Goal: Information Seeking & Learning: Learn about a topic

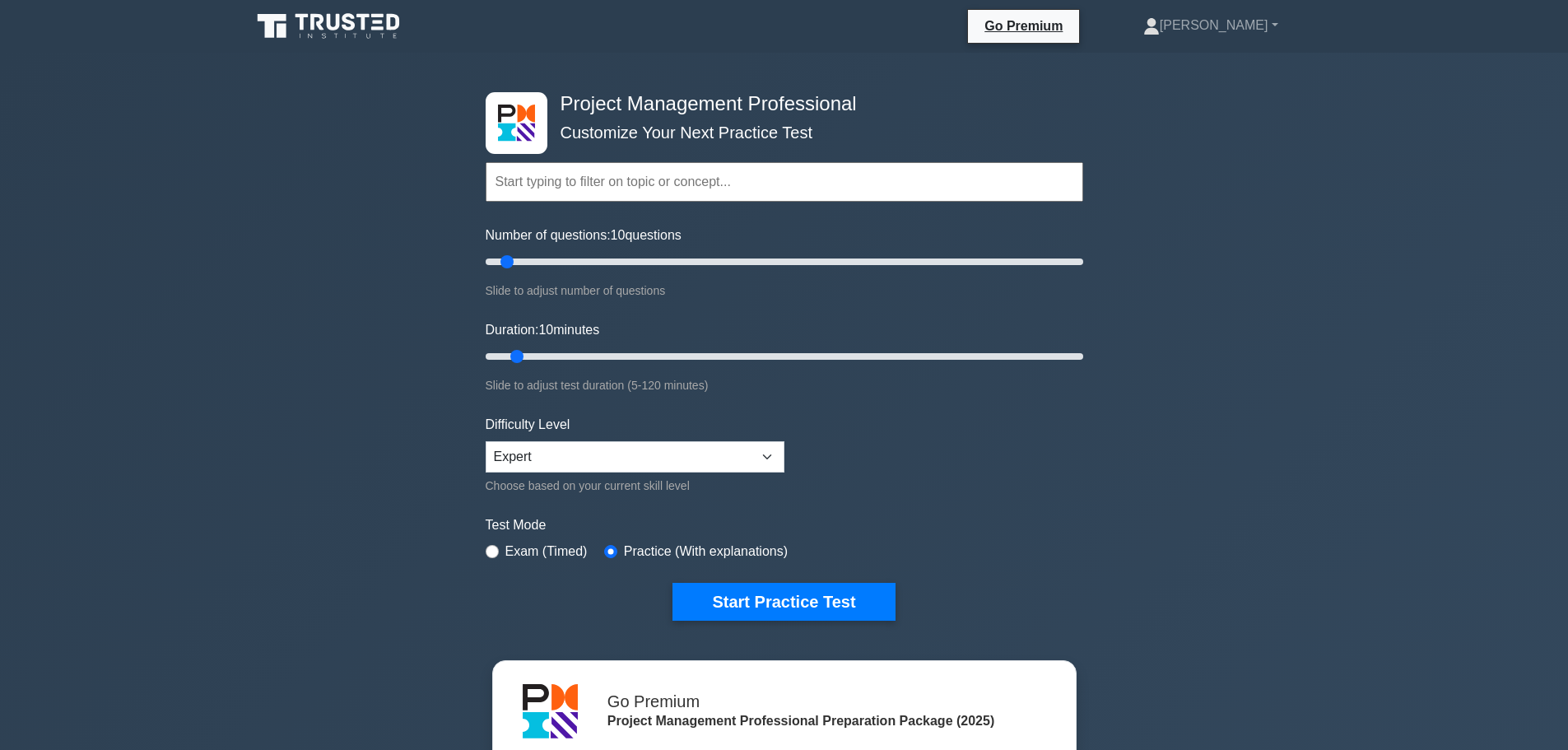
click at [572, 186] on input "text" at bounding box center [784, 182] width 597 height 39
click at [570, 181] on input "text" at bounding box center [784, 182] width 597 height 39
click at [589, 461] on select "Beginner Intermediate Expert" at bounding box center [635, 457] width 299 height 32
click at [845, 606] on button "Start Practice Test" at bounding box center [783, 601] width 222 height 38
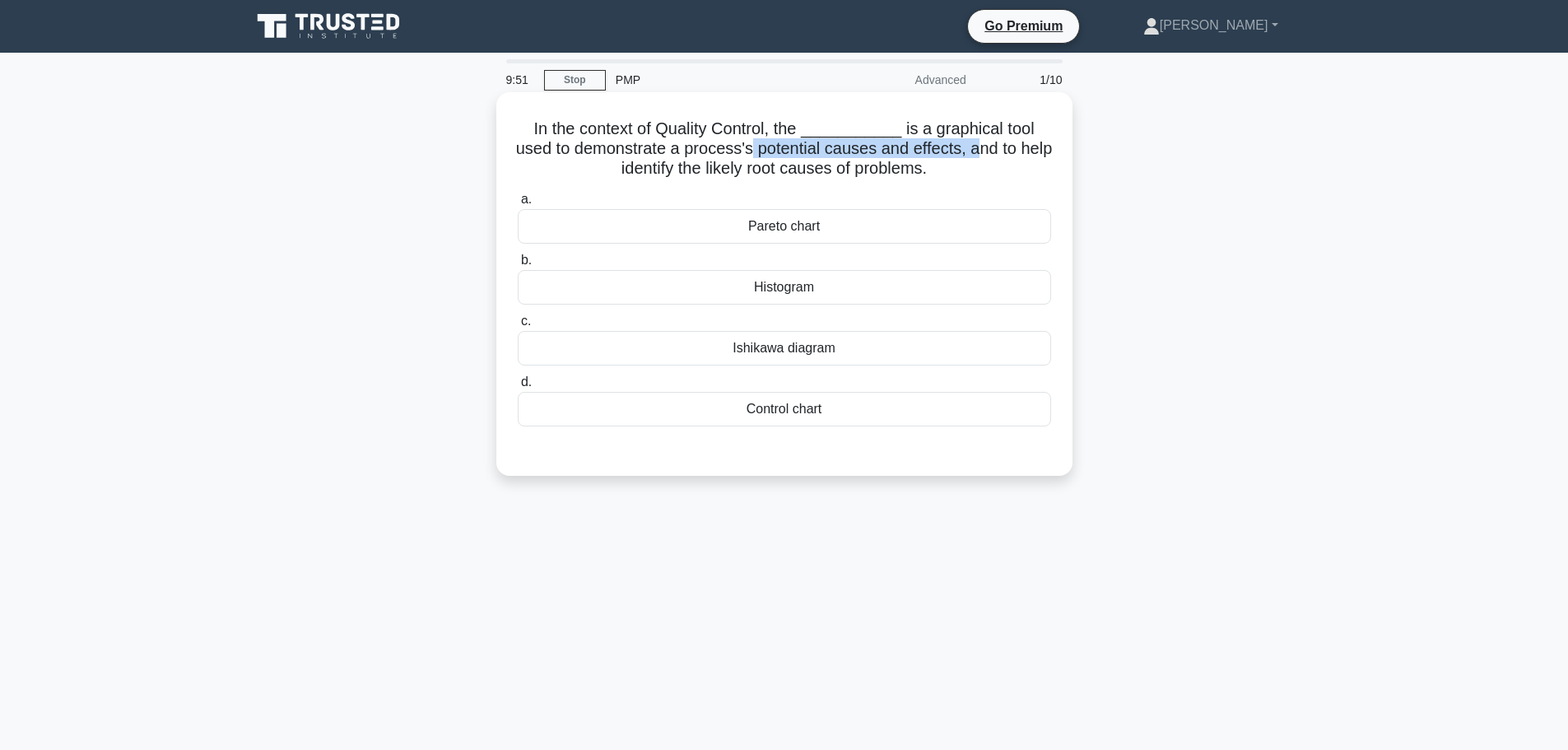
drag, startPoint x: 731, startPoint y: 145, endPoint x: 958, endPoint y: 150, distance: 227.1
click at [958, 150] on h5 "In the context of Quality Control, the ___________ is a graphical tool used to …" at bounding box center [784, 148] width 536 height 61
click at [762, 359] on div "Ishikawa diagram" at bounding box center [784, 348] width 534 height 35
click at [517, 327] on input "[PERSON_NAME] diagram" at bounding box center [517, 321] width 0 height 11
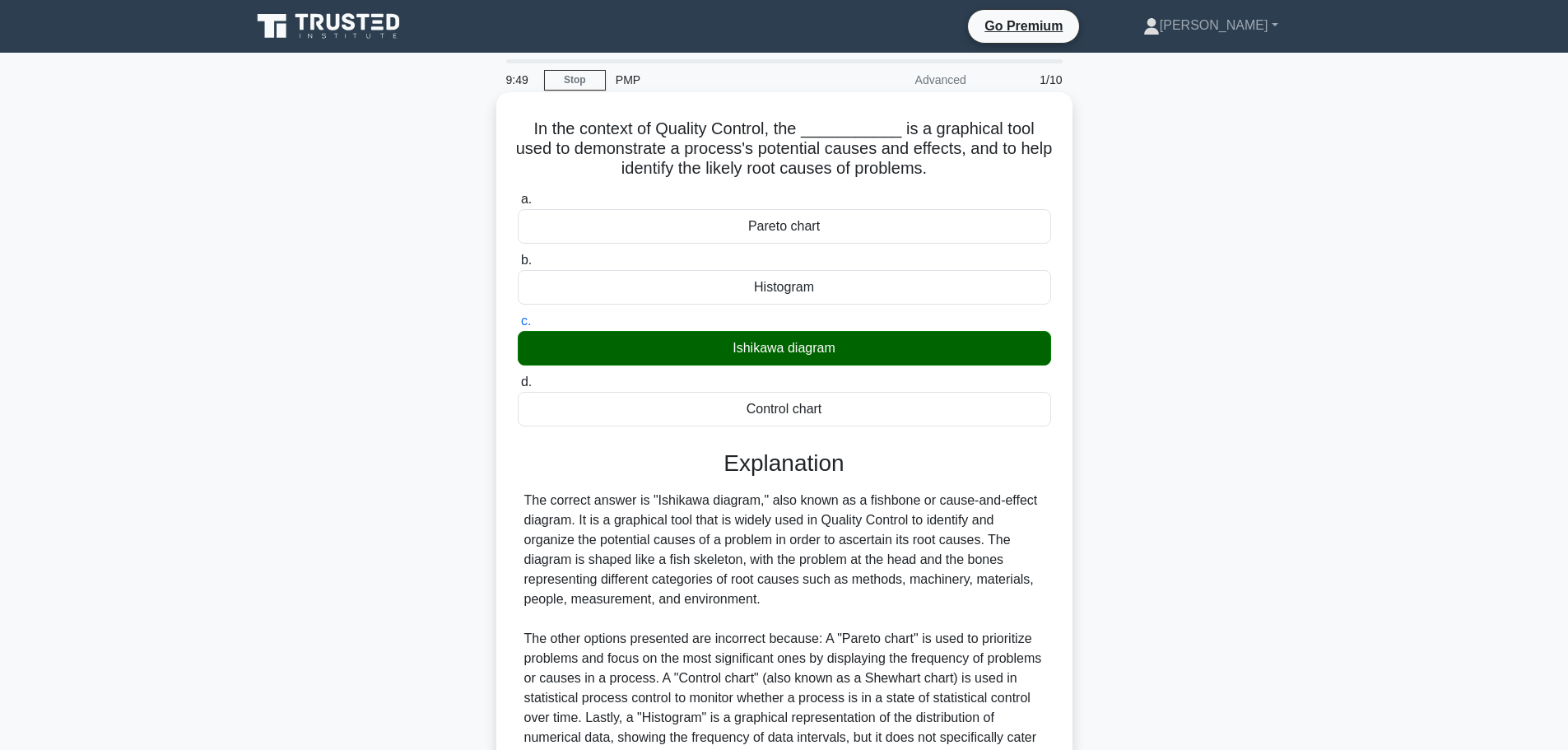
scroll to position [167, 0]
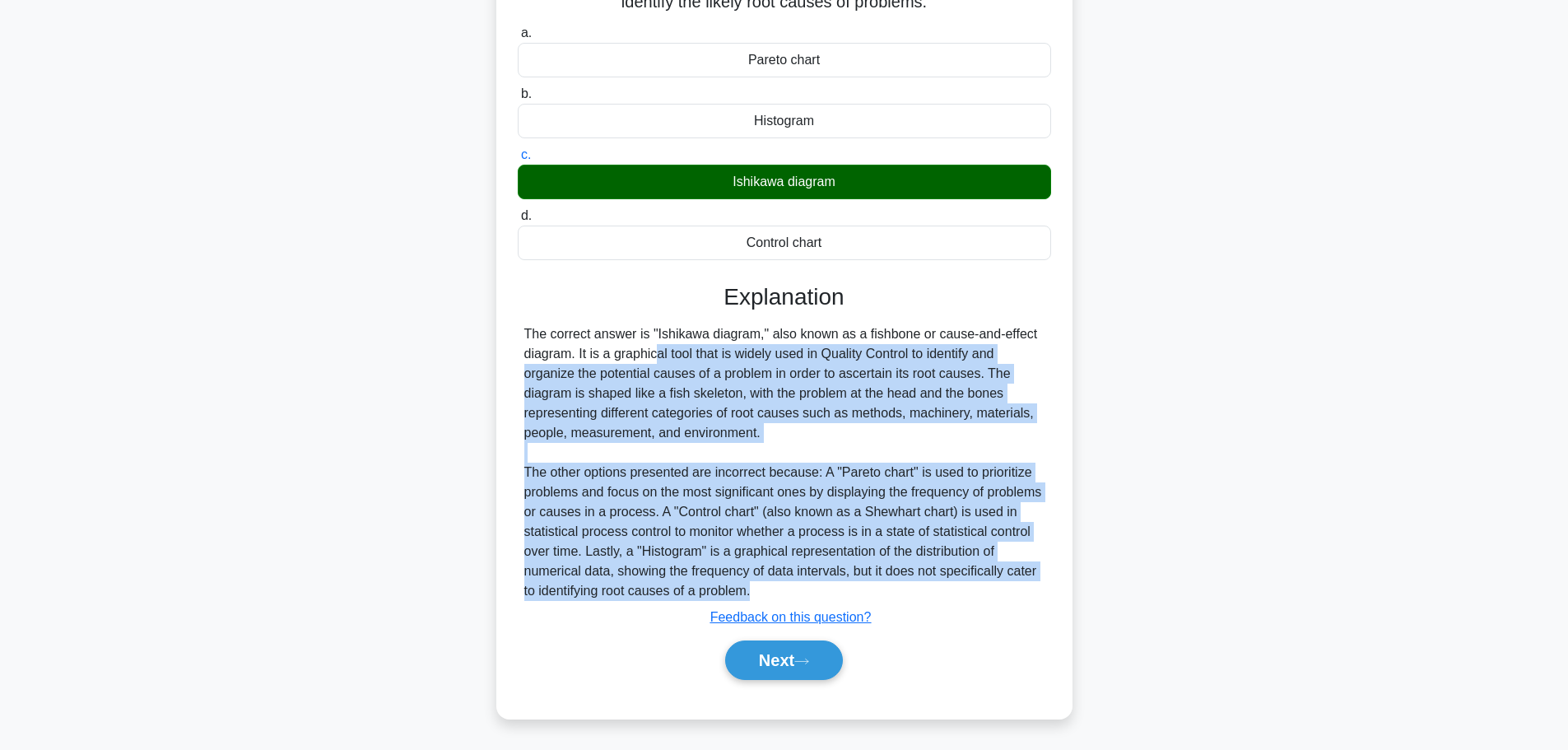
drag, startPoint x: 572, startPoint y: 354, endPoint x: 801, endPoint y: 588, distance: 327.4
click at [801, 588] on div "The correct answer is "Ishikawa diagram," also known as a fishbone or cause-and…" at bounding box center [784, 462] width 520 height 277
click at [794, 667] on button "Next" at bounding box center [784, 660] width 117 height 39
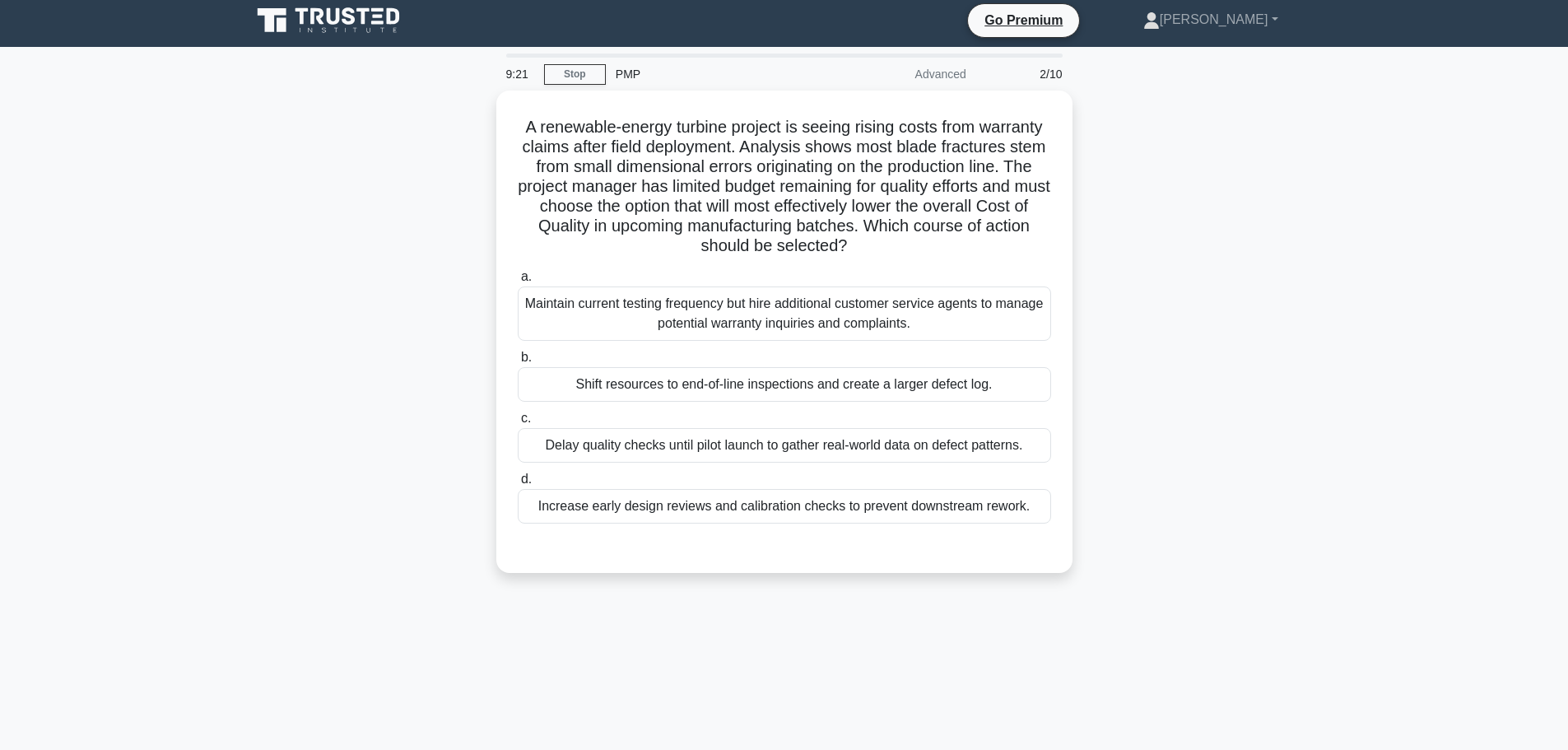
scroll to position [0, 0]
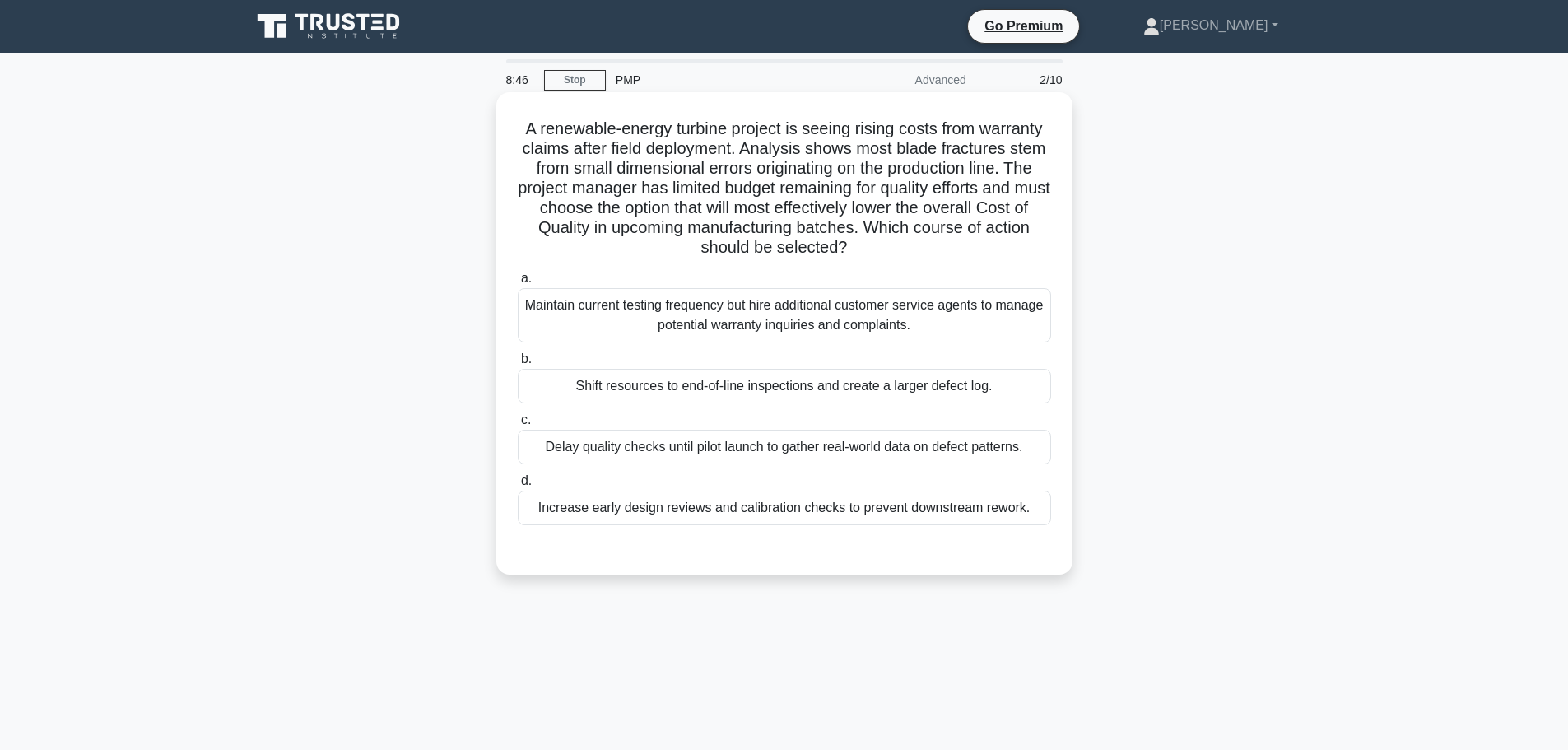
drag, startPoint x: 684, startPoint y: 123, endPoint x: 923, endPoint y: 258, distance: 274.5
click at [923, 258] on h5 "A renewable-energy turbine project is seeing rising costs from warranty claims …" at bounding box center [784, 188] width 536 height 140
click at [624, 517] on div "Increase early design reviews and calibration checks to prevent downstream rewo…" at bounding box center [784, 508] width 534 height 35
click at [517, 487] on input "d. Increase early design reviews and calibration checks to prevent downstream r…" at bounding box center [517, 481] width 0 height 11
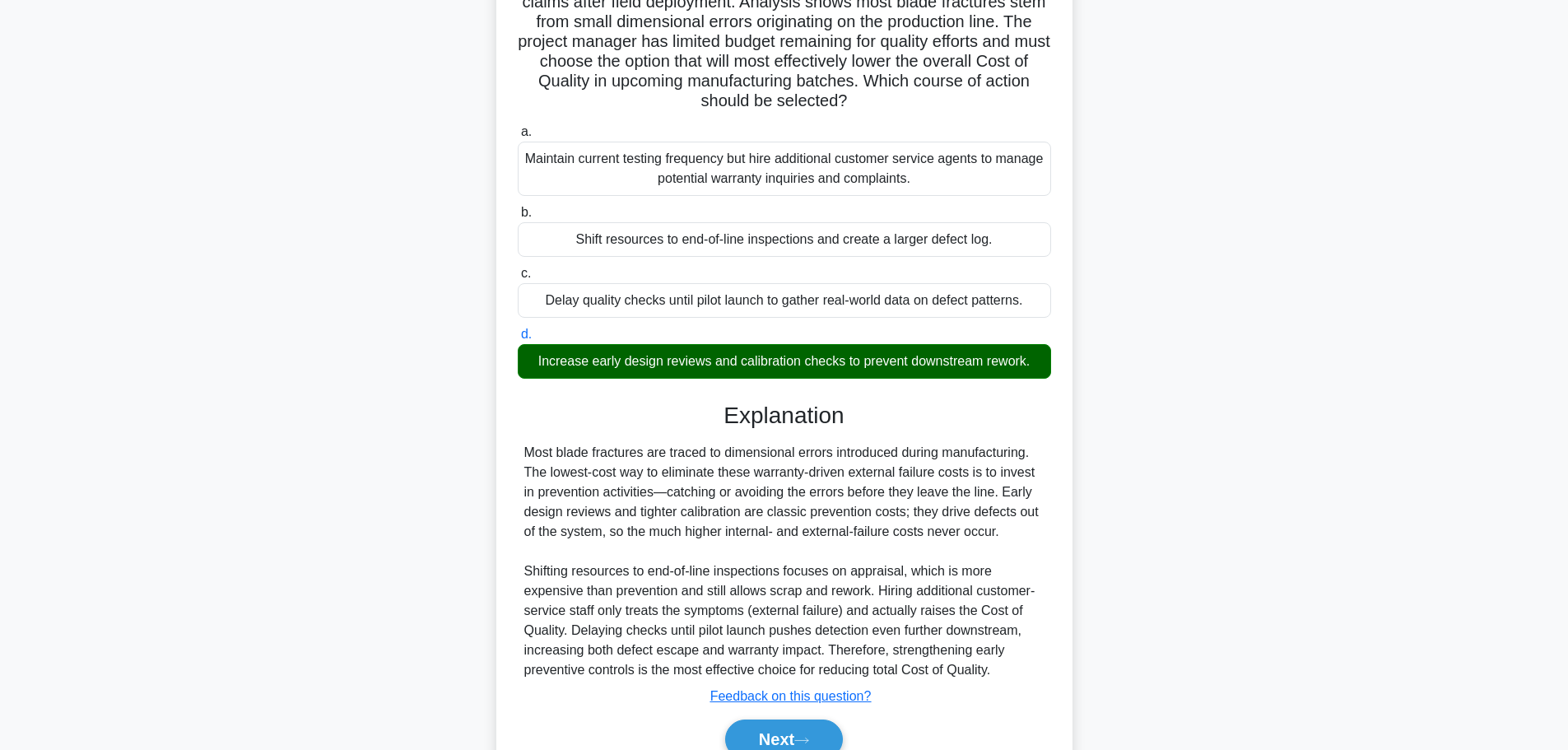
scroll to position [226, 0]
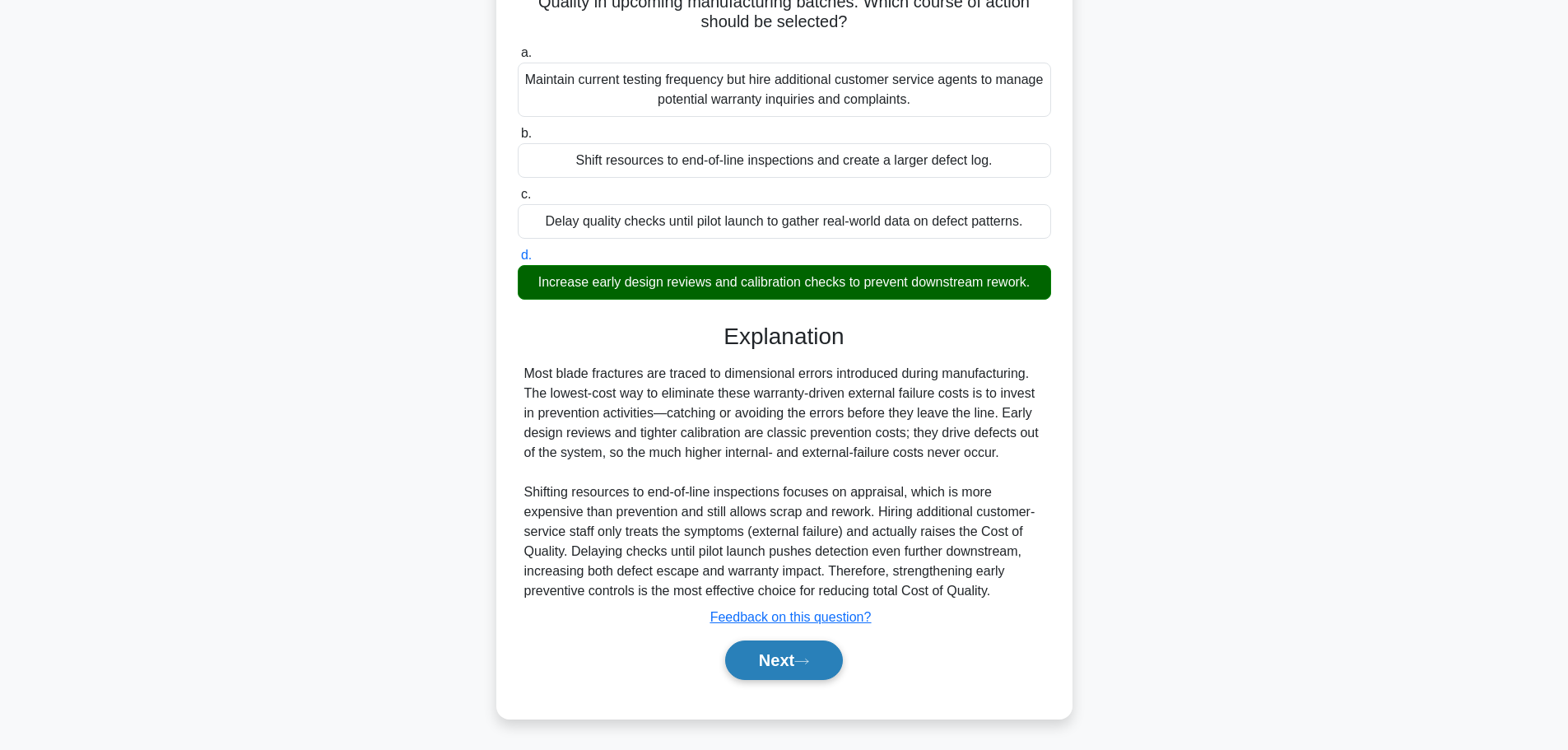
click at [796, 661] on button "Next" at bounding box center [784, 660] width 117 height 39
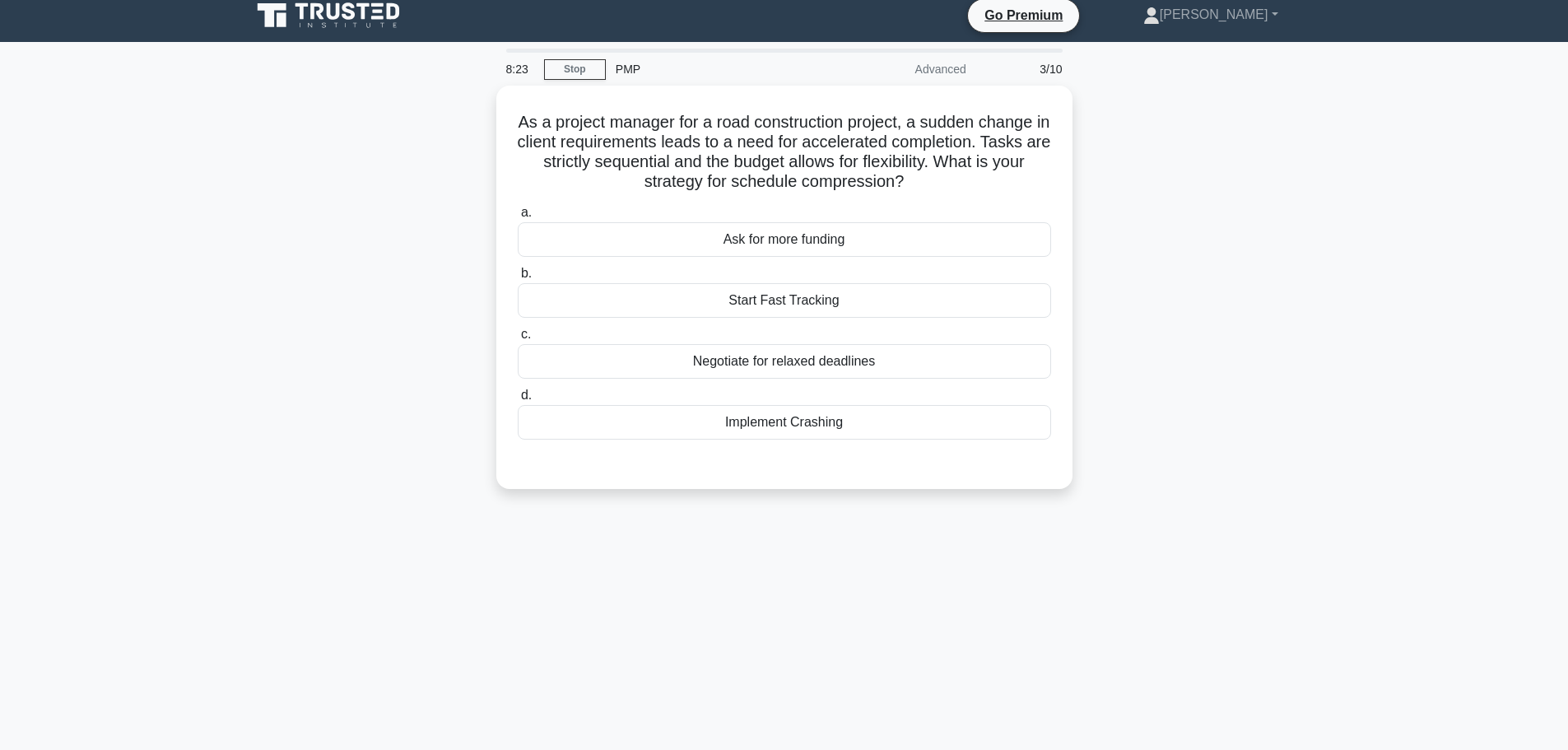
scroll to position [0, 0]
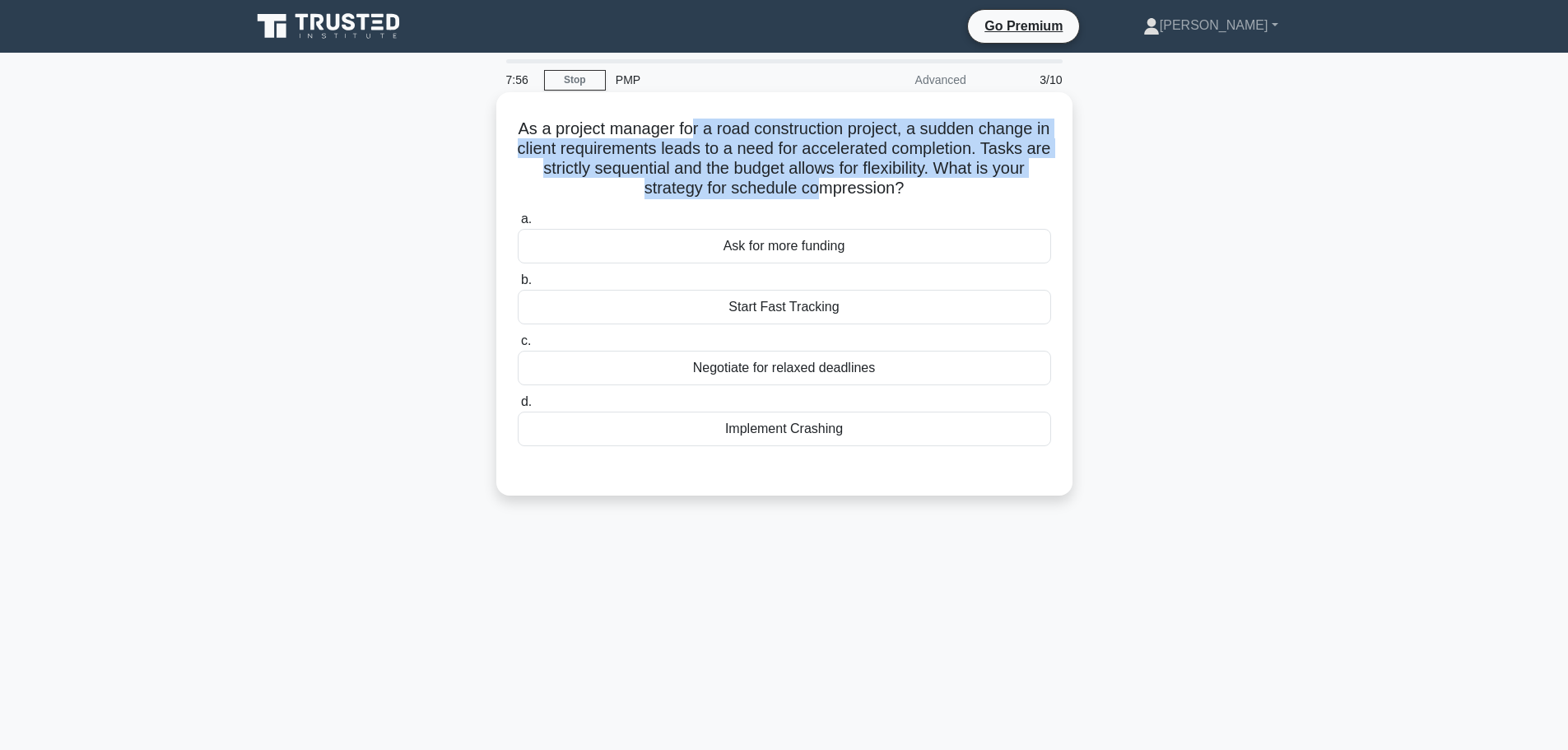
drag, startPoint x: 694, startPoint y: 127, endPoint x: 820, endPoint y: 187, distance: 139.6
click at [820, 187] on h5 "As a project manager for a road construction project, a sudden change in client…" at bounding box center [784, 159] width 536 height 81
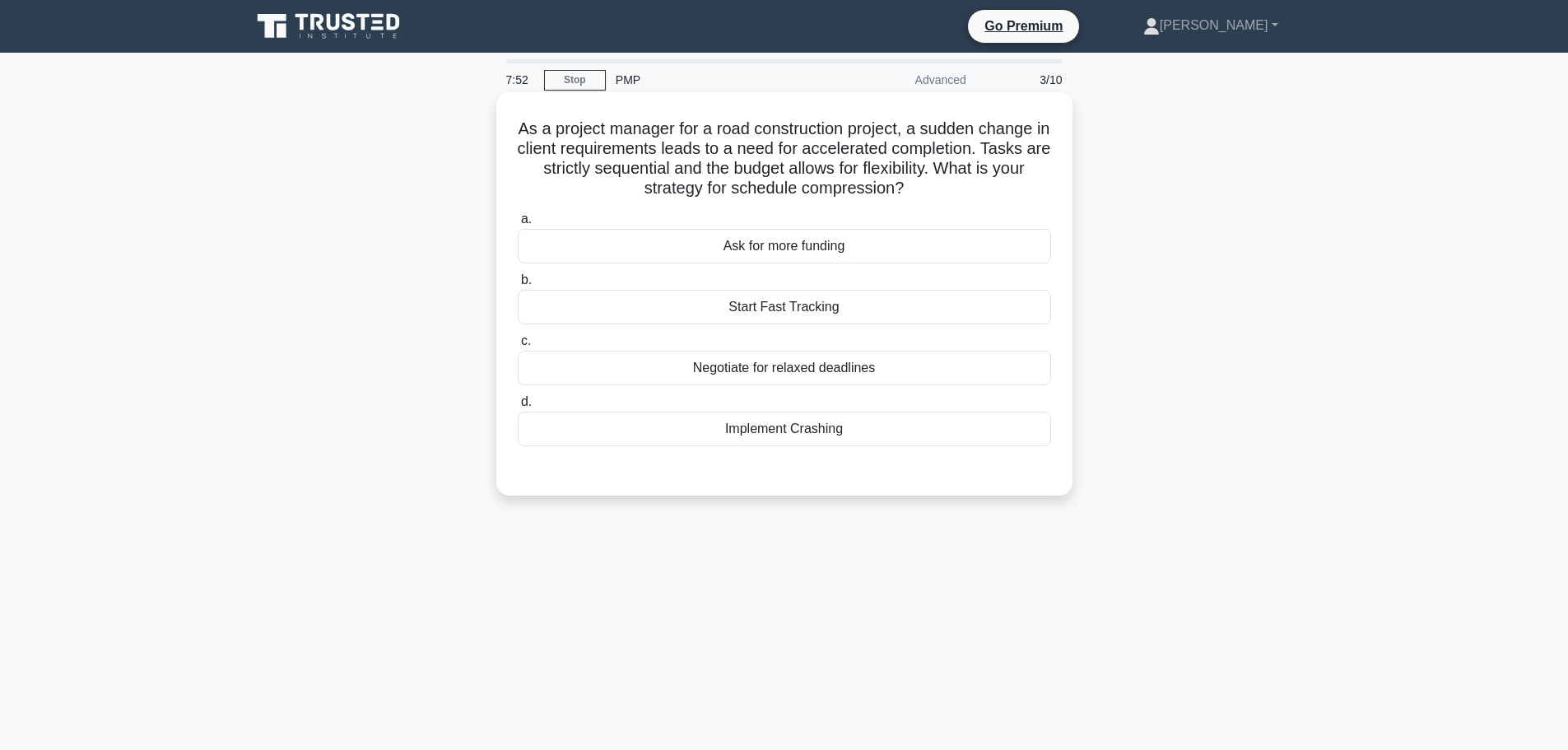
click at [776, 431] on div "Implement Crashing" at bounding box center [784, 429] width 534 height 35
click at [517, 408] on input "d. Implement Crashing" at bounding box center [517, 402] width 0 height 11
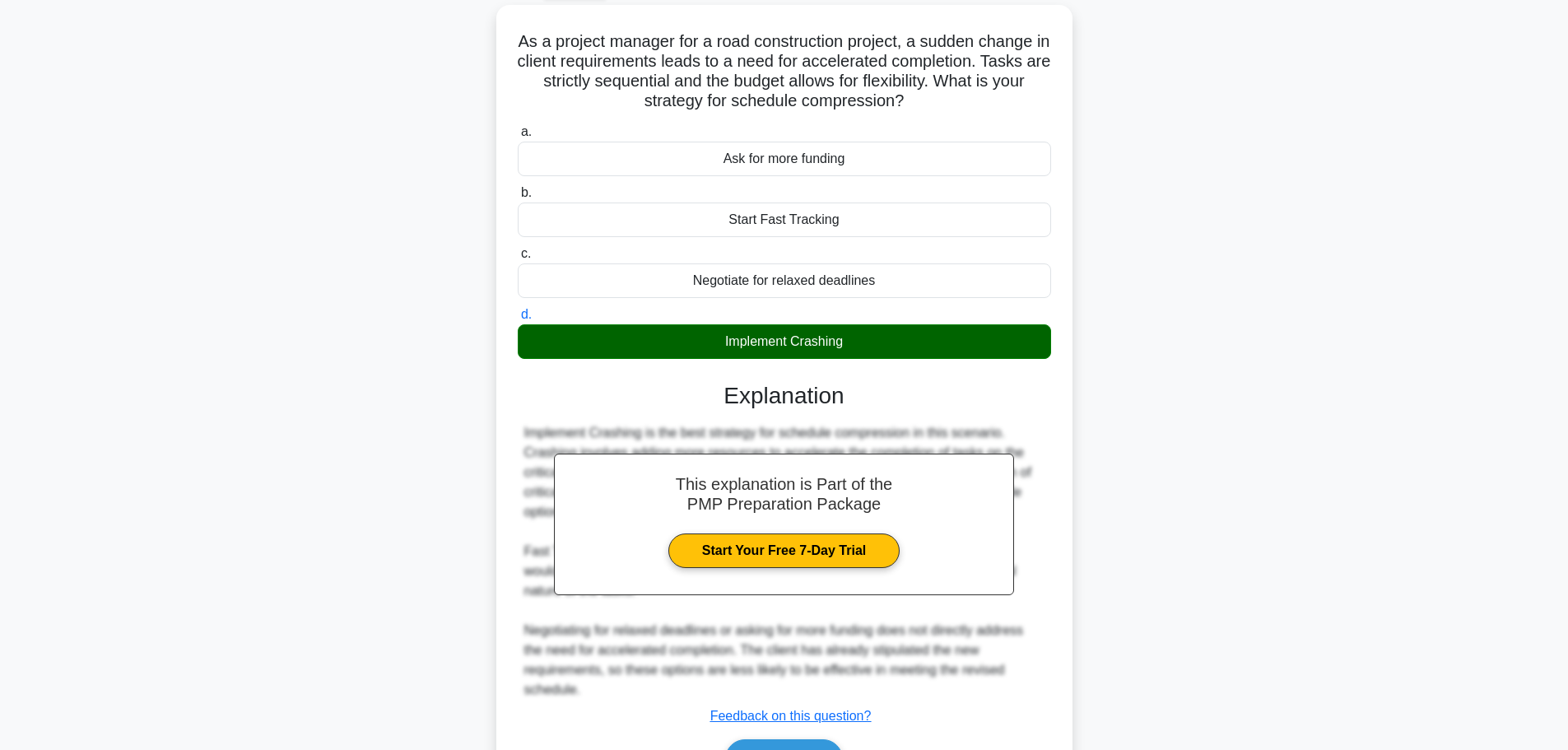
scroll to position [187, 0]
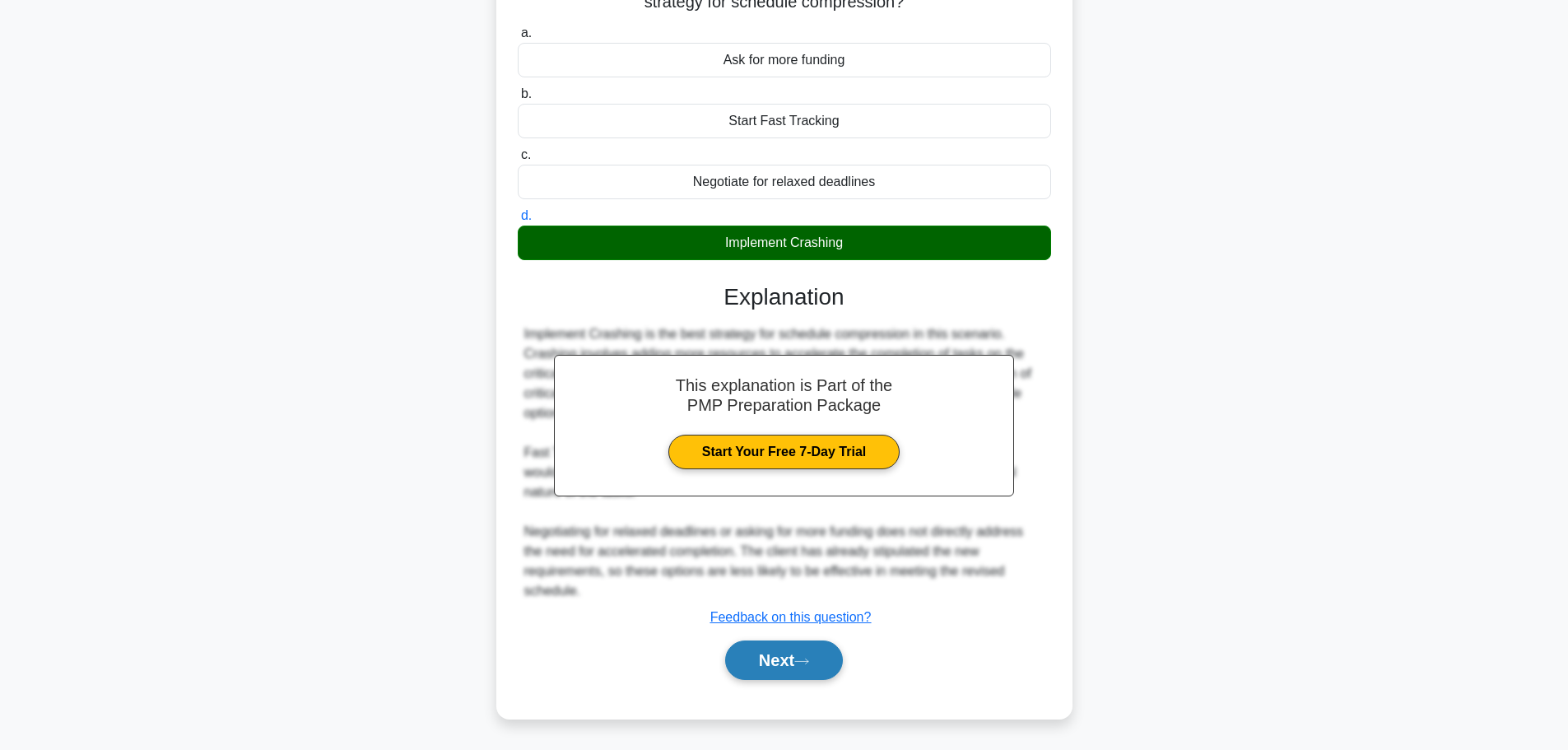
click at [791, 676] on button "Next" at bounding box center [784, 660] width 117 height 39
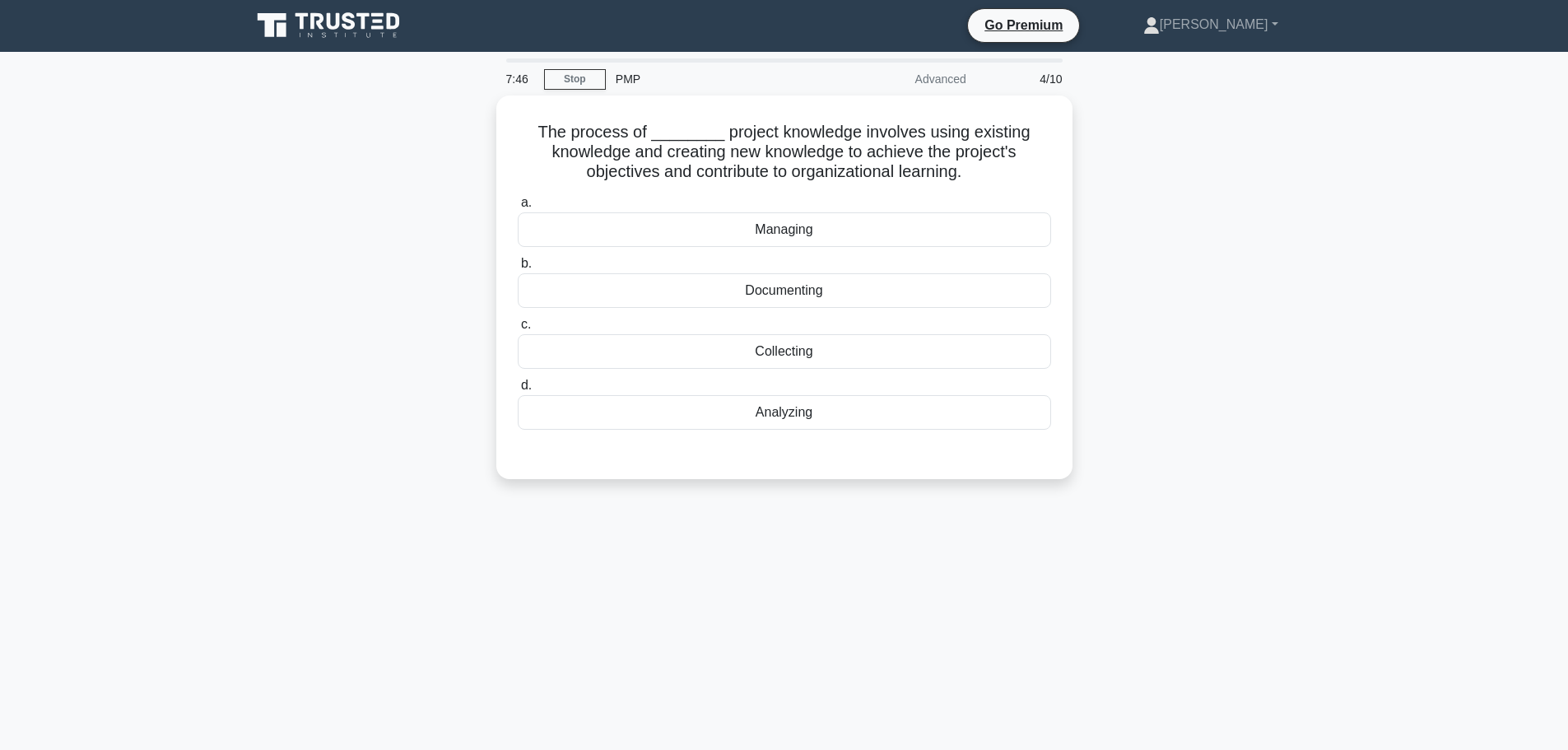
scroll to position [0, 0]
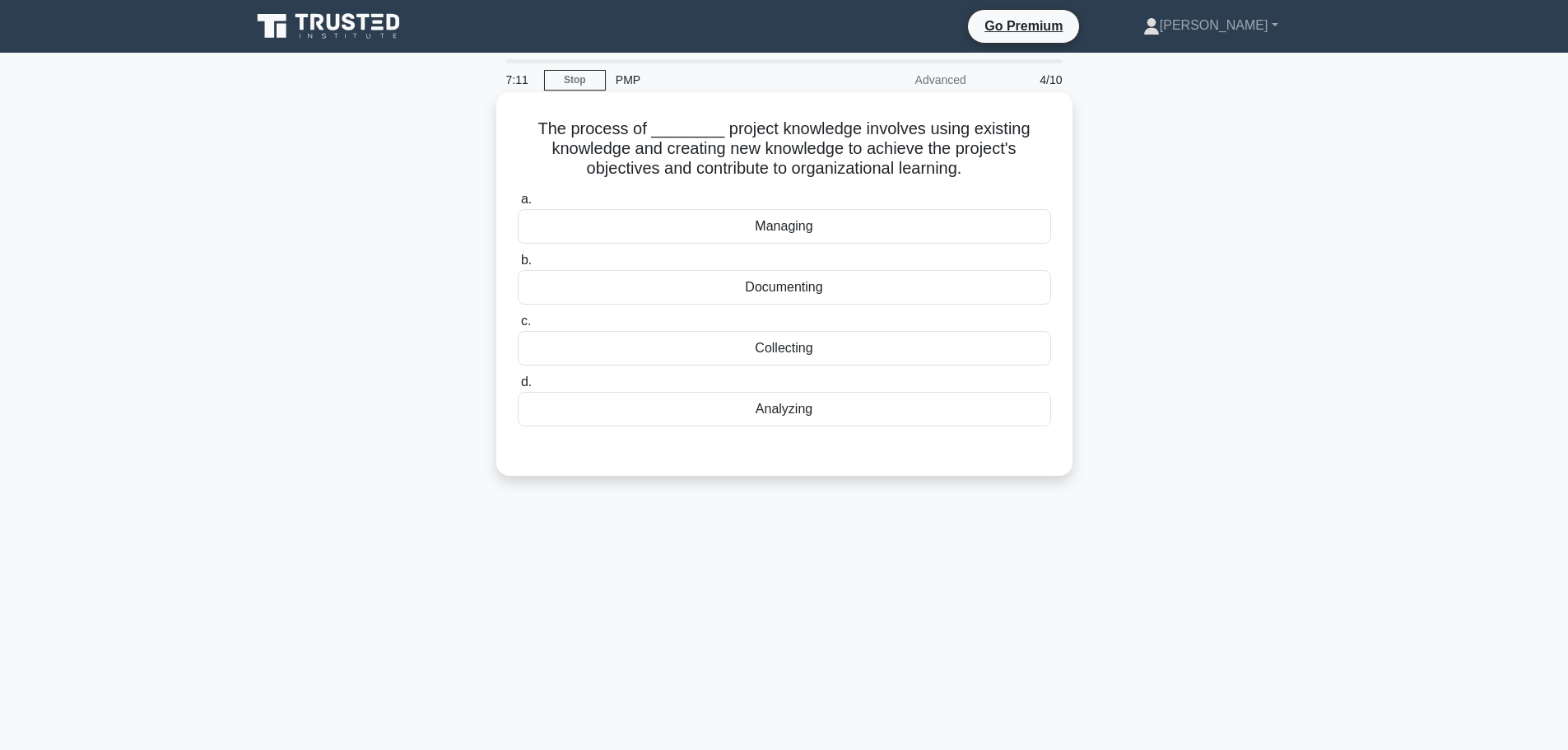
click at [832, 352] on div "Collecting" at bounding box center [784, 348] width 534 height 35
click at [517, 327] on input "c. Collecting" at bounding box center [517, 321] width 0 height 11
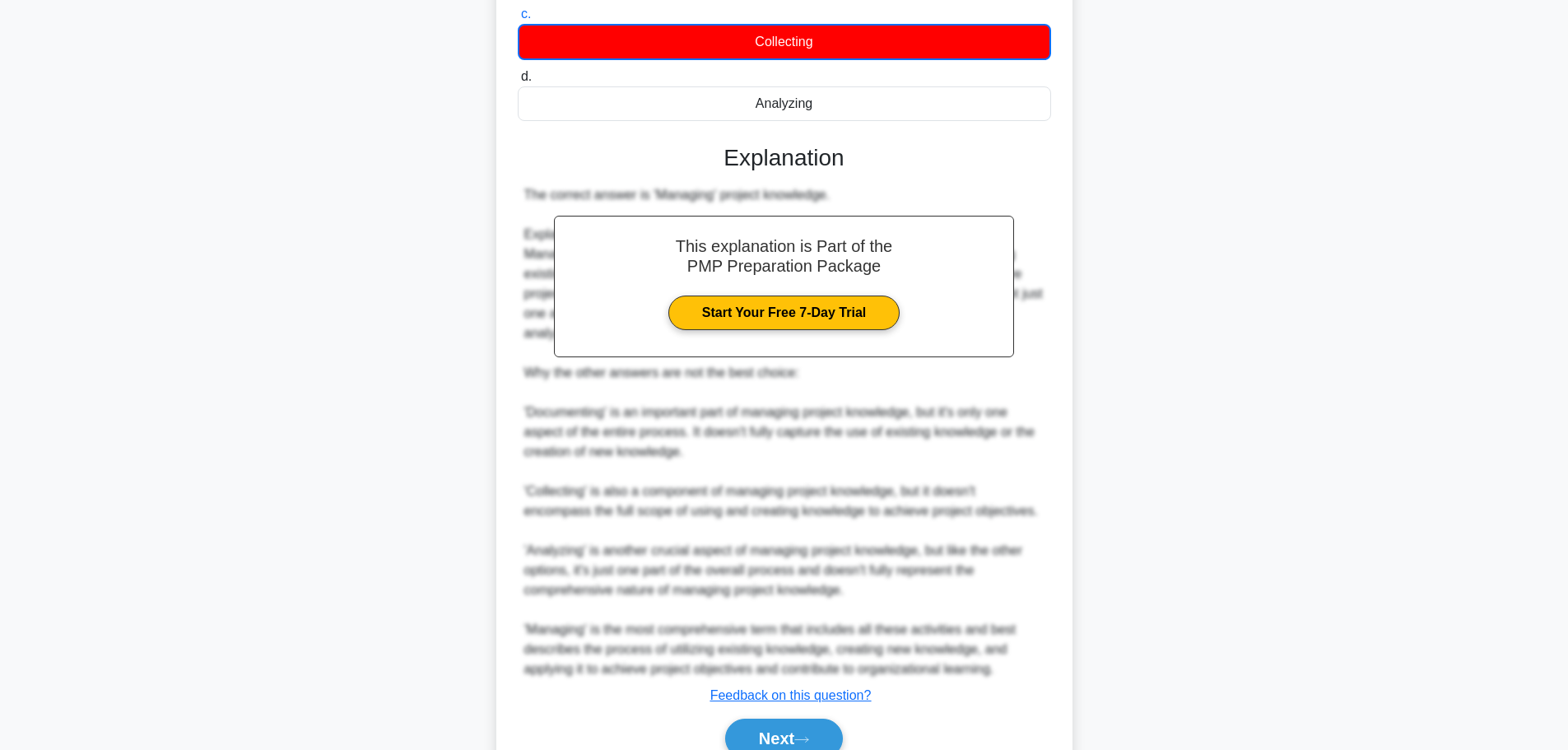
scroll to position [386, 0]
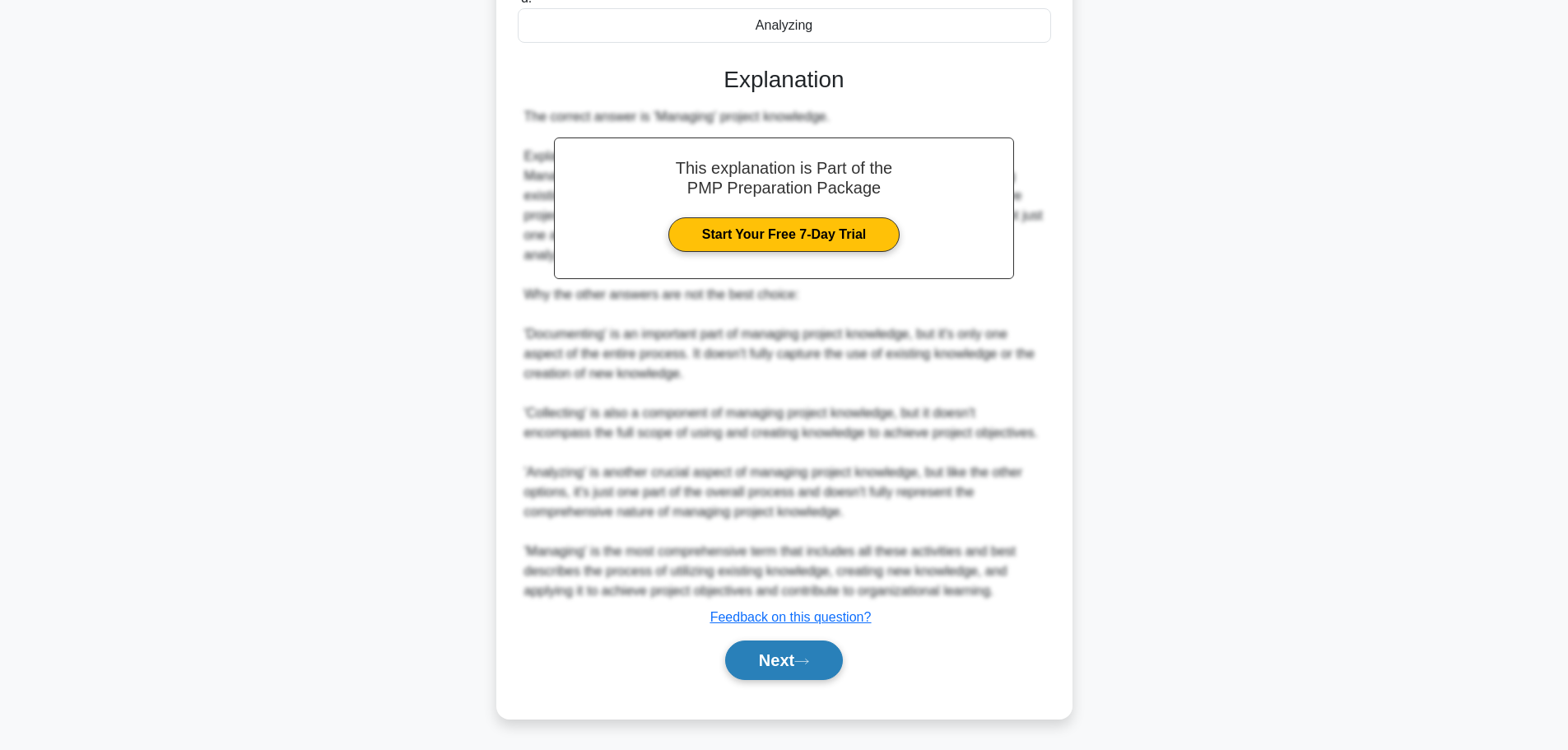
click at [784, 658] on button "Next" at bounding box center [784, 660] width 117 height 39
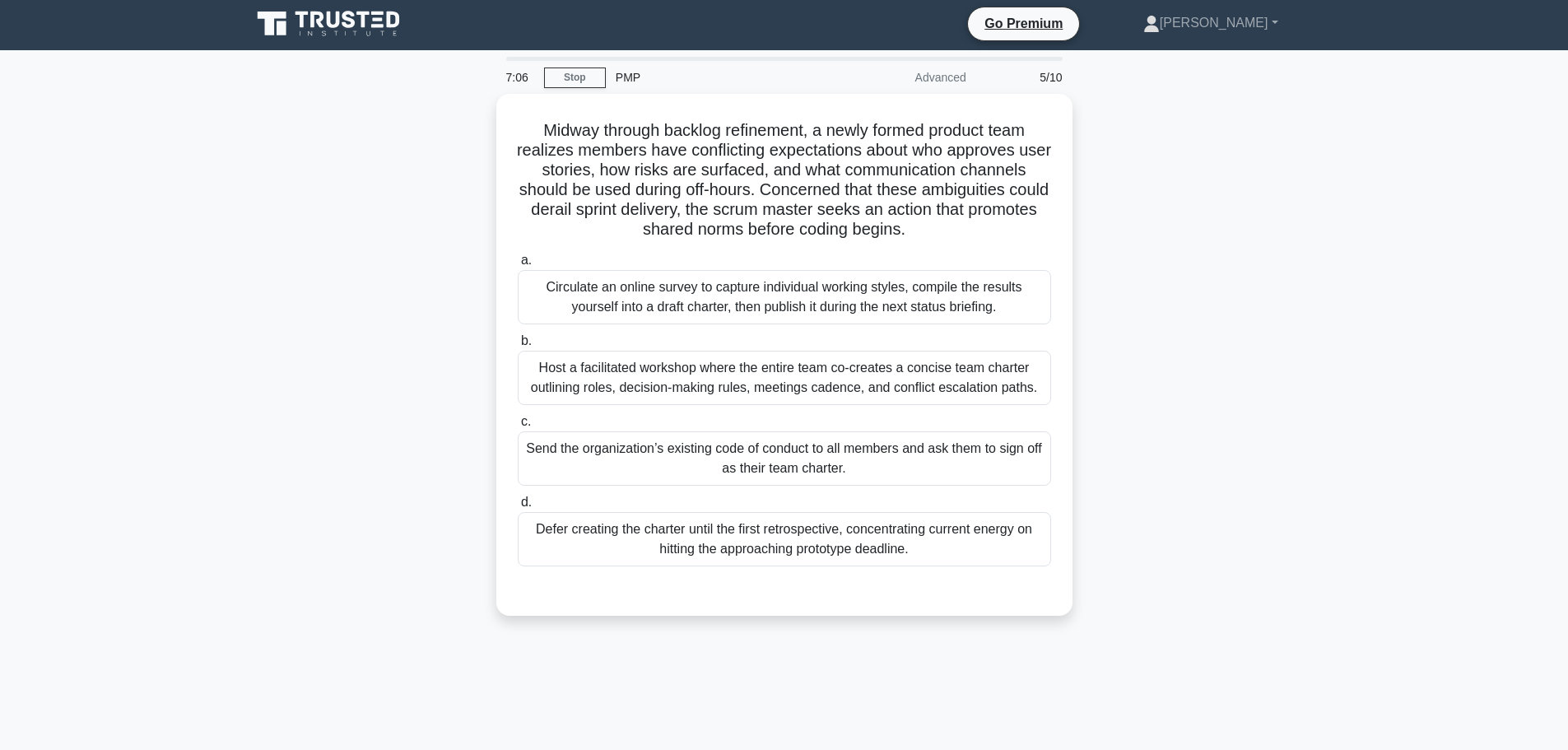
scroll to position [0, 0]
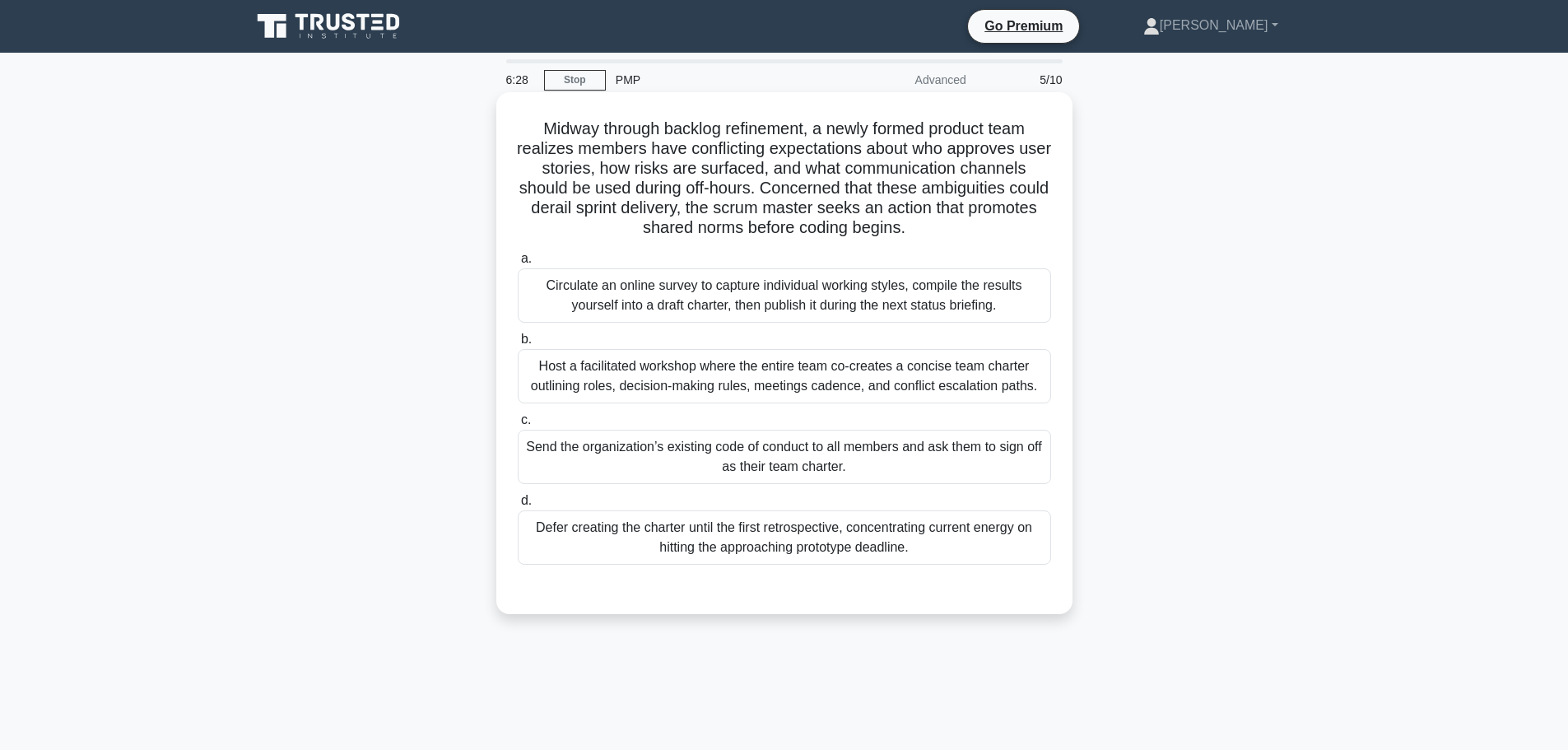
drag, startPoint x: 583, startPoint y: 130, endPoint x: 975, endPoint y: 238, distance: 406.6
click at [975, 238] on h5 "Midway through backlog refinement, a newly formed product team realizes members…" at bounding box center [784, 178] width 536 height 120
click at [722, 388] on div "Host a facilitated workshop where the entire team co-creates a concise team cha…" at bounding box center [784, 376] width 534 height 54
click at [517, 345] on input "b. Host a facilitated workshop where the entire team co-creates a concise team …" at bounding box center [517, 339] width 0 height 11
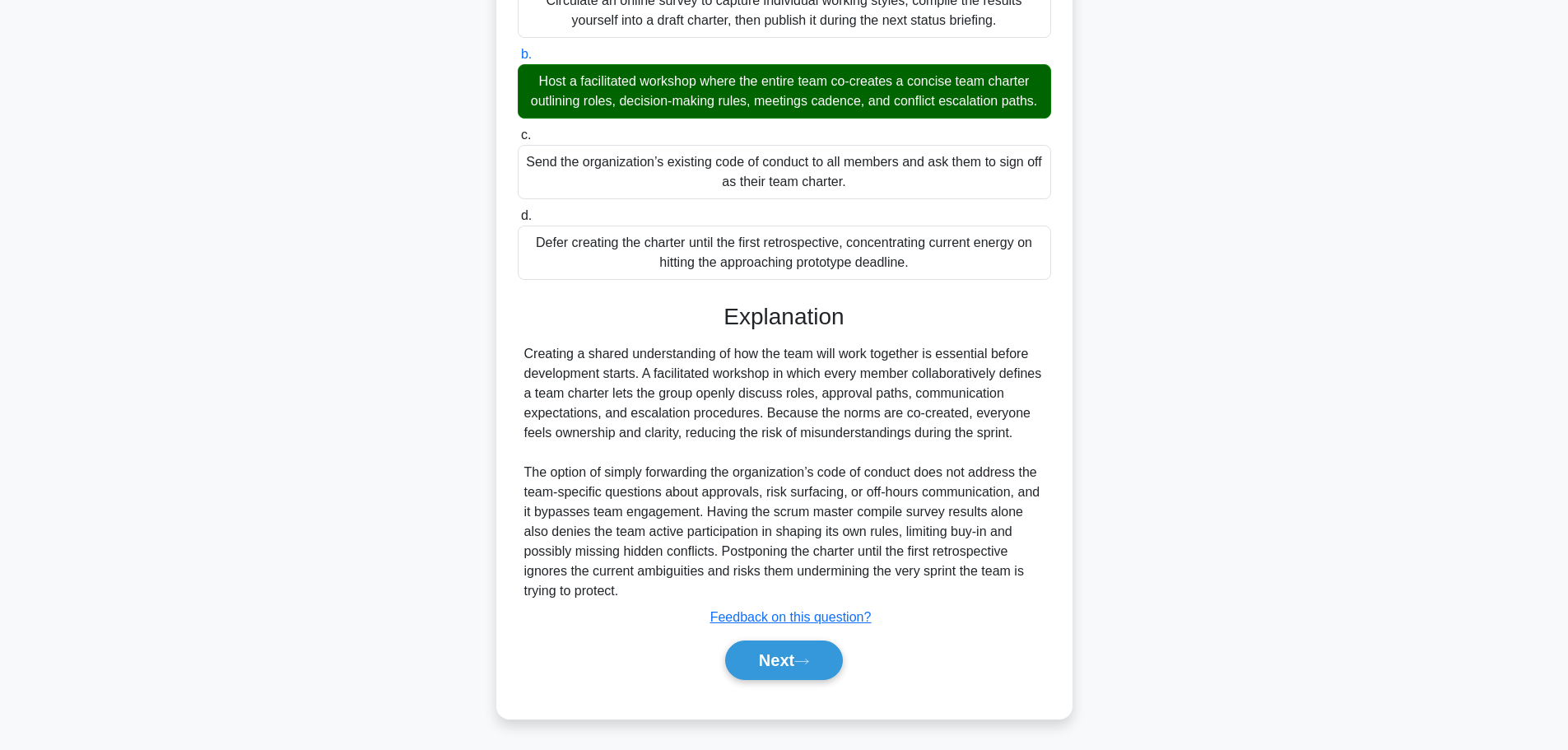
scroll to position [306, 0]
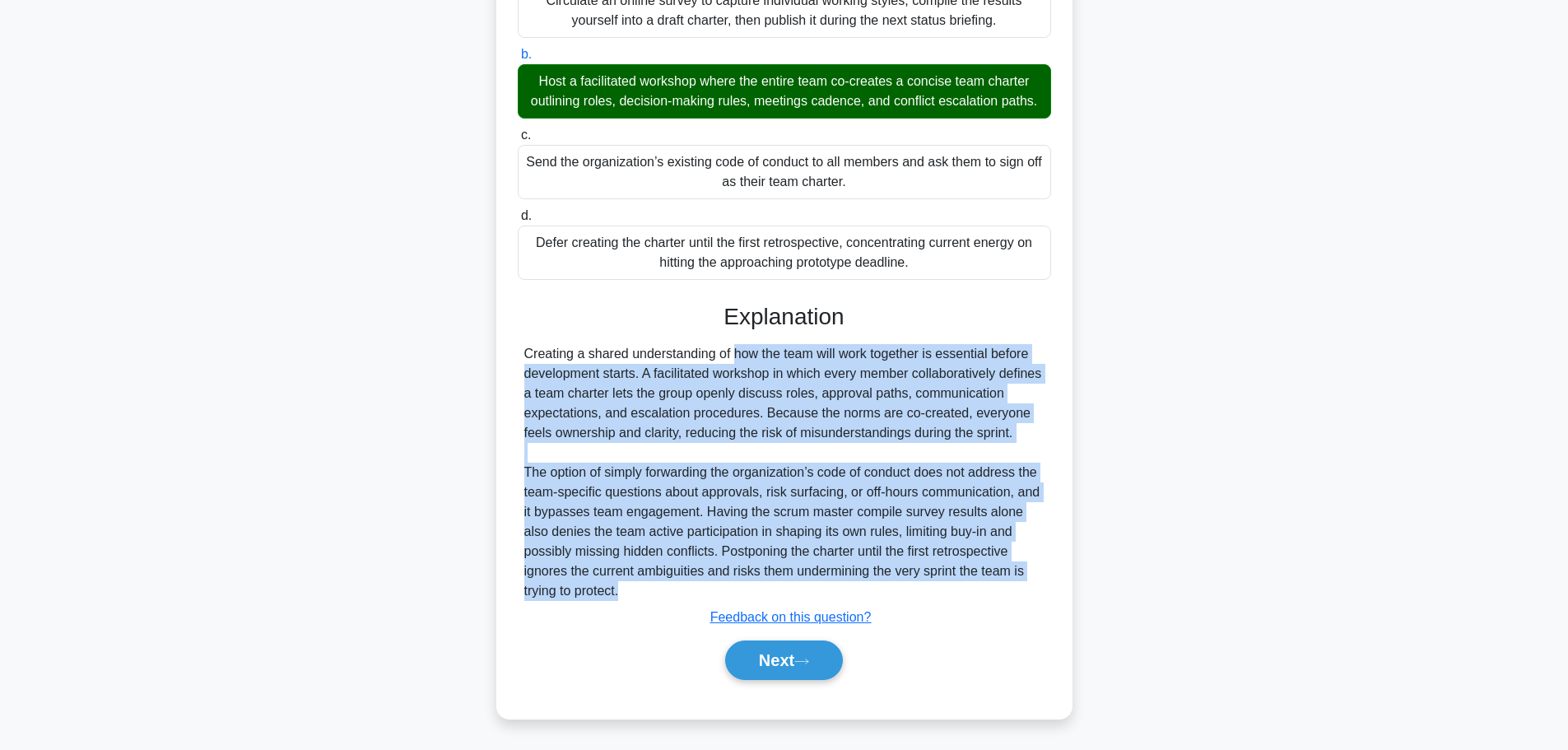
drag, startPoint x: 633, startPoint y: 352, endPoint x: 877, endPoint y: 591, distance: 341.6
click at [877, 591] on div "Creating a shared understanding of how the team will work together is essential…" at bounding box center [784, 472] width 520 height 257
click at [772, 666] on button "Next" at bounding box center [784, 660] width 117 height 39
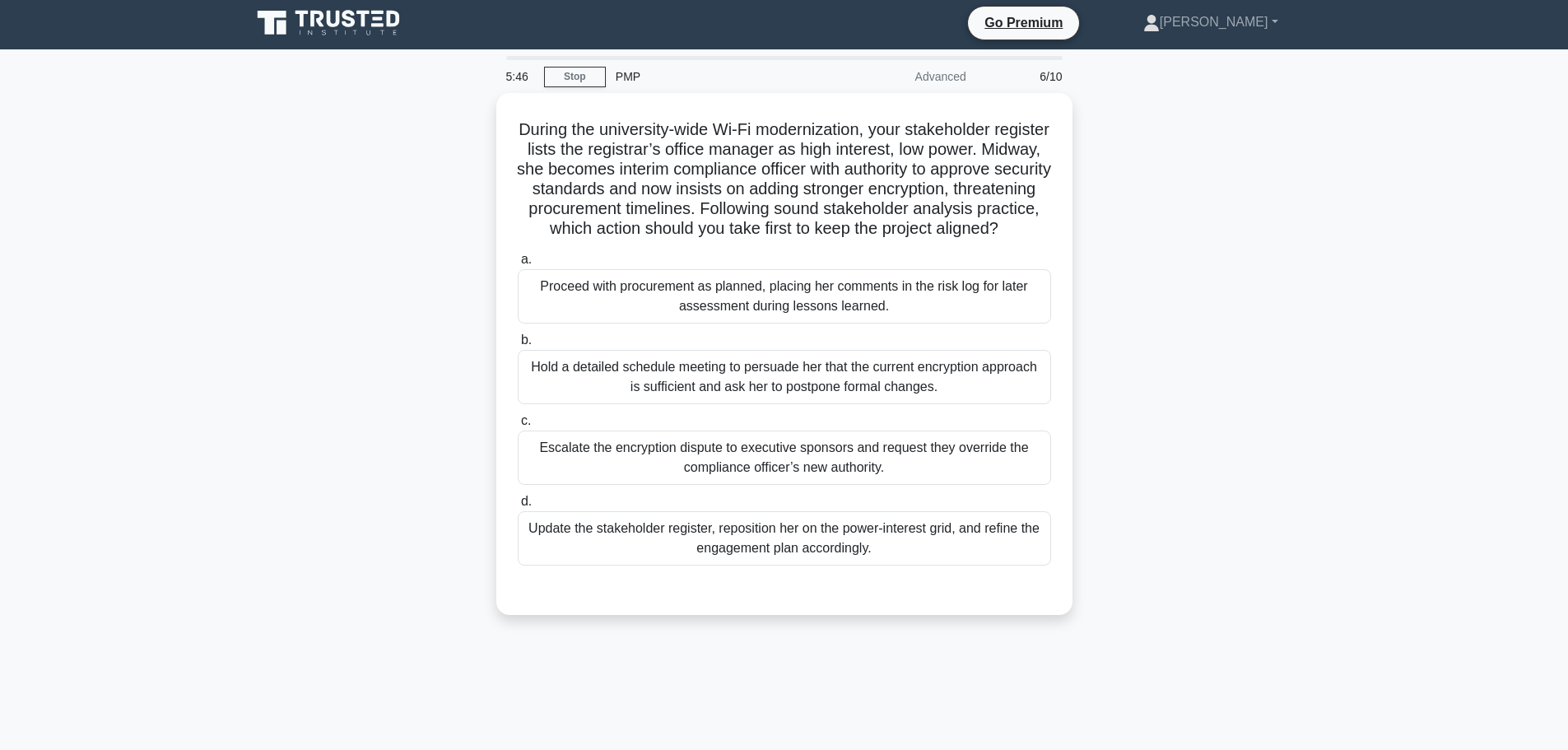
scroll to position [0, 0]
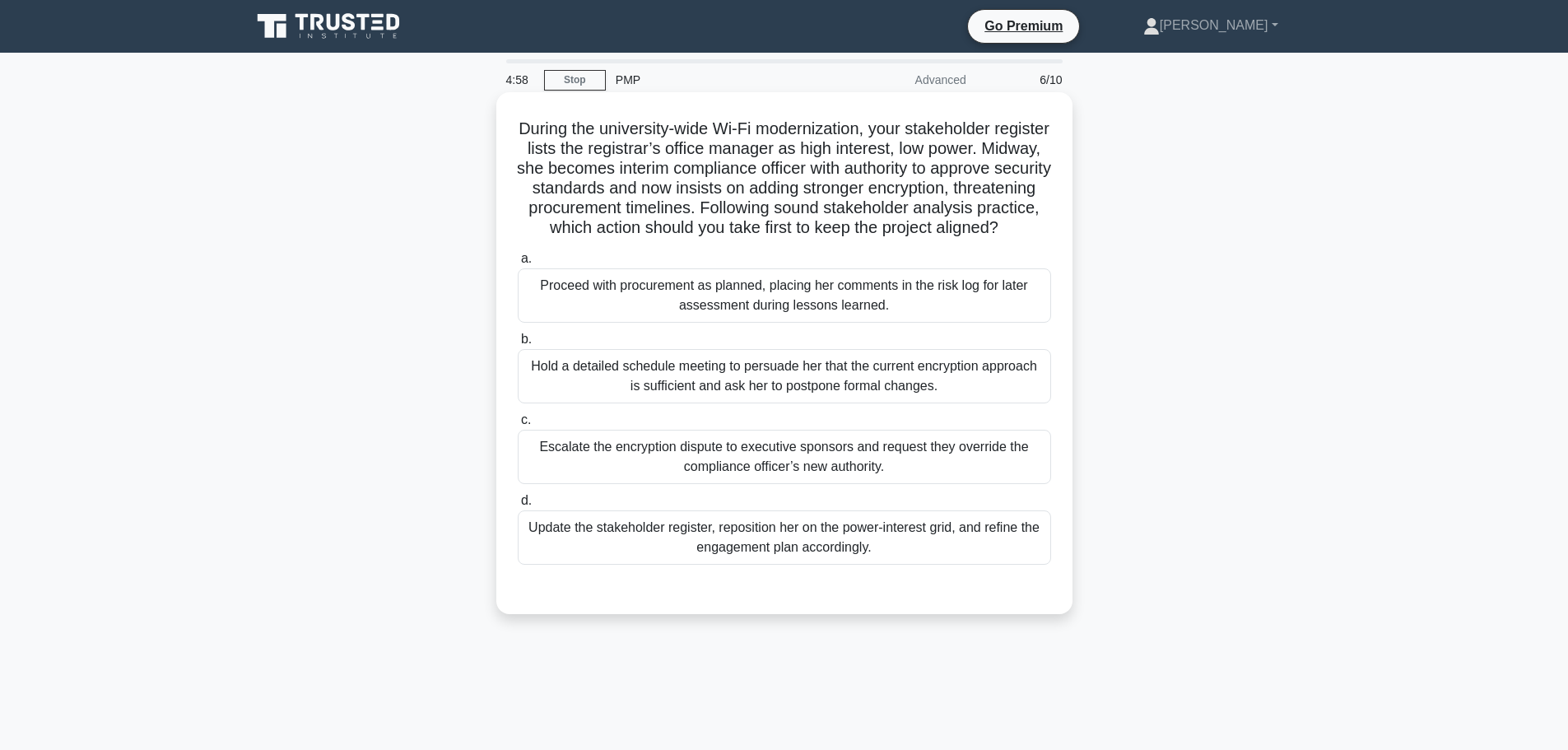
drag, startPoint x: 543, startPoint y: 129, endPoint x: 1020, endPoint y: 255, distance: 493.4
click at [1020, 238] on h5 "During the university-wide Wi-Fi modernization, your stakeholder register lists…" at bounding box center [784, 178] width 536 height 120
click at [946, 564] on div "Update the stakeholder register, reposition her on the power-interest grid, and…" at bounding box center [784, 538] width 534 height 54
click at [517, 506] on input "d. Update the stakeholder register, reposition her on the power-interest grid, …" at bounding box center [517, 500] width 0 height 11
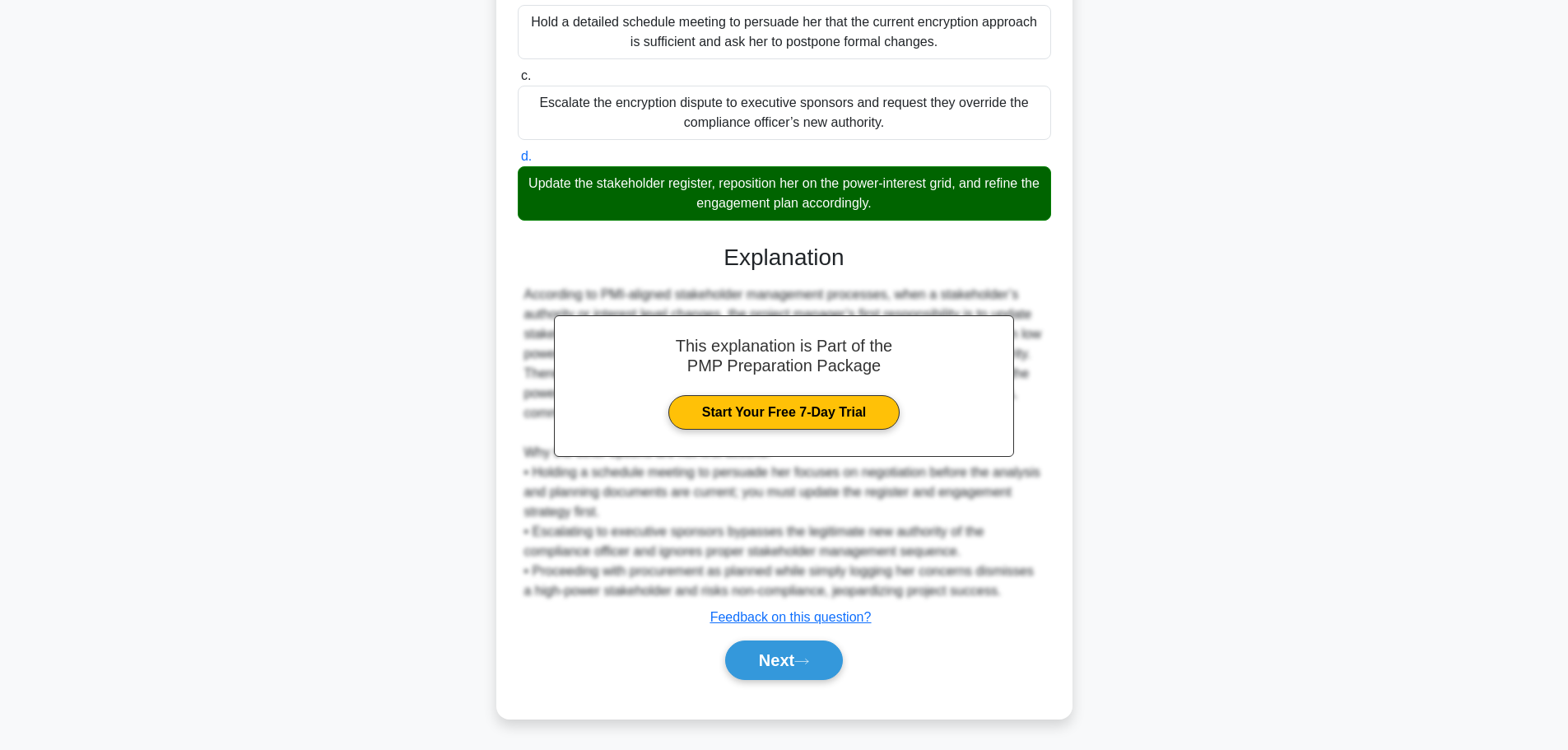
scroll to position [364, 0]
click at [763, 658] on button "Next" at bounding box center [784, 660] width 117 height 39
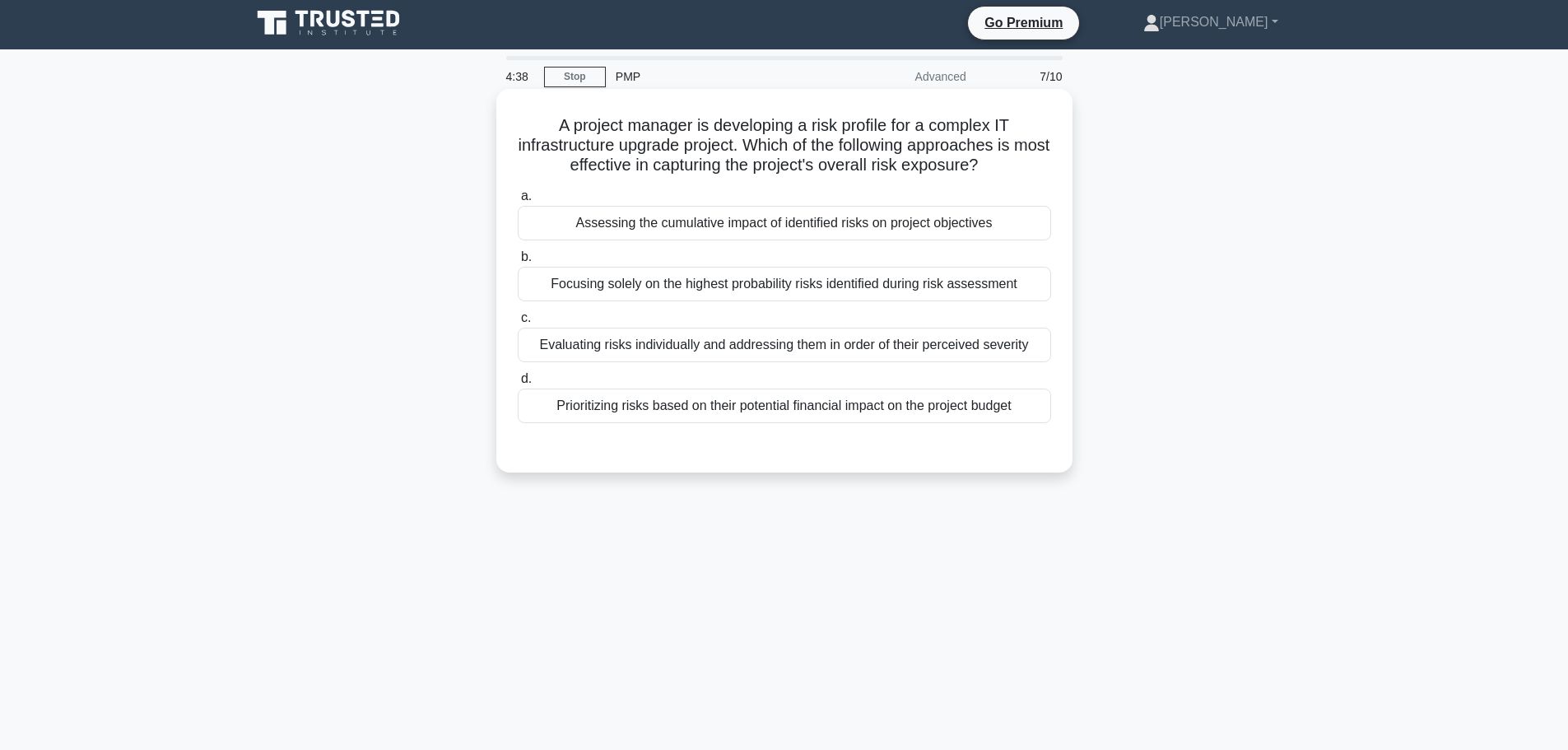
scroll to position [0, 0]
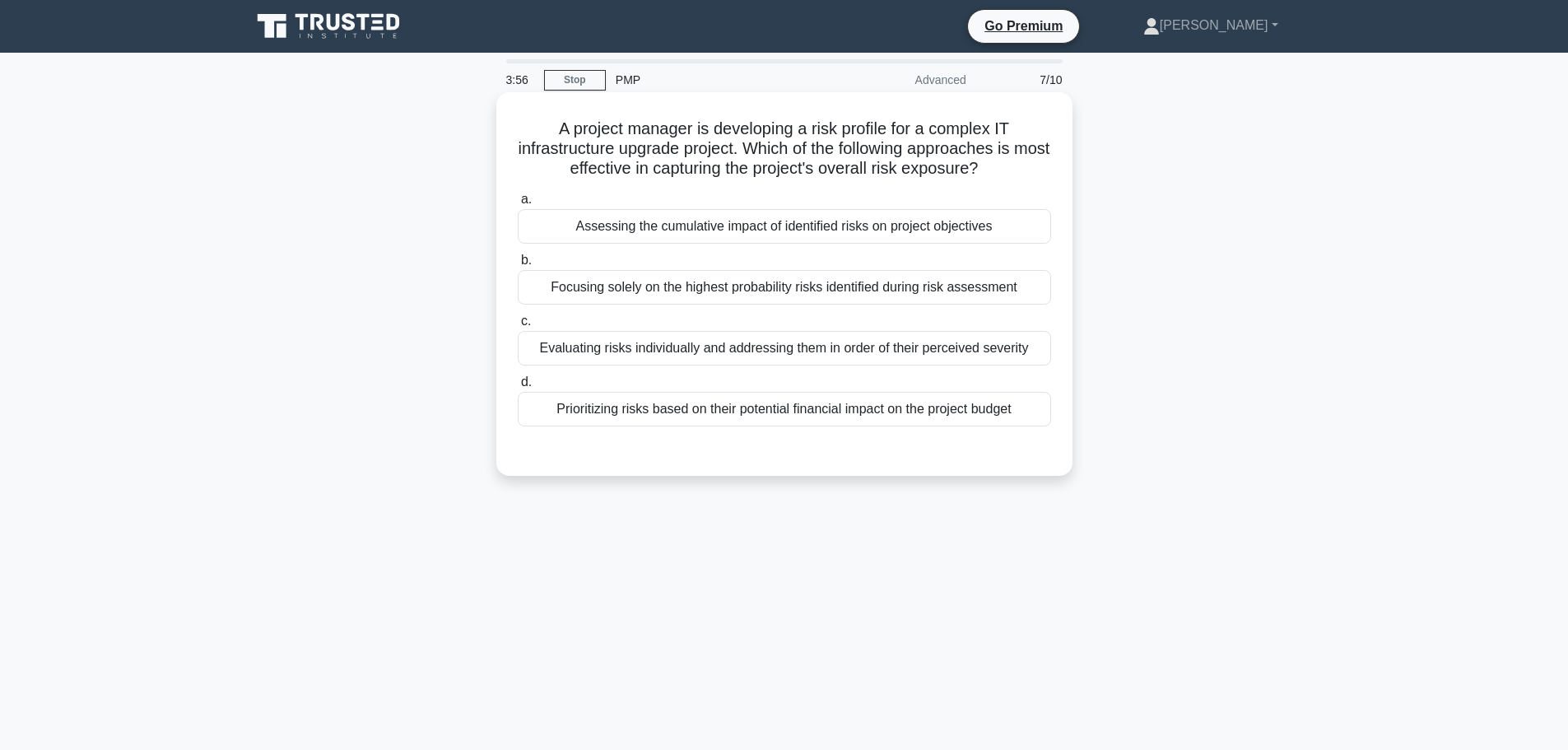
click at [717, 354] on div "Evaluating risks individually and addressing them in order of their perceived s…" at bounding box center [784, 348] width 534 height 35
click at [517, 327] on input "c. Evaluating risks individually and addressing them in order of their perceive…" at bounding box center [517, 321] width 0 height 11
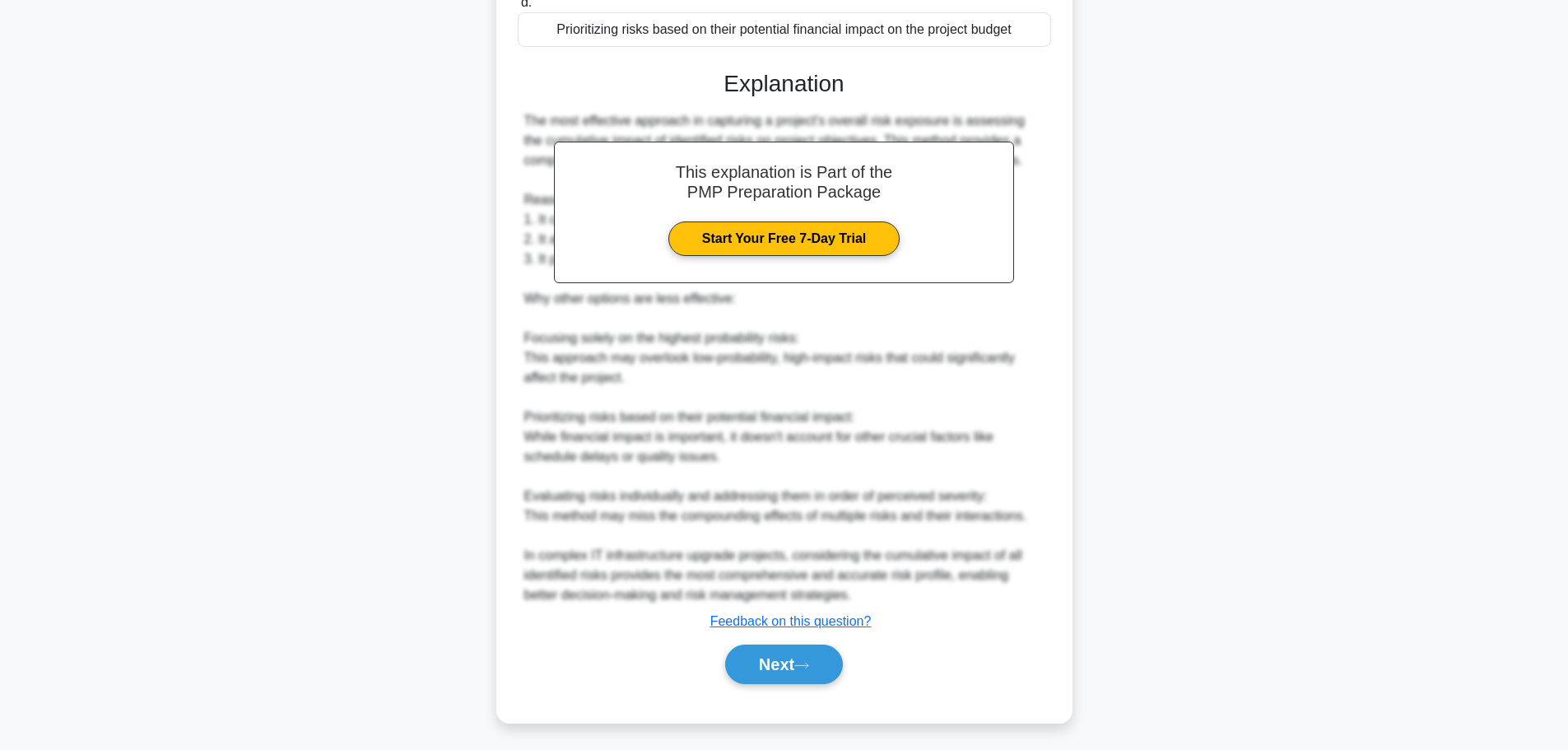
scroll to position [386, 0]
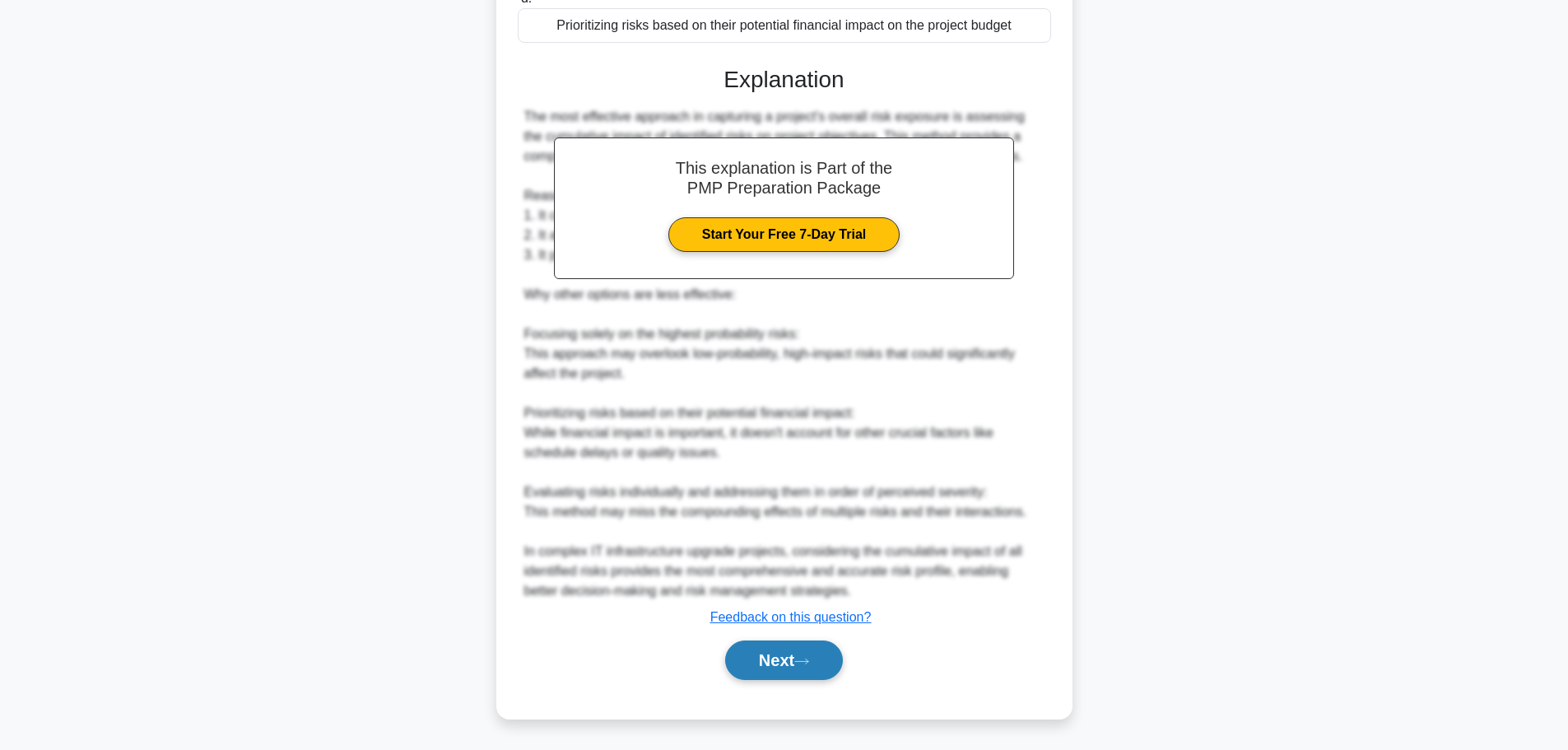
click at [772, 660] on button "Next" at bounding box center [784, 660] width 117 height 39
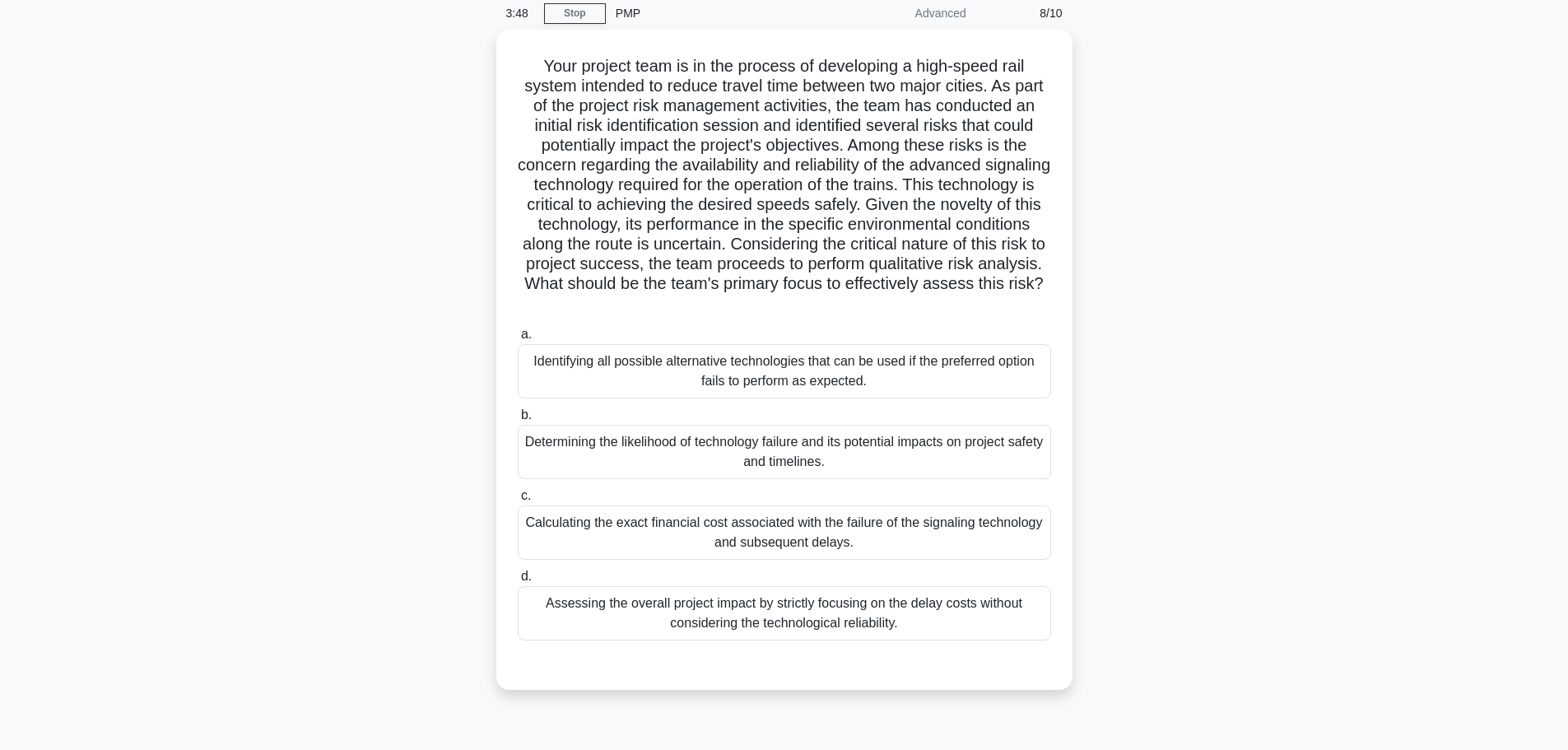
scroll to position [88, 0]
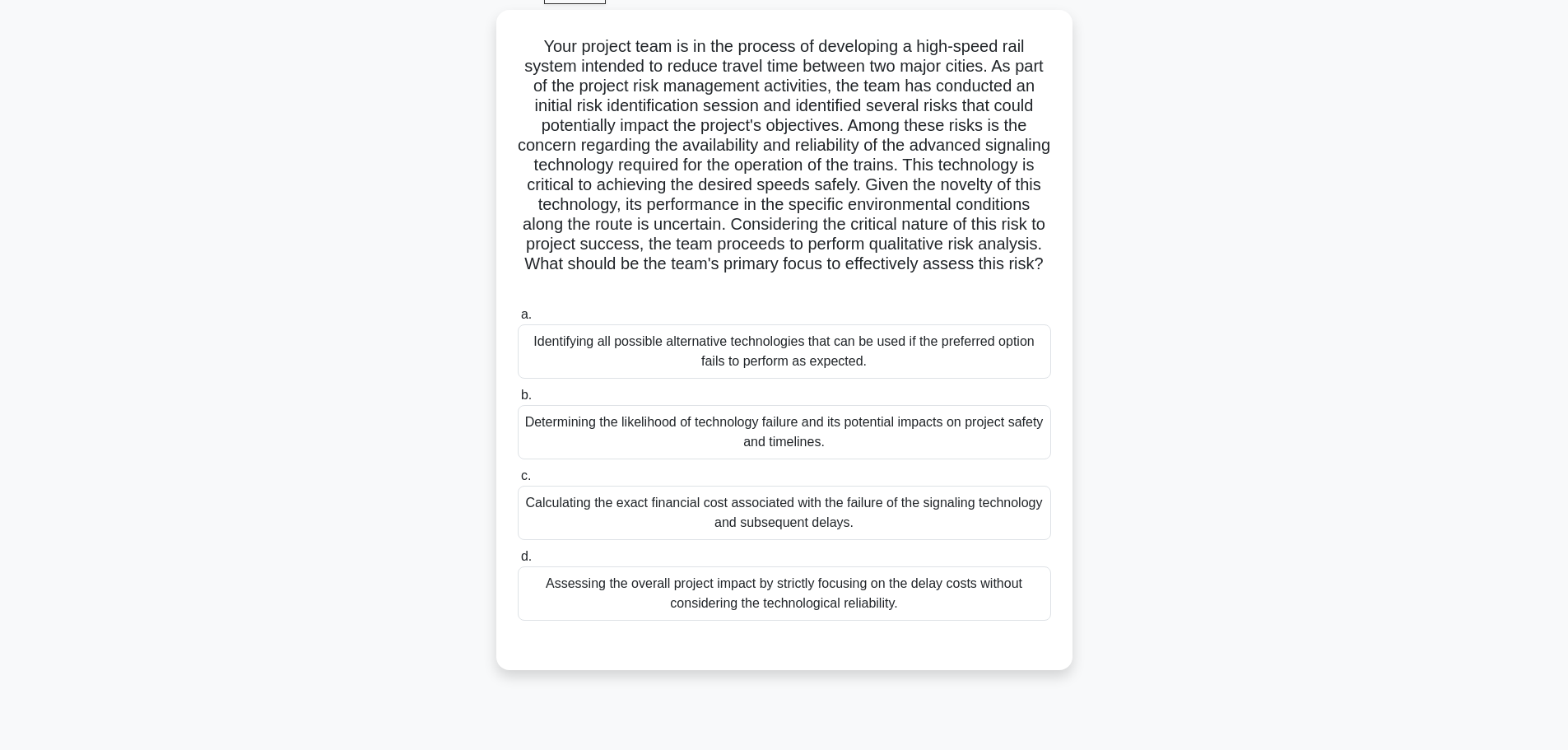
drag, startPoint x: 361, startPoint y: 201, endPoint x: 386, endPoint y: 248, distance: 53.2
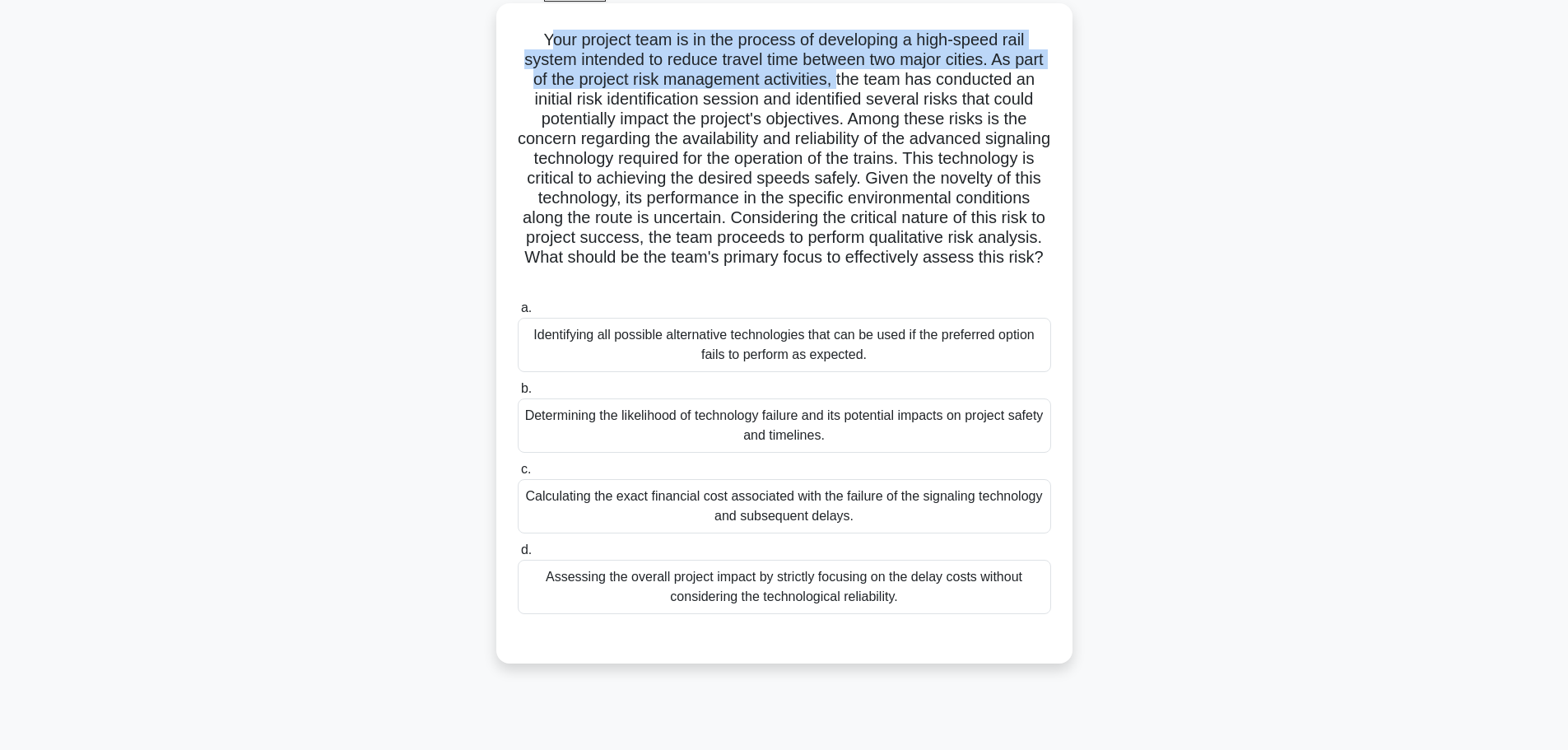
drag, startPoint x: 586, startPoint y: 46, endPoint x: 868, endPoint y: 74, distance: 283.4
click at [868, 74] on h5 "Your project team is in the process of developing a high-speed rail system inte…" at bounding box center [784, 159] width 536 height 259
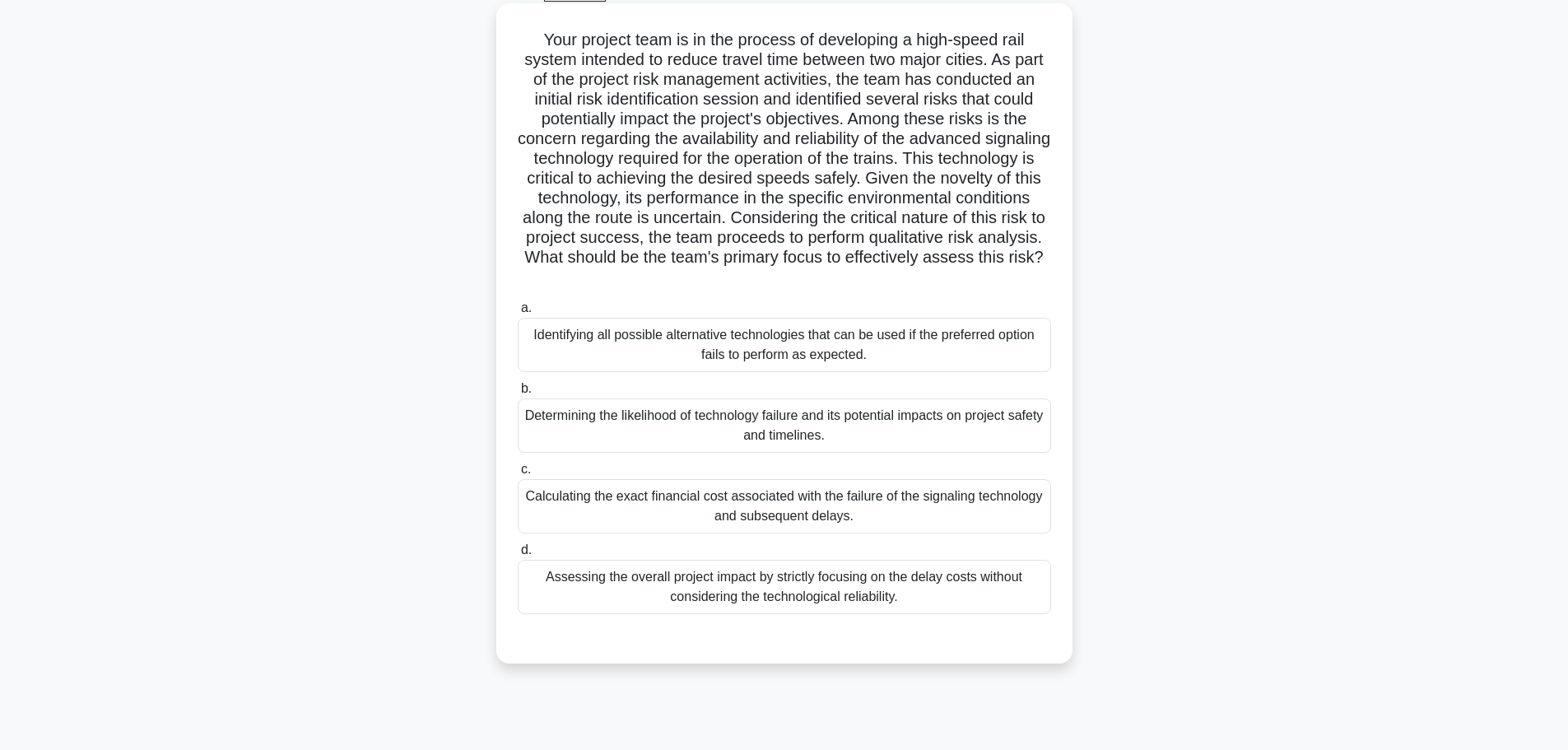
click at [696, 107] on h5 "Your project team is in the process of developing a high-speed rail system inte…" at bounding box center [784, 159] width 536 height 259
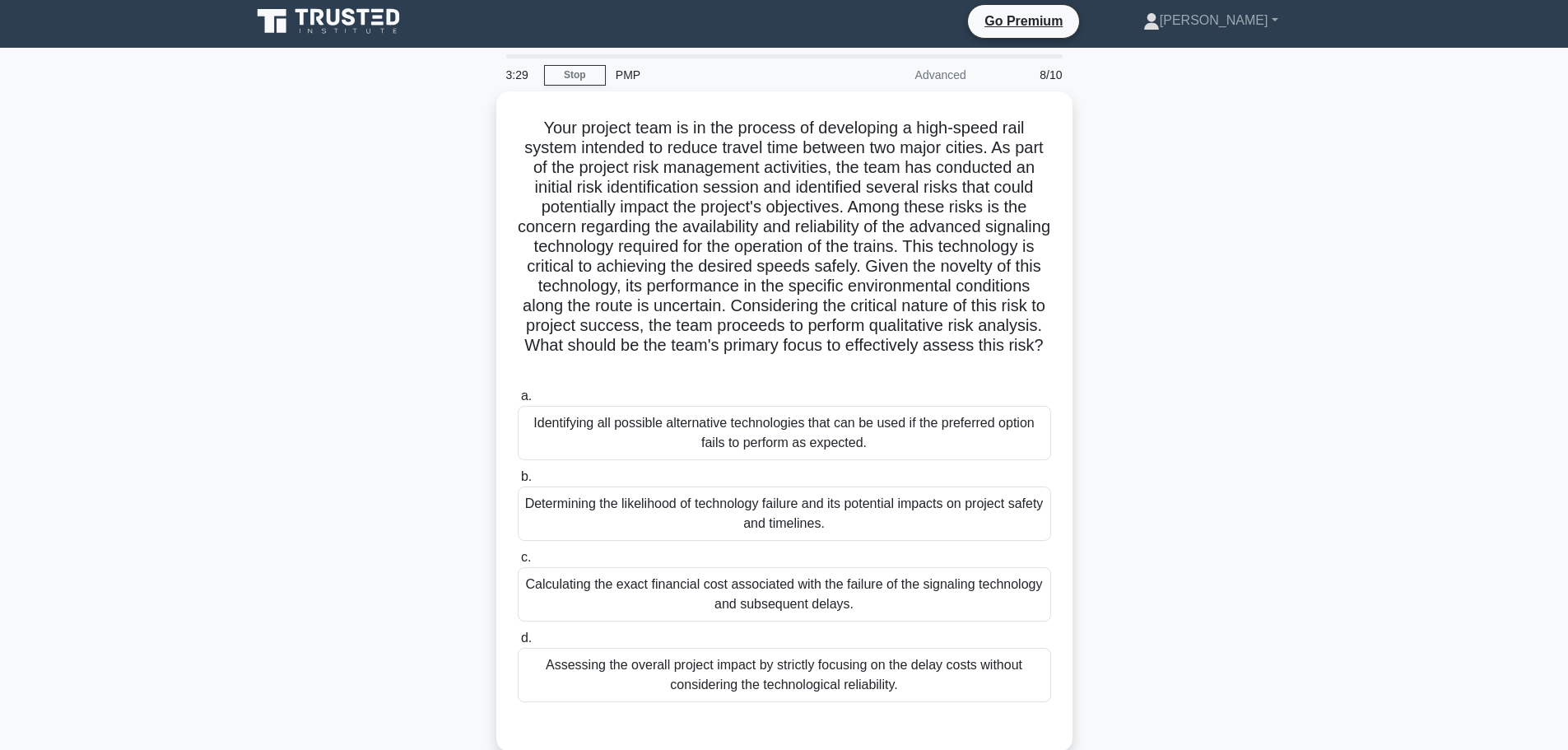
scroll to position [0, 0]
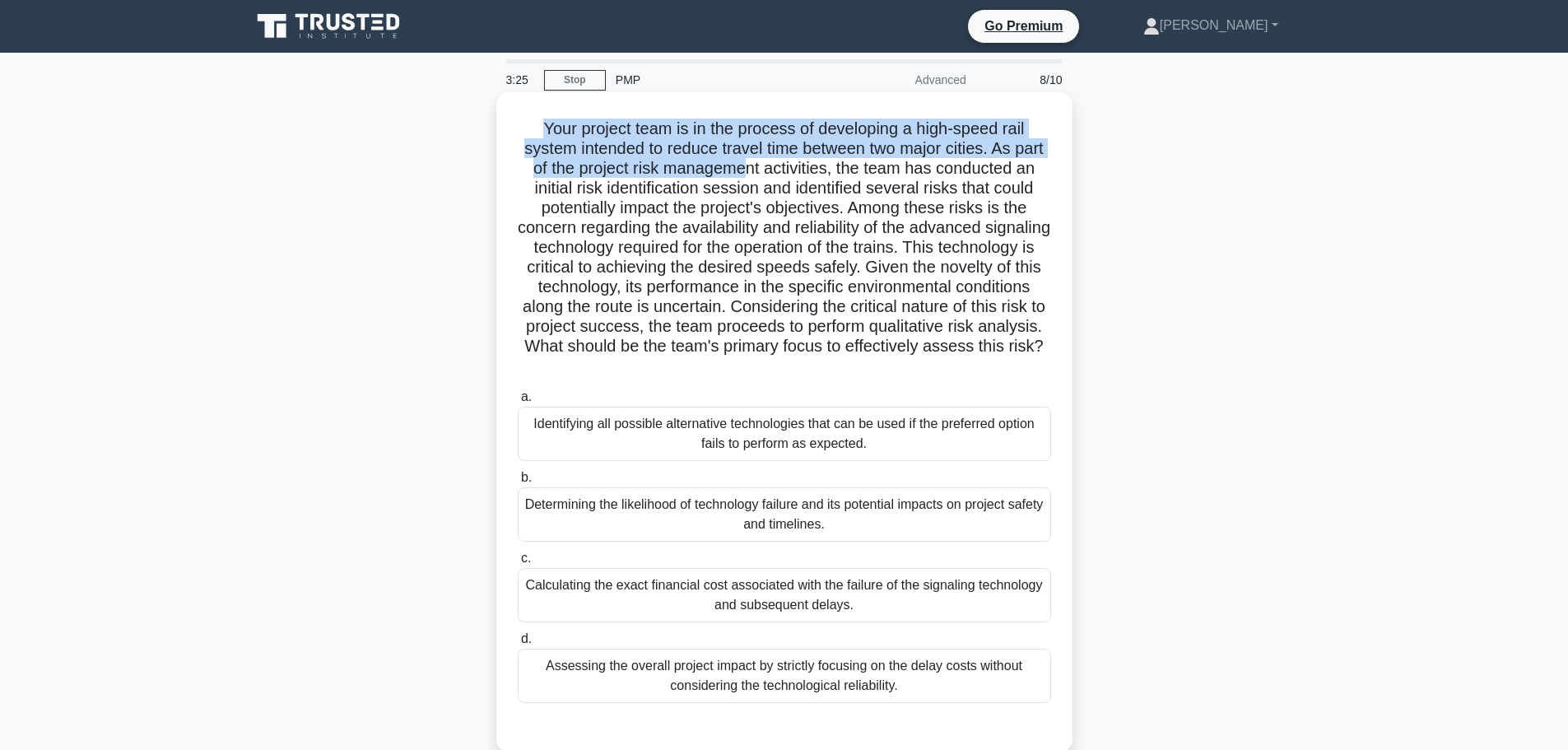
drag, startPoint x: 540, startPoint y: 125, endPoint x: 778, endPoint y: 170, distance: 242.2
click at [778, 170] on h5 "Your project team is in the process of developing a high-speed rail system inte…" at bounding box center [784, 247] width 536 height 259
click at [718, 170] on h5 "Your project team is in the process of developing a high-speed rail system inte…" at bounding box center [784, 247] width 536 height 259
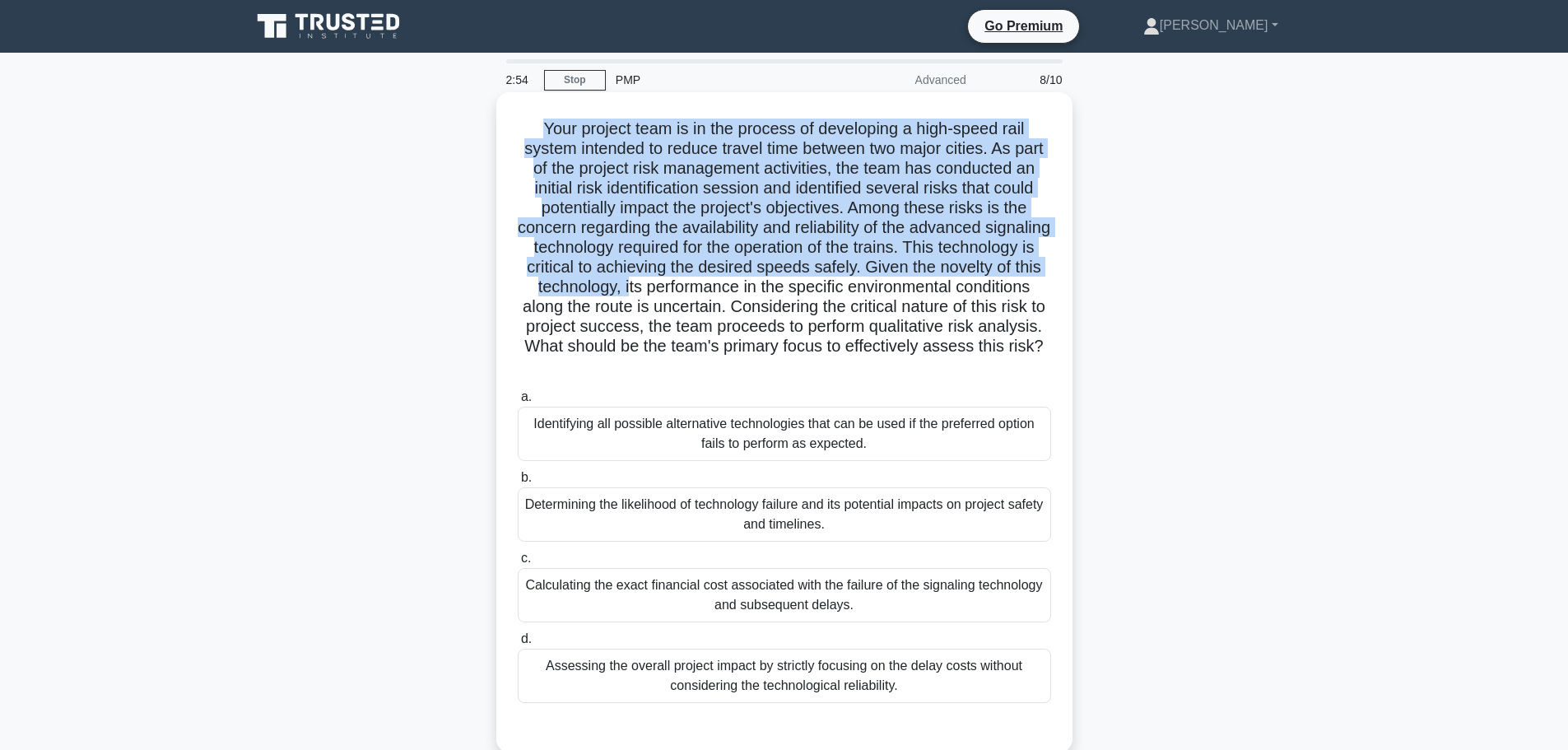
drag, startPoint x: 537, startPoint y: 130, endPoint x: 777, endPoint y: 288, distance: 287.3
click at [777, 288] on h5 "Your project team is in the process of developing a high-speed rail system inte…" at bounding box center [784, 247] width 536 height 259
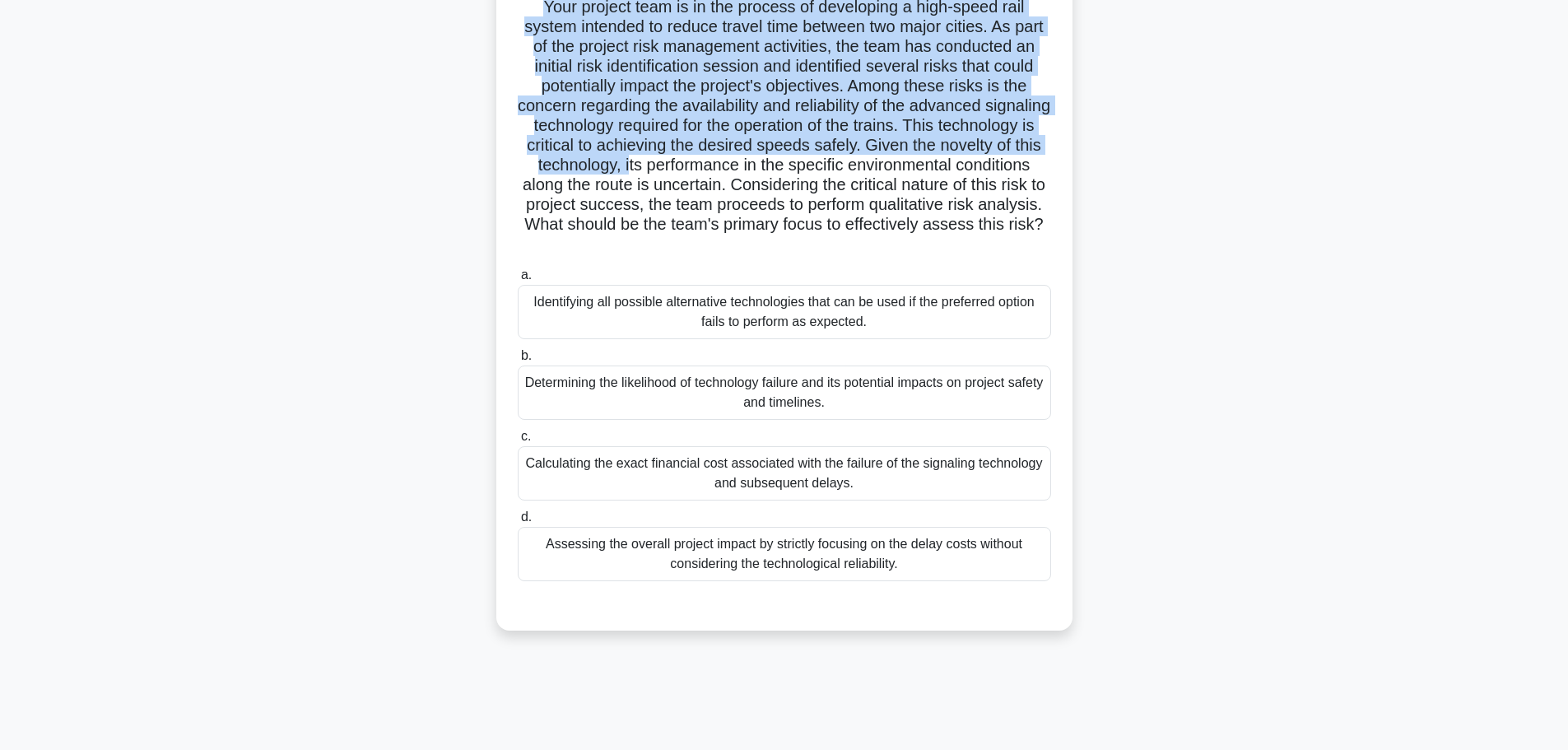
drag, startPoint x: 745, startPoint y: 243, endPoint x: 740, endPoint y: 263, distance: 20.6
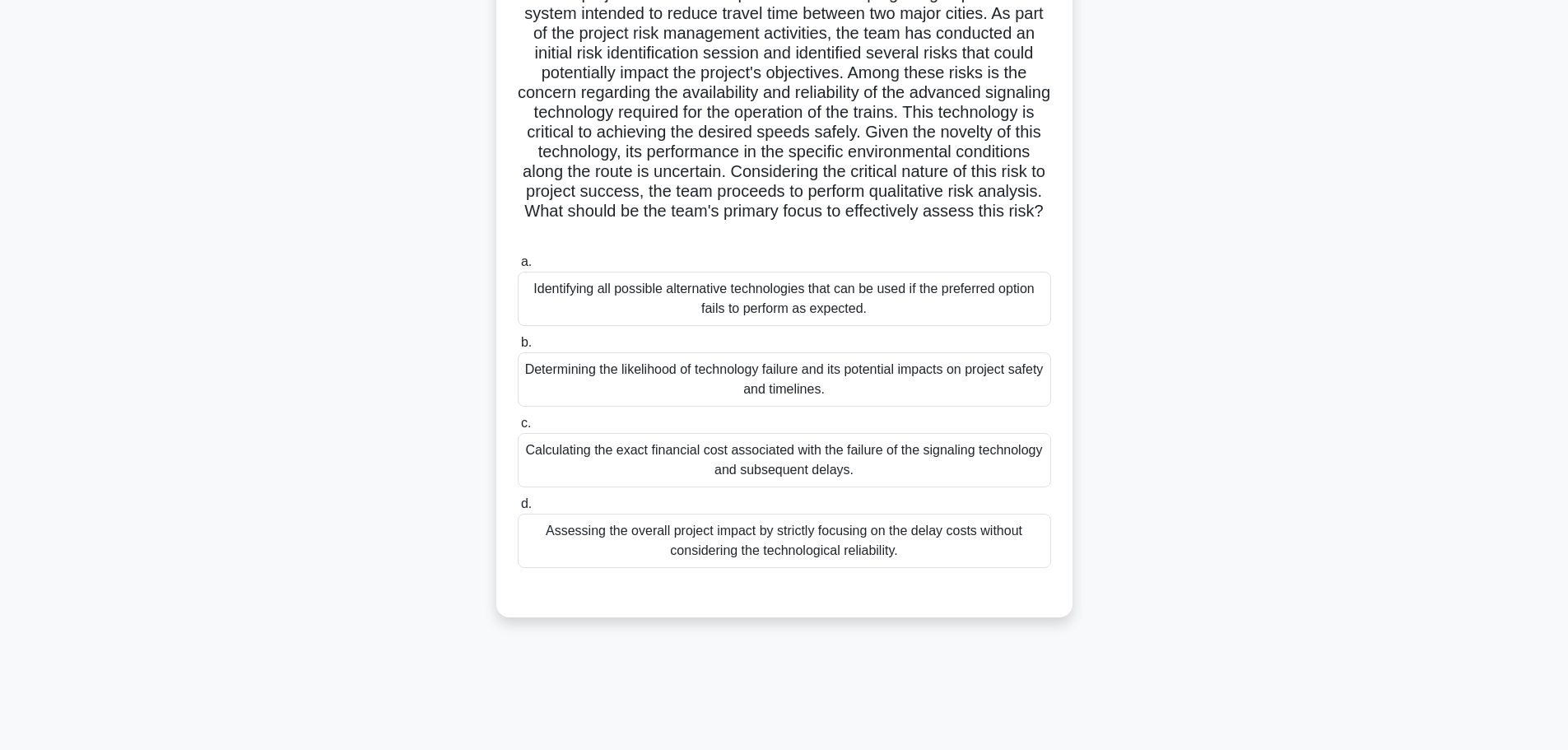
click at [791, 179] on h5 "Your project team is in the process of developing a high-speed rail system inte…" at bounding box center [784, 112] width 536 height 259
drag, startPoint x: 791, startPoint y: 151, endPoint x: 974, endPoint y: 241, distance: 203.9
click at [974, 241] on h5 "Your project team is in the process of developing a high-speed rail system inte…" at bounding box center [784, 112] width 536 height 259
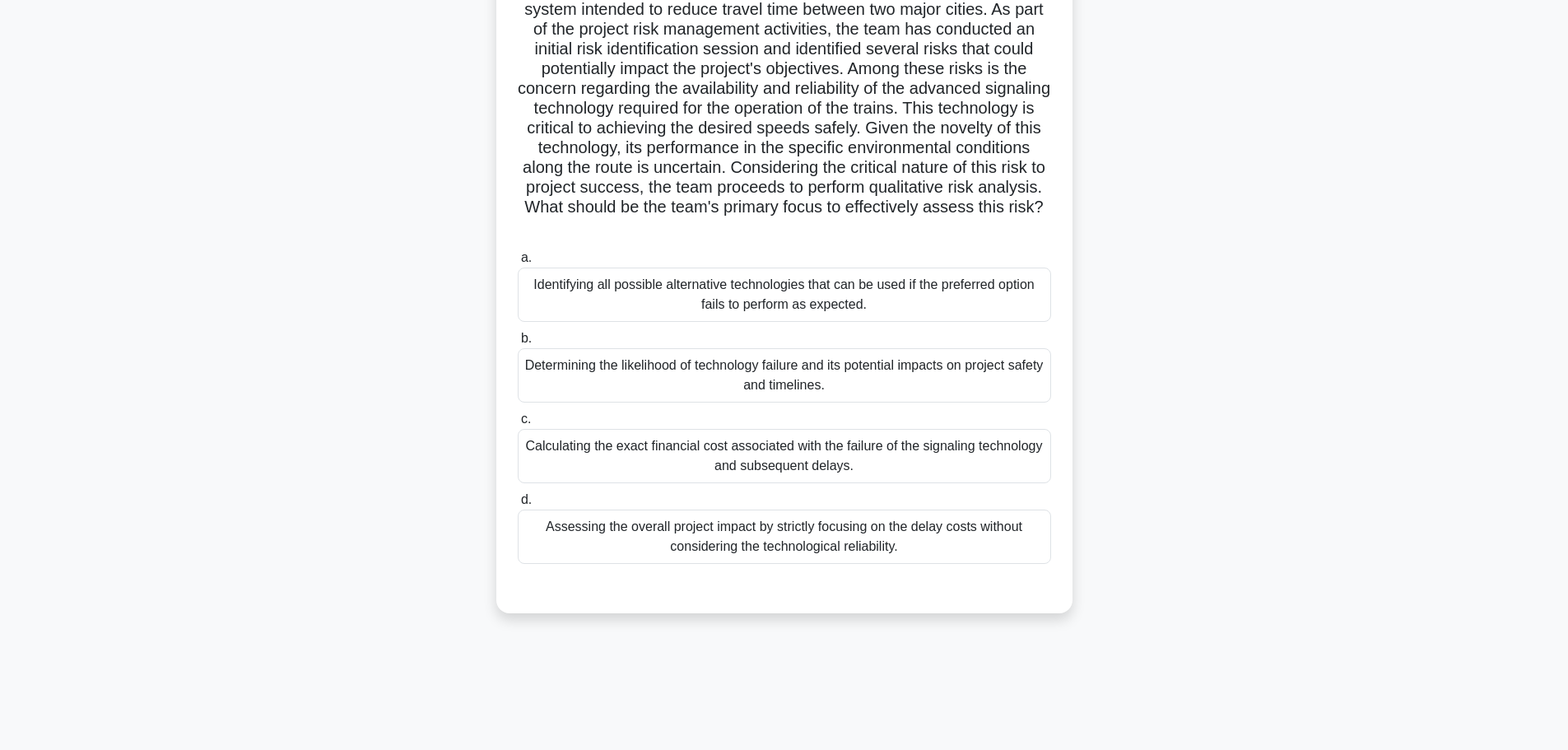
click at [722, 386] on div "Determining the likelihood of technology failure and its potential impacts on p…" at bounding box center [784, 375] width 534 height 54
click at [517, 344] on input "b. Determining the likelihood of technology failure and its potential impacts o…" at bounding box center [517, 338] width 0 height 11
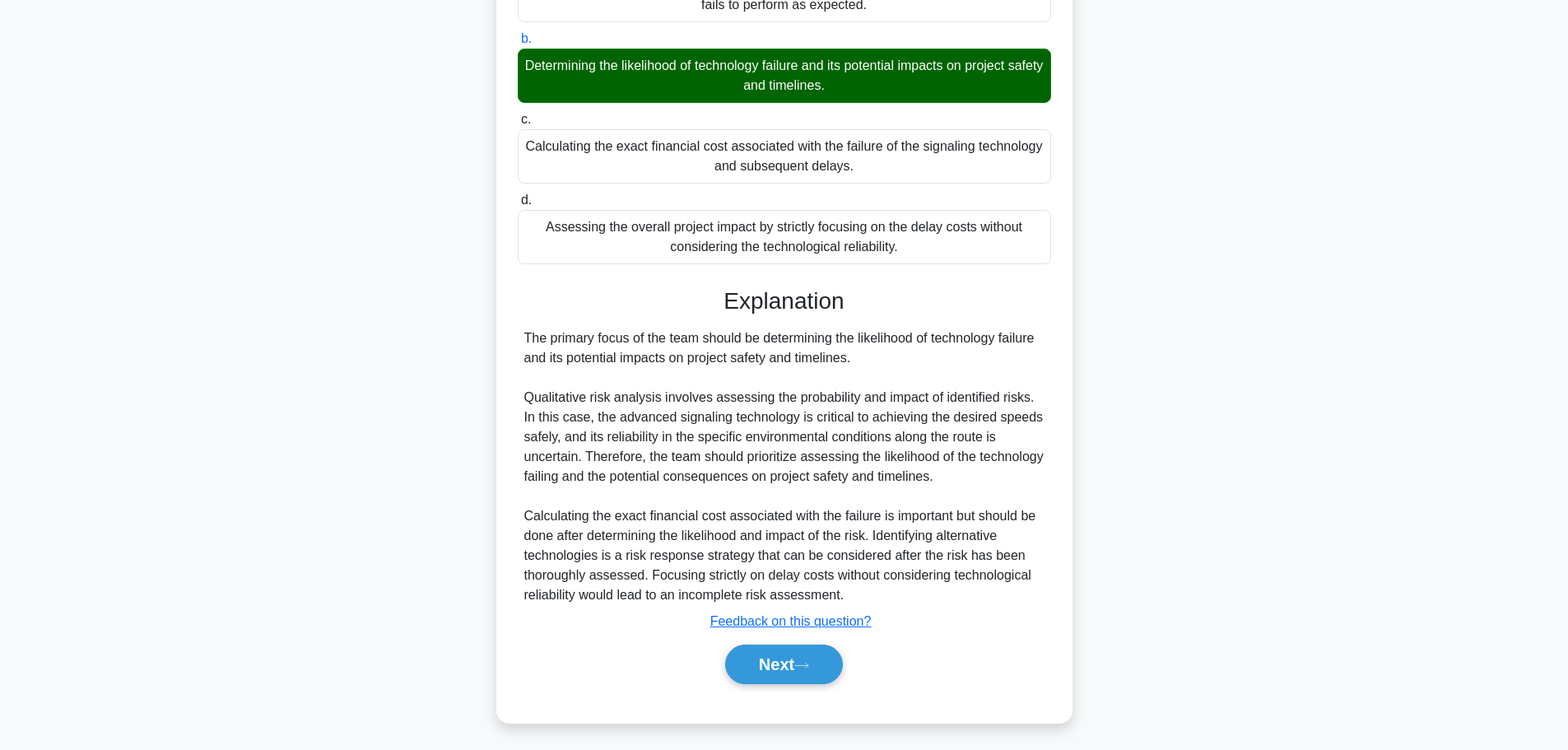
scroll to position [443, 0]
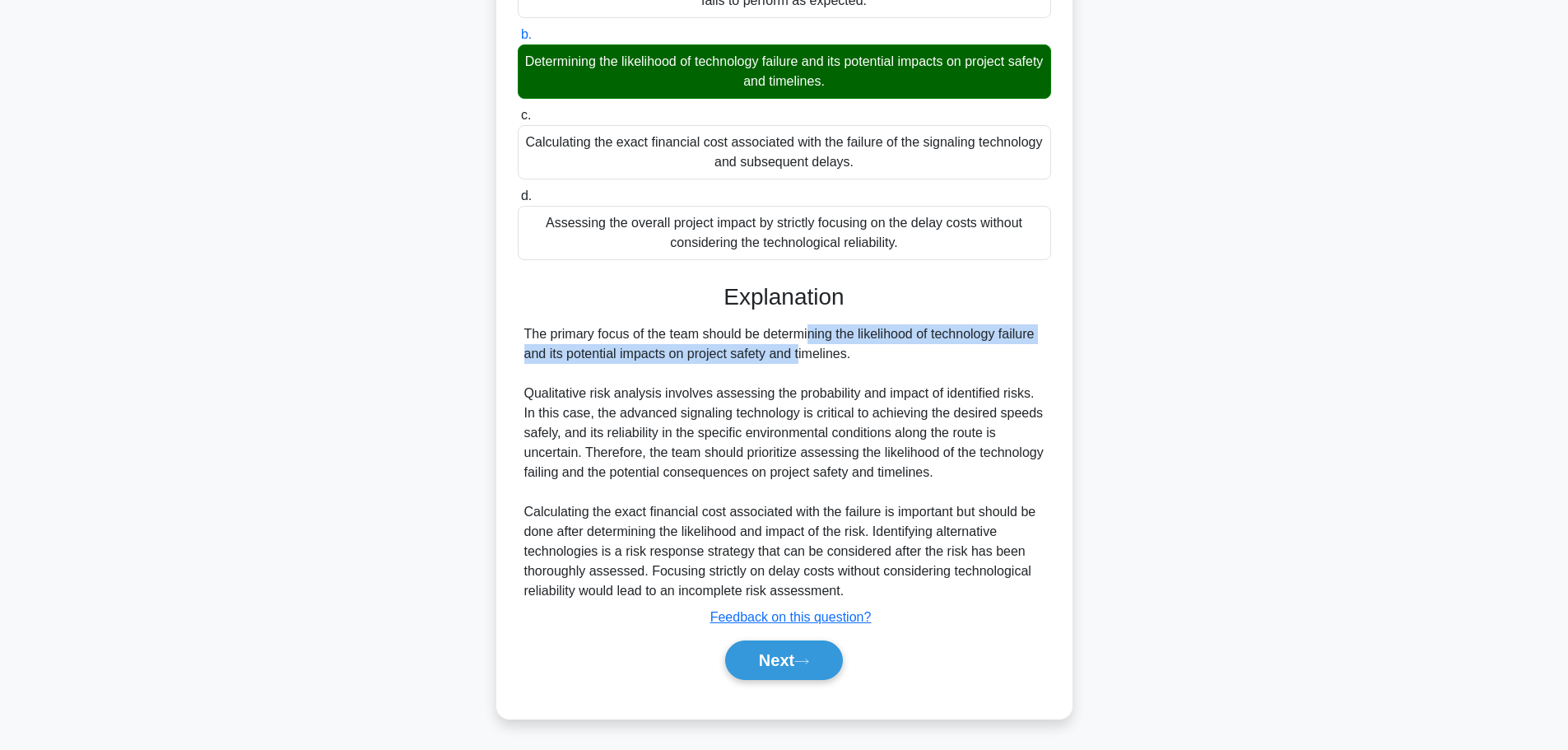
drag, startPoint x: 703, startPoint y: 340, endPoint x: 710, endPoint y: 356, distance: 17.5
click at [710, 356] on div "The primary focus of the team should be determining the likelihood of technolog…" at bounding box center [784, 462] width 520 height 277
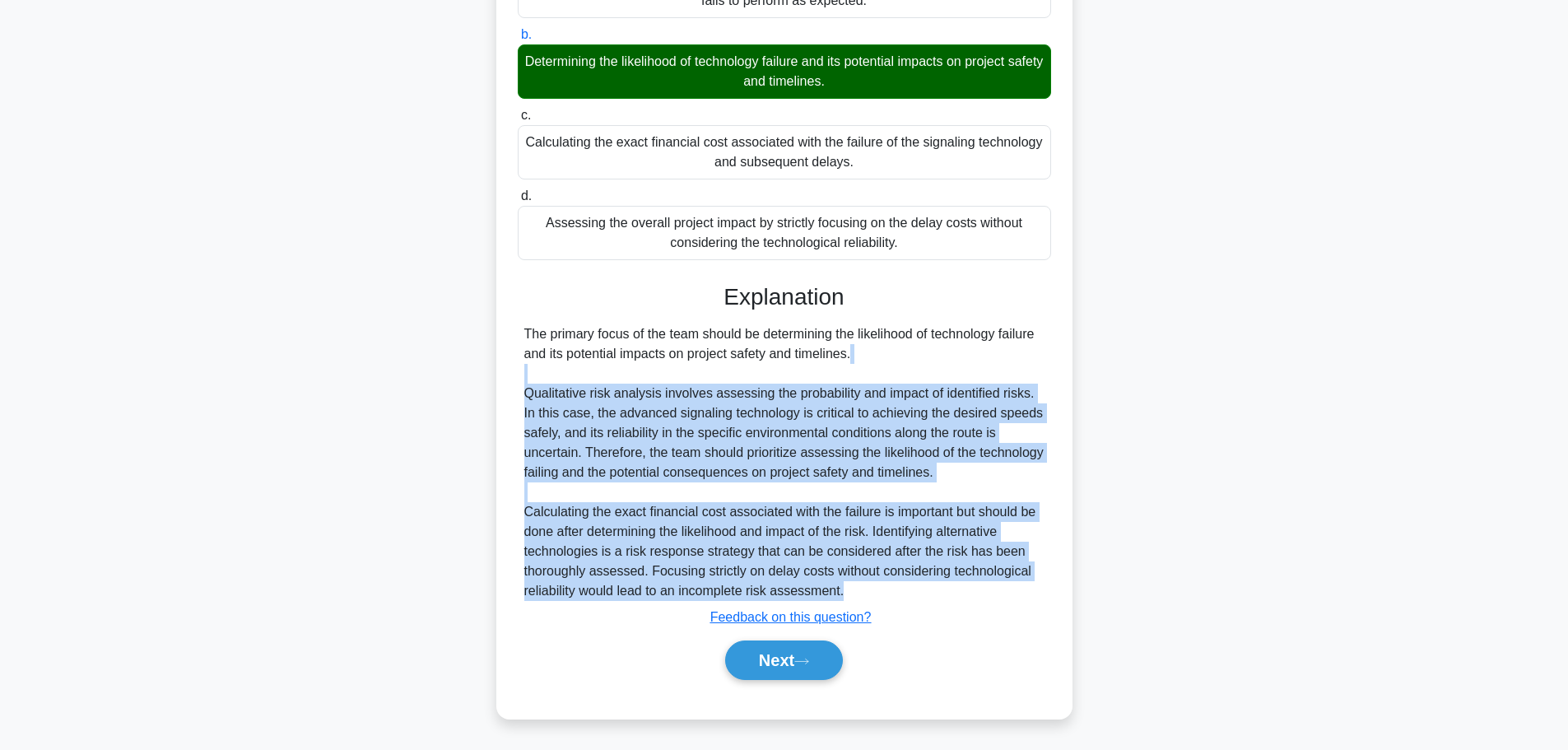
drag, startPoint x: 537, startPoint y: 382, endPoint x: 906, endPoint y: 588, distance: 422.6
click at [906, 588] on div "The primary focus of the team should be determining the likelihood of technolog…" at bounding box center [784, 462] width 520 height 277
click at [772, 659] on button "Next" at bounding box center [784, 660] width 117 height 39
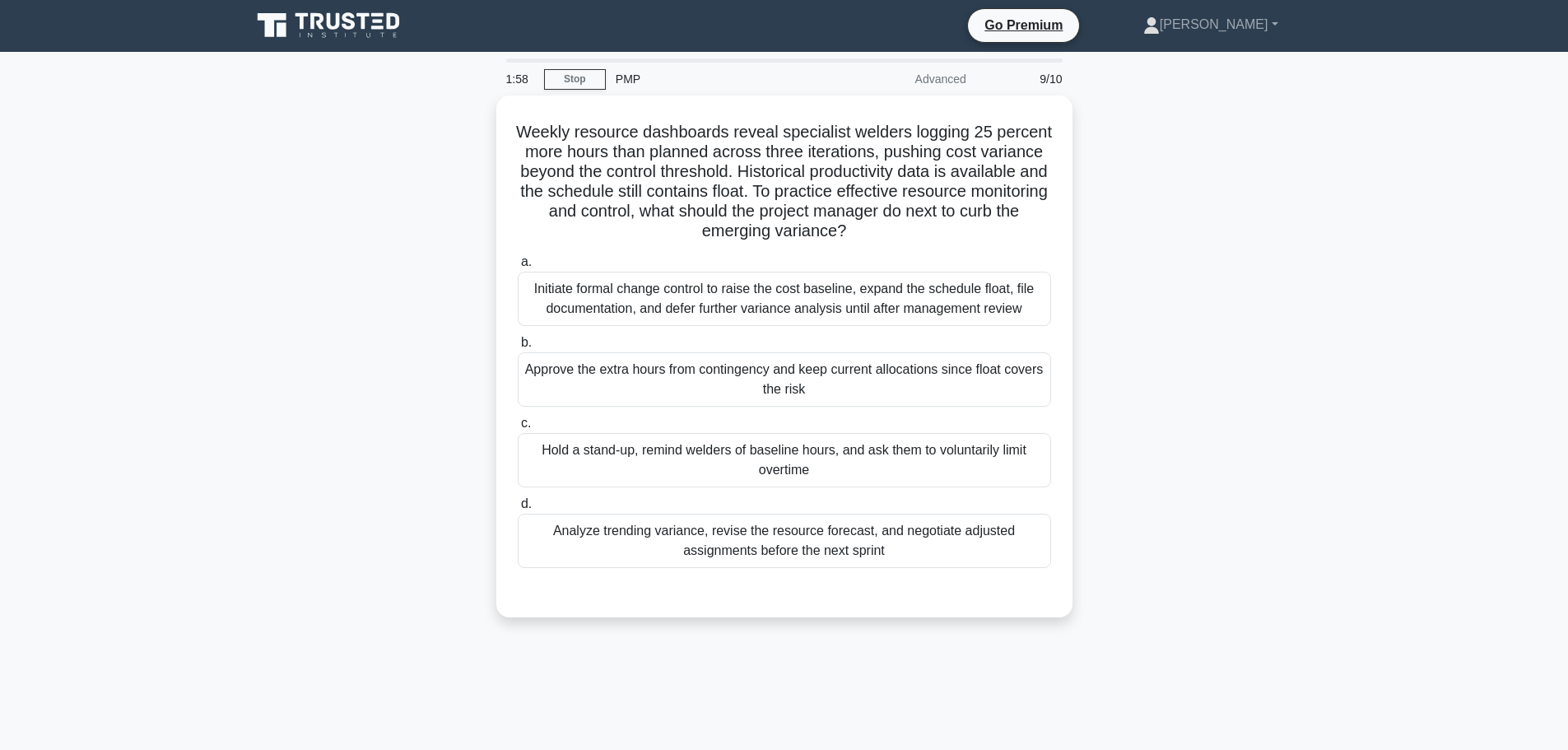
scroll to position [0, 0]
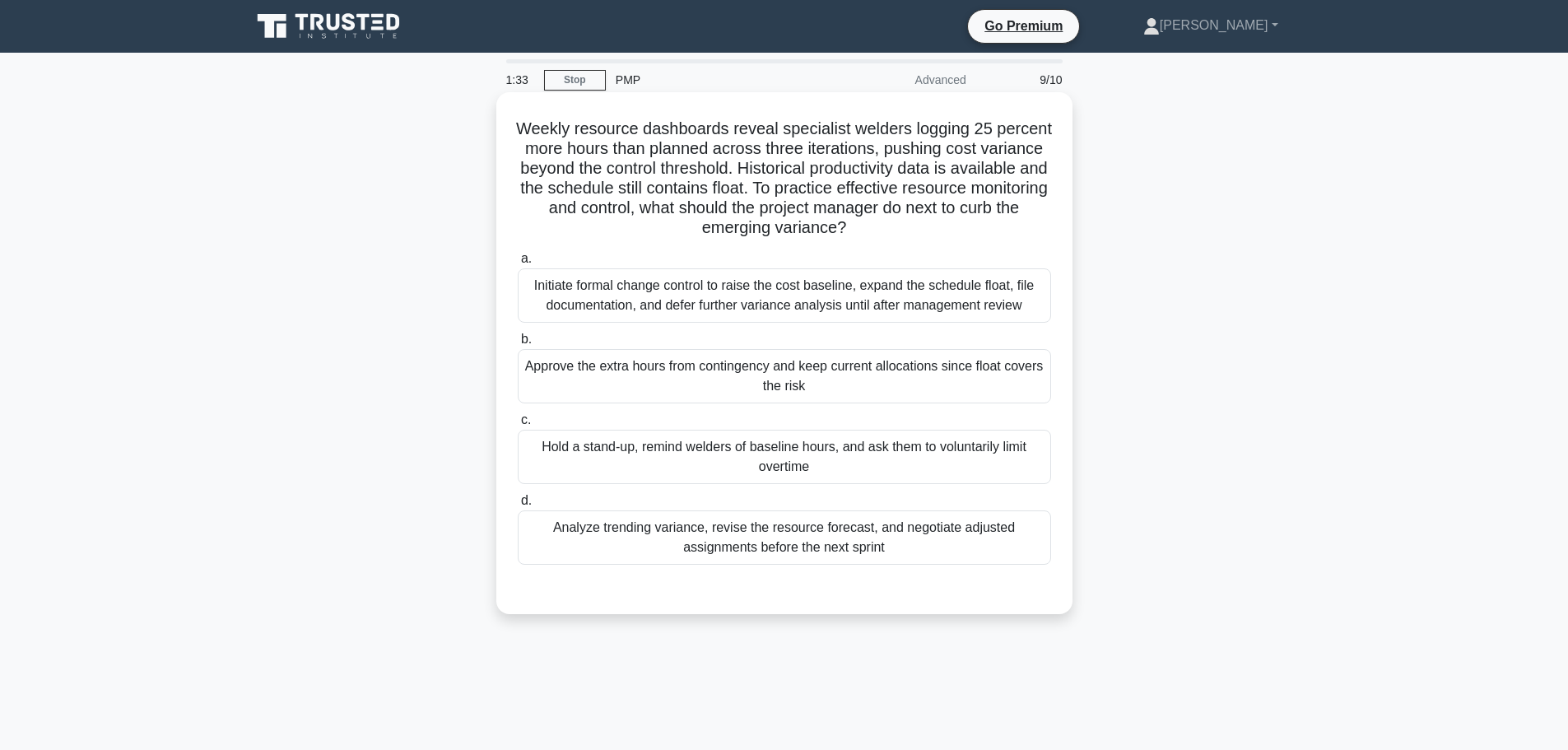
drag, startPoint x: 599, startPoint y: 129, endPoint x: 933, endPoint y: 221, distance: 346.4
click at [933, 221] on h5 "Weekly resource dashboards reveal specialist welders logging 25 percent more ho…" at bounding box center [784, 178] width 536 height 120
click at [690, 551] on div "Analyze trending variance, revise the resource forecast, and negotiate adjusted…" at bounding box center [784, 538] width 534 height 54
click at [517, 506] on input "d. Analyze trending variance, revise the resource forecast, and negotiate adjus…" at bounding box center [517, 500] width 0 height 11
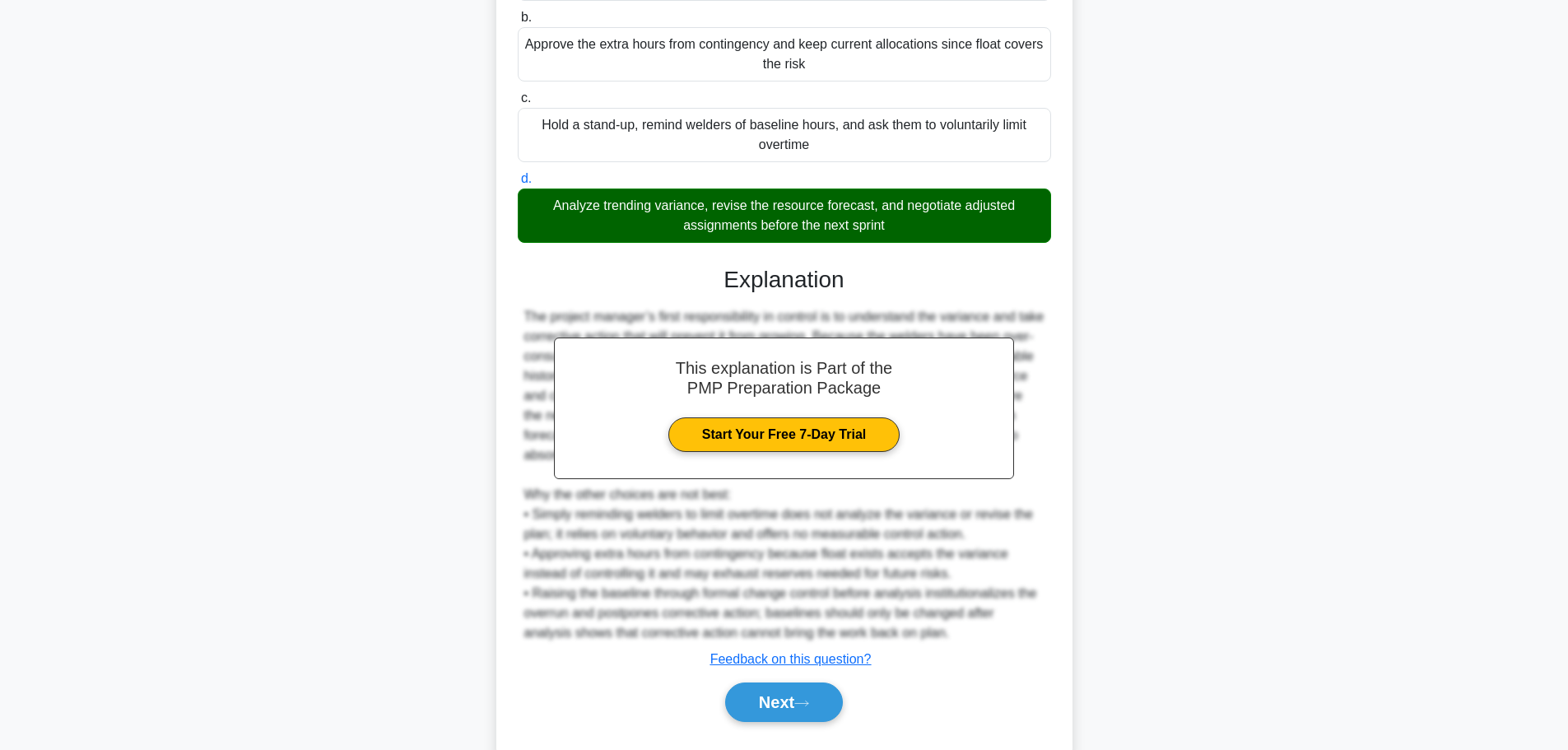
scroll to position [364, 0]
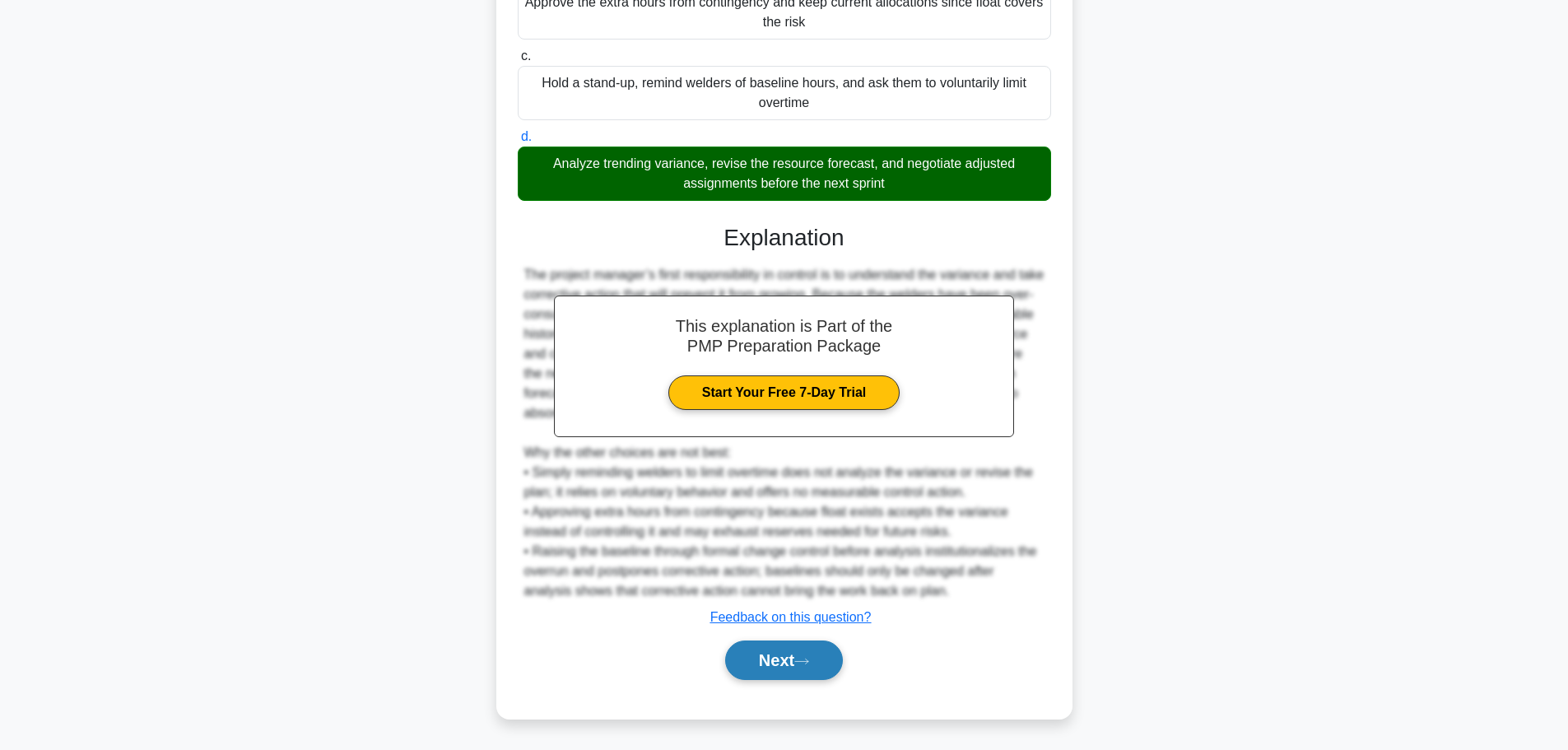
click at [787, 671] on button "Next" at bounding box center [784, 660] width 117 height 39
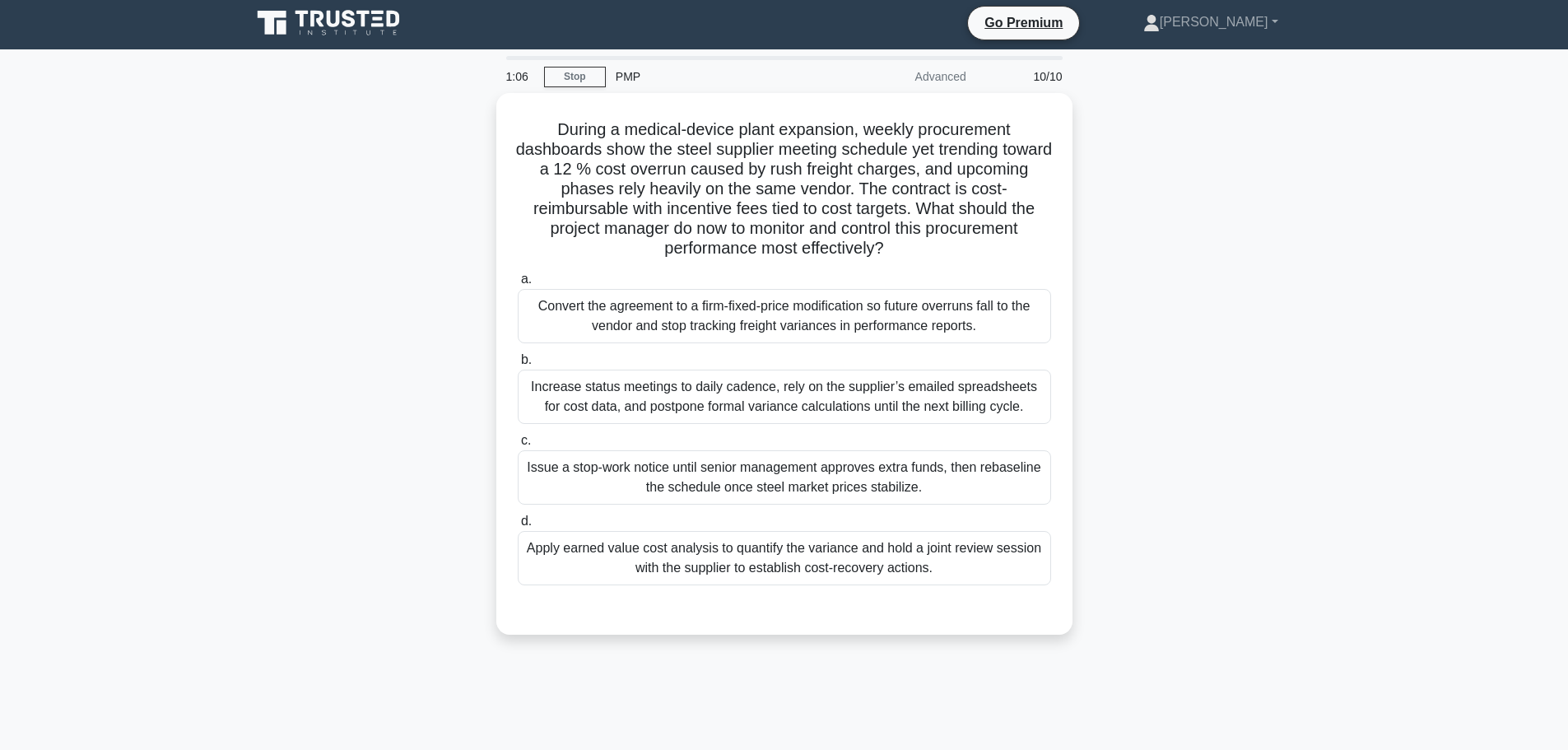
scroll to position [0, 0]
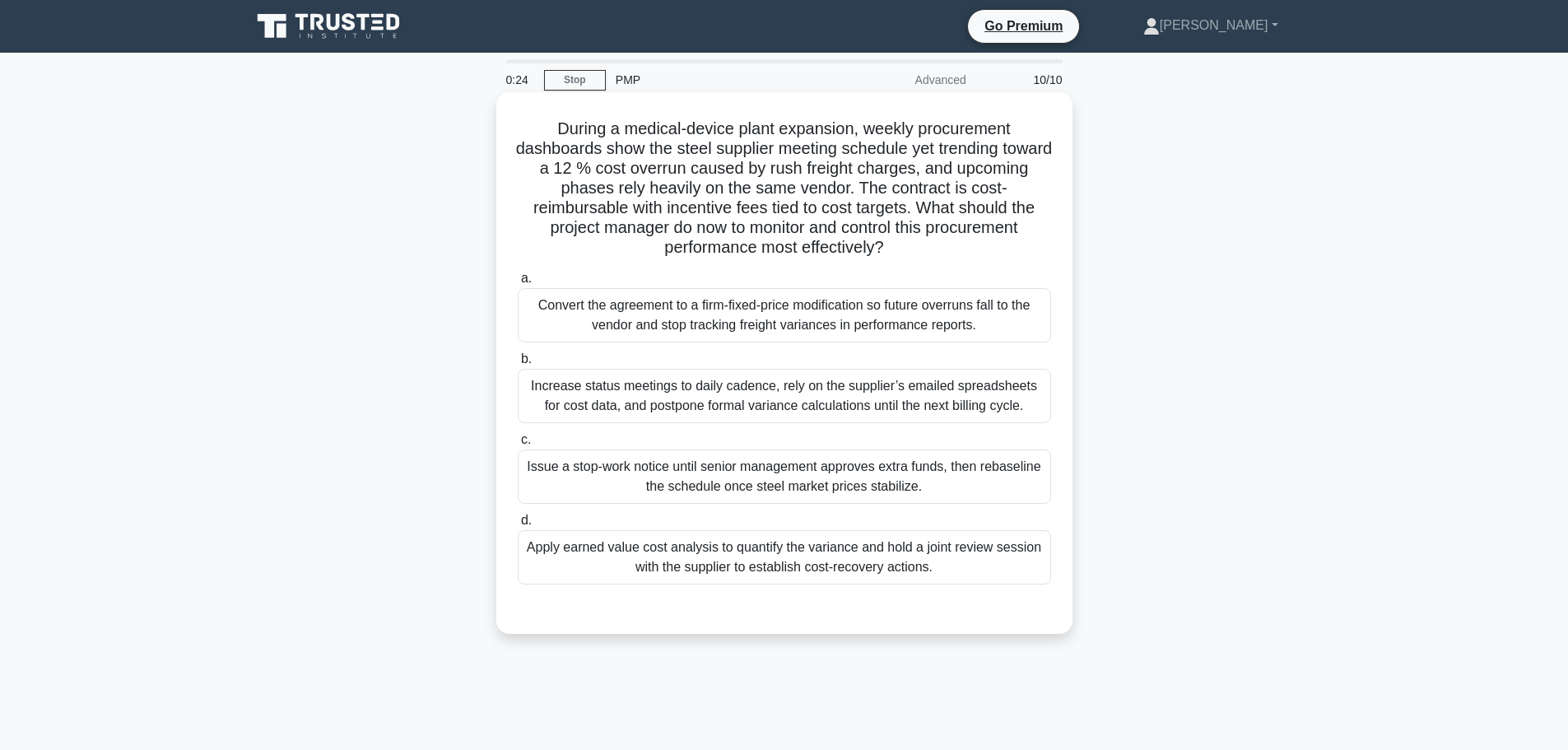
drag, startPoint x: 759, startPoint y: 130, endPoint x: 929, endPoint y: 238, distance: 201.4
click at [929, 238] on h5 "During a medical-device plant expansion, weekly procurement dashboards show the…" at bounding box center [784, 188] width 536 height 140
click at [649, 311] on div "Convert the agreement to a firm-fixed-price modification so future overruns fal…" at bounding box center [784, 315] width 534 height 54
click at [517, 284] on input "a. Convert the agreement to a firm-fixed-price modification so future overruns …" at bounding box center [517, 278] width 0 height 11
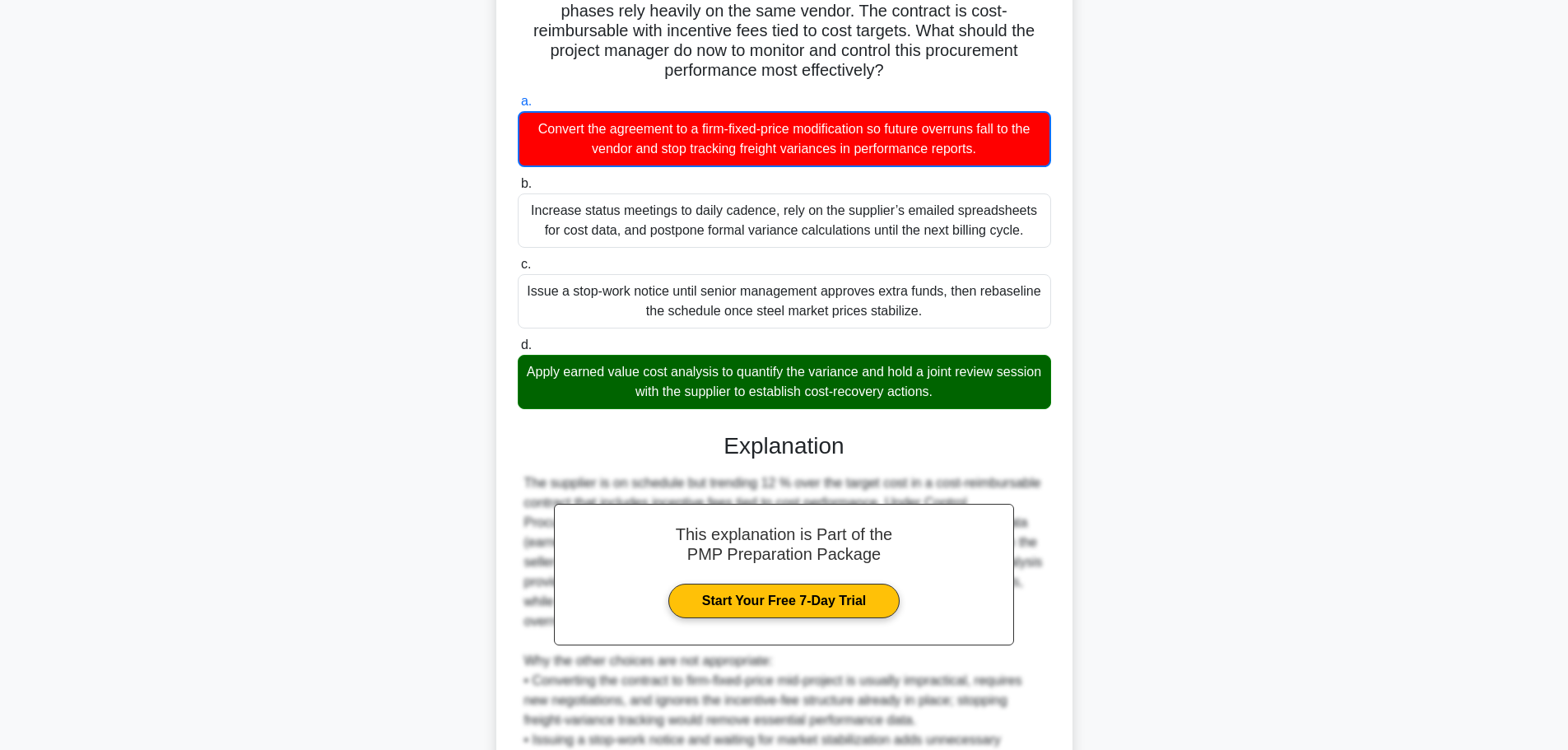
scroll to position [274, 0]
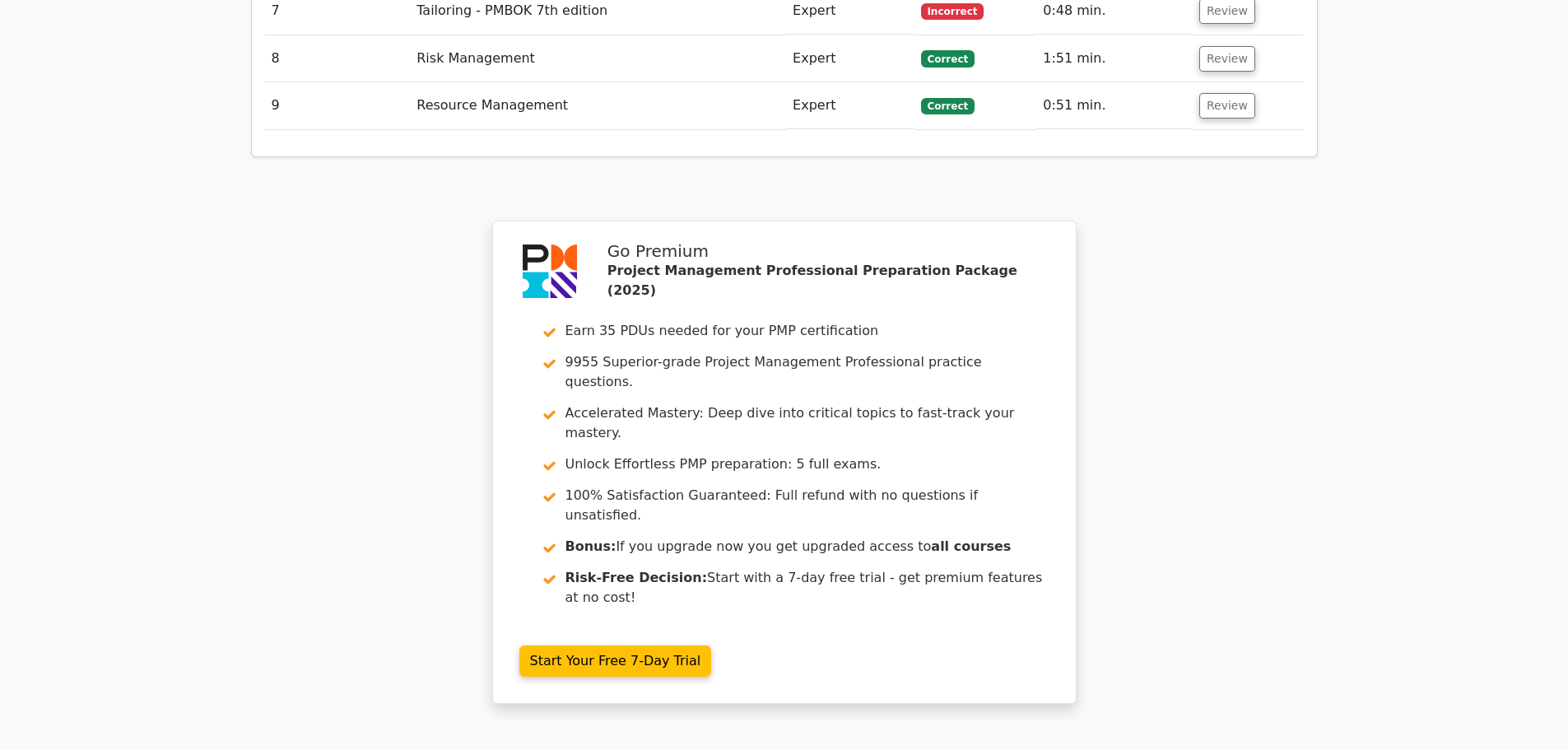
scroll to position [2743, 0]
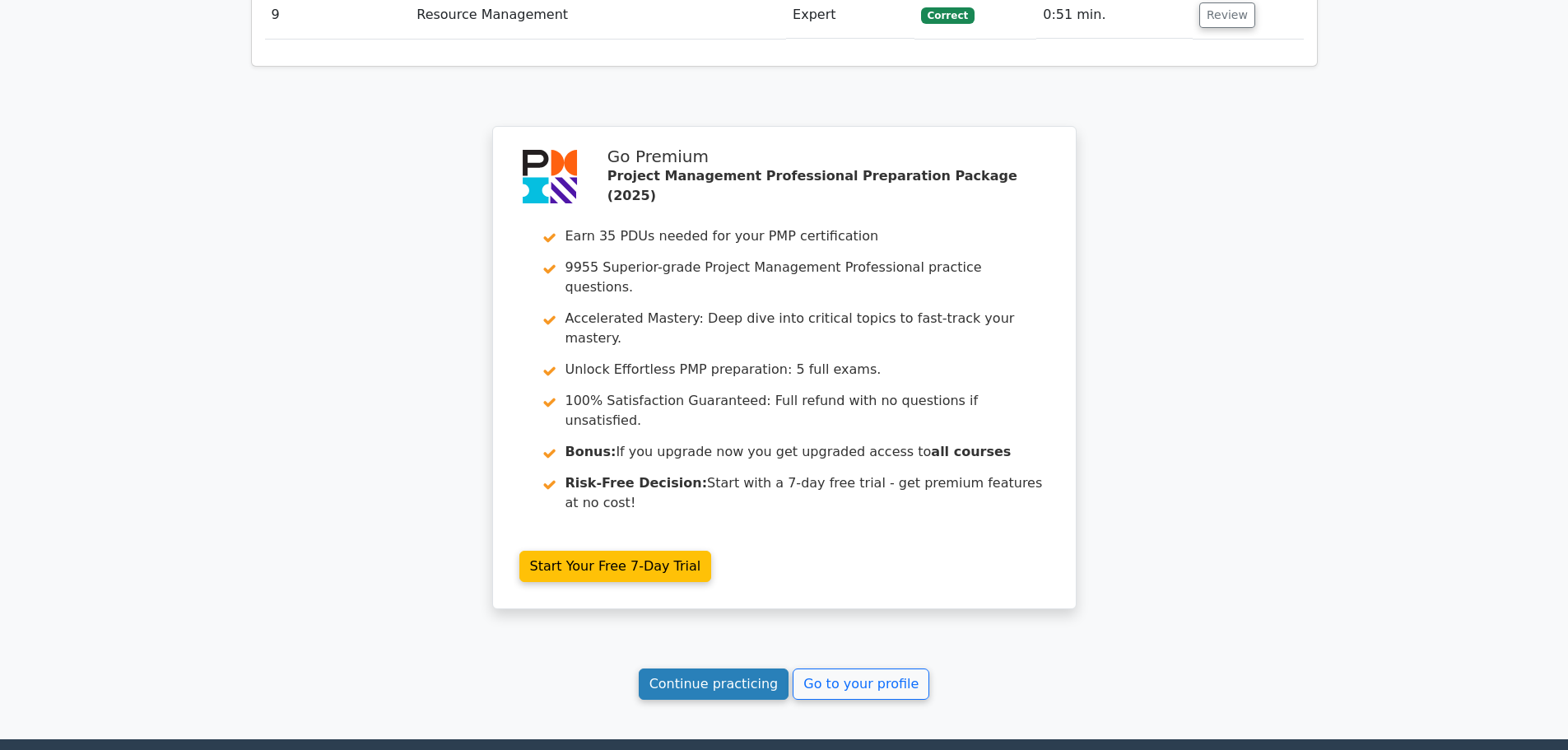
click at [740, 668] on link "Continue practicing" at bounding box center [713, 684] width 151 height 32
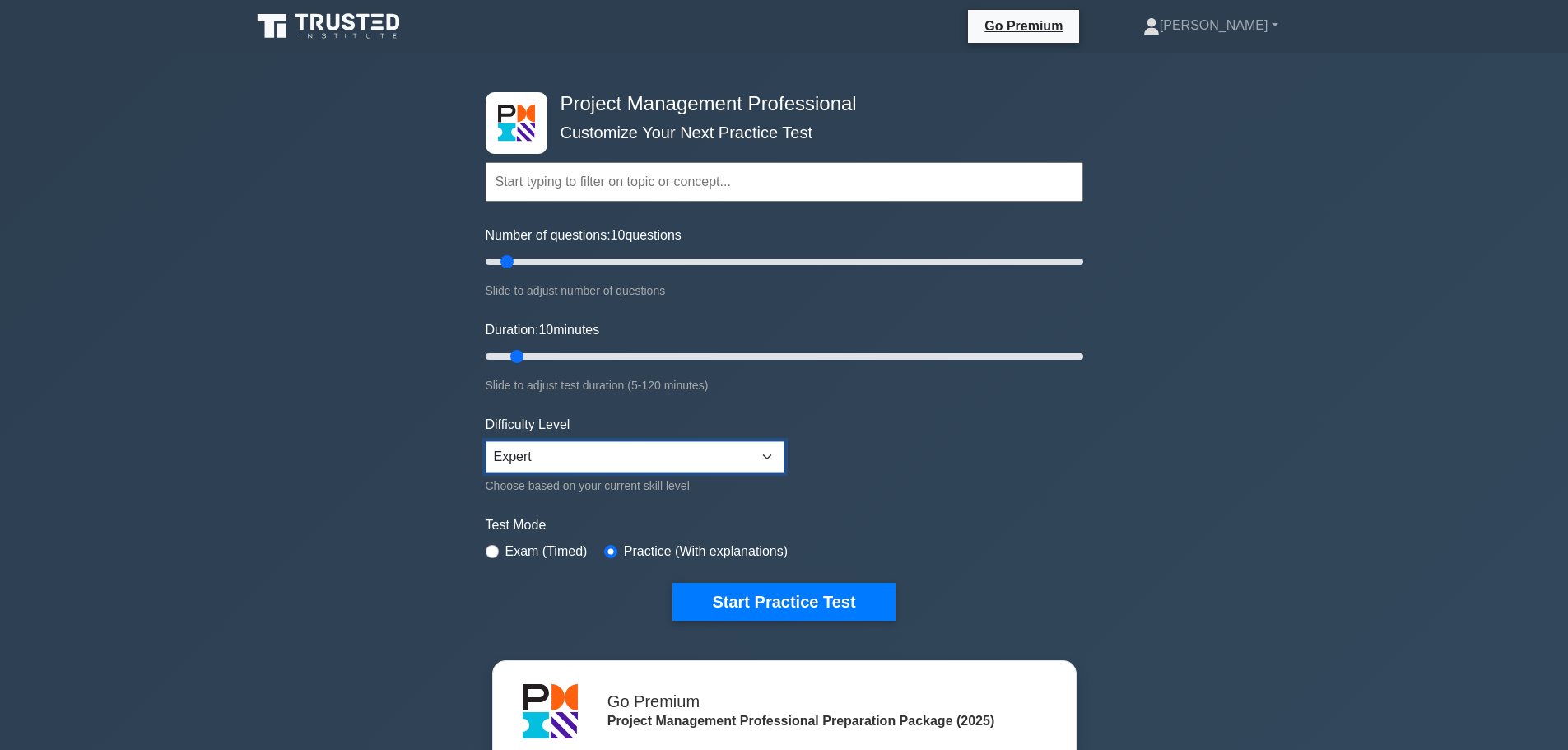
click at [568, 465] on select "Beginner Intermediate Expert" at bounding box center [635, 457] width 299 height 32
click at [588, 455] on select "Beginner Intermediate Expert" at bounding box center [635, 457] width 299 height 32
click at [672, 459] on select "Beginner Intermediate Expert" at bounding box center [635, 457] width 299 height 32
click at [716, 453] on select "Beginner Intermediate Expert" at bounding box center [635, 457] width 299 height 32
click at [788, 608] on button "Start Practice Test" at bounding box center [783, 601] width 222 height 38
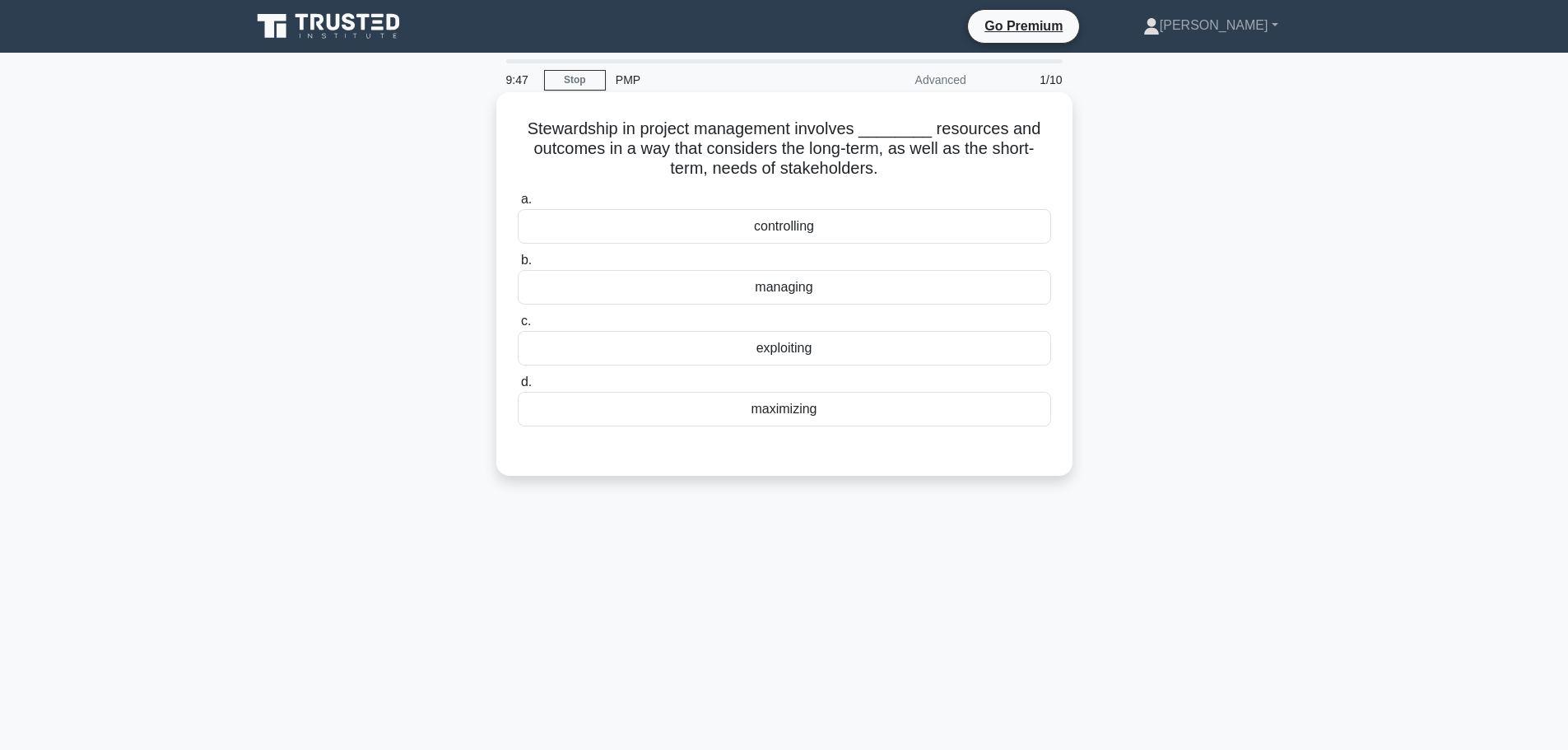
click at [790, 293] on div "managing" at bounding box center [784, 288] width 534 height 35
click at [517, 265] on input "b. managing" at bounding box center [517, 260] width 0 height 11
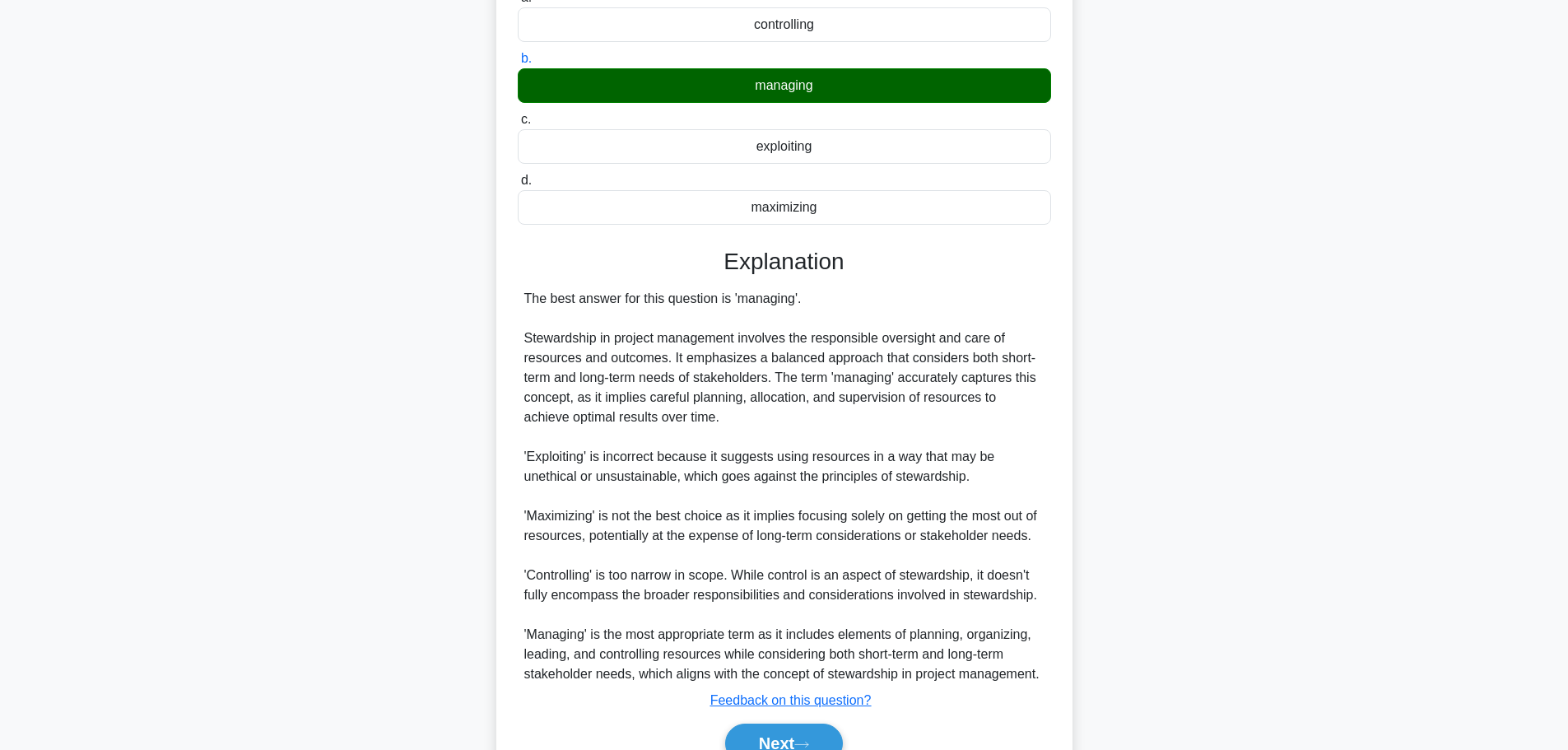
scroll to position [274, 0]
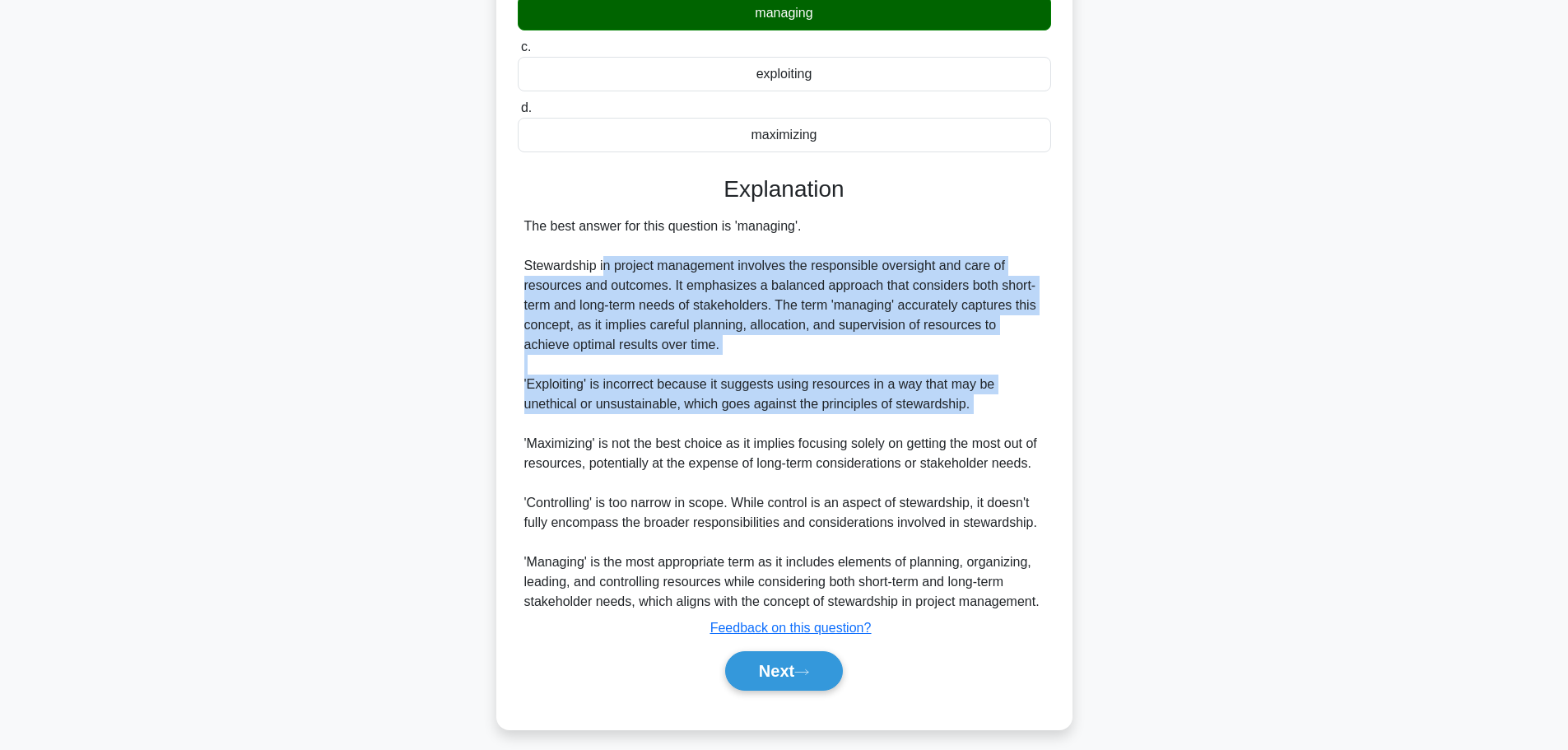
drag, startPoint x: 600, startPoint y: 263, endPoint x: 717, endPoint y: 434, distance: 207.2
click at [717, 434] on div "The best answer for this question is 'managing'. Stewardship in project managem…" at bounding box center [784, 413] width 520 height 395
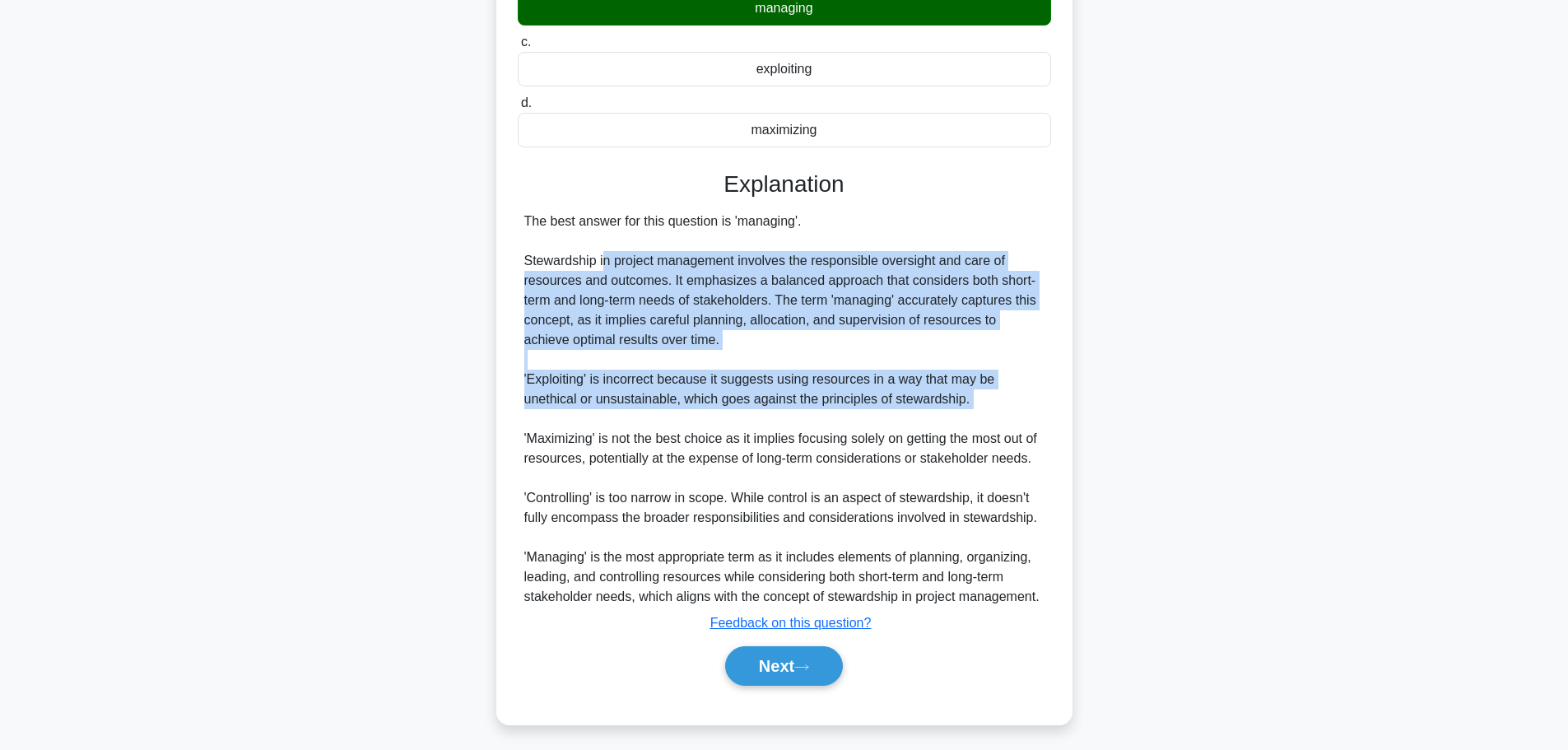
scroll to position [286, 0]
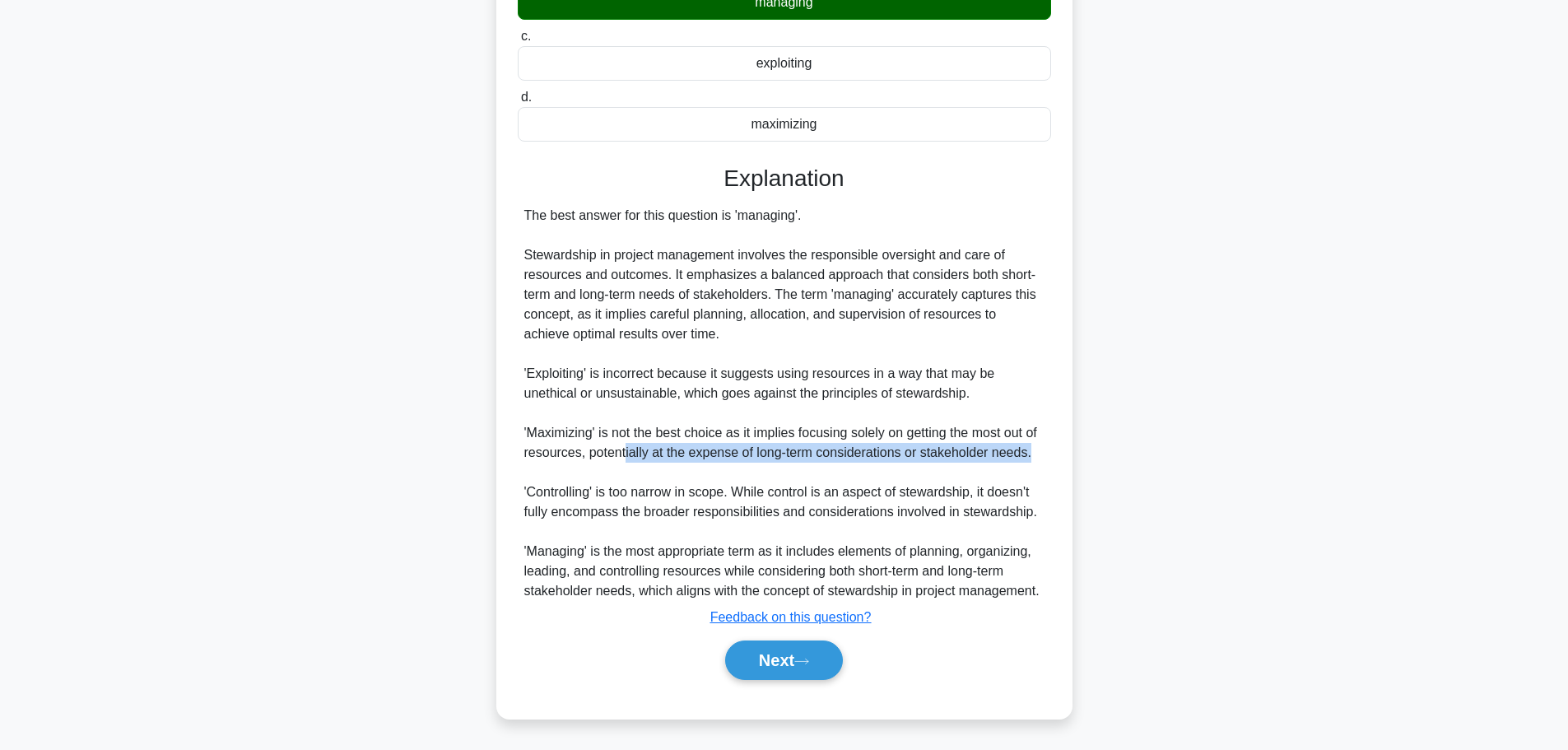
drag, startPoint x: 625, startPoint y: 444, endPoint x: 1054, endPoint y: 459, distance: 429.3
click at [1054, 459] on div "Stewardship in project management involves ________ resources and outcomes in a…" at bounding box center [784, 263] width 563 height 898
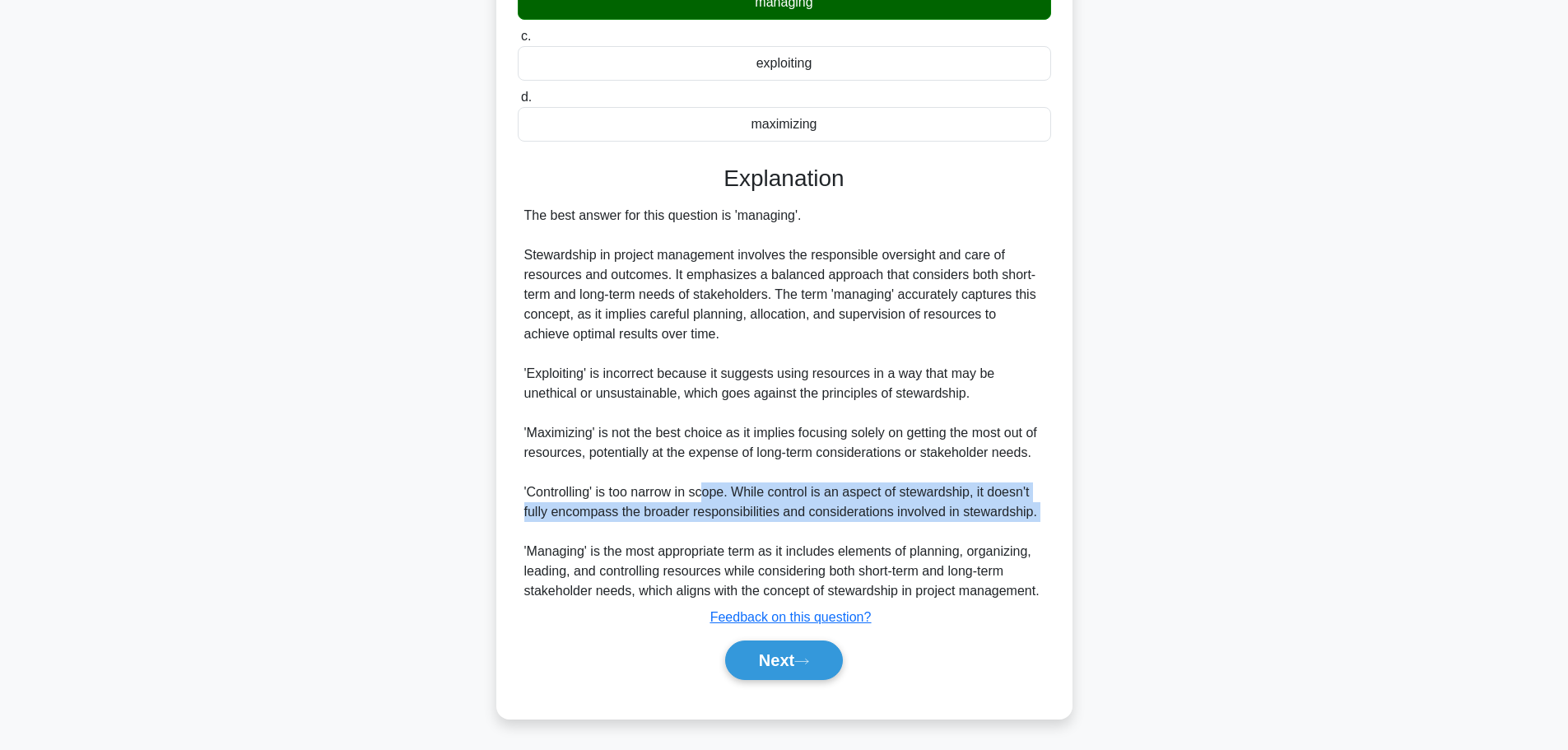
drag, startPoint x: 706, startPoint y: 498, endPoint x: 722, endPoint y: 524, distance: 30.5
click at [722, 524] on div "The best answer for this question is 'managing'. Stewardship in project managem…" at bounding box center [784, 403] width 520 height 395
click at [773, 666] on button "Next" at bounding box center [784, 660] width 117 height 39
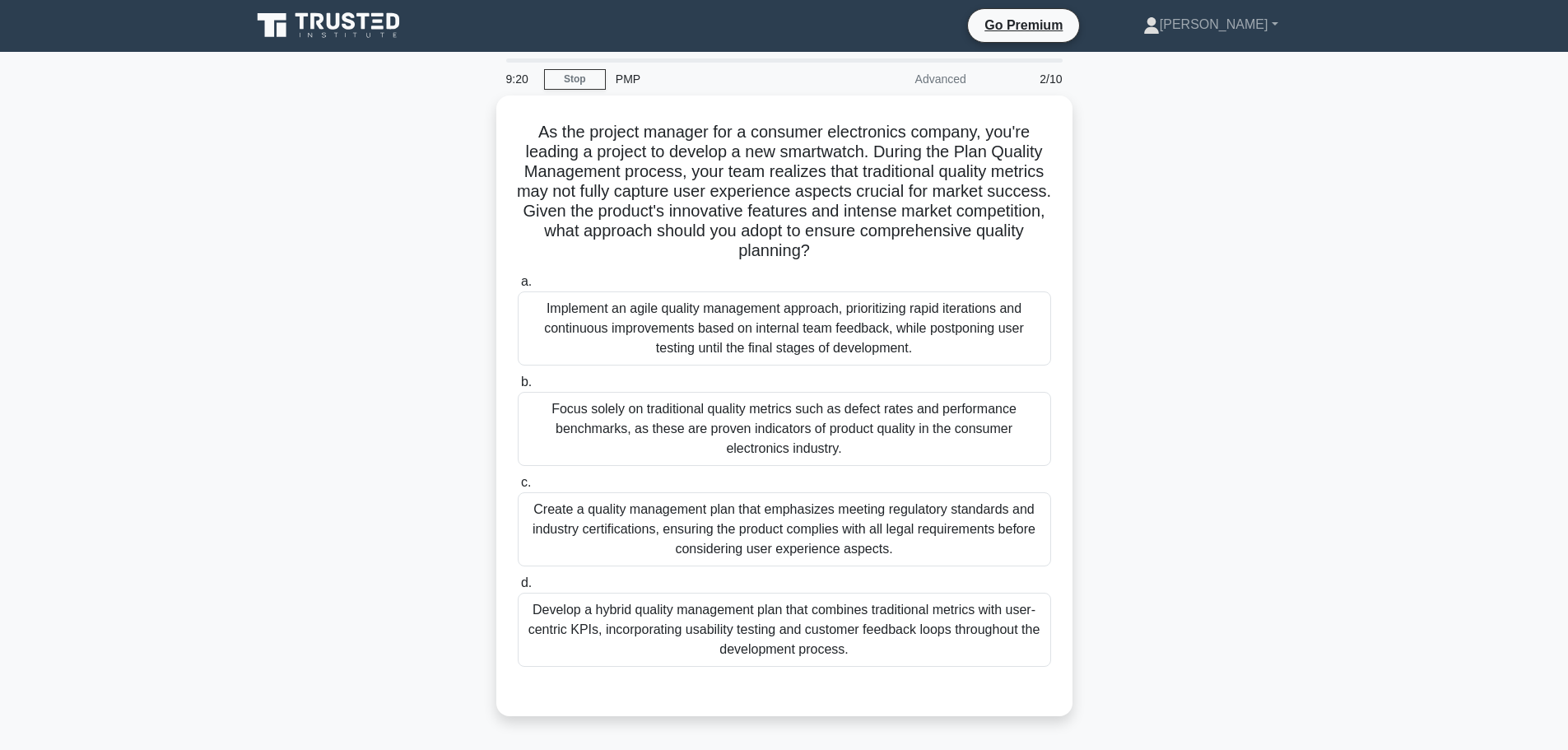
scroll to position [0, 0]
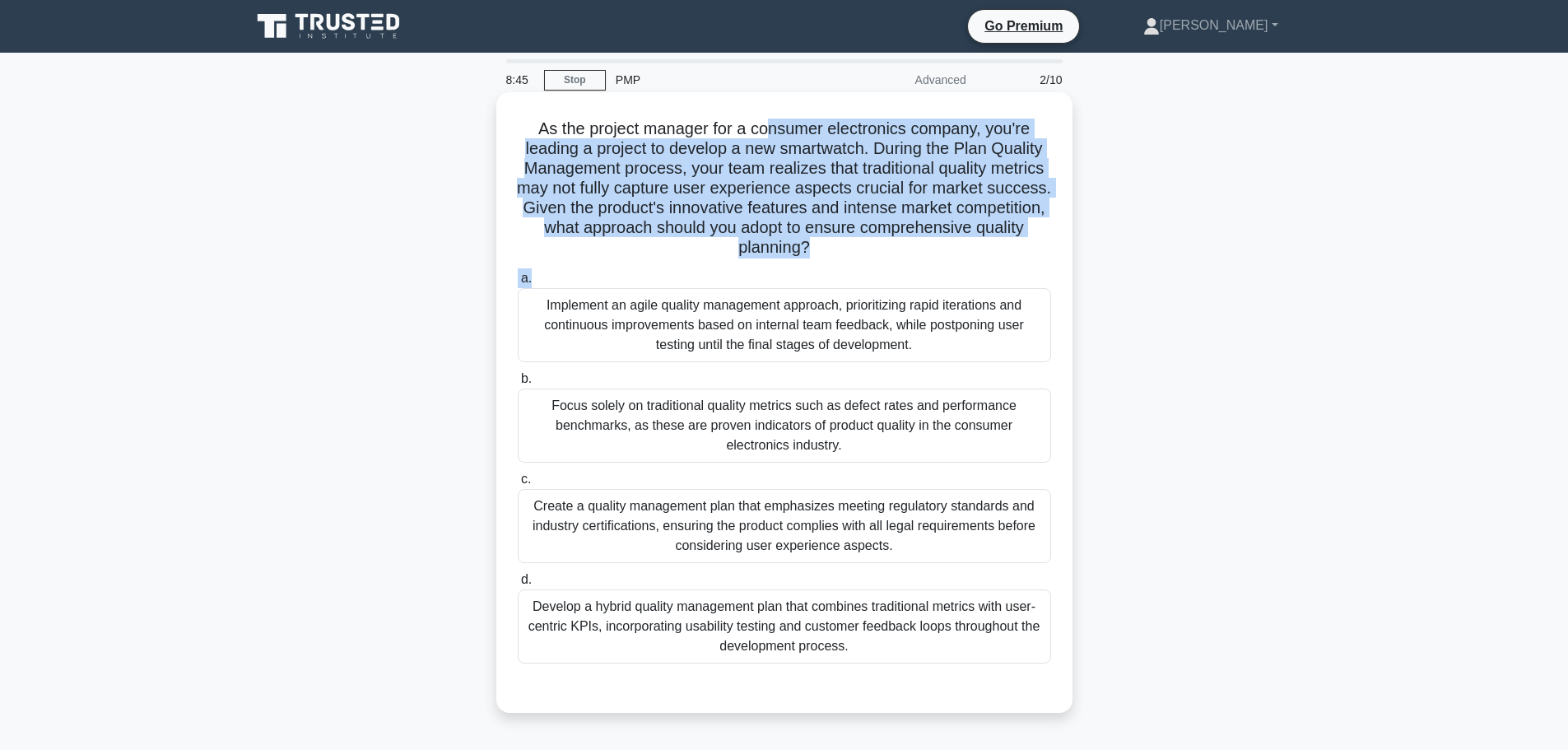
drag, startPoint x: 765, startPoint y: 125, endPoint x: 876, endPoint y: 263, distance: 177.1
click at [876, 263] on div "As the project manager for a consumer electronics company, you're leading a pro…" at bounding box center [784, 403] width 563 height 608
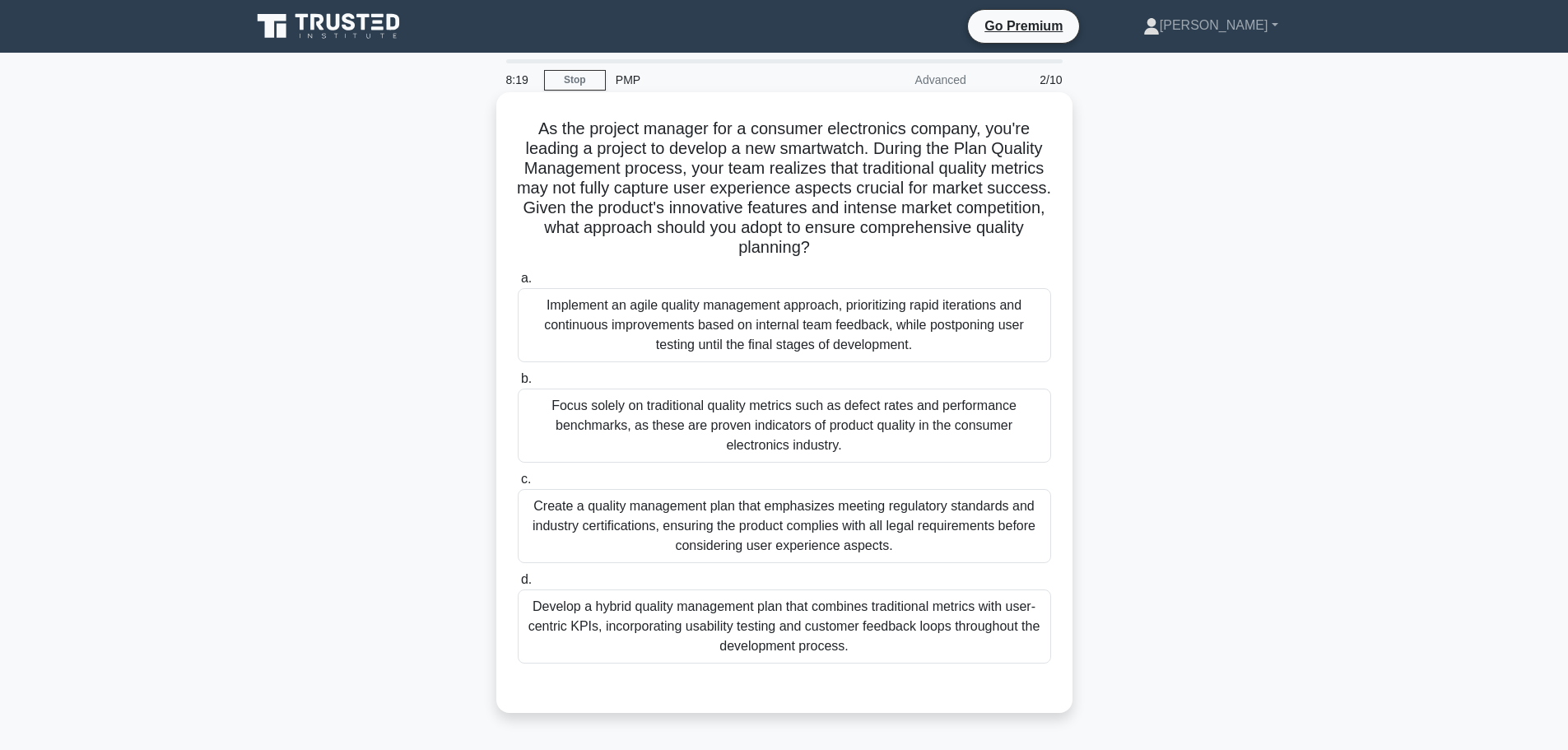
click at [563, 643] on div "Develop a hybrid quality management plan that combines traditional metrics with…" at bounding box center [784, 626] width 534 height 74
click at [517, 586] on input "d. Develop a hybrid quality management plan that combines traditional metrics w…" at bounding box center [517, 579] width 0 height 11
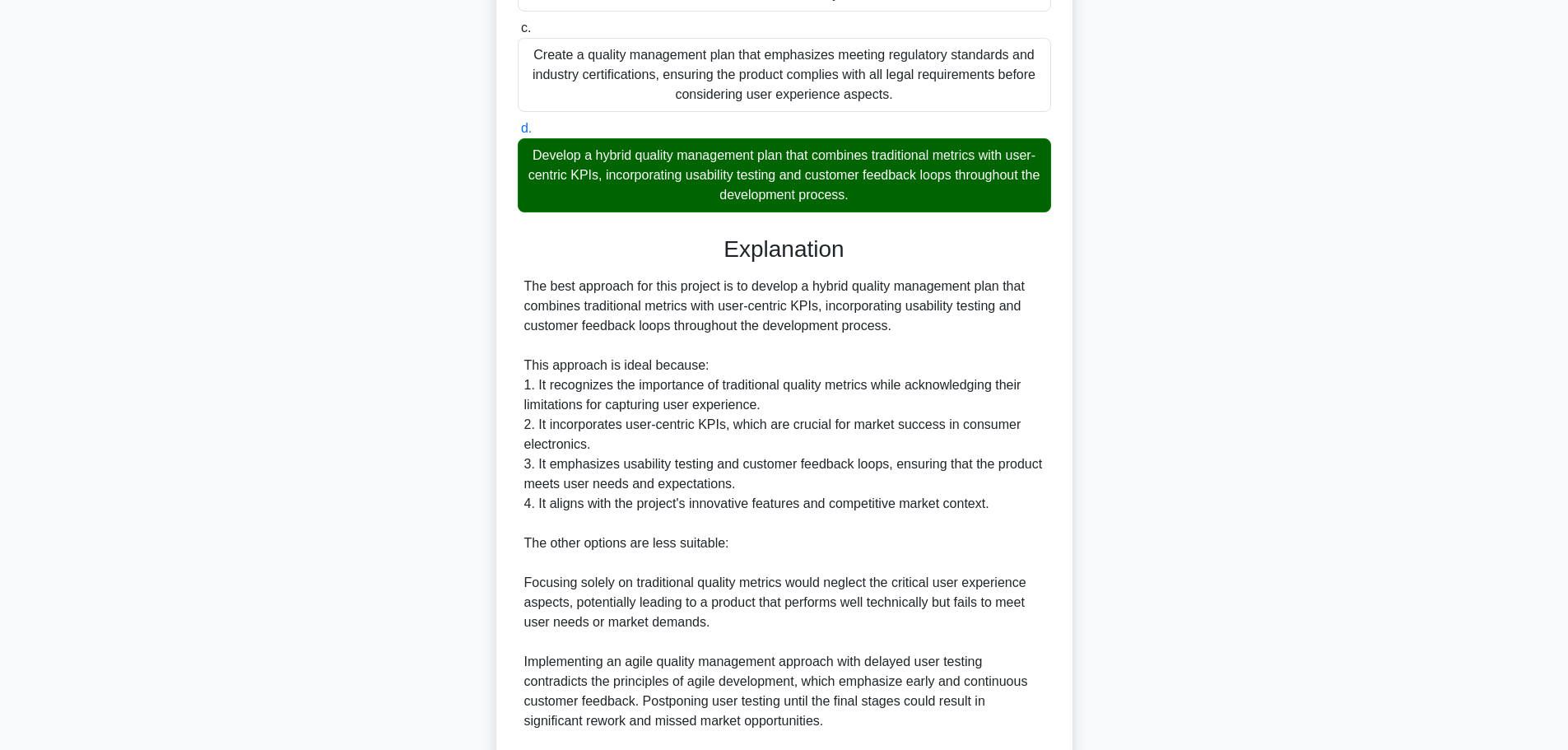
scroll to position [700, 0]
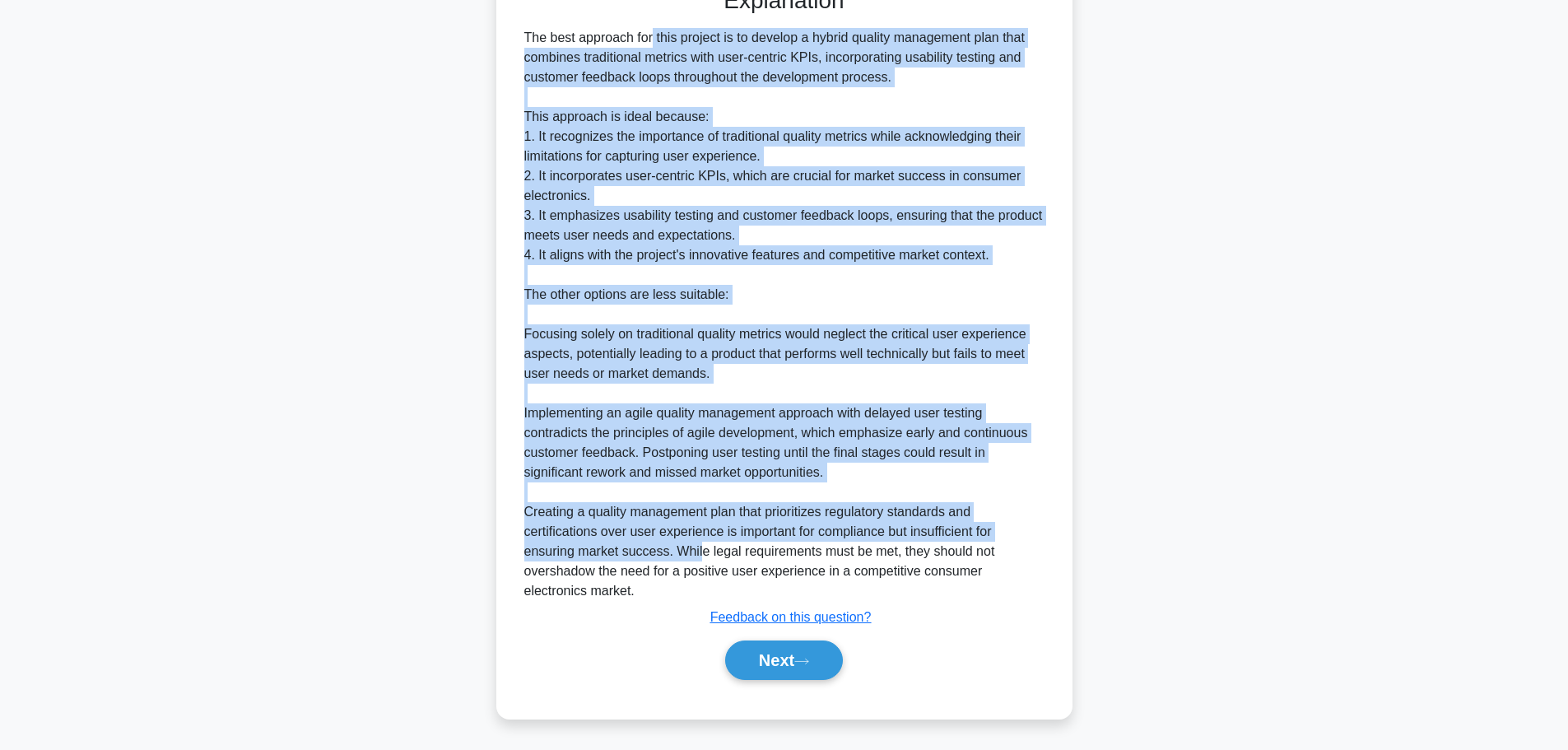
drag, startPoint x: 552, startPoint y: 43, endPoint x: 698, endPoint y: 552, distance: 529.5
click at [698, 552] on div "The best approach for this project is to develop a hybrid quality management pl…" at bounding box center [784, 314] width 520 height 573
click at [783, 661] on button "Next" at bounding box center [784, 660] width 117 height 39
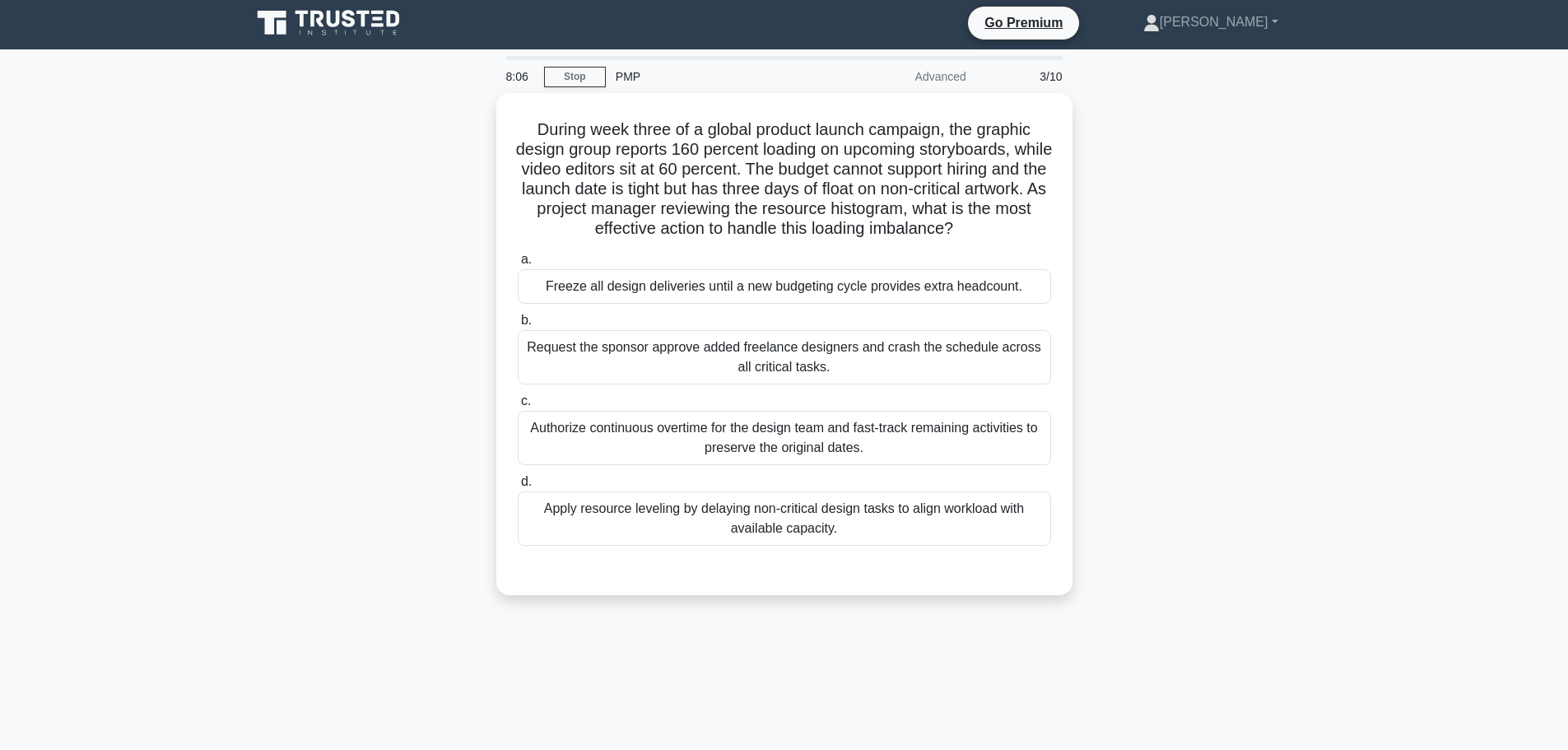
scroll to position [0, 0]
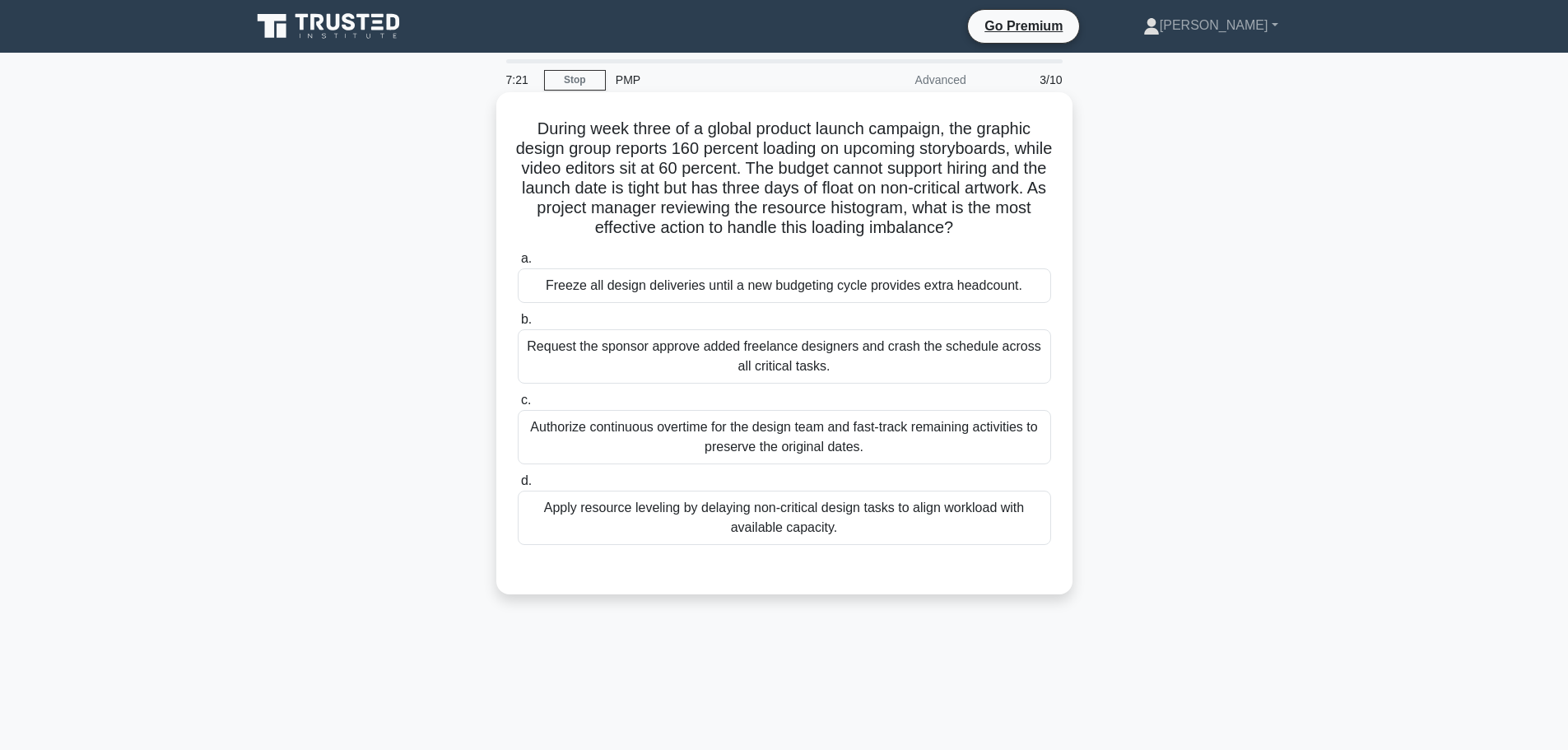
drag, startPoint x: 677, startPoint y: 123, endPoint x: 1034, endPoint y: 234, distance: 373.9
click at [1034, 234] on h5 "During week three of a global product launch campaign, the graphic design group…" at bounding box center [784, 178] width 536 height 120
click at [906, 532] on div "Apply resource leveling by delaying non-critical design tasks to align workload…" at bounding box center [784, 517] width 534 height 54
click at [517, 487] on input "d. Apply resource leveling by delaying non-critical design tasks to align workl…" at bounding box center [517, 481] width 0 height 11
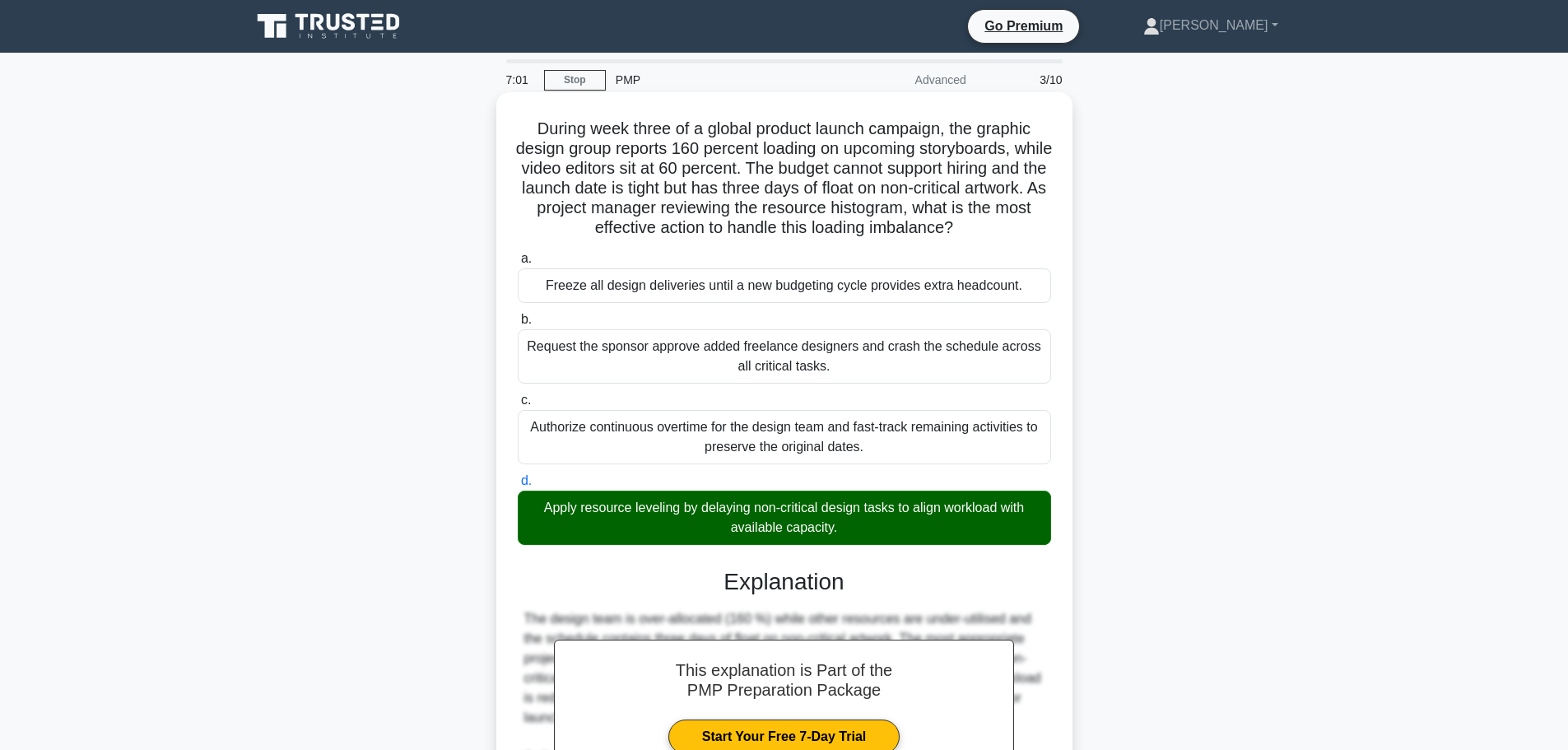
scroll to position [207, 0]
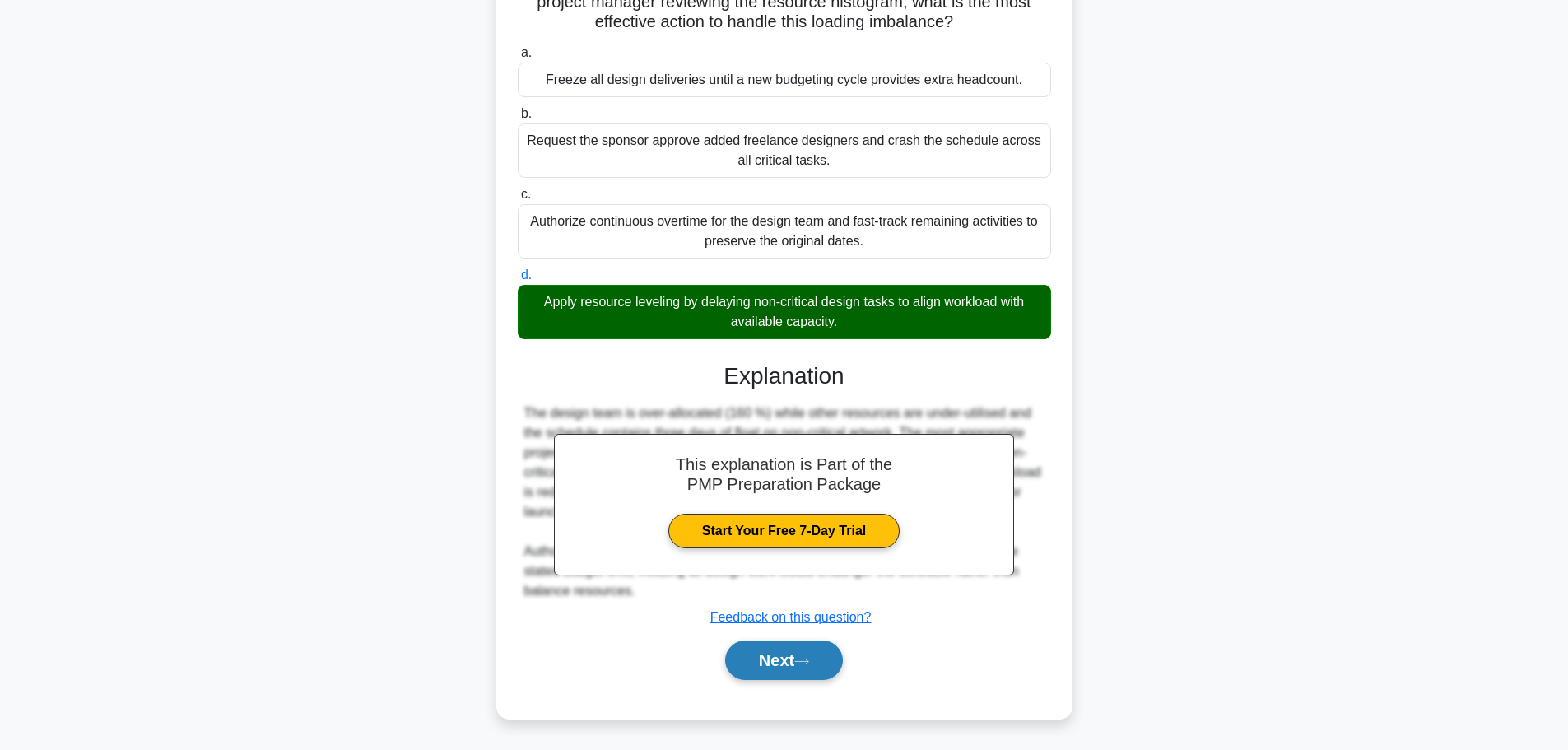
click at [786, 661] on button "Next" at bounding box center [784, 660] width 117 height 39
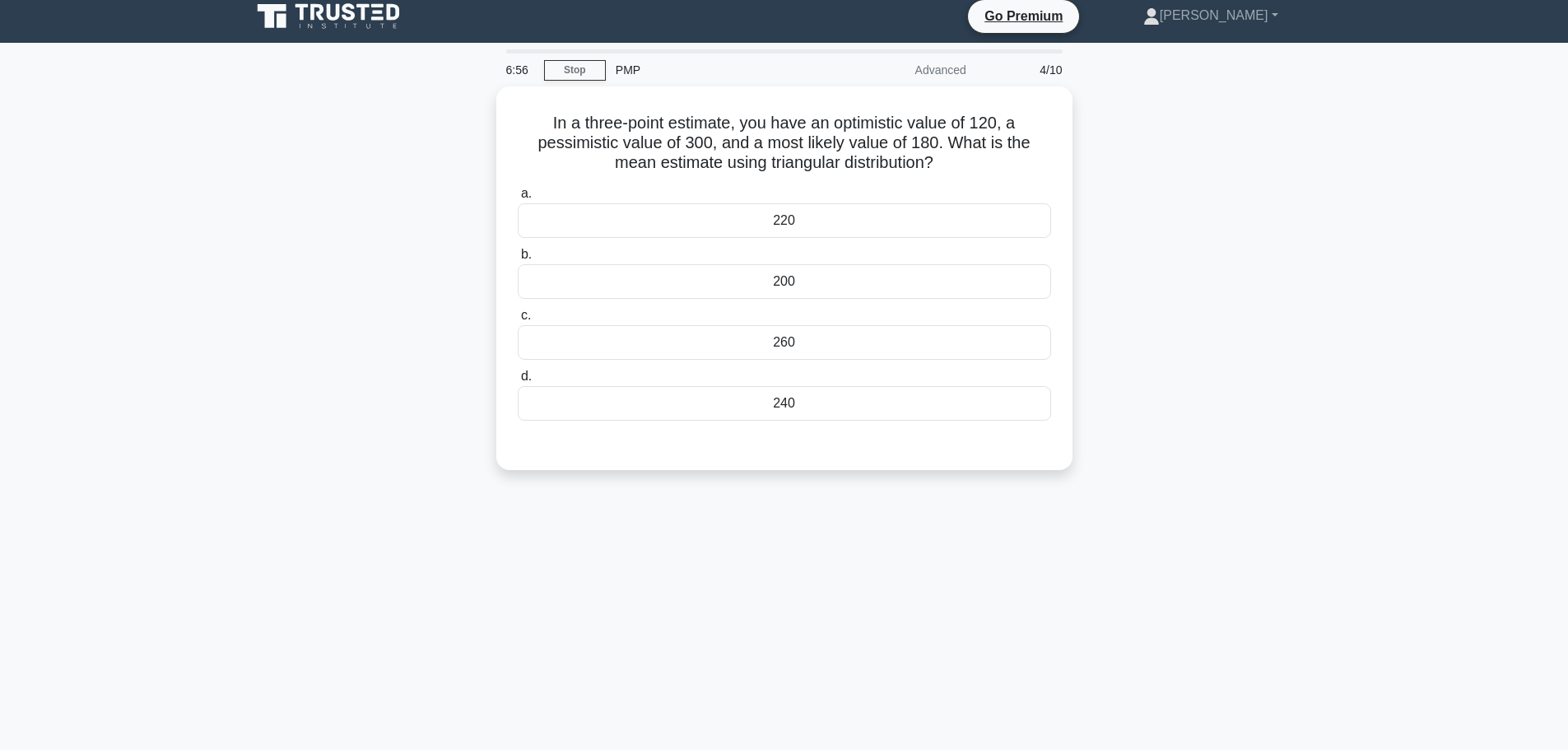
scroll to position [0, 0]
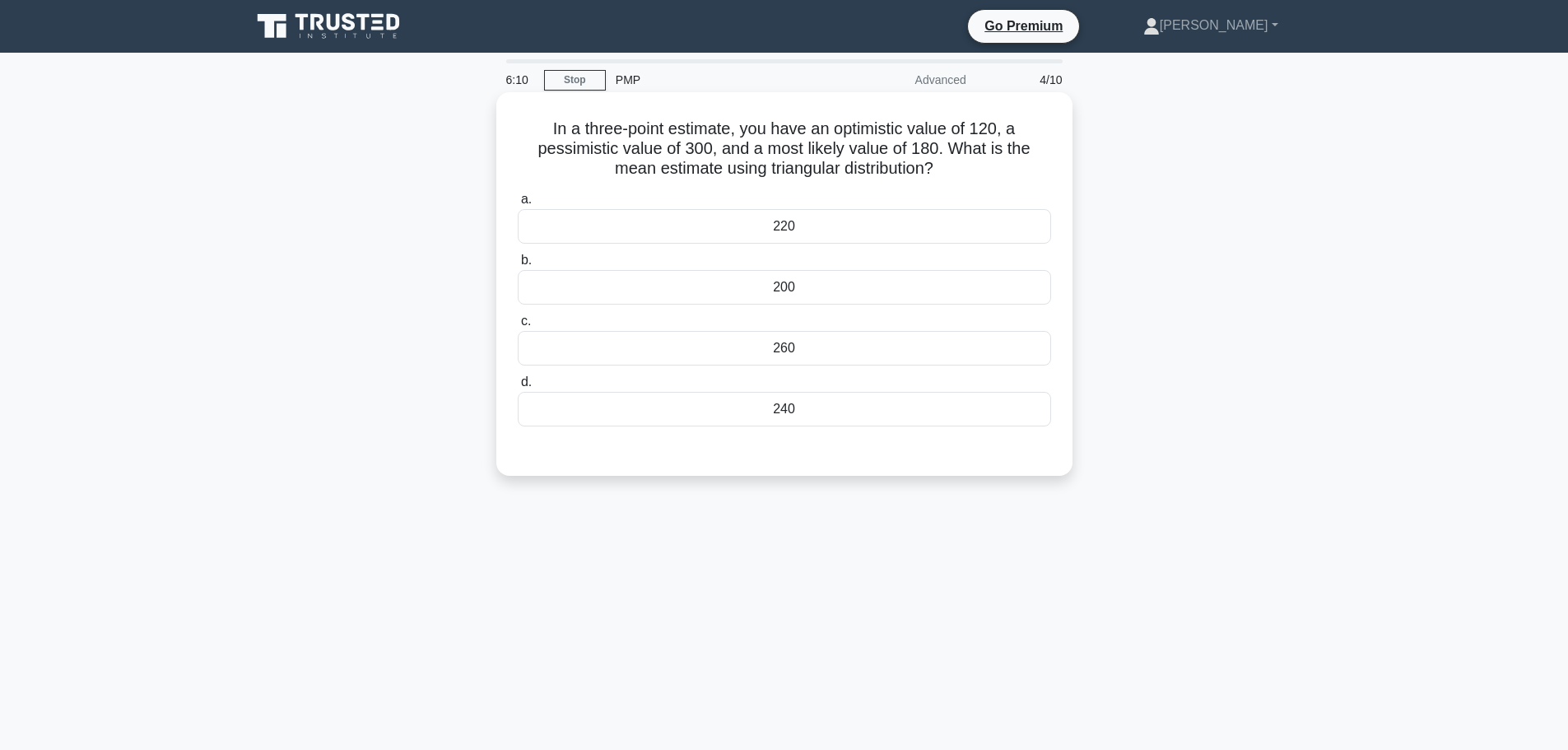
click at [613, 271] on div "200" at bounding box center [784, 288] width 534 height 35
click at [517, 265] on input "b. 200" at bounding box center [517, 260] width 0 height 11
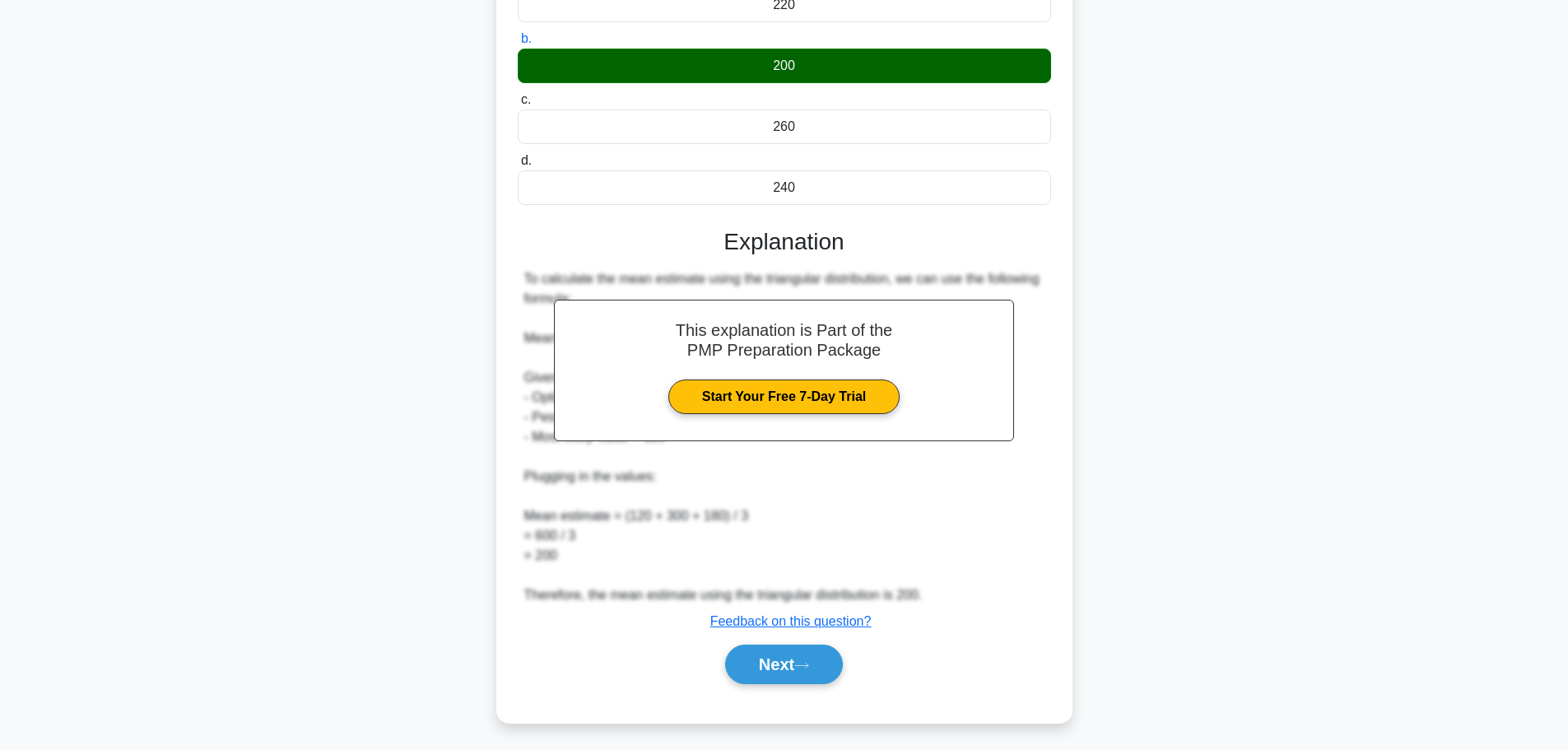
scroll to position [226, 0]
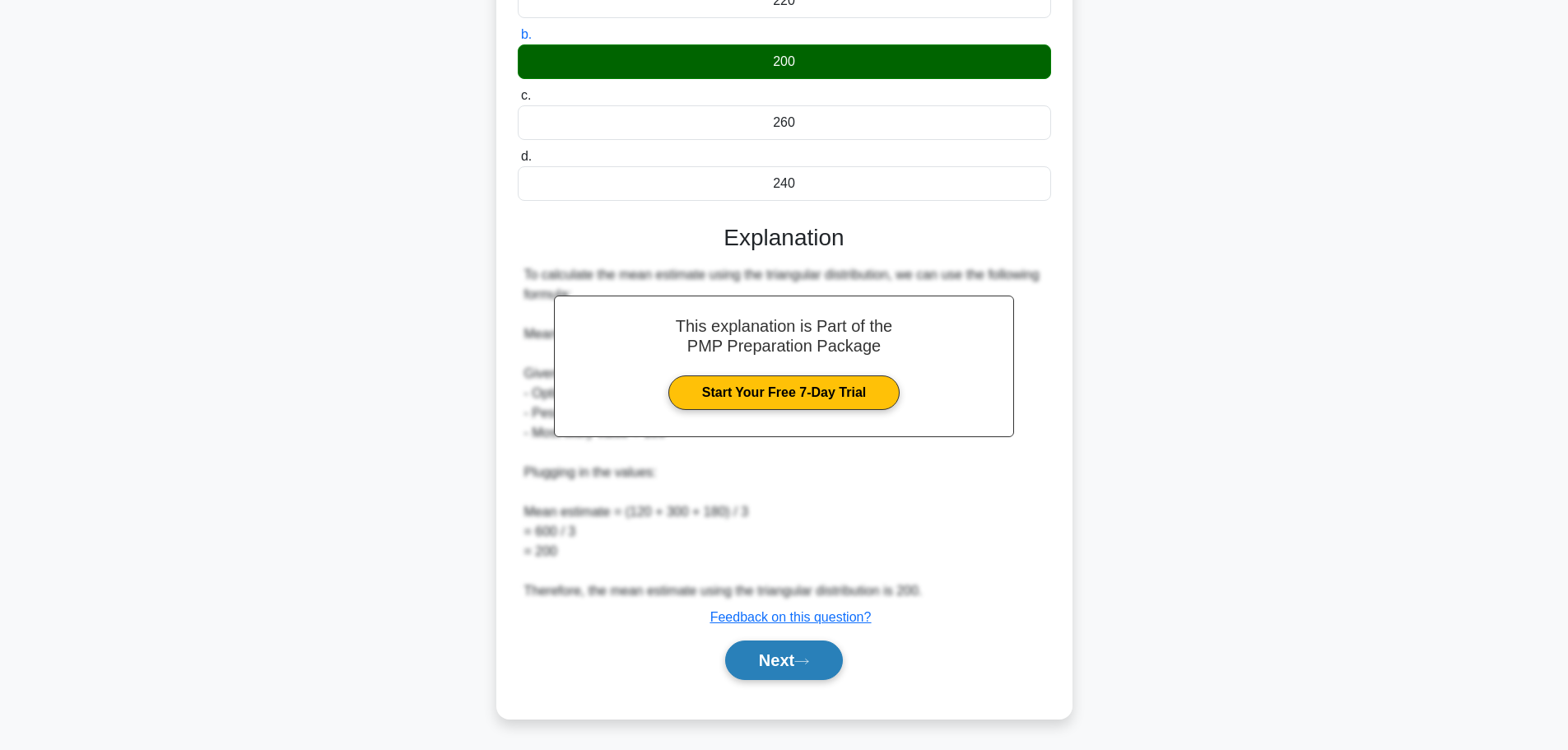
click at [797, 662] on button "Next" at bounding box center [784, 660] width 117 height 39
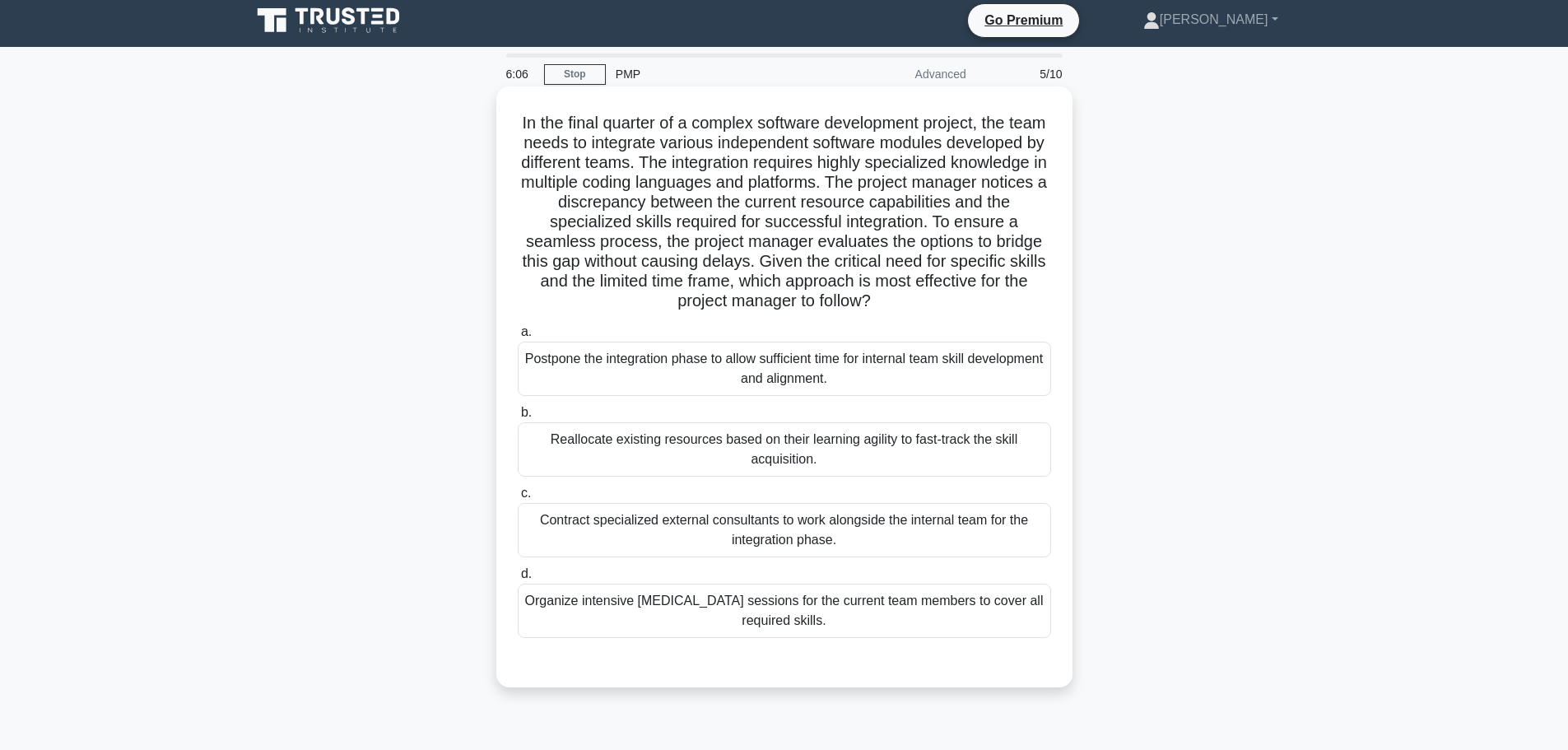
scroll to position [0, 0]
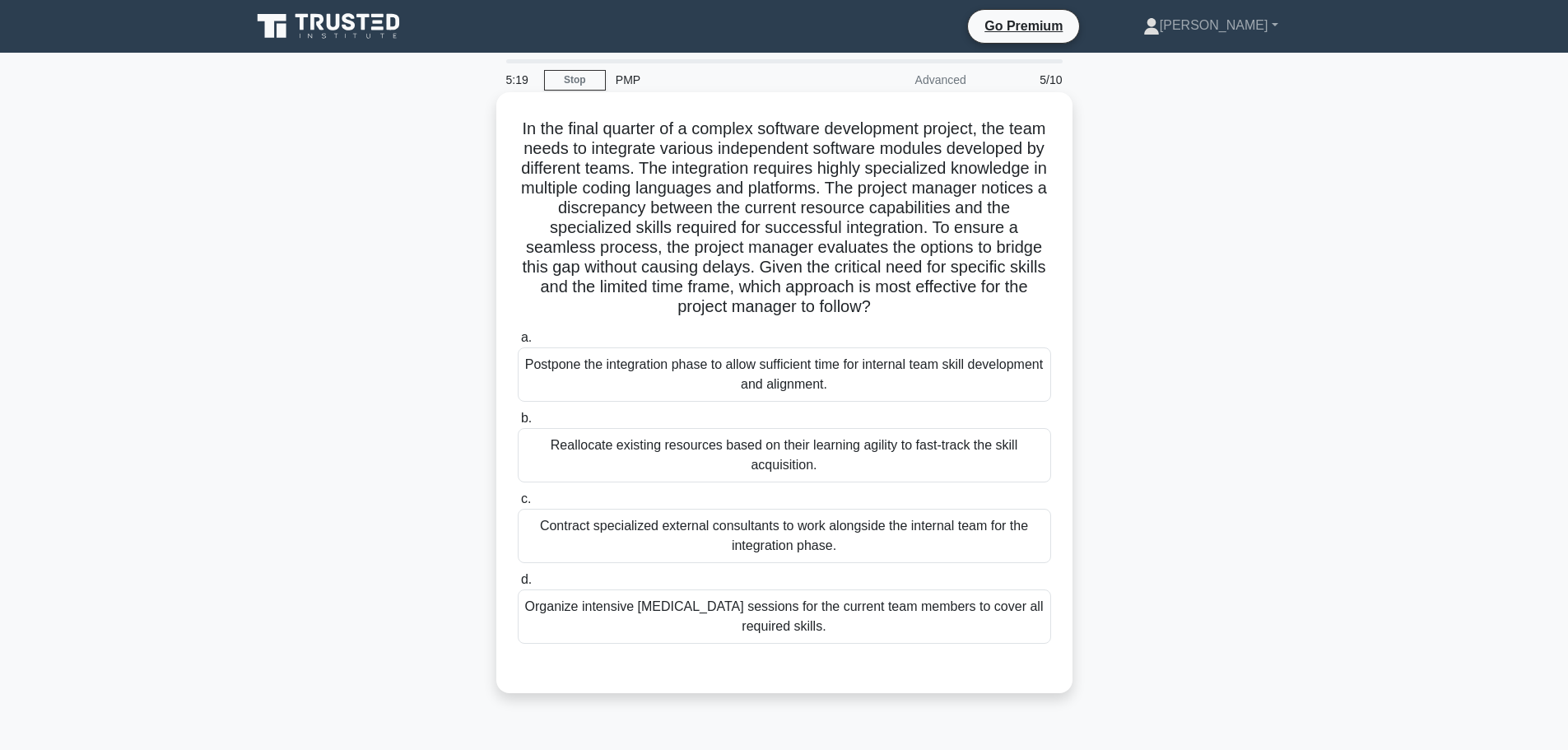
drag, startPoint x: 585, startPoint y: 121, endPoint x: 1024, endPoint y: 312, distance: 478.8
click at [1024, 312] on h5 "In the final quarter of a complex software development project, the team needs …" at bounding box center [784, 217] width 536 height 199
click at [884, 632] on div "Organize intensive cross-training sessions for the current team members to cove…" at bounding box center [784, 616] width 534 height 54
click at [517, 586] on input "d. Organize intensive cross-training sessions for the current team members to c…" at bounding box center [517, 579] width 0 height 11
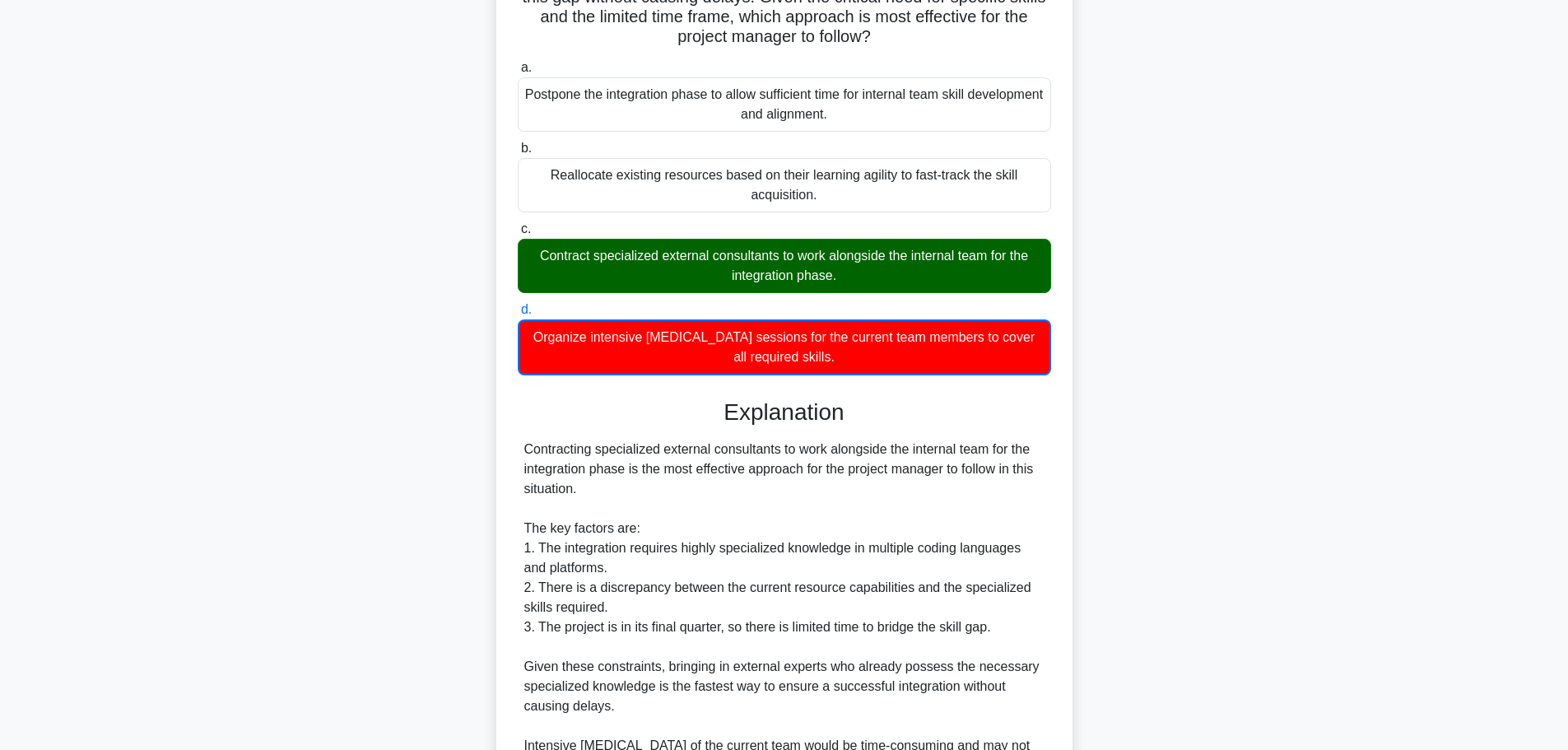
scroll to position [549, 0]
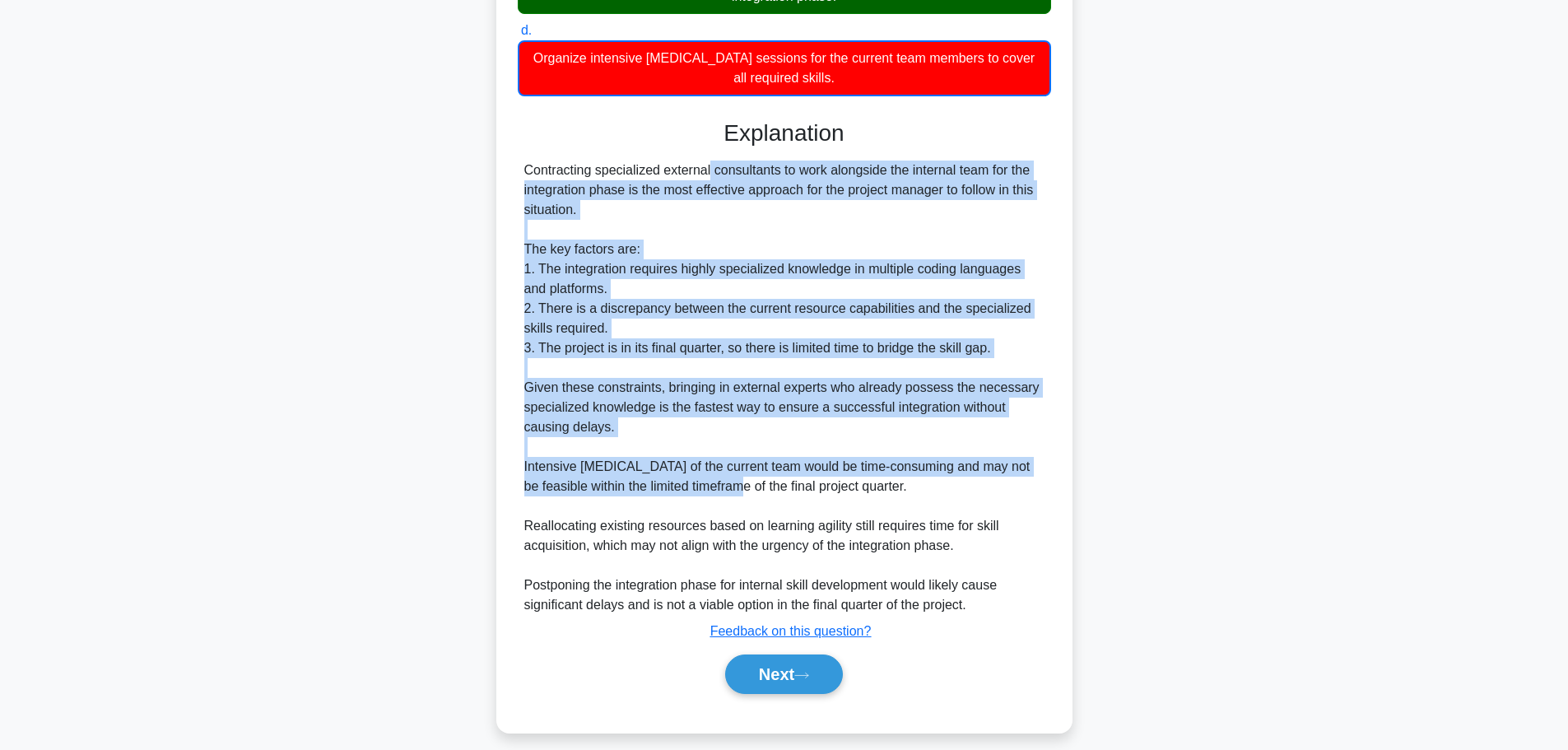
drag, startPoint x: 613, startPoint y: 163, endPoint x: 731, endPoint y: 496, distance: 353.3
click at [731, 496] on div "Contracting specialized external consultants to work alongside the internal tea…" at bounding box center [784, 388] width 520 height 455
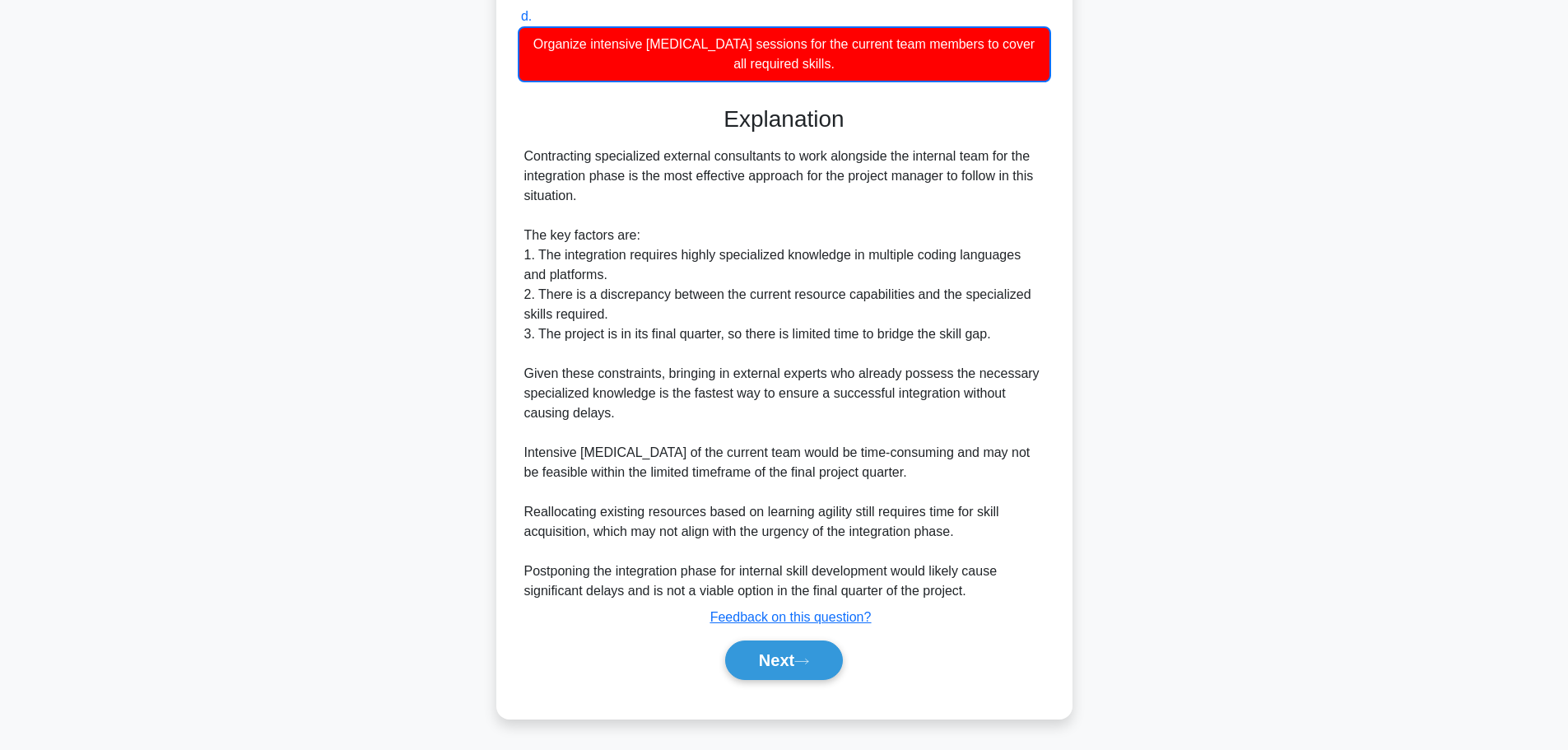
click at [604, 517] on div "Contracting specialized external consultants to work alongside the internal tea…" at bounding box center [784, 373] width 520 height 455
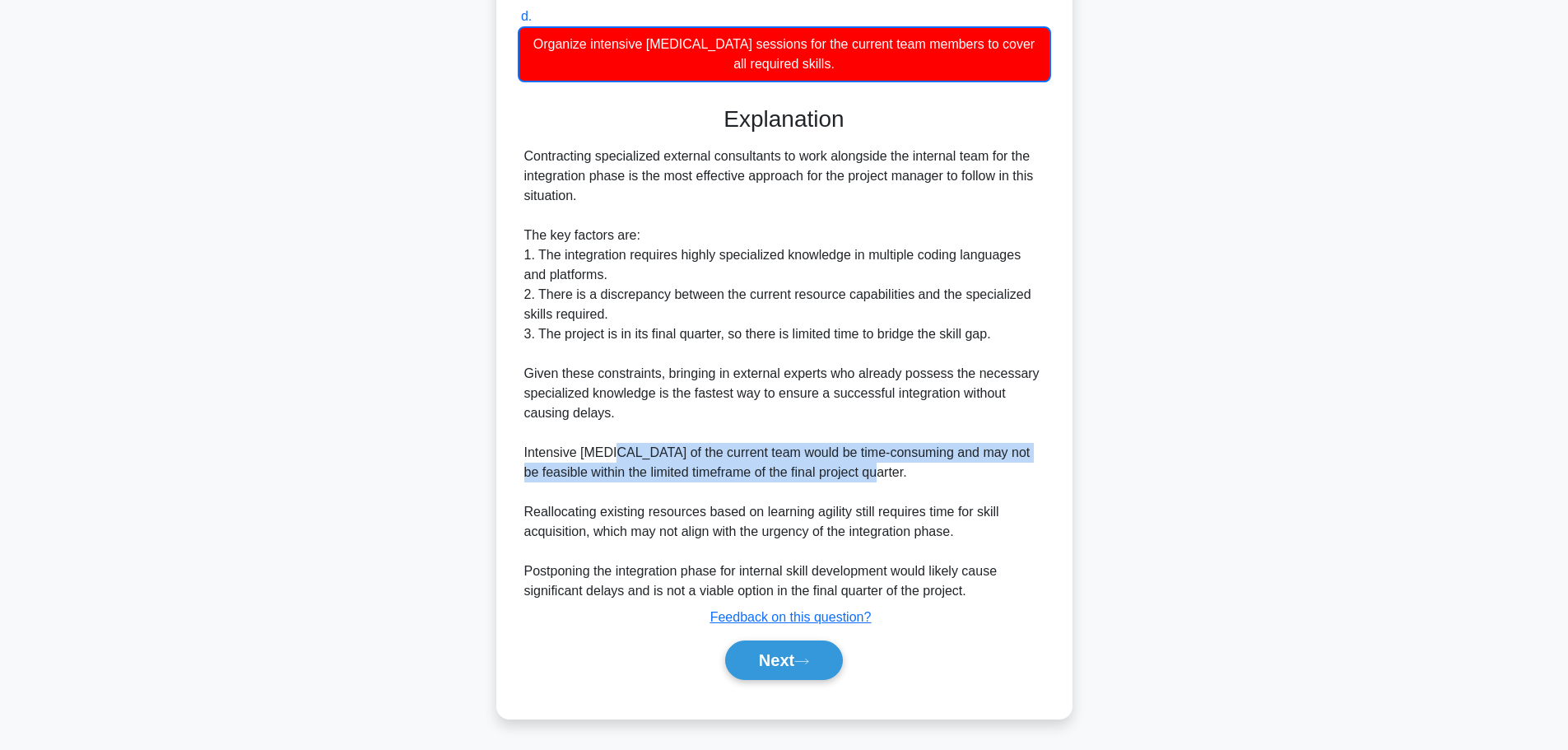
drag, startPoint x: 609, startPoint y: 447, endPoint x: 864, endPoint y: 482, distance: 257.4
click at [861, 482] on div "Contracting specialized external consultants to work alongside the internal tea…" at bounding box center [784, 373] width 520 height 455
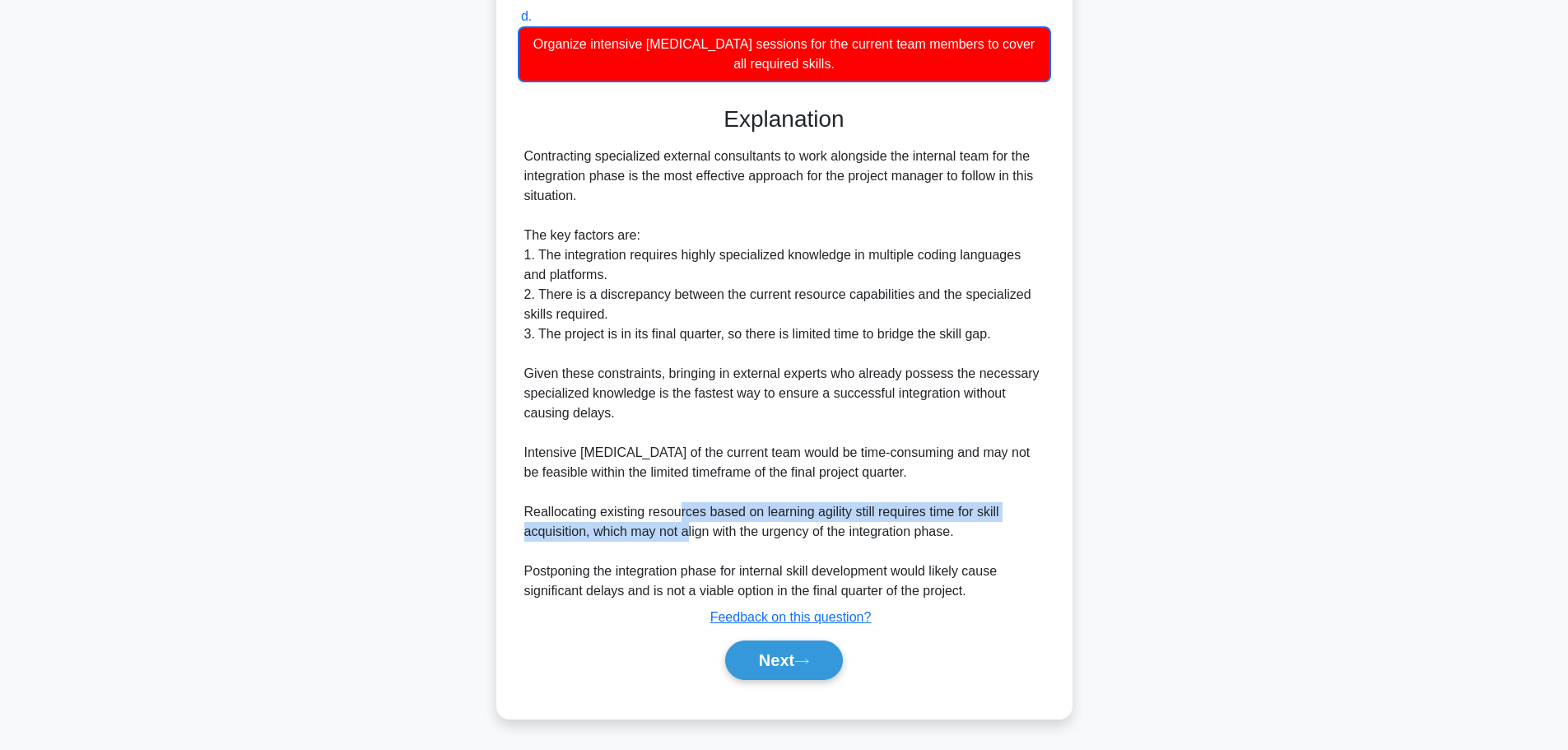
click at [686, 539] on div "Contracting specialized external consultants to work alongside the internal tea…" at bounding box center [784, 373] width 520 height 455
click at [778, 671] on button "Next" at bounding box center [784, 660] width 117 height 39
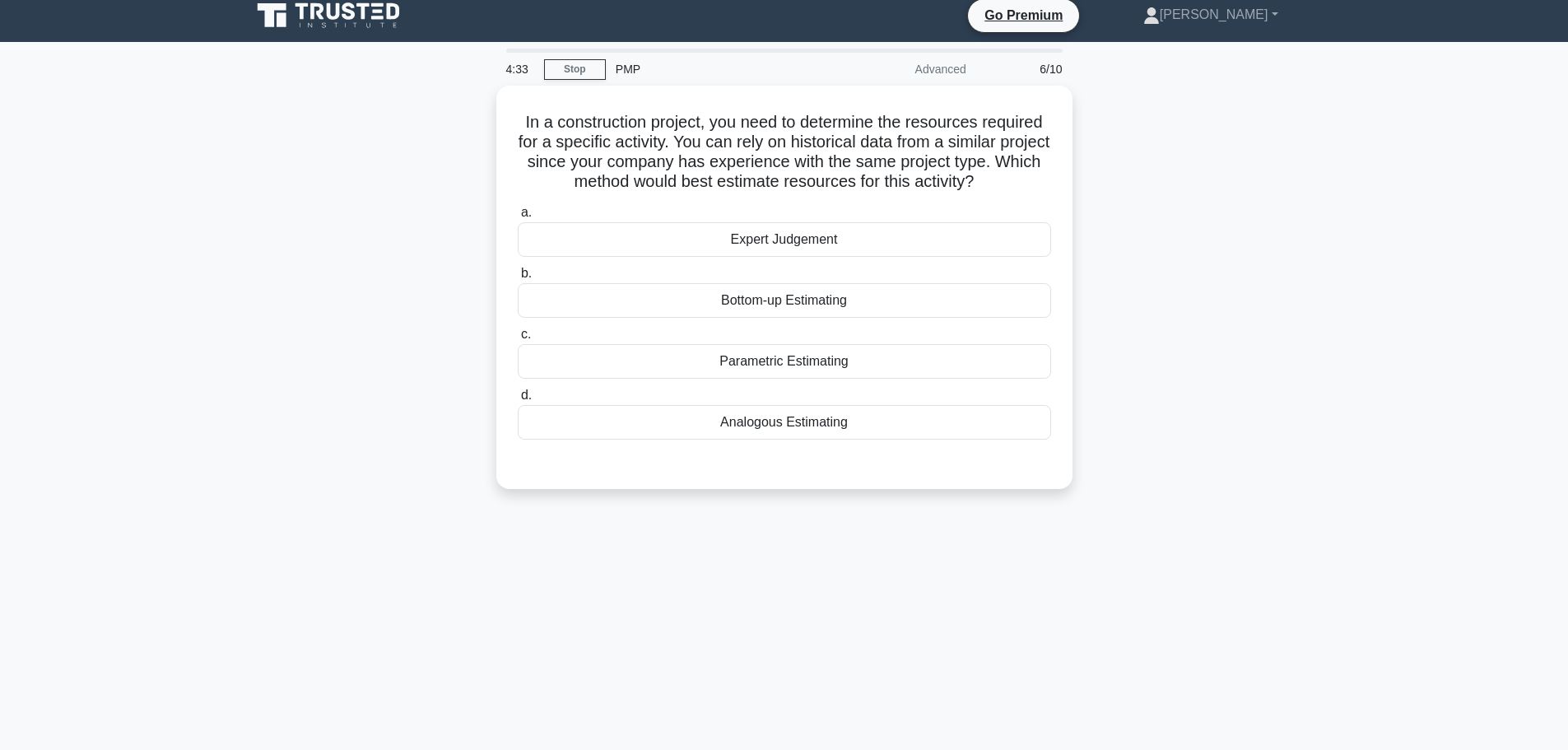
scroll to position [0, 0]
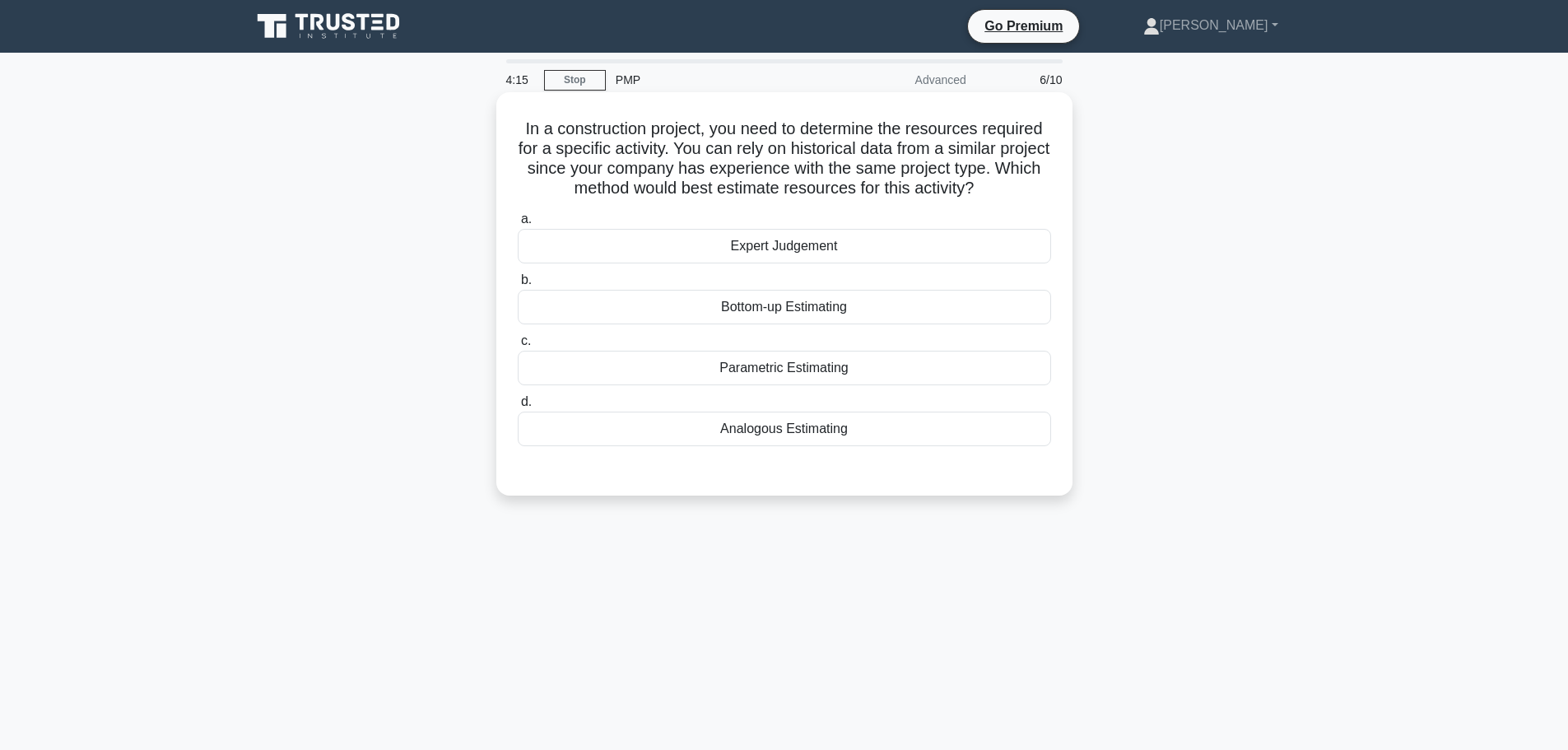
drag, startPoint x: 643, startPoint y: 134, endPoint x: 1068, endPoint y: 194, distance: 429.2
click at [1068, 194] on div "In a construction project, you need to determine the resources required for a s…" at bounding box center [784, 293] width 576 height 403
click at [811, 432] on div "Analogous Estimating" at bounding box center [784, 429] width 534 height 35
click at [517, 408] on input "d. Analogous Estimating" at bounding box center [517, 402] width 0 height 11
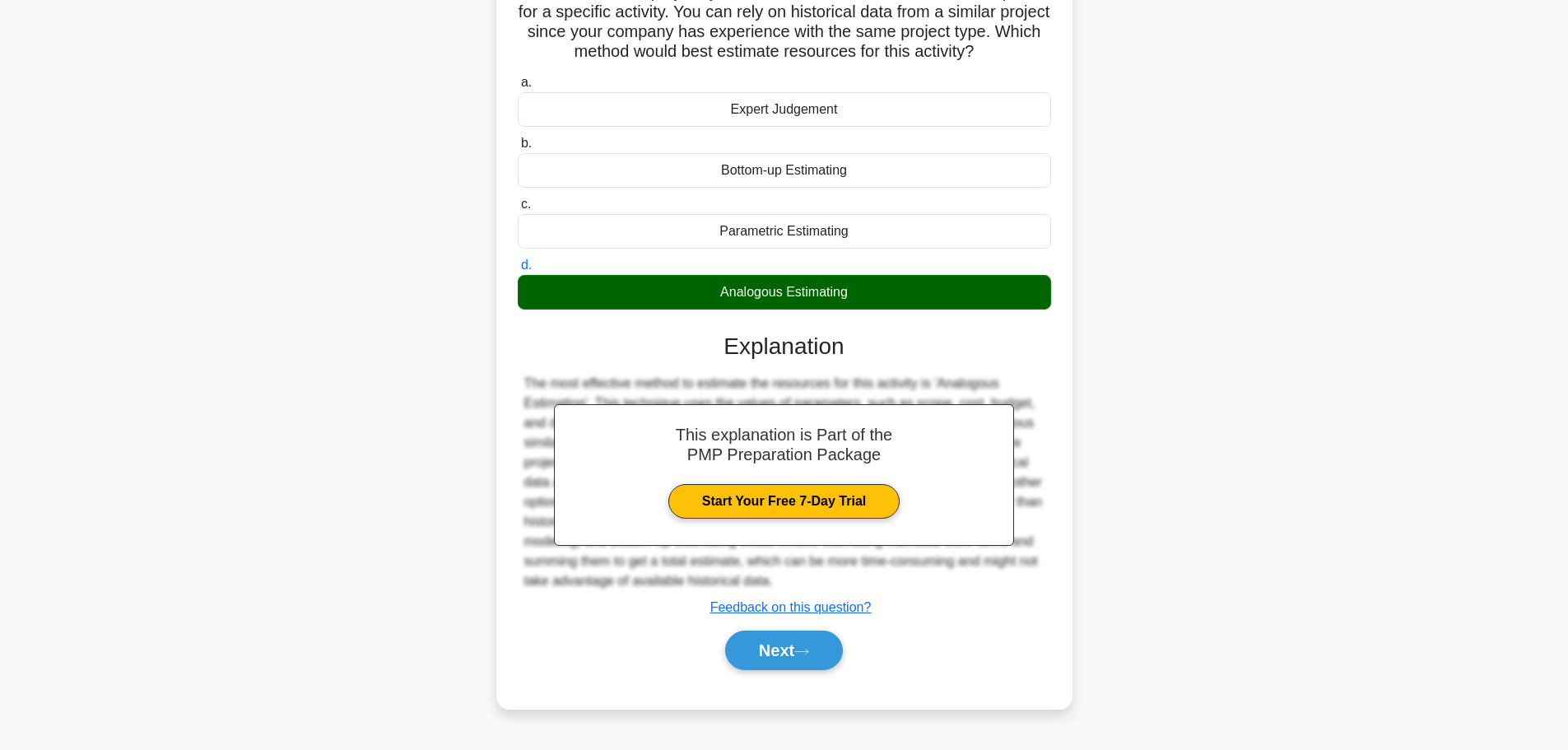
scroll to position [139, 0]
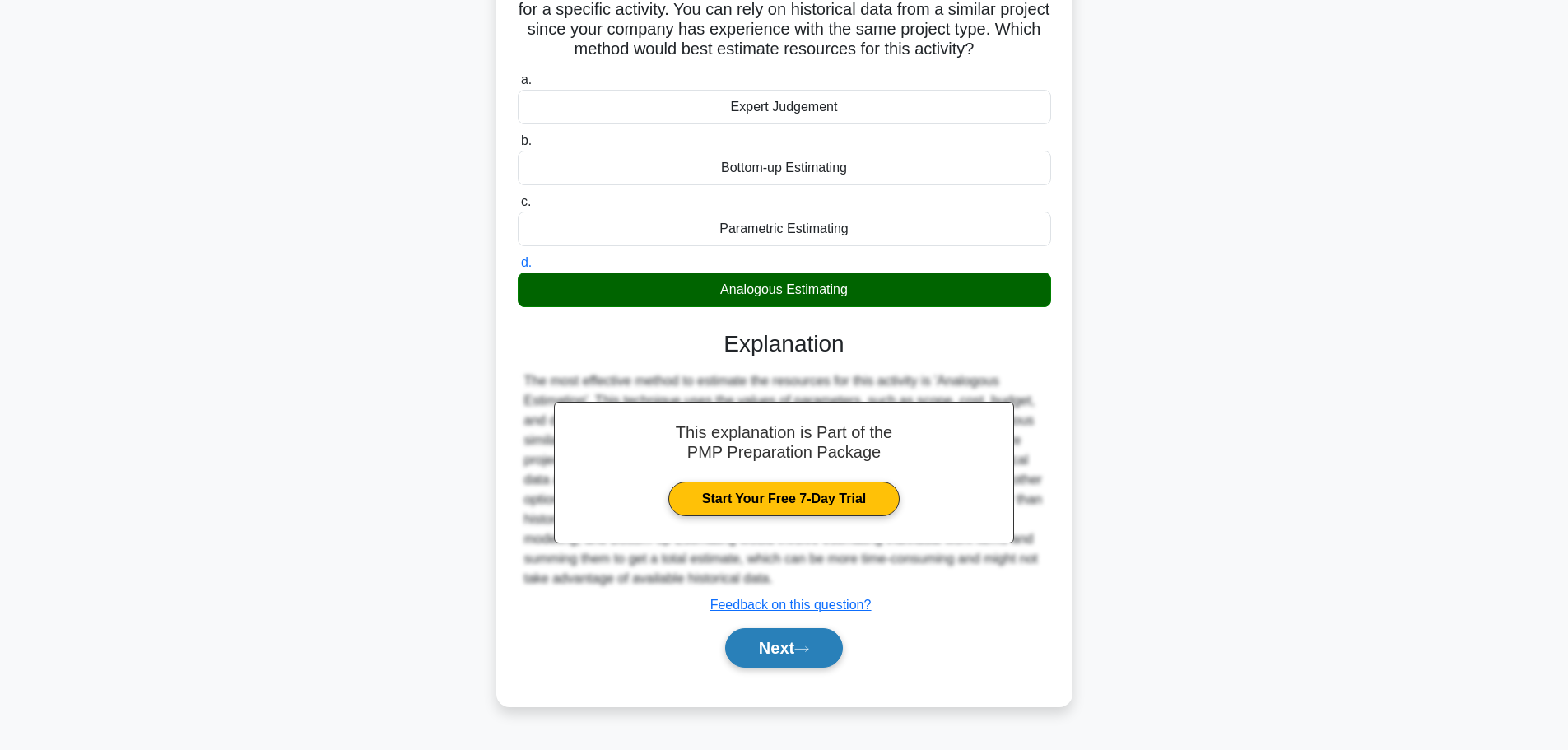
click at [764, 656] on button "Next" at bounding box center [784, 647] width 117 height 39
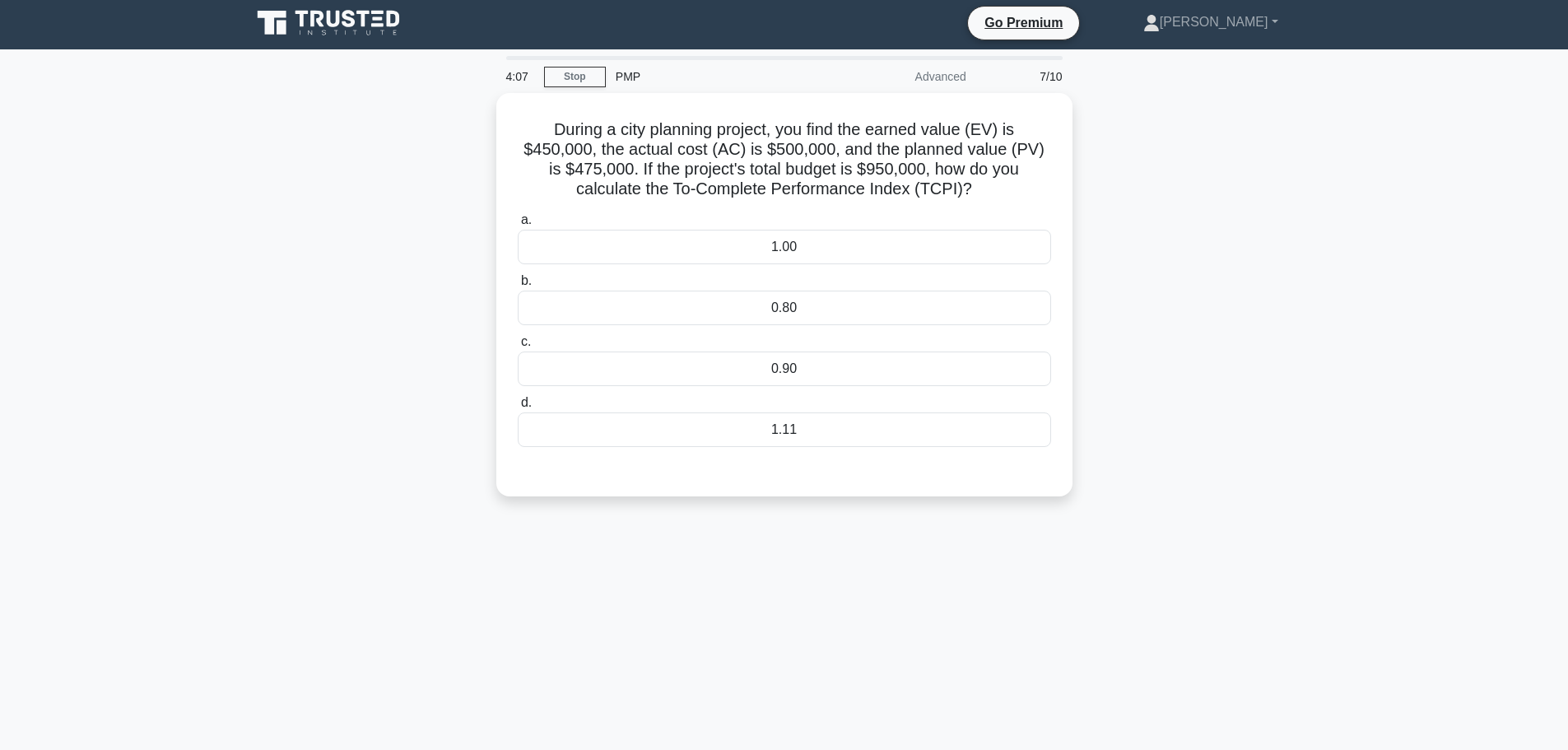
scroll to position [0, 0]
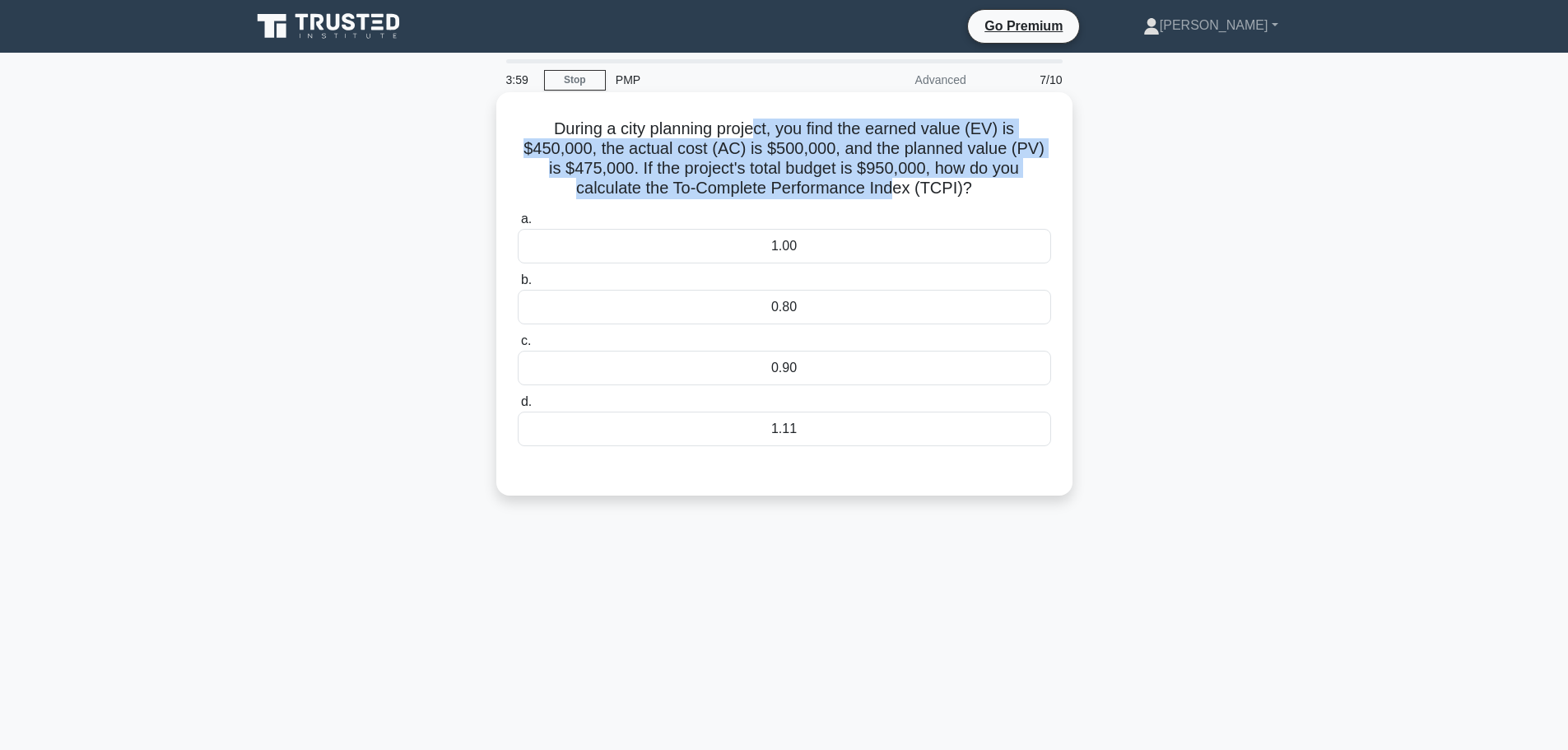
drag, startPoint x: 760, startPoint y: 123, endPoint x: 866, endPoint y: 195, distance: 128.1
click at [866, 195] on h5 "During a city planning project, you find the earned value (EV) is $450,000, the…" at bounding box center [784, 159] width 536 height 81
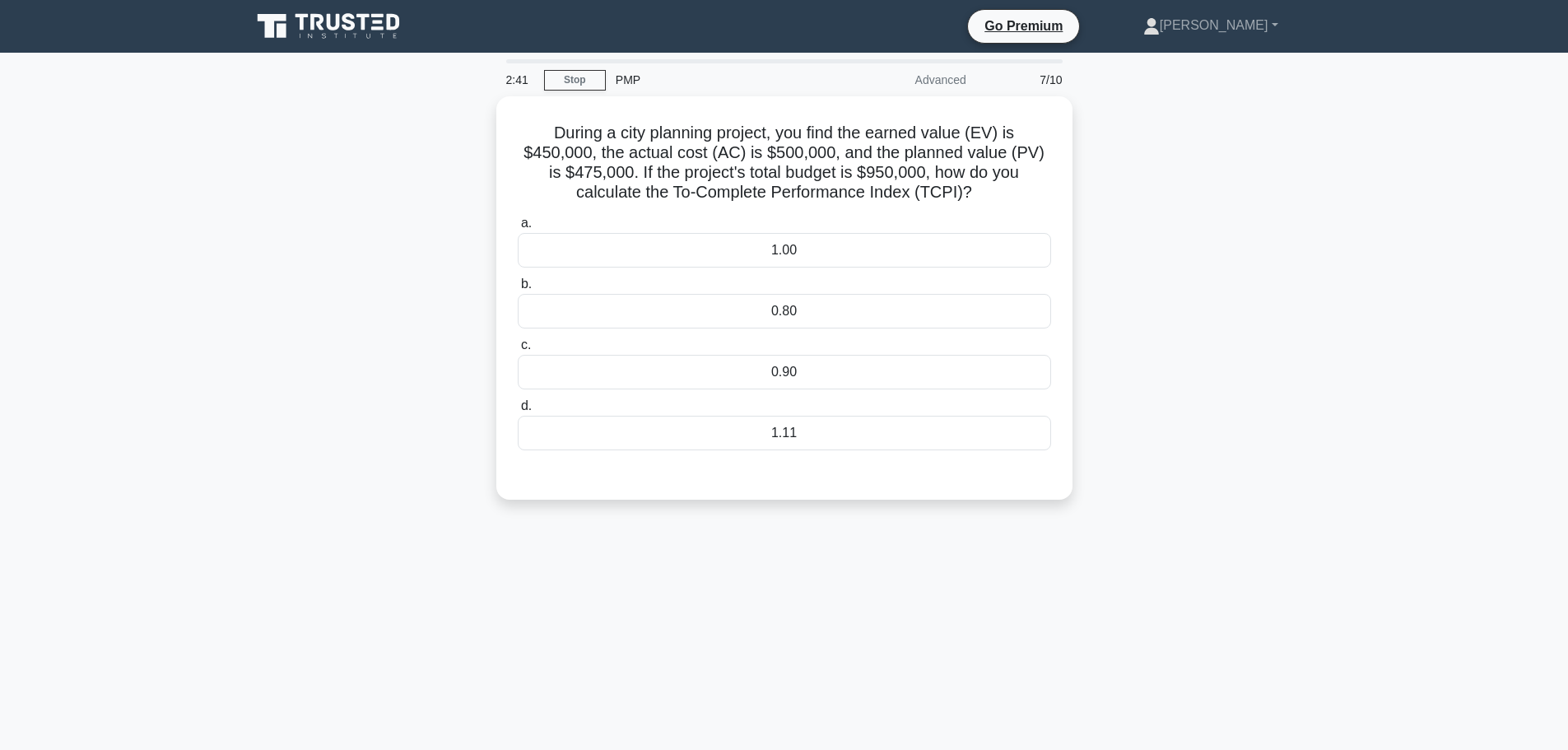
click at [656, 615] on div "2:41 Stop PMP Advanced 7/10 During a city planning project, you find the earned…" at bounding box center [784, 471] width 1086 height 823
click at [783, 432] on div "1.11" at bounding box center [784, 429] width 534 height 35
click at [517, 408] on input "d. 1.11" at bounding box center [517, 402] width 0 height 11
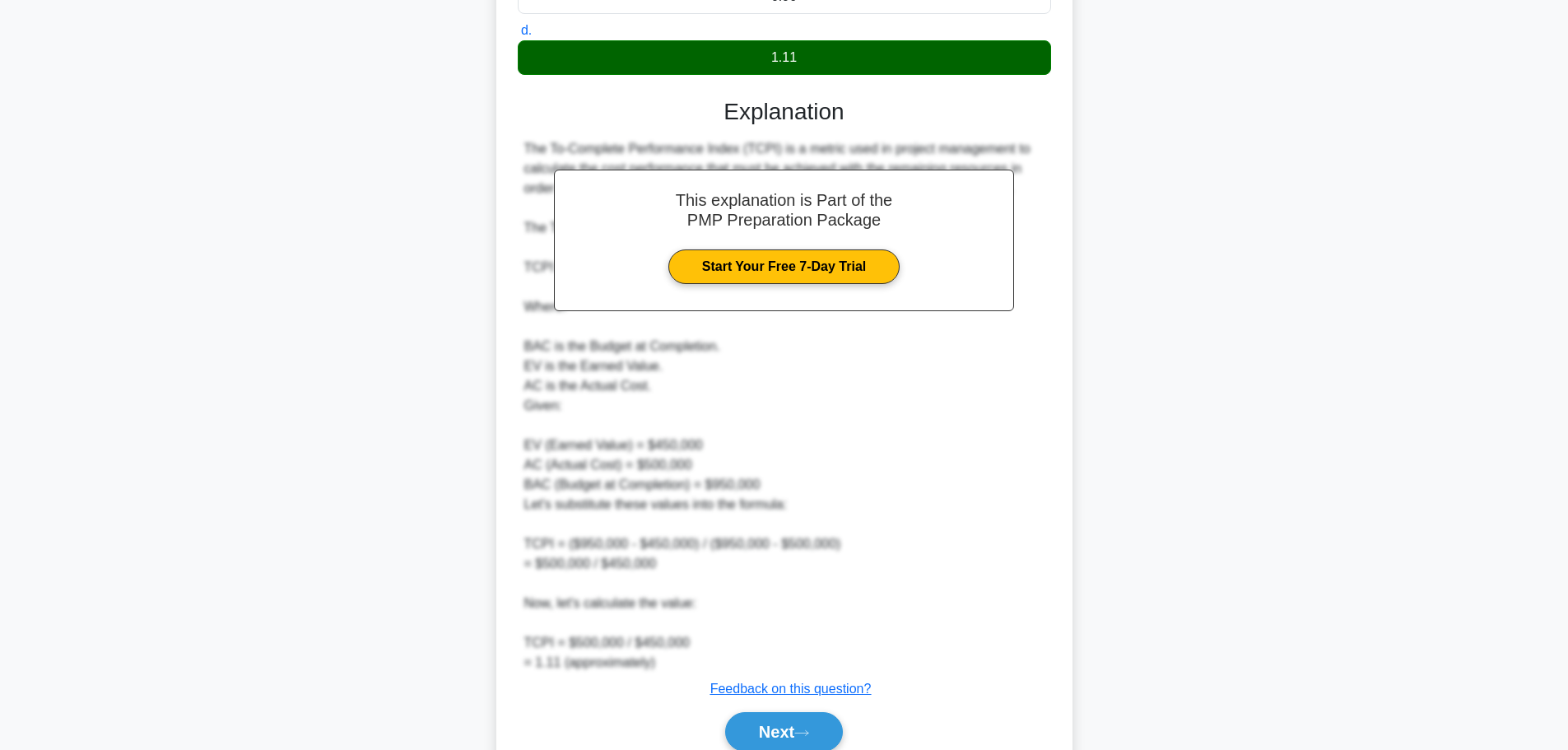
scroll to position [443, 0]
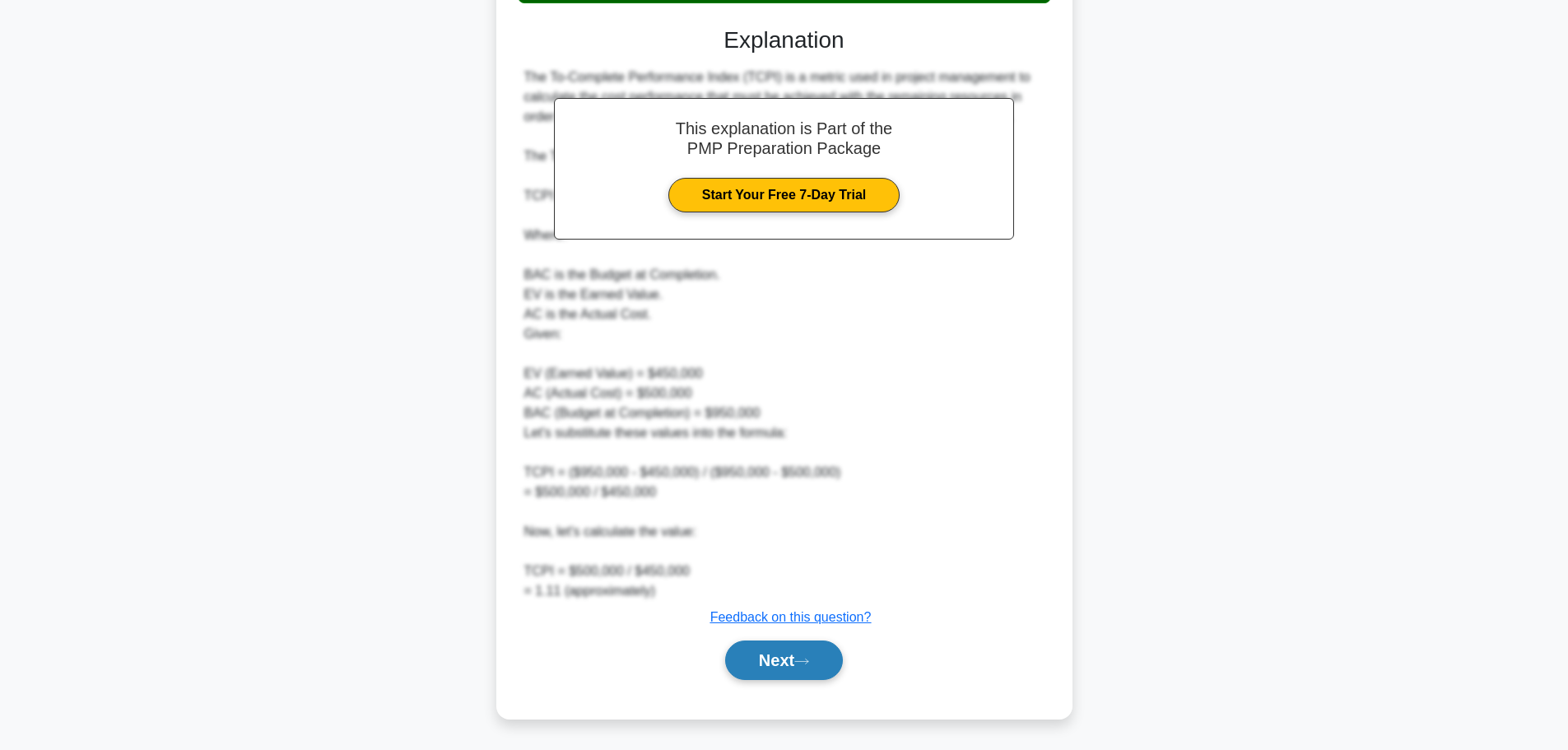
click at [797, 655] on button "Next" at bounding box center [784, 660] width 117 height 39
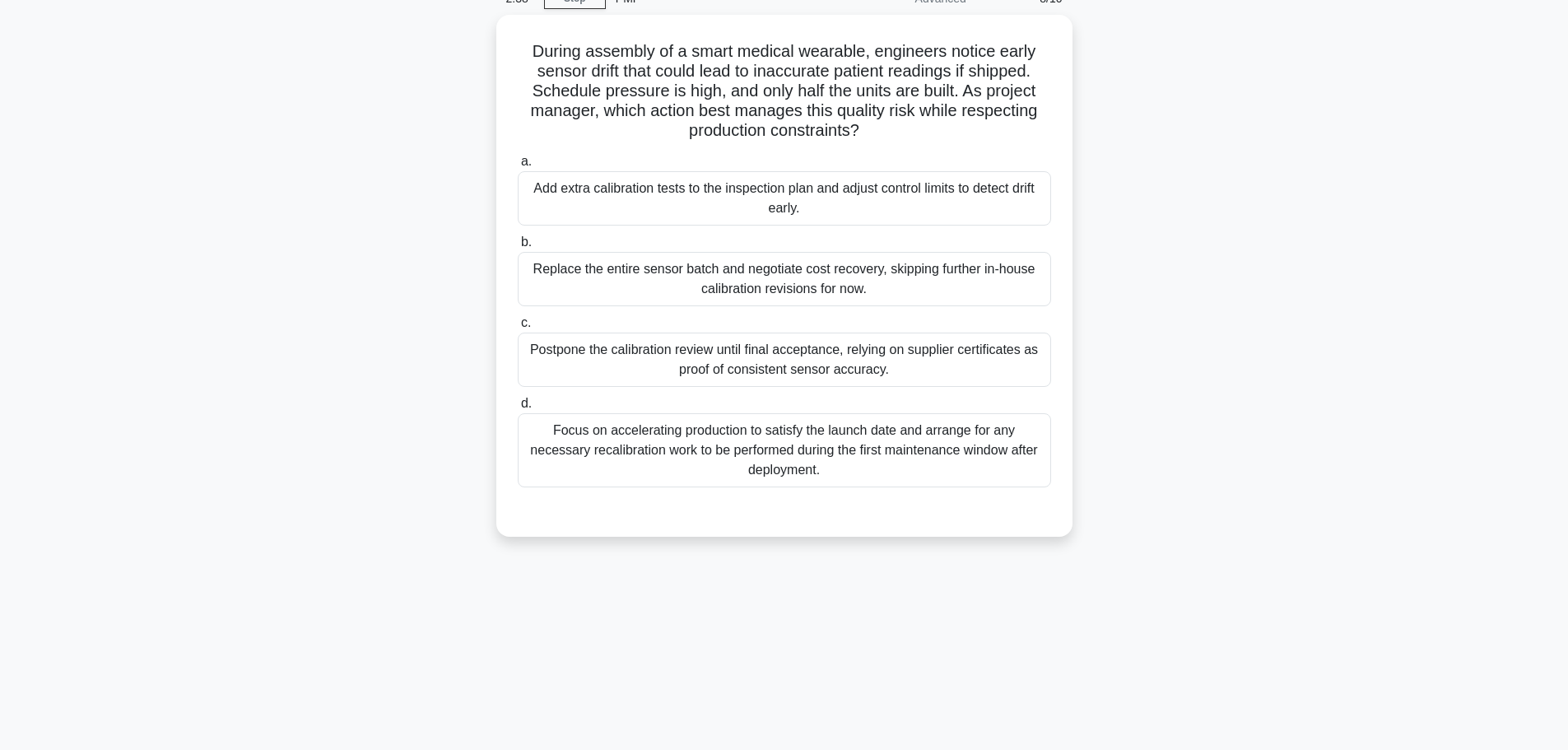
scroll to position [0, 0]
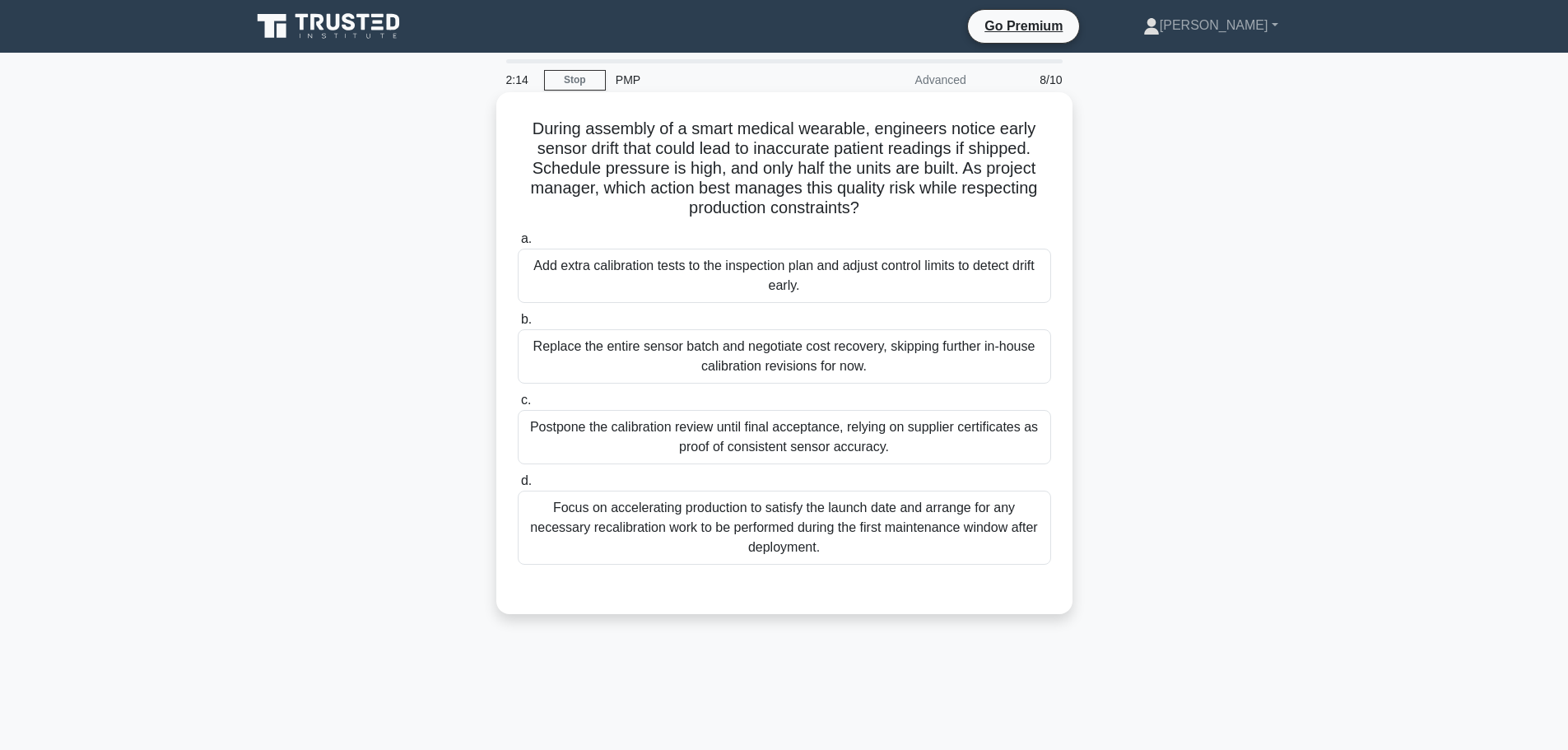
drag, startPoint x: 595, startPoint y: 121, endPoint x: 868, endPoint y: 206, distance: 285.9
click at [868, 206] on h5 "During assembly of a smart medical wearable, engineers notice early sensor drif…" at bounding box center [784, 168] width 536 height 100
click at [788, 132] on h5 "During assembly of a smart medical wearable, engineers notice early sensor drif…" at bounding box center [784, 168] width 536 height 100
drag, startPoint x: 818, startPoint y: 125, endPoint x: 821, endPoint y: 148, distance: 23.2
click at [821, 148] on h5 "During assembly of a smart medical wearable, engineers notice early sensor drif…" at bounding box center [784, 168] width 536 height 100
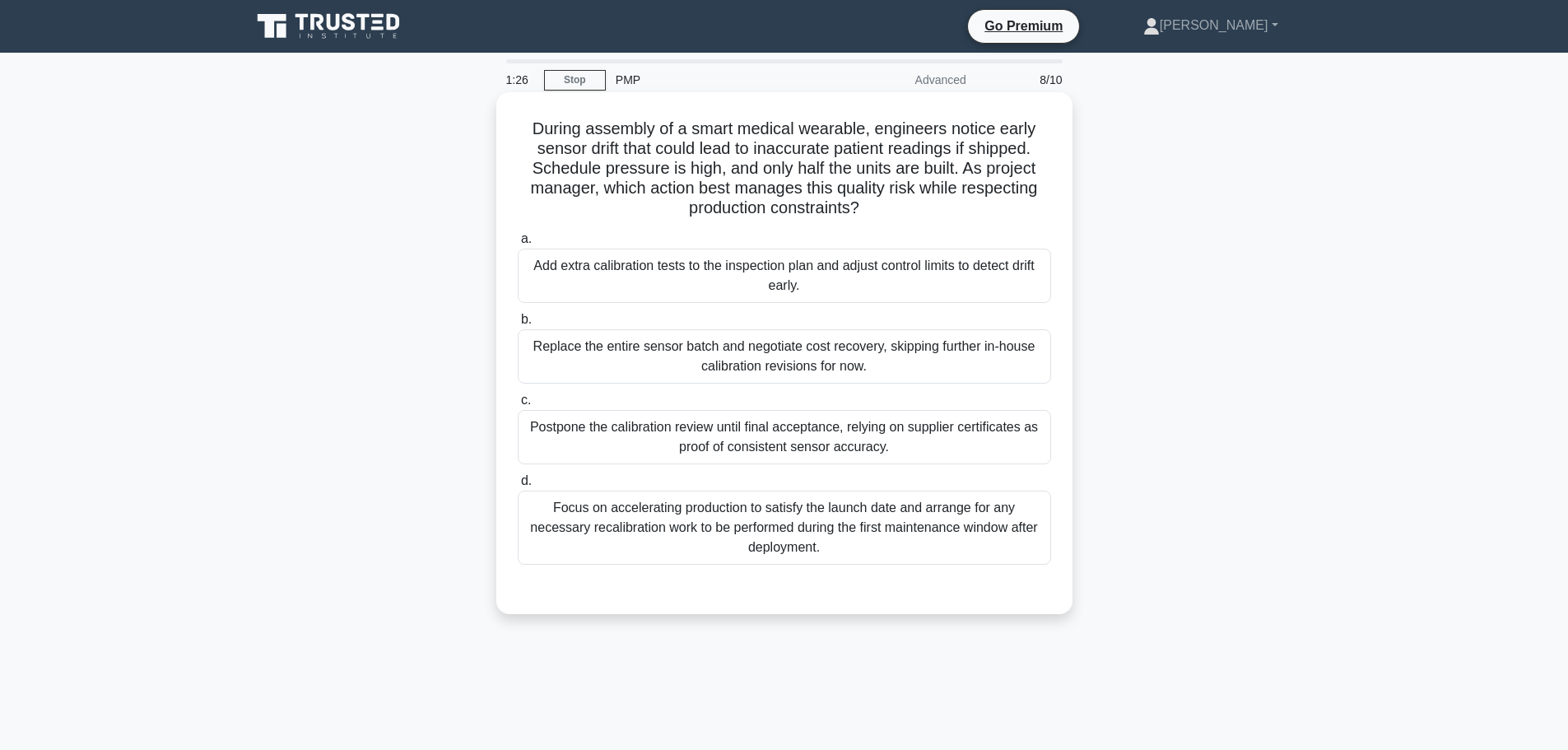
click at [626, 286] on div "Add extra calibration tests to the inspection plan and adjust control limits to…" at bounding box center [784, 276] width 534 height 54
click at [517, 244] on input "a. Add extra calibration tests to the inspection plan and adjust control limits…" at bounding box center [517, 238] width 0 height 11
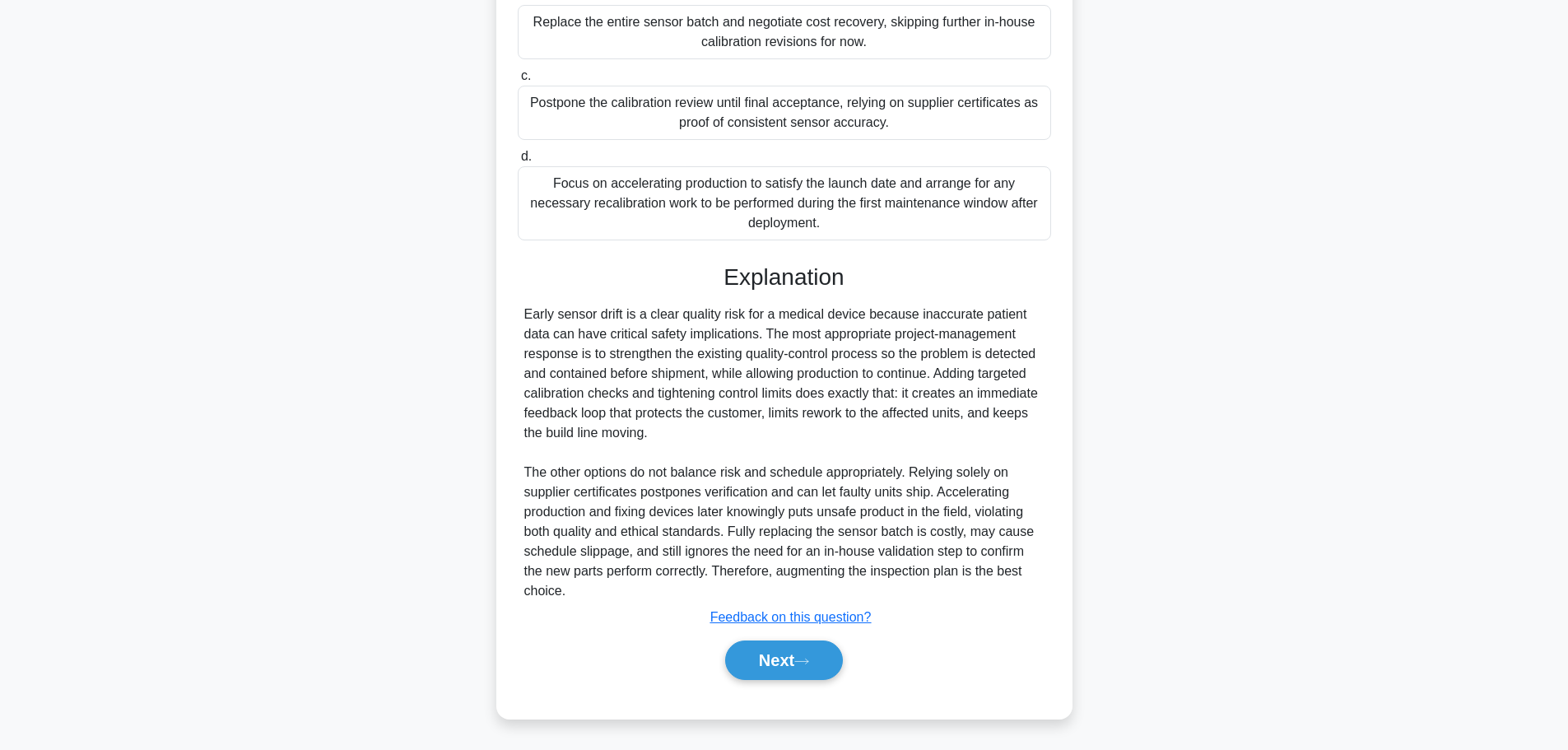
scroll to position [325, 0]
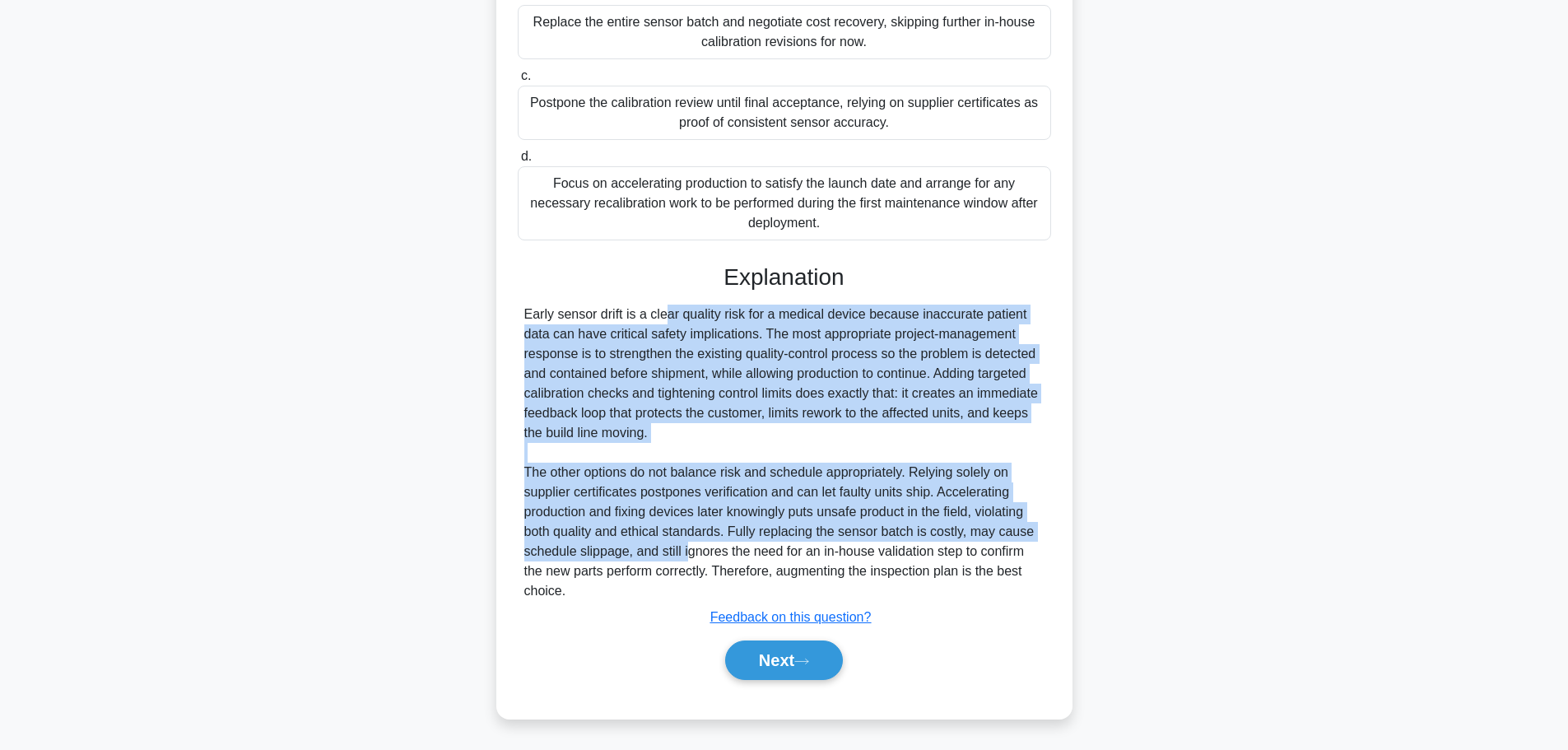
drag, startPoint x: 580, startPoint y: 308, endPoint x: 684, endPoint y: 562, distance: 274.5
click at [684, 562] on div "Early sensor drift is a clear quality risk for a medical device because inaccur…" at bounding box center [784, 453] width 520 height 296
click at [803, 669] on button "Next" at bounding box center [784, 660] width 117 height 39
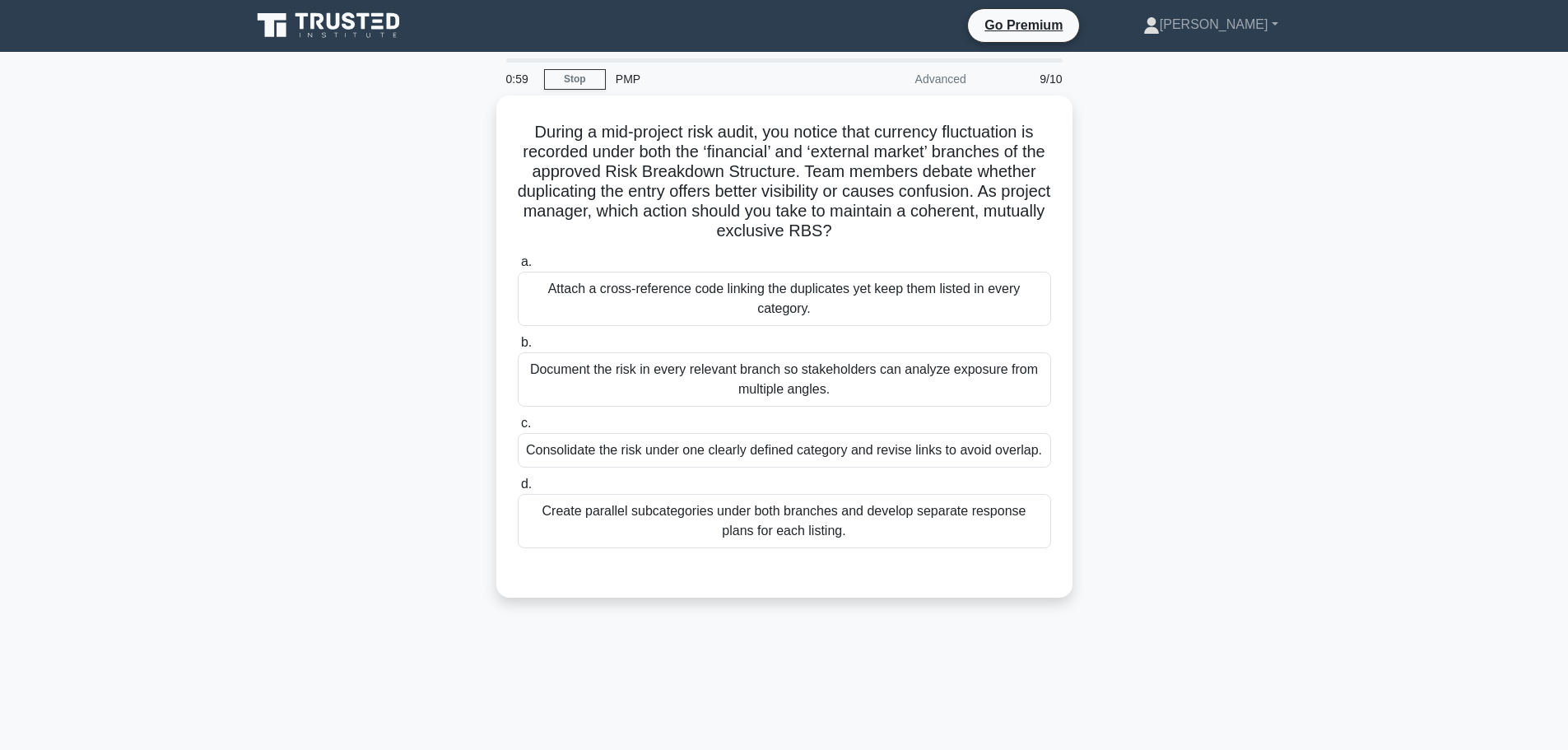
scroll to position [0, 0]
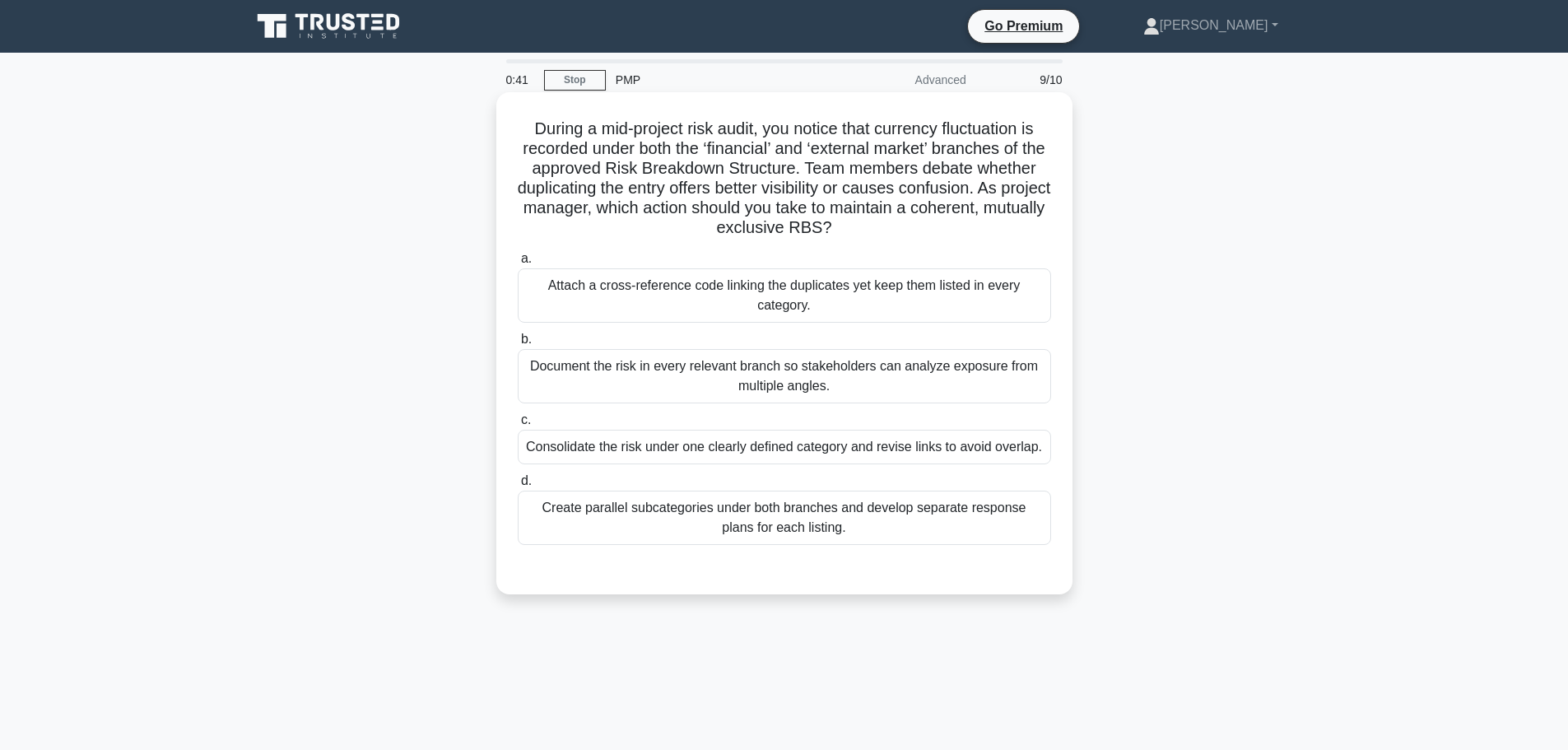
drag, startPoint x: 523, startPoint y: 123, endPoint x: 988, endPoint y: 237, distance: 478.8
click at [988, 237] on h5 "During a mid-project risk audit, you notice that currency fluctuation is record…" at bounding box center [784, 178] width 536 height 120
click at [677, 527] on div "Create parallel subcategories under both branches and develop separate response…" at bounding box center [784, 517] width 534 height 54
click at [517, 487] on input "d. Create parallel subcategories under both branches and develop separate respo…" at bounding box center [517, 481] width 0 height 11
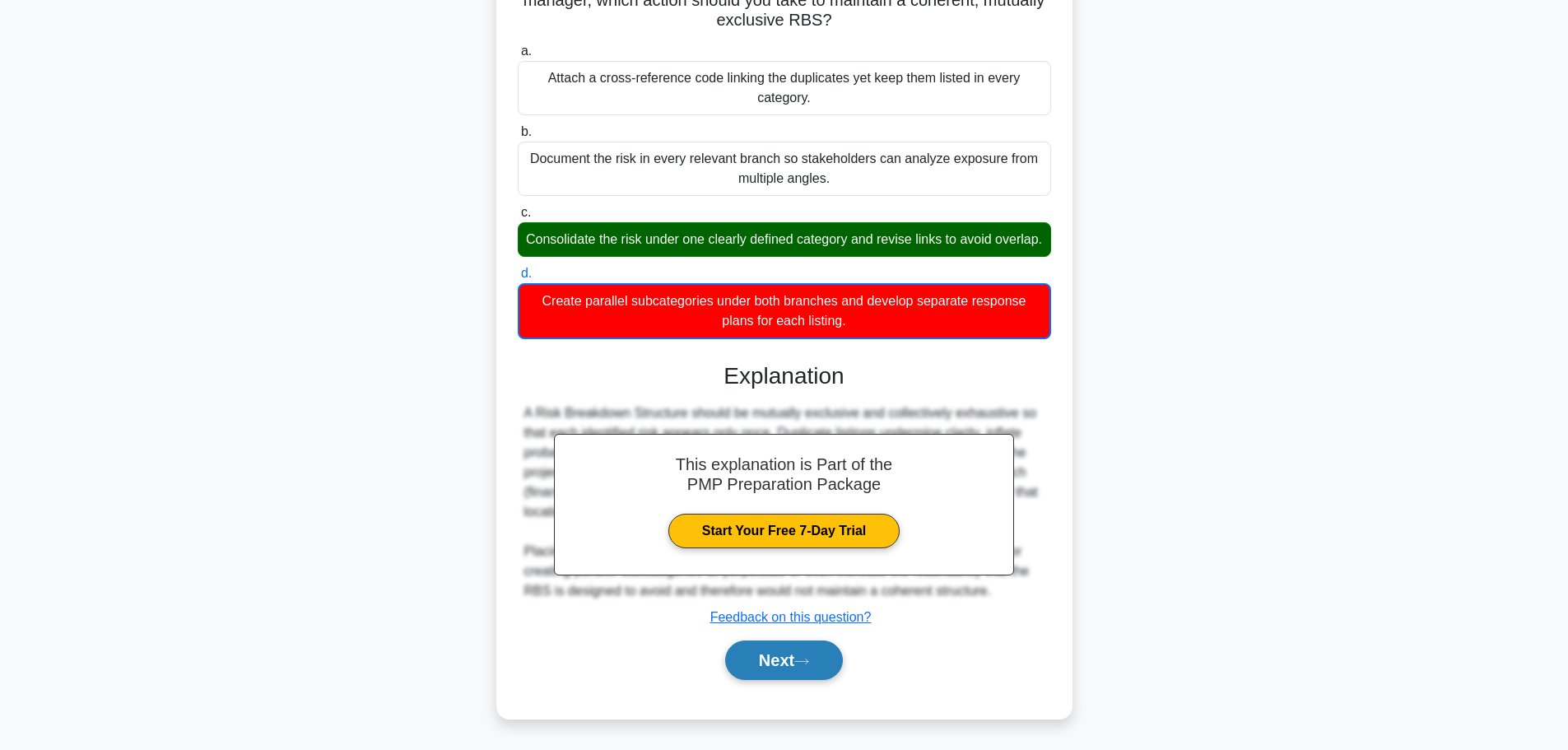
click at [770, 676] on button "Next" at bounding box center [784, 660] width 117 height 39
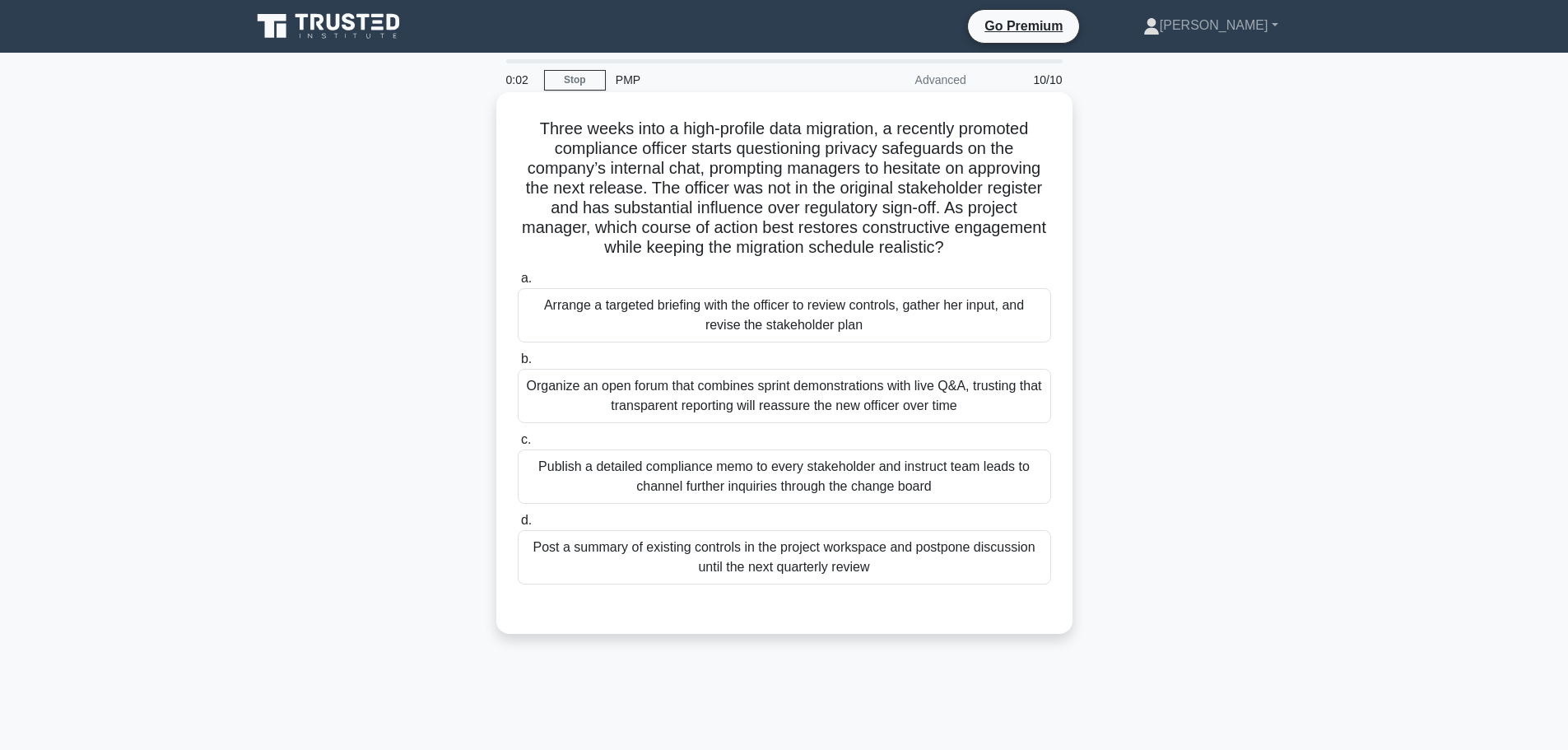
click at [670, 404] on div "Organize an open forum that combines sprint demonstrations with live Q&A, trust…" at bounding box center [784, 395] width 534 height 54
click at [517, 364] on input "b. Organize an open forum that combines sprint demonstrations with live Q&A, tr…" at bounding box center [517, 359] width 0 height 11
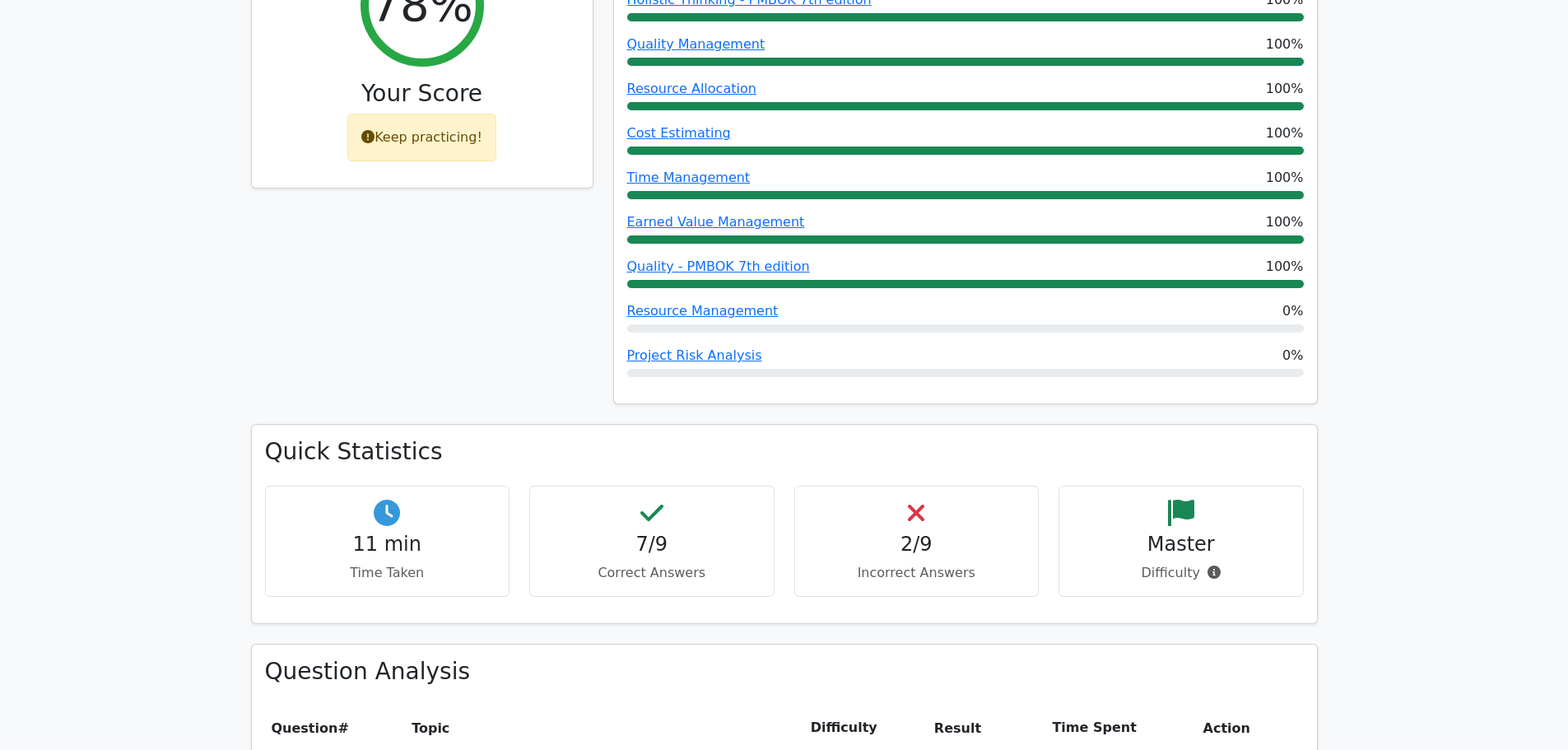
scroll to position [1097, 0]
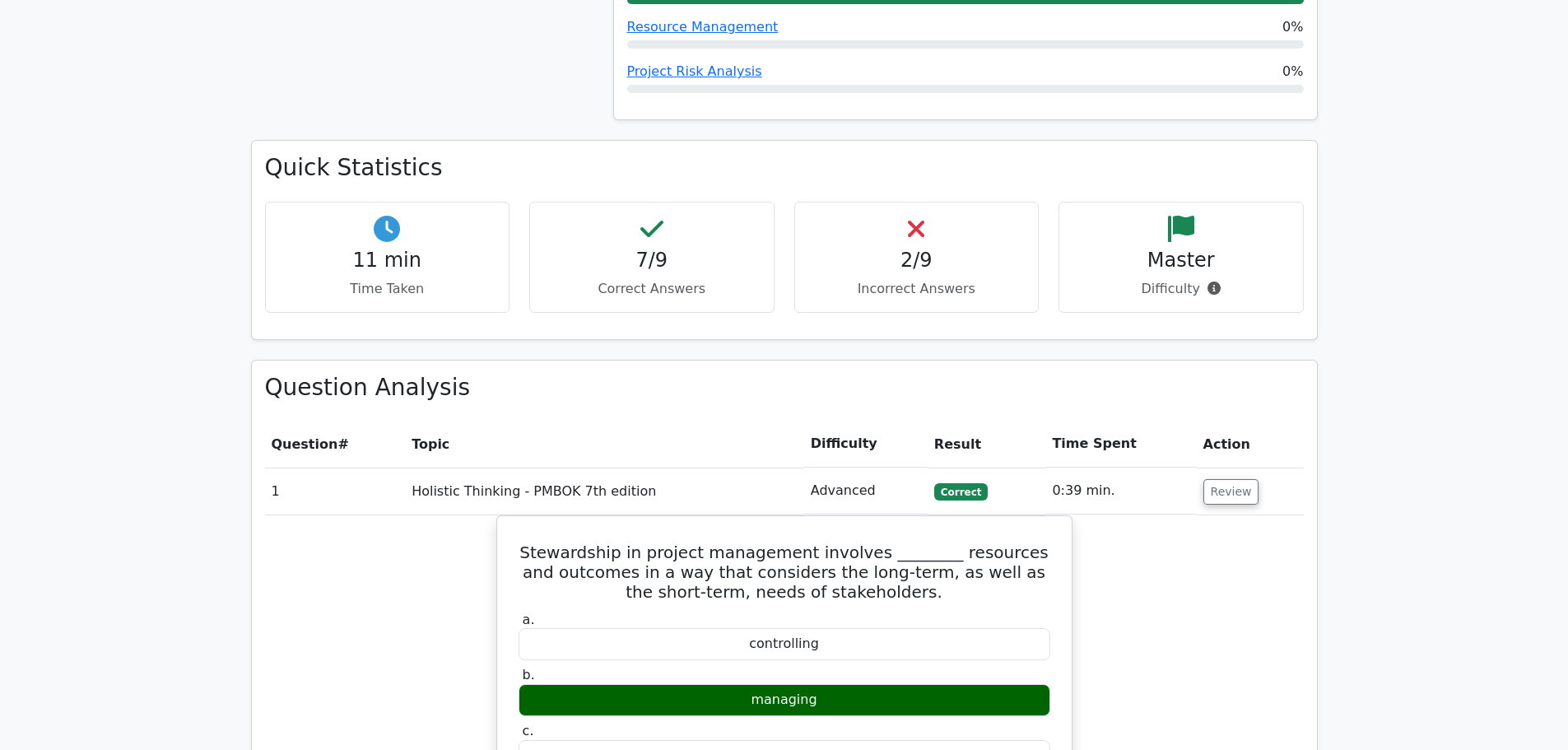
drag, startPoint x: 512, startPoint y: 378, endPoint x: 1300, endPoint y: 262, distance: 796.5
click at [1300, 262] on div "Quick Statistics 11 min Time Taken 7/9 Correct Answers 2/9 Incorrect Answers Ma…" at bounding box center [784, 250] width 1086 height 219
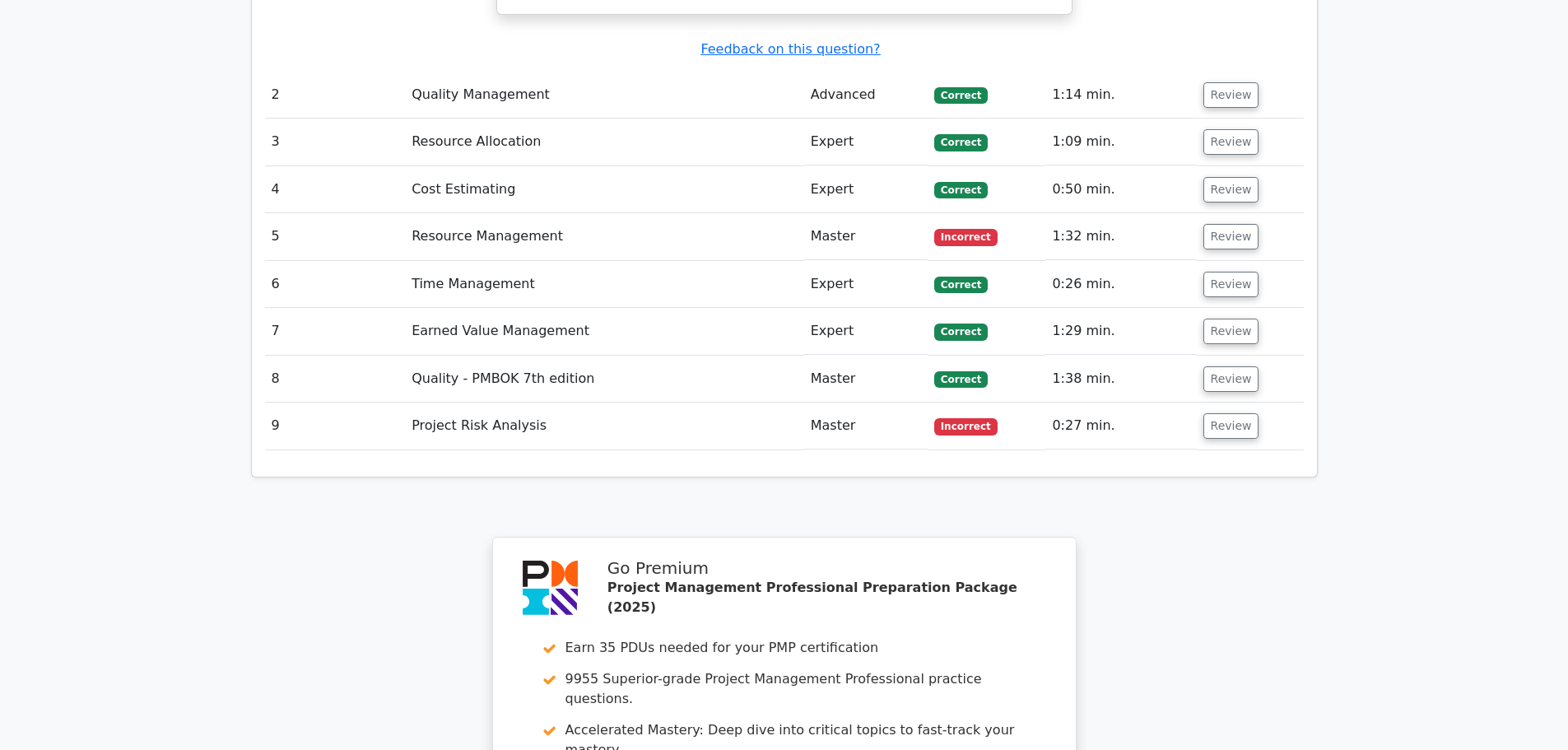
scroll to position [2195, 0]
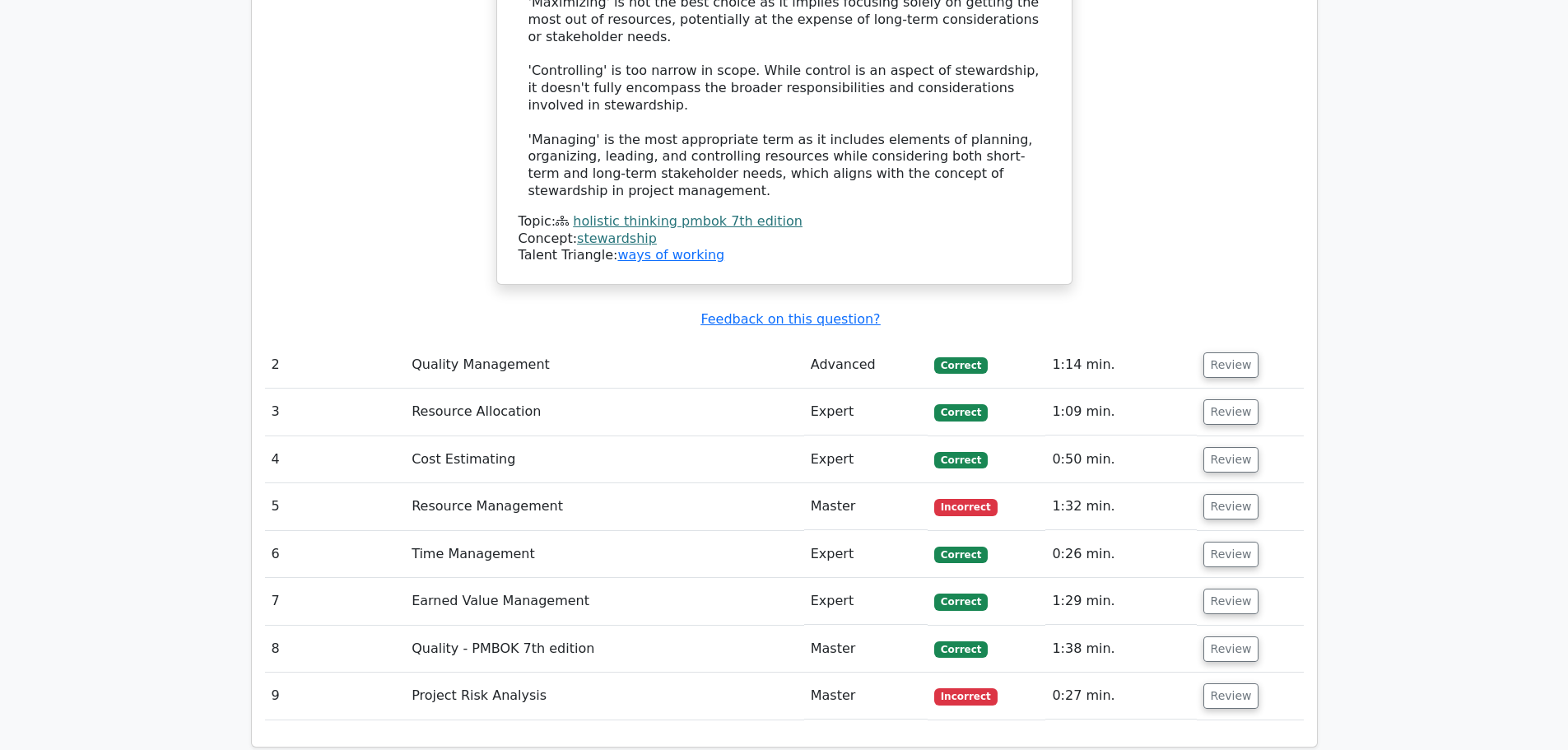
click at [1092, 483] on td "1:32 min." at bounding box center [1120, 506] width 151 height 47
click at [1197, 483] on td "Review" at bounding box center [1250, 506] width 107 height 47
click at [1220, 494] on button "Review" at bounding box center [1231, 507] width 56 height 26
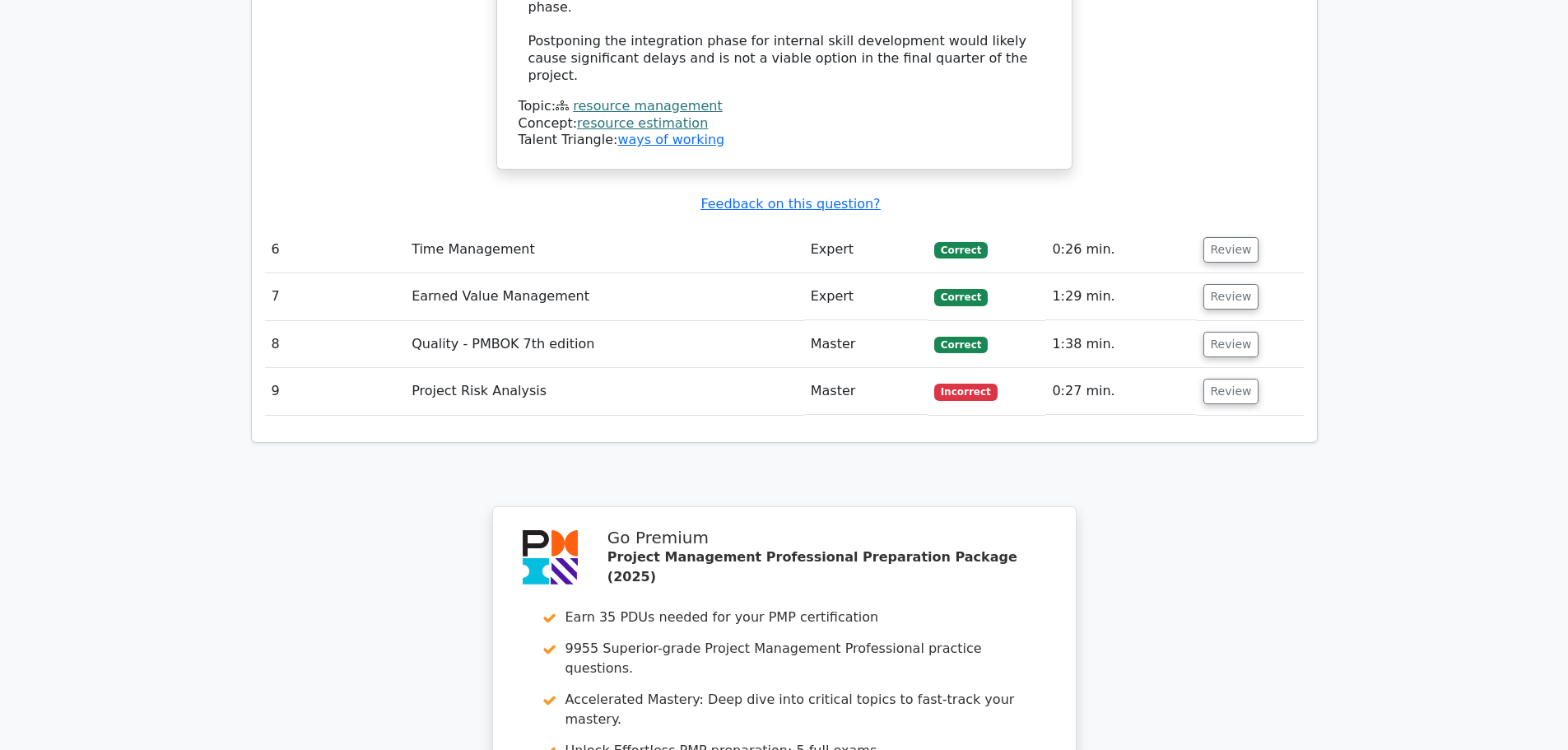
scroll to position [3841, 0]
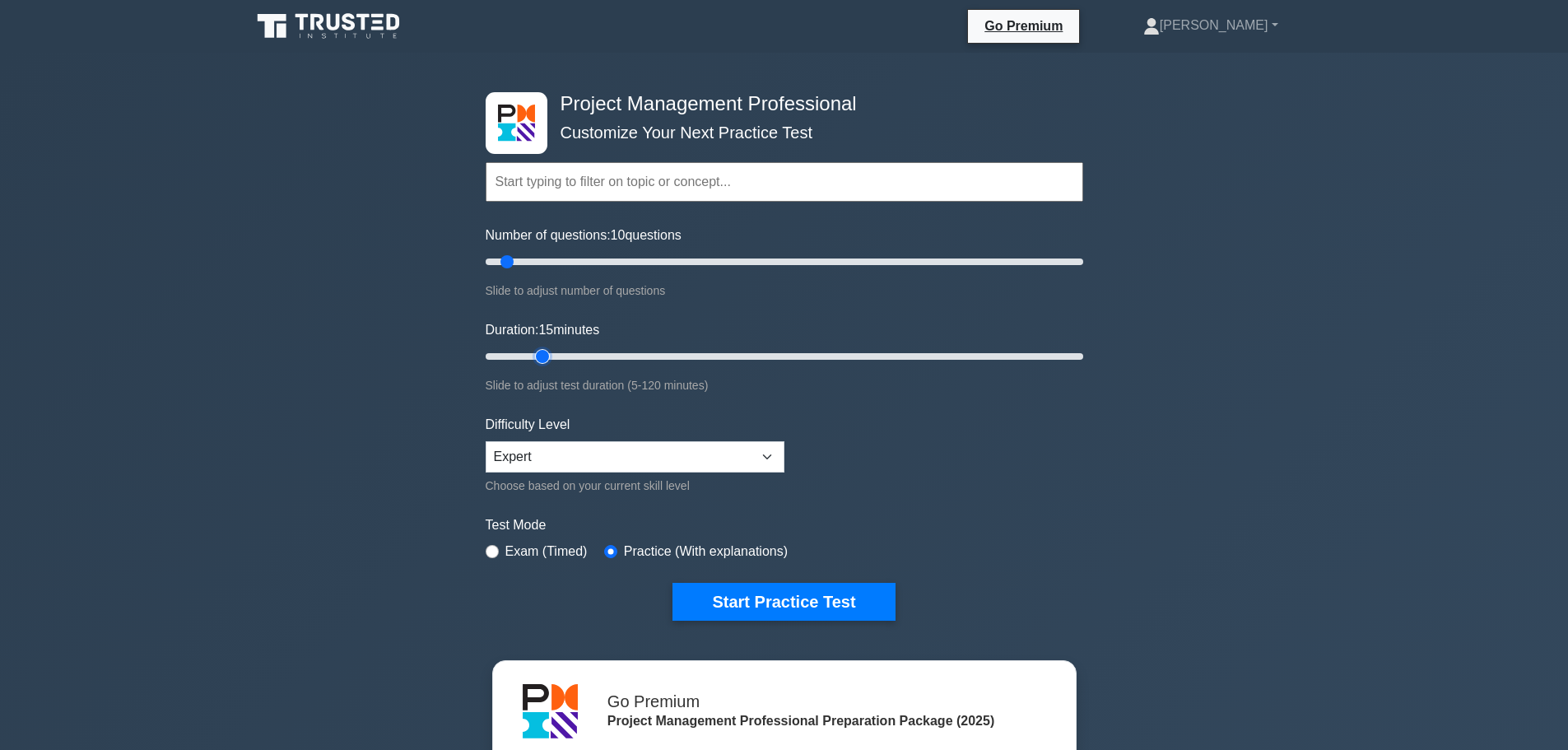
drag, startPoint x: 517, startPoint y: 356, endPoint x: 534, endPoint y: 361, distance: 17.7
type input "15"
click at [534, 361] on input "Duration: 15 minutes" at bounding box center [784, 356] width 597 height 20
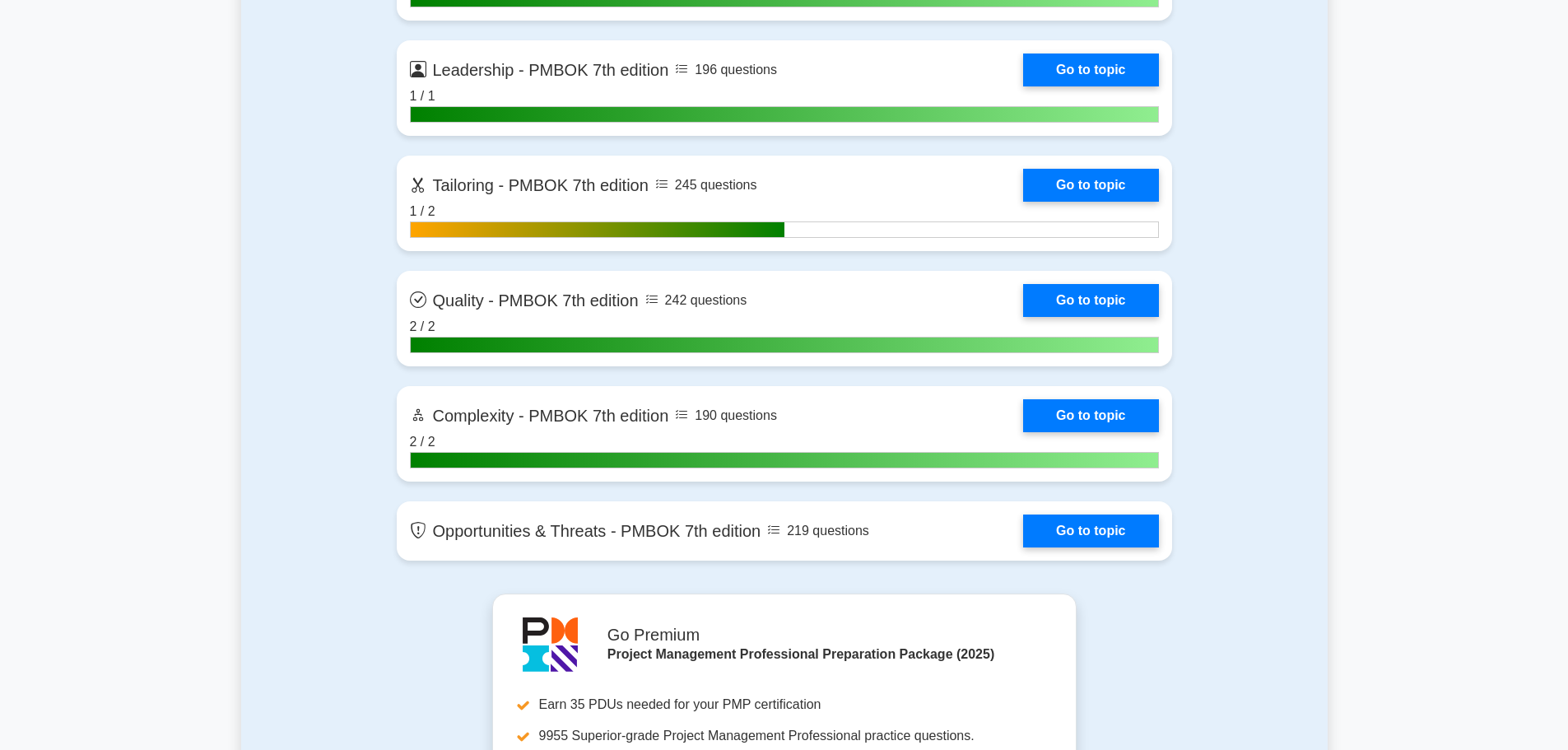
scroll to position [4664, 0]
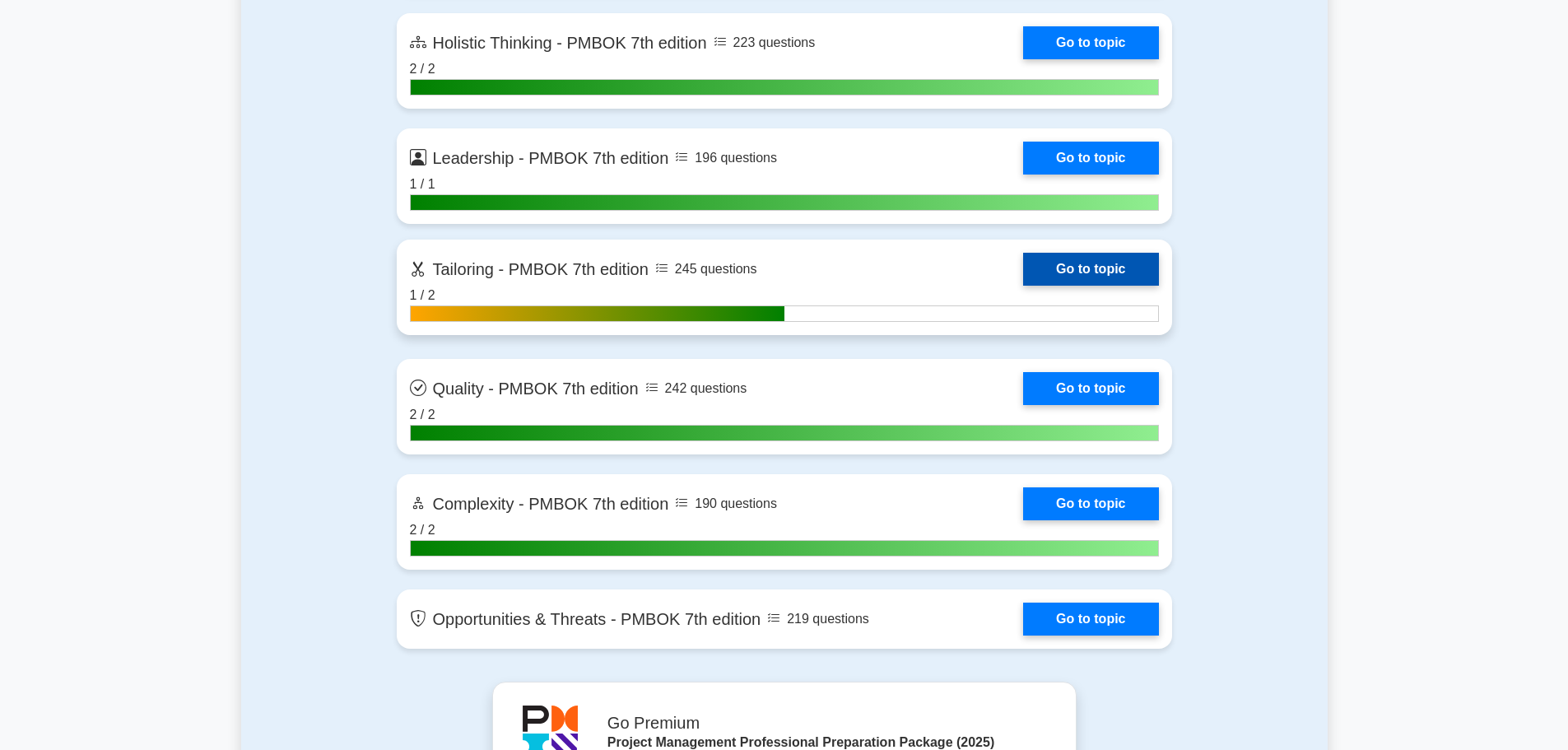
click at [1023, 286] on link "Go to topic" at bounding box center [1090, 269] width 135 height 33
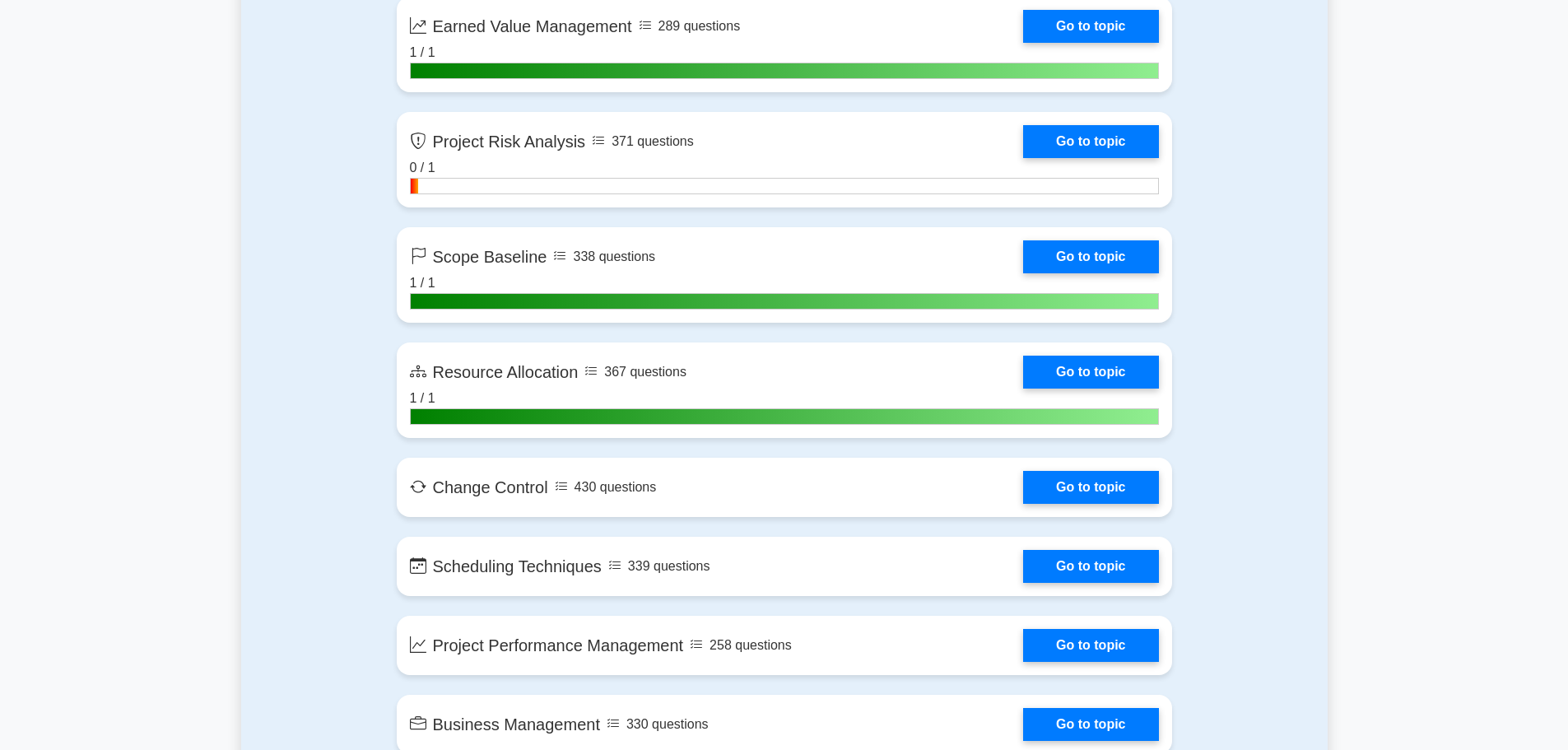
scroll to position [0, 0]
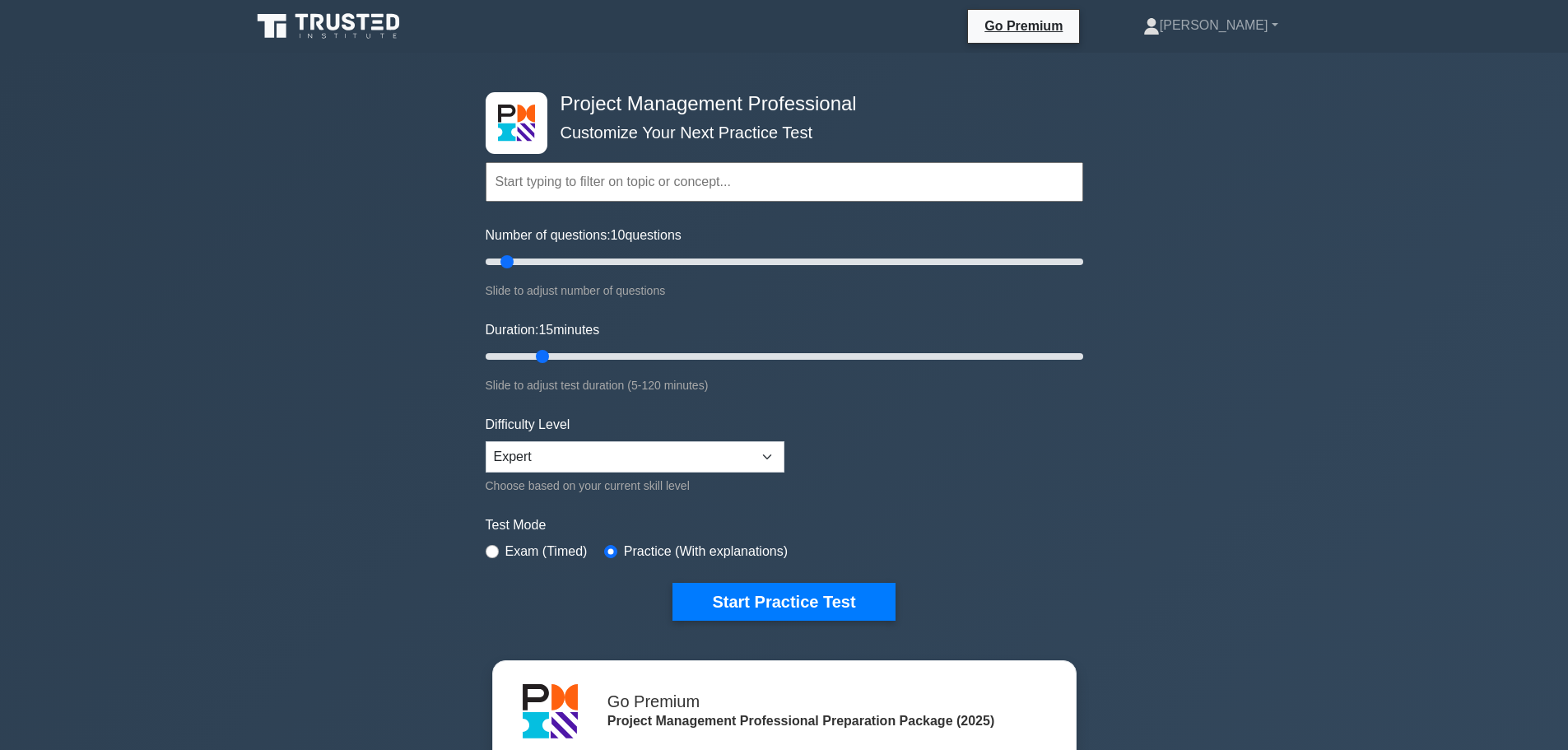
drag, startPoint x: 216, startPoint y: 300, endPoint x: 187, endPoint y: 77, distance: 224.9
click at [584, 453] on select "Beginner Intermediate Expert" at bounding box center [635, 457] width 299 height 32
select select "beginner"
click at [485, 441] on select "Beginner Intermediate Expert" at bounding box center [635, 457] width 299 height 32
click at [809, 601] on button "Start Practice Test" at bounding box center [783, 601] width 222 height 38
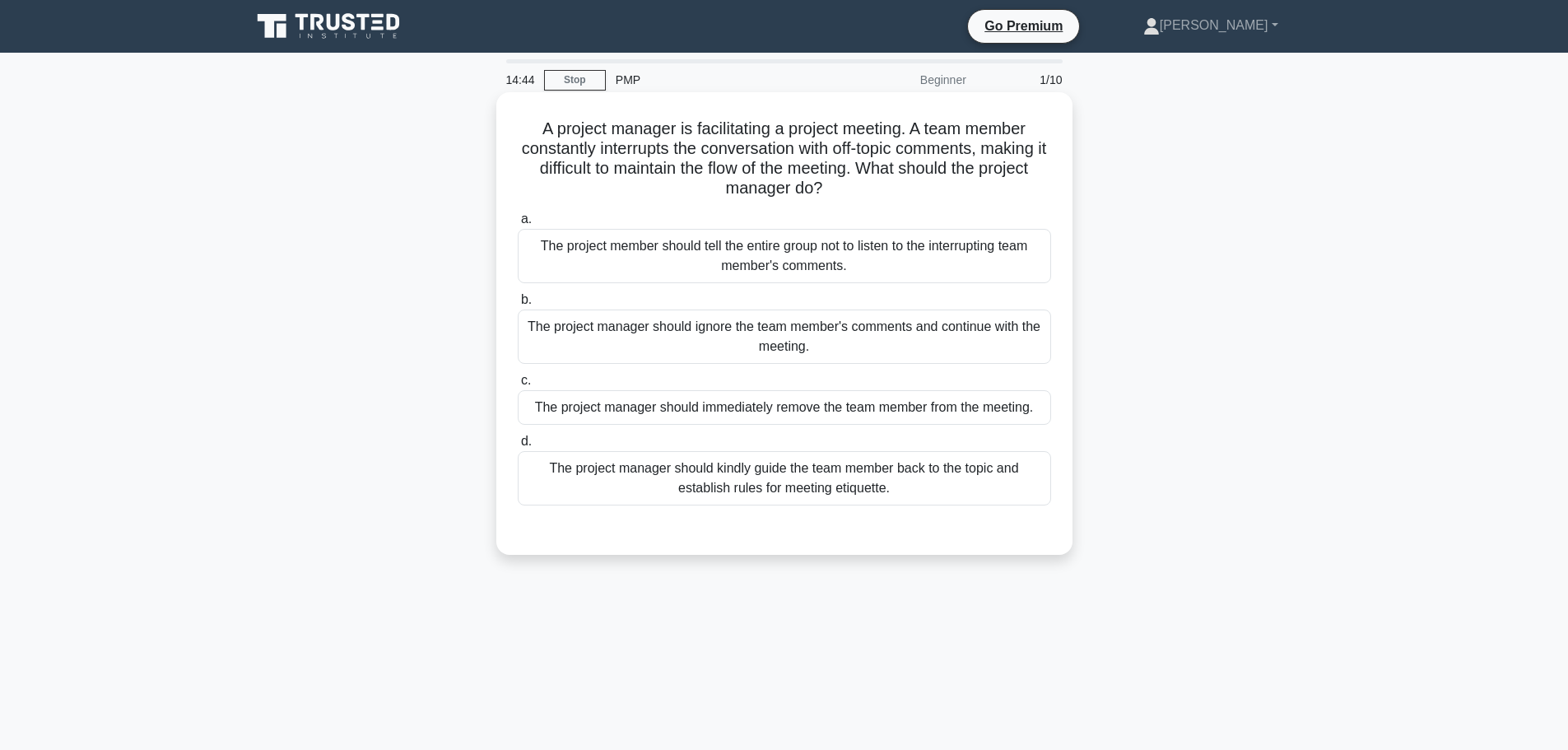
click at [655, 488] on div "The project manager should kindly guide the team member back to the topic and e…" at bounding box center [784, 478] width 534 height 54
click at [517, 447] on input "d. The project manager should kindly guide the team member back to the topic an…" at bounding box center [517, 441] width 0 height 11
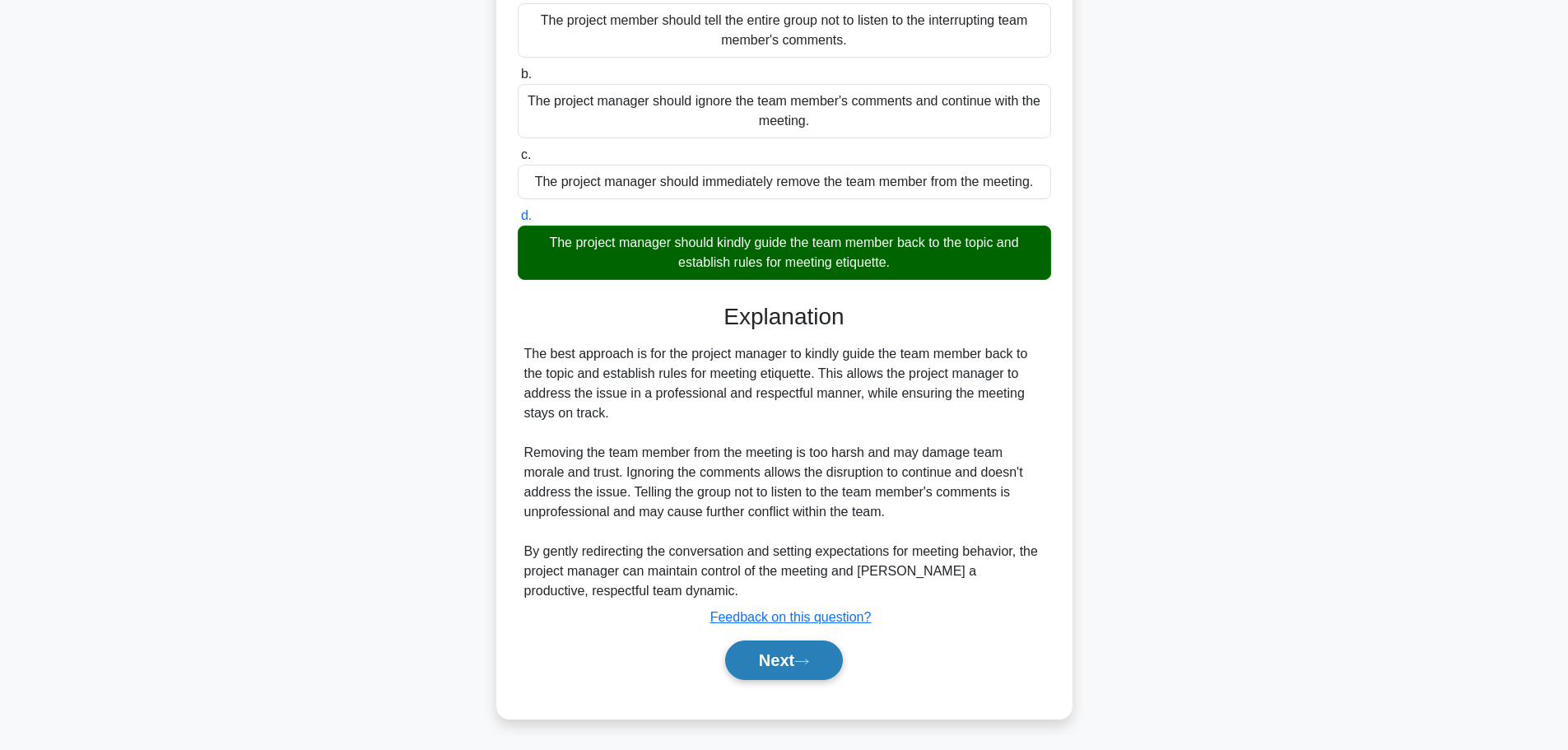
click at [798, 665] on button "Next" at bounding box center [784, 660] width 117 height 39
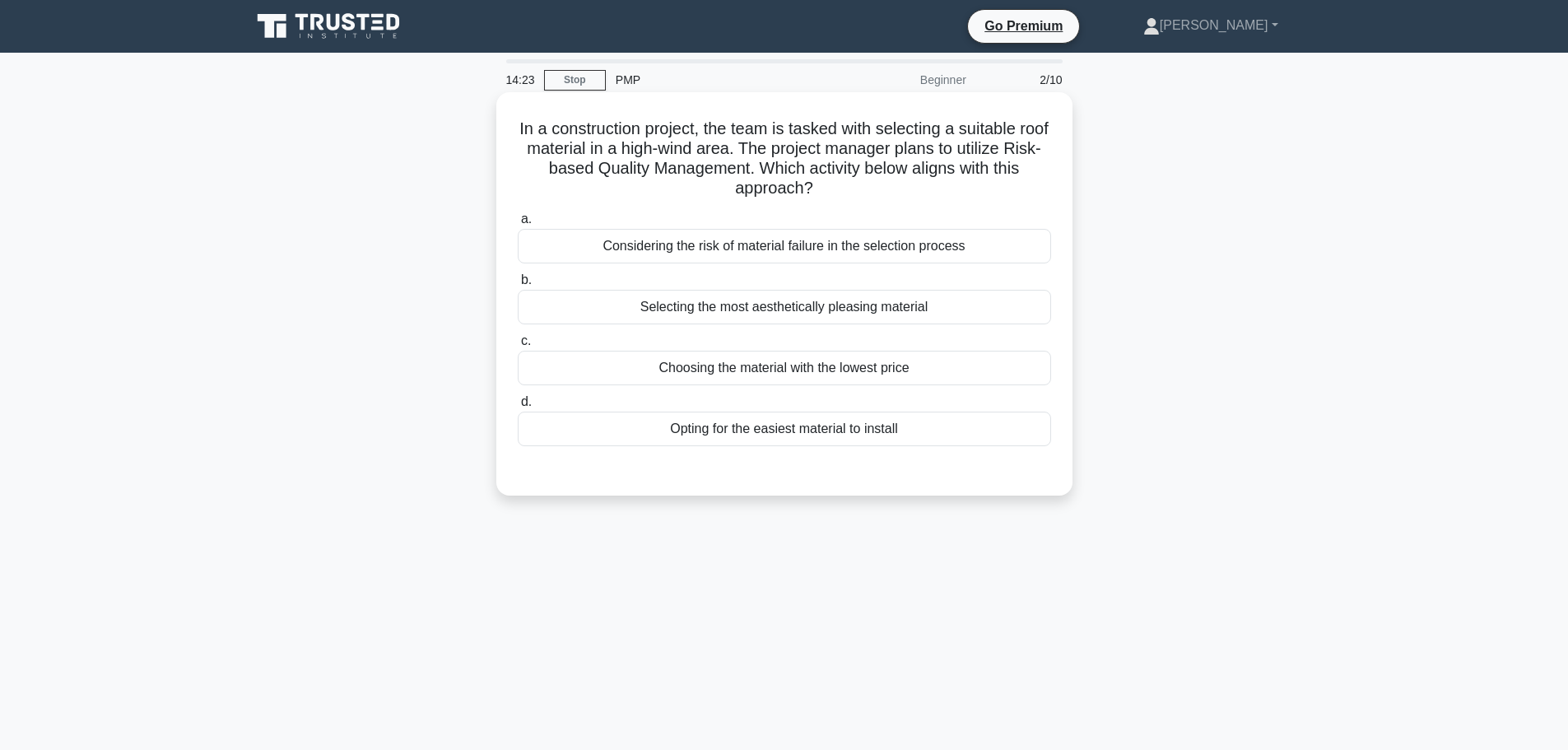
click at [903, 251] on div "Considering the risk of material failure in the selection process" at bounding box center [784, 246] width 534 height 35
click at [517, 225] on input "a. Considering the risk of material failure in the selection process" at bounding box center [517, 219] width 0 height 11
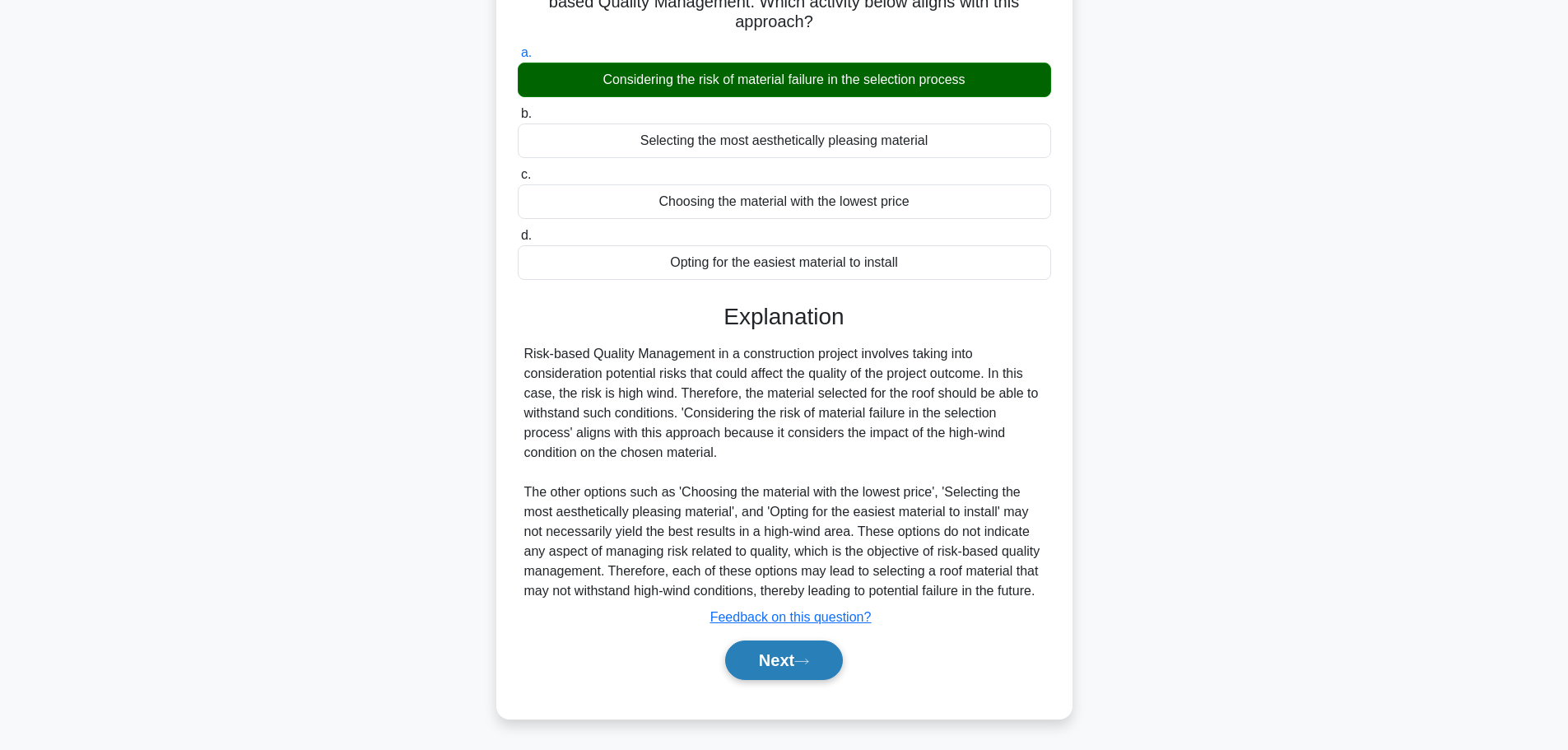
click at [775, 666] on button "Next" at bounding box center [784, 660] width 117 height 39
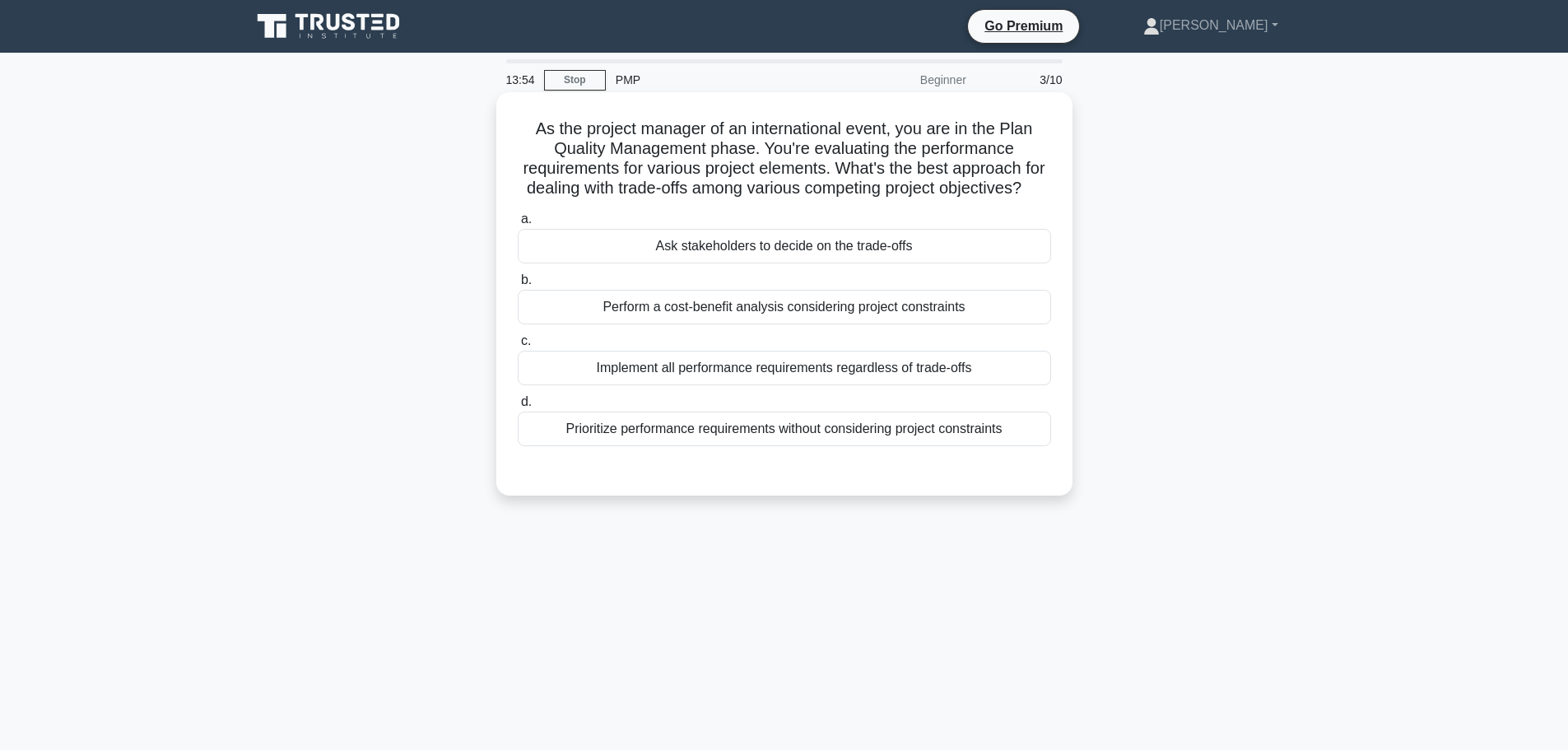
click at [729, 321] on div "Perform a cost-benefit analysis considering project constraints" at bounding box center [784, 307] width 534 height 35
click at [517, 286] on input "b. Perform a cost-benefit analysis considering project constraints" at bounding box center [517, 280] width 0 height 11
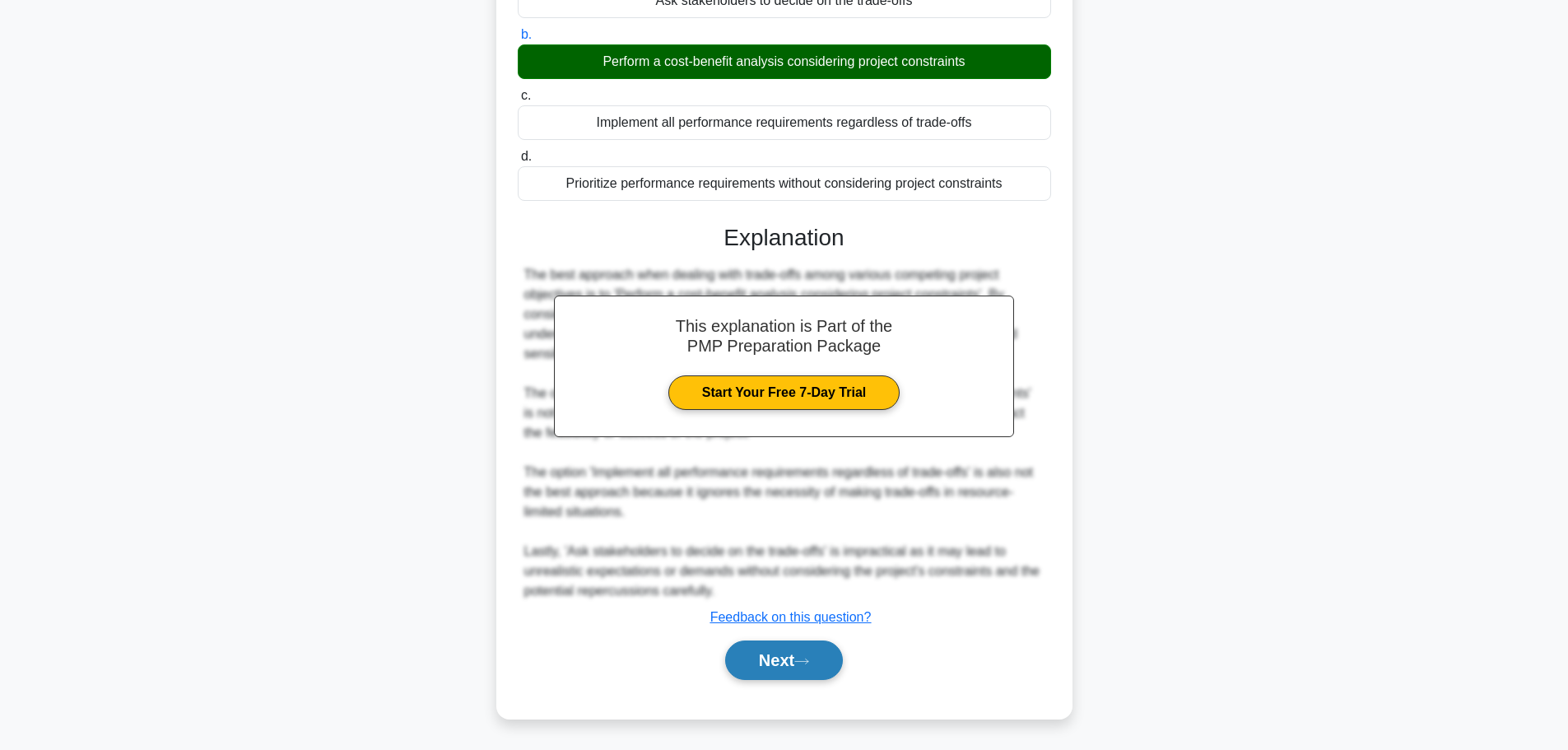
click at [793, 661] on button "Next" at bounding box center [784, 660] width 117 height 39
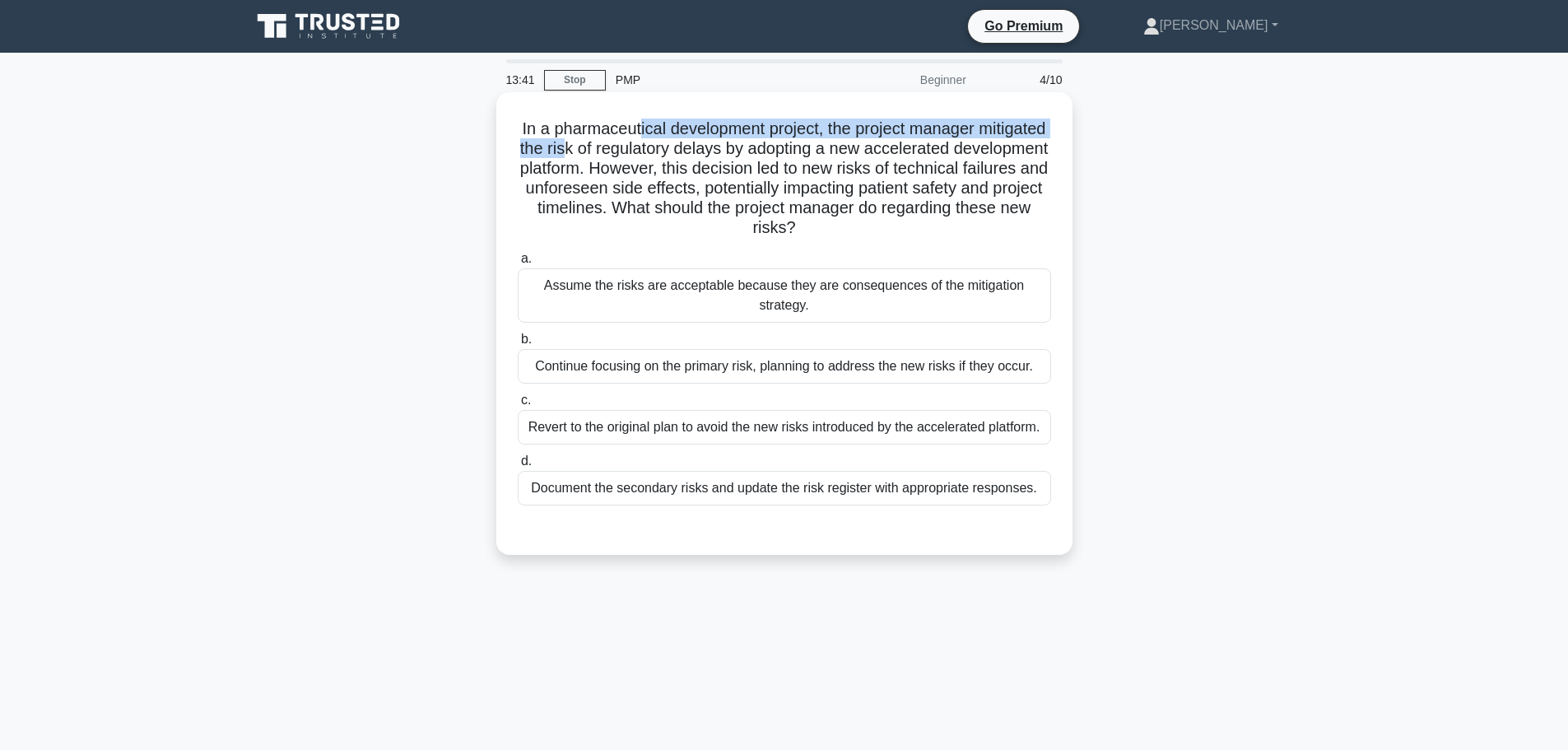
drag, startPoint x: 649, startPoint y: 140, endPoint x: 673, endPoint y: 112, distance: 36.9
click at [673, 112] on div "In a pharmaceutical development project, the project manager mitigated the risk…" at bounding box center [784, 323] width 563 height 449
click at [593, 491] on div "Document the secondary risks and update the risk register with appropriate resp…" at bounding box center [784, 488] width 534 height 35
click at [517, 466] on input "d. Document the secondary risks and update the risk register with appropriate r…" at bounding box center [517, 461] width 0 height 11
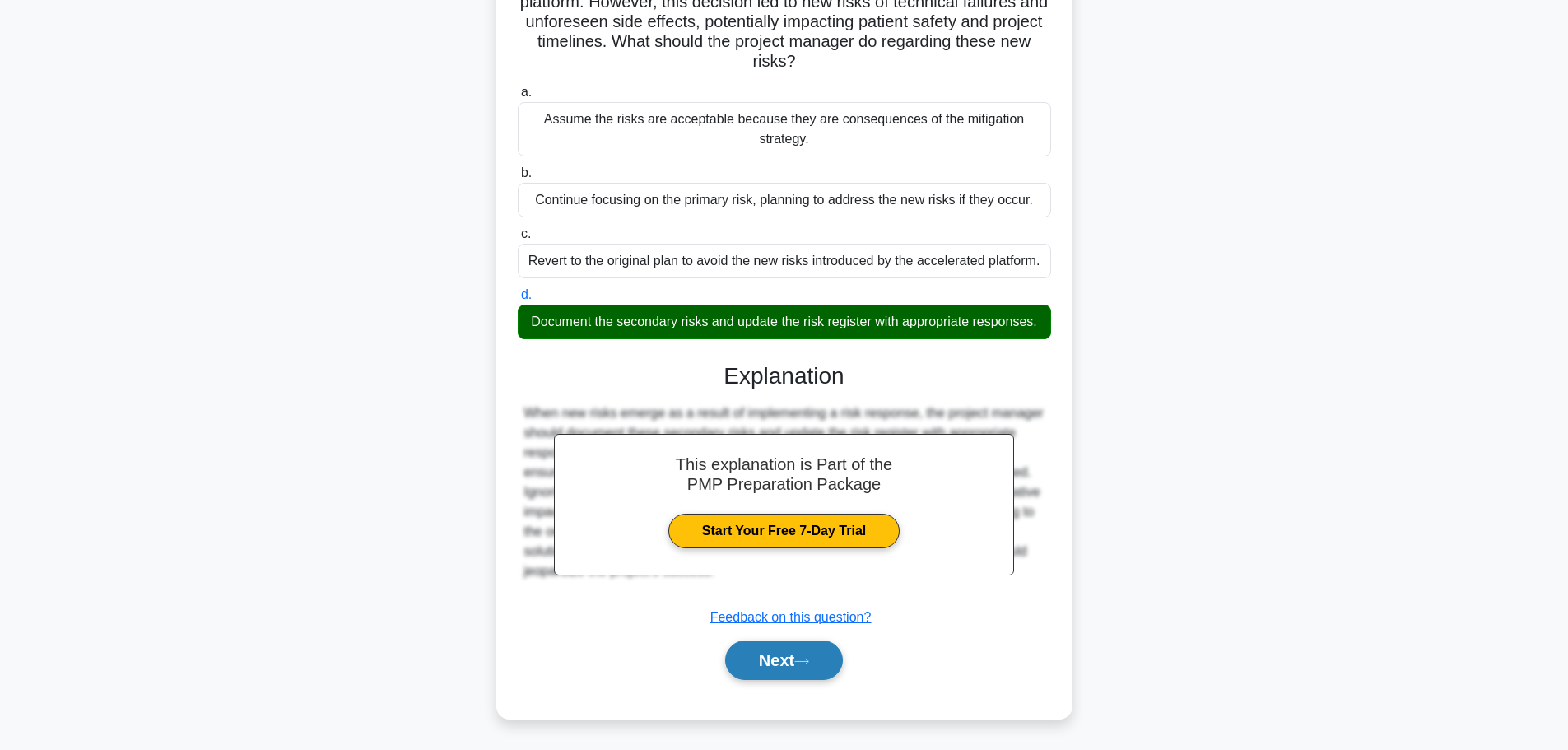
click at [780, 666] on button "Next" at bounding box center [784, 660] width 117 height 39
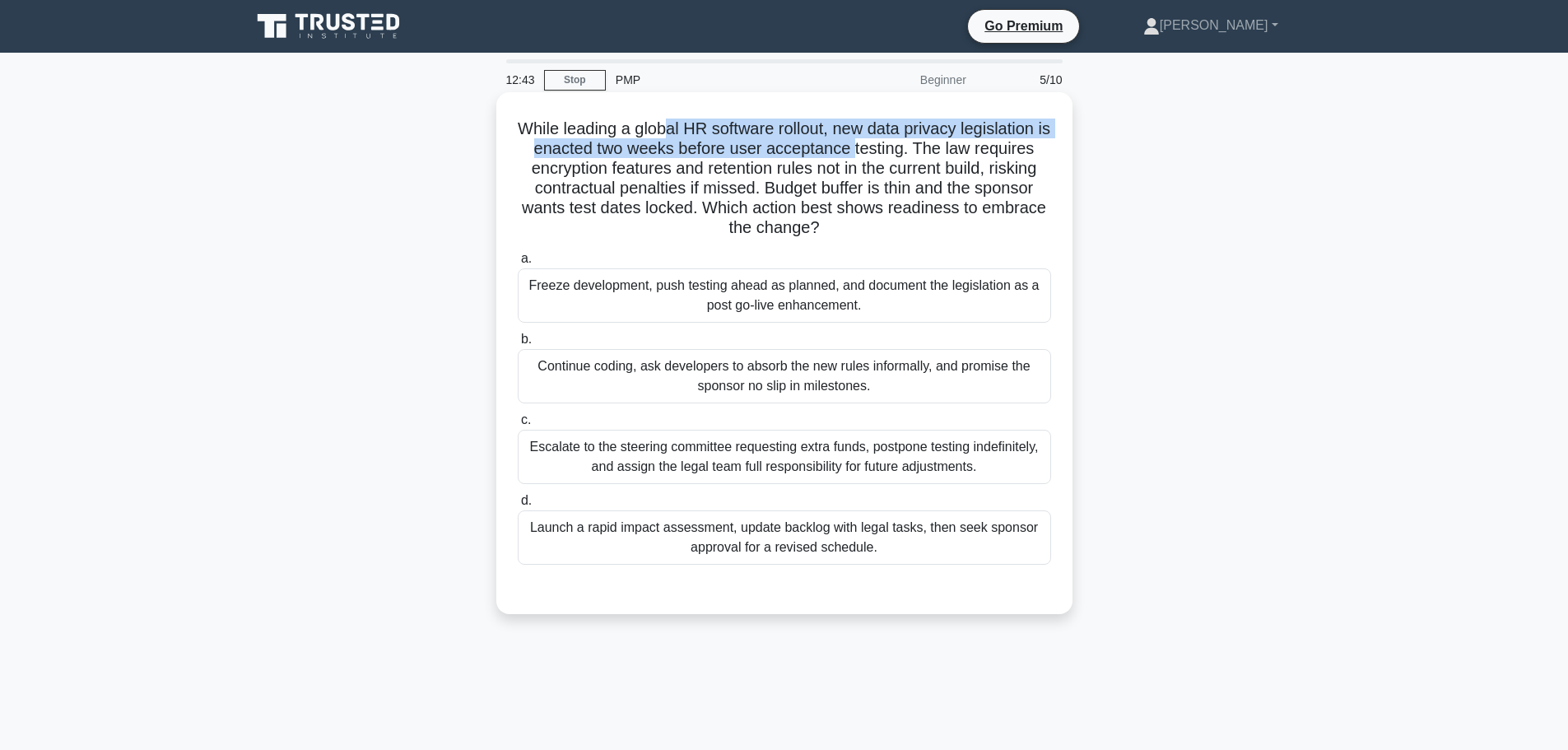
drag, startPoint x: 670, startPoint y: 123, endPoint x: 835, endPoint y: 149, distance: 167.0
click at [860, 152] on h5 "While leading a global HR software rollout, new data privacy legislation is ena…" at bounding box center [784, 178] width 536 height 120
click at [609, 154] on h5 "While leading a global HR software rollout, new data privacy legislation is ena…" at bounding box center [784, 178] width 536 height 120
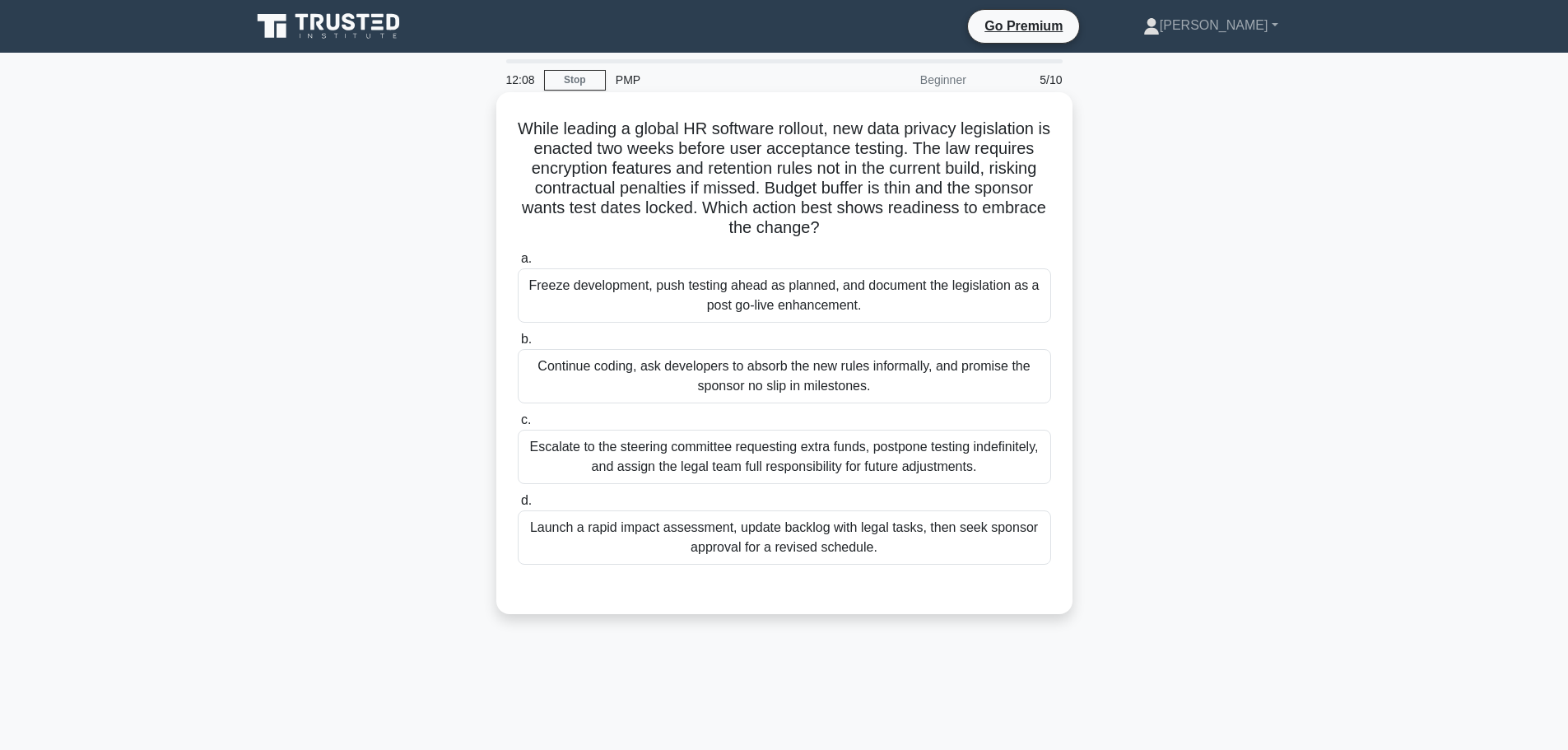
drag, startPoint x: 564, startPoint y: 133, endPoint x: 842, endPoint y: 226, distance: 293.1
click at [842, 226] on h5 "While leading a global HR software rollout, new data privacy legislation is ena…" at bounding box center [784, 178] width 536 height 120
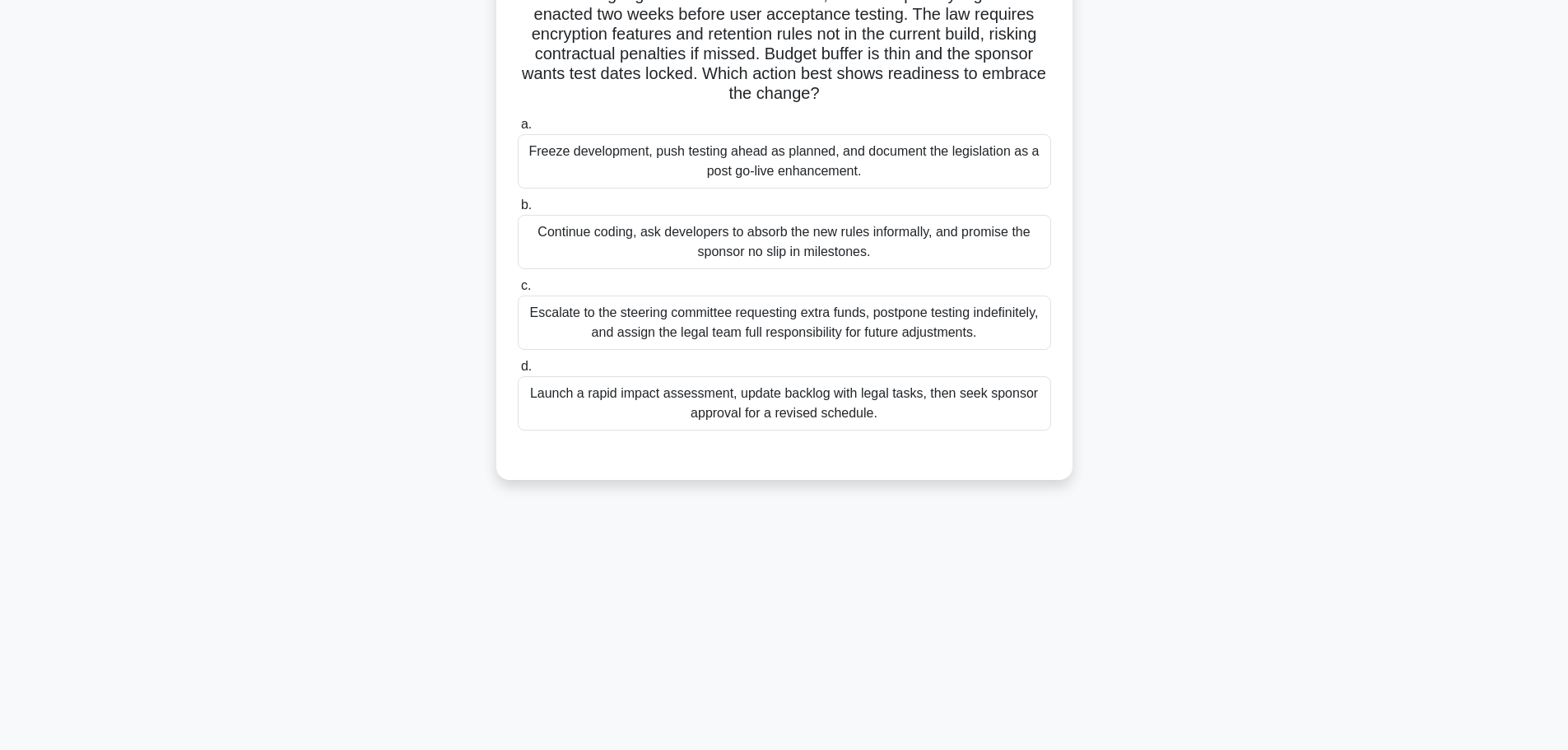
scroll to position [139, 0]
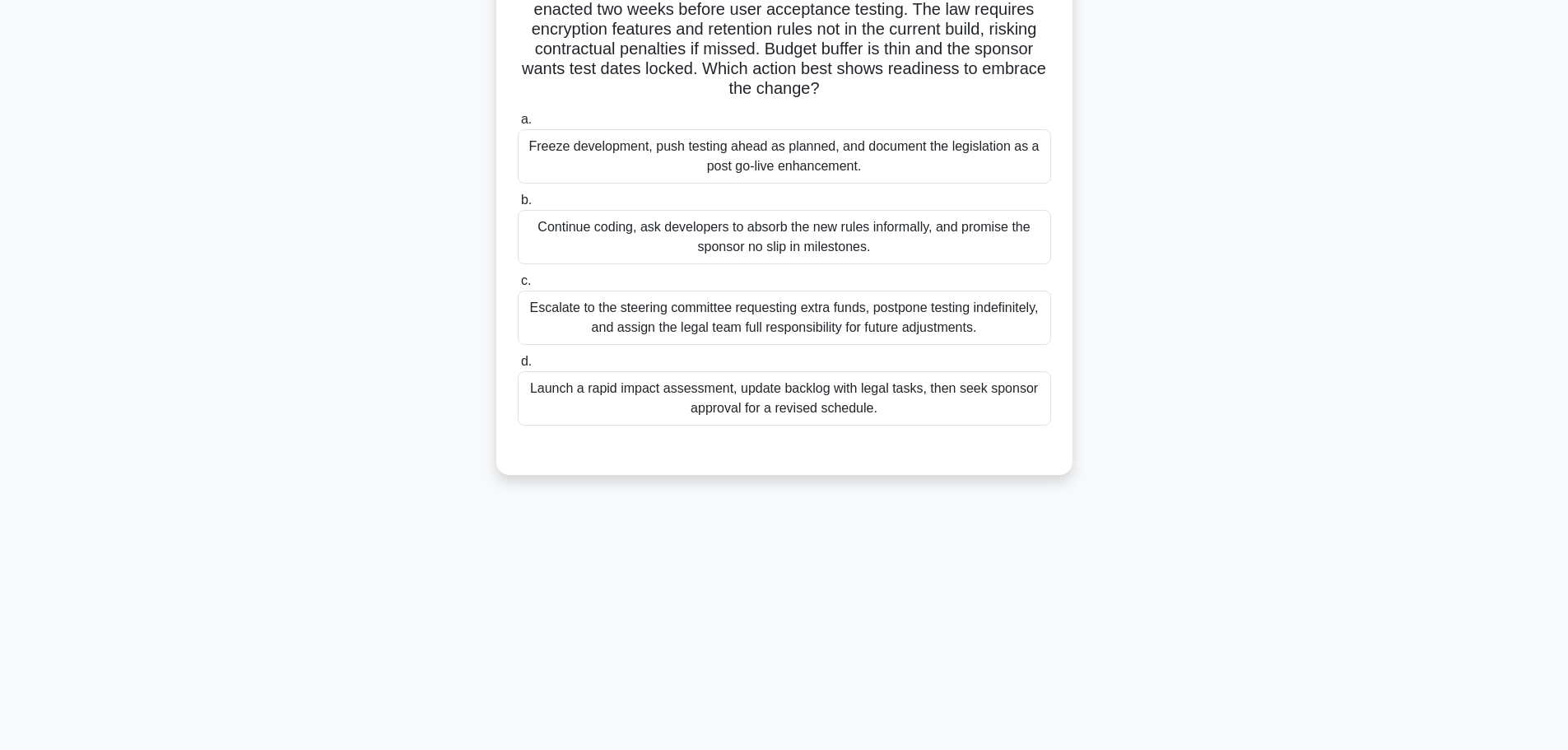
click at [617, 404] on div "Launch a rapid impact assessment, update backlog with legal tasks, then seek sp…" at bounding box center [784, 398] width 534 height 54
click at [517, 367] on input "d. Launch a rapid impact assessment, update backlog with legal tasks, then seek…" at bounding box center [517, 362] width 0 height 11
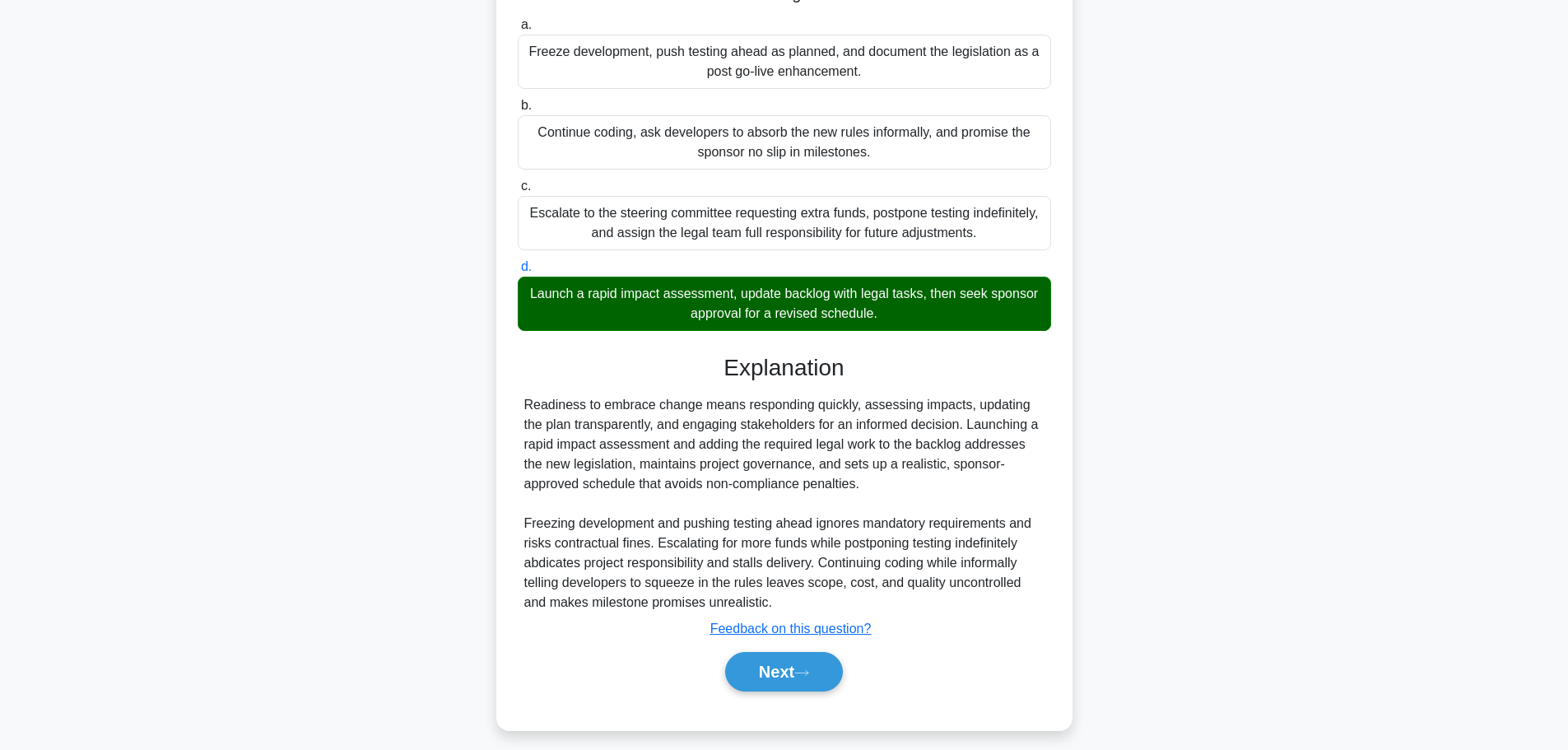
scroll to position [246, 0]
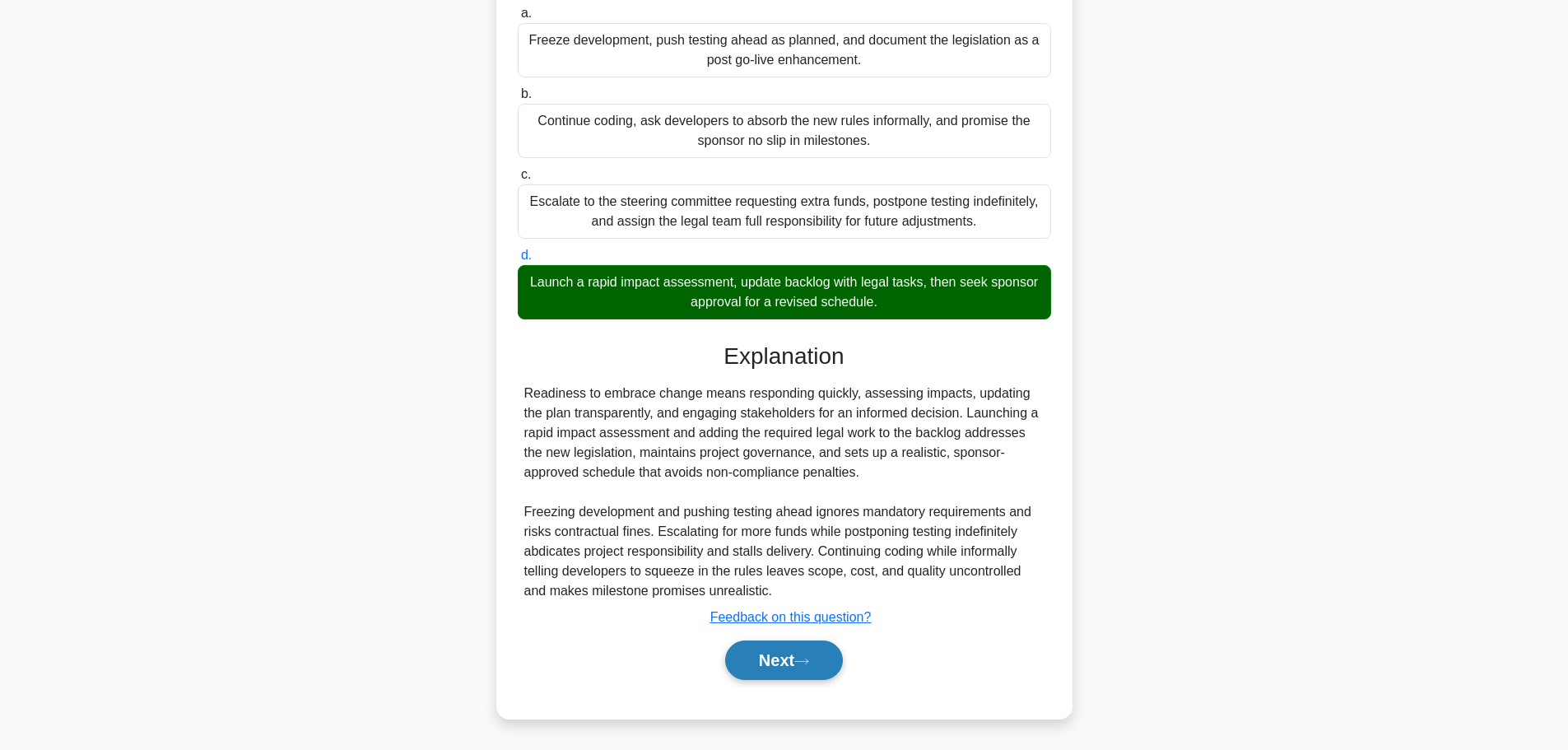
click at [803, 656] on button "Next" at bounding box center [784, 660] width 117 height 39
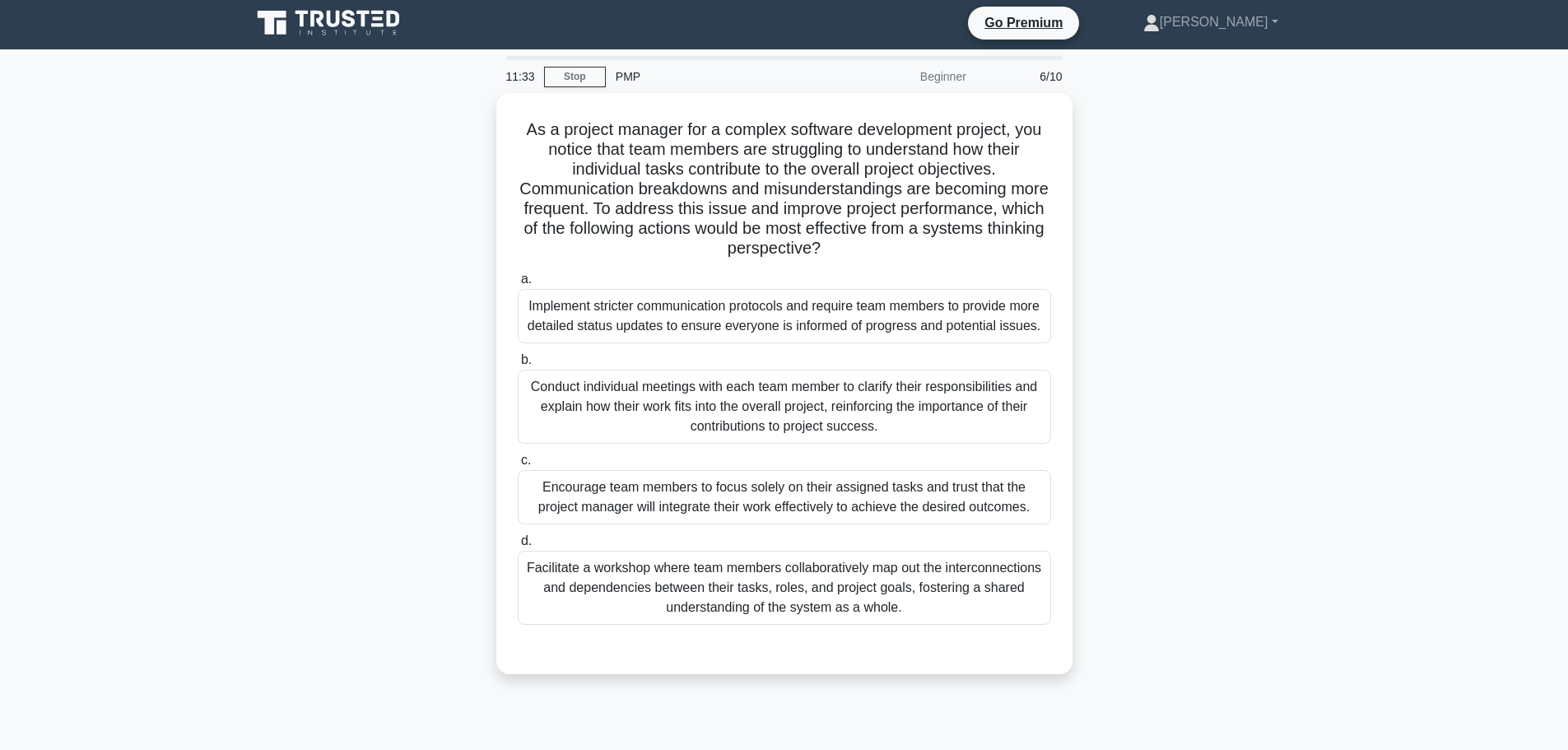
scroll to position [0, 0]
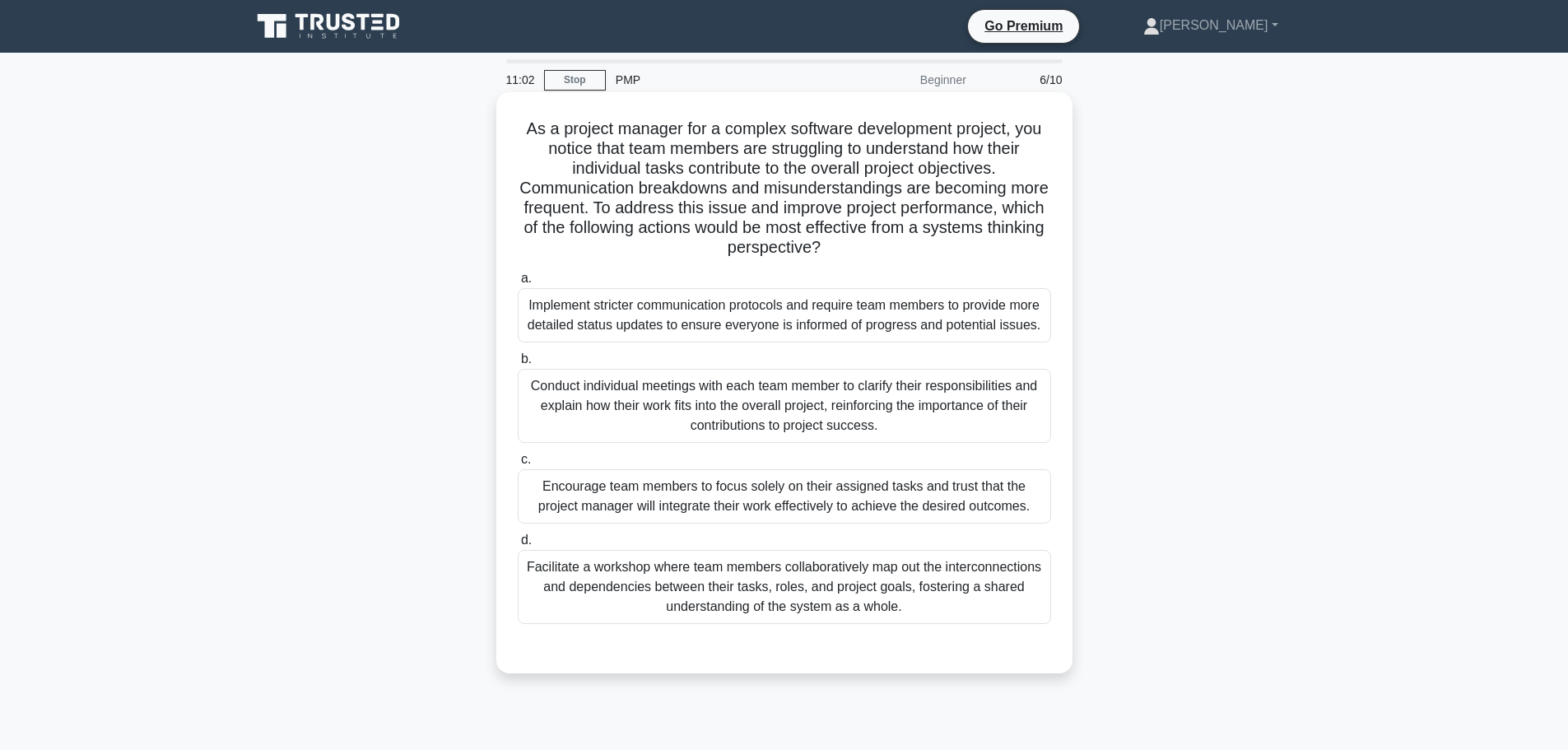
click at [578, 597] on div "Facilitate a workshop where team members collaboratively map out the interconne…" at bounding box center [784, 587] width 534 height 74
click at [517, 546] on input "d. Facilitate a workshop where team members collaboratively map out the interco…" at bounding box center [517, 539] width 0 height 11
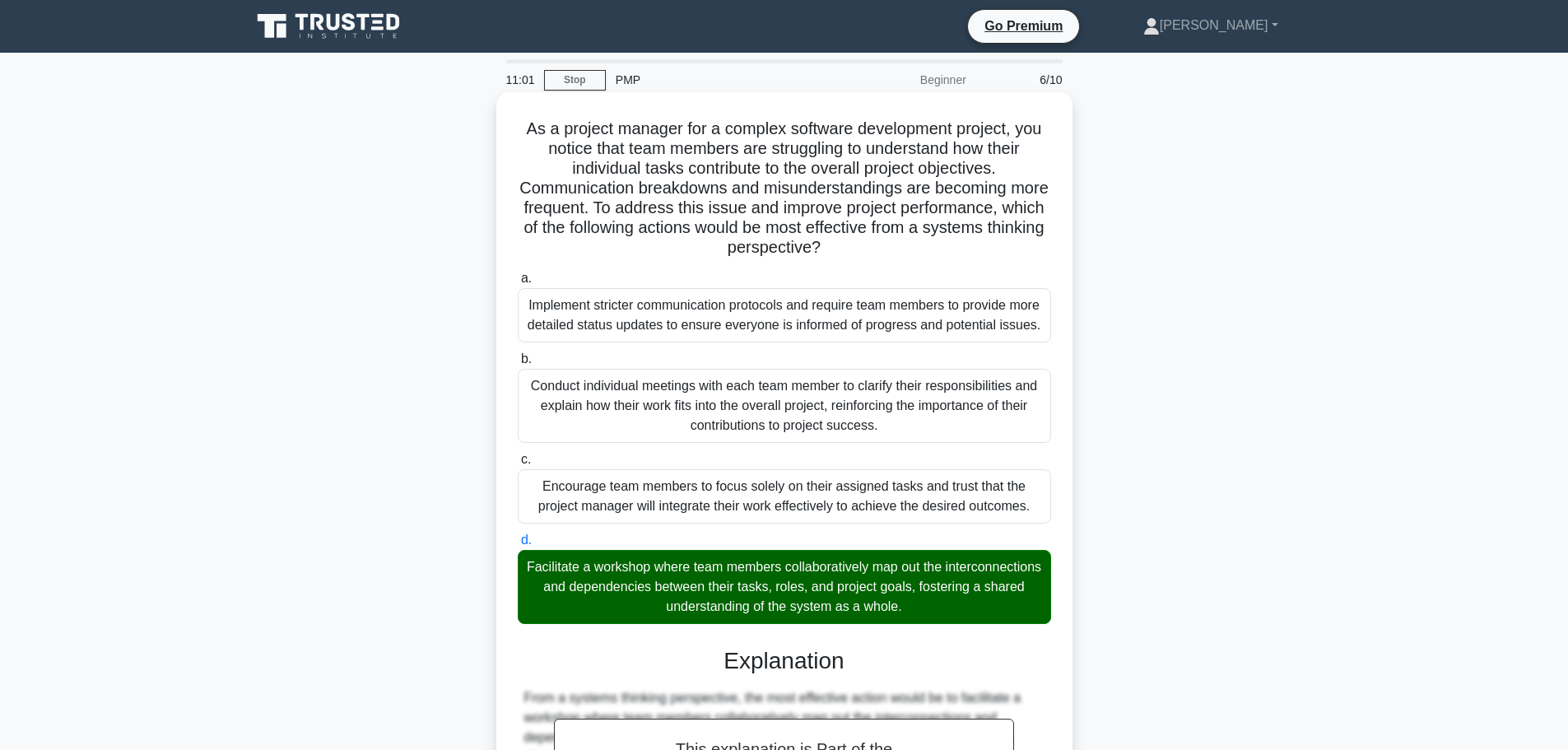
scroll to position [424, 0]
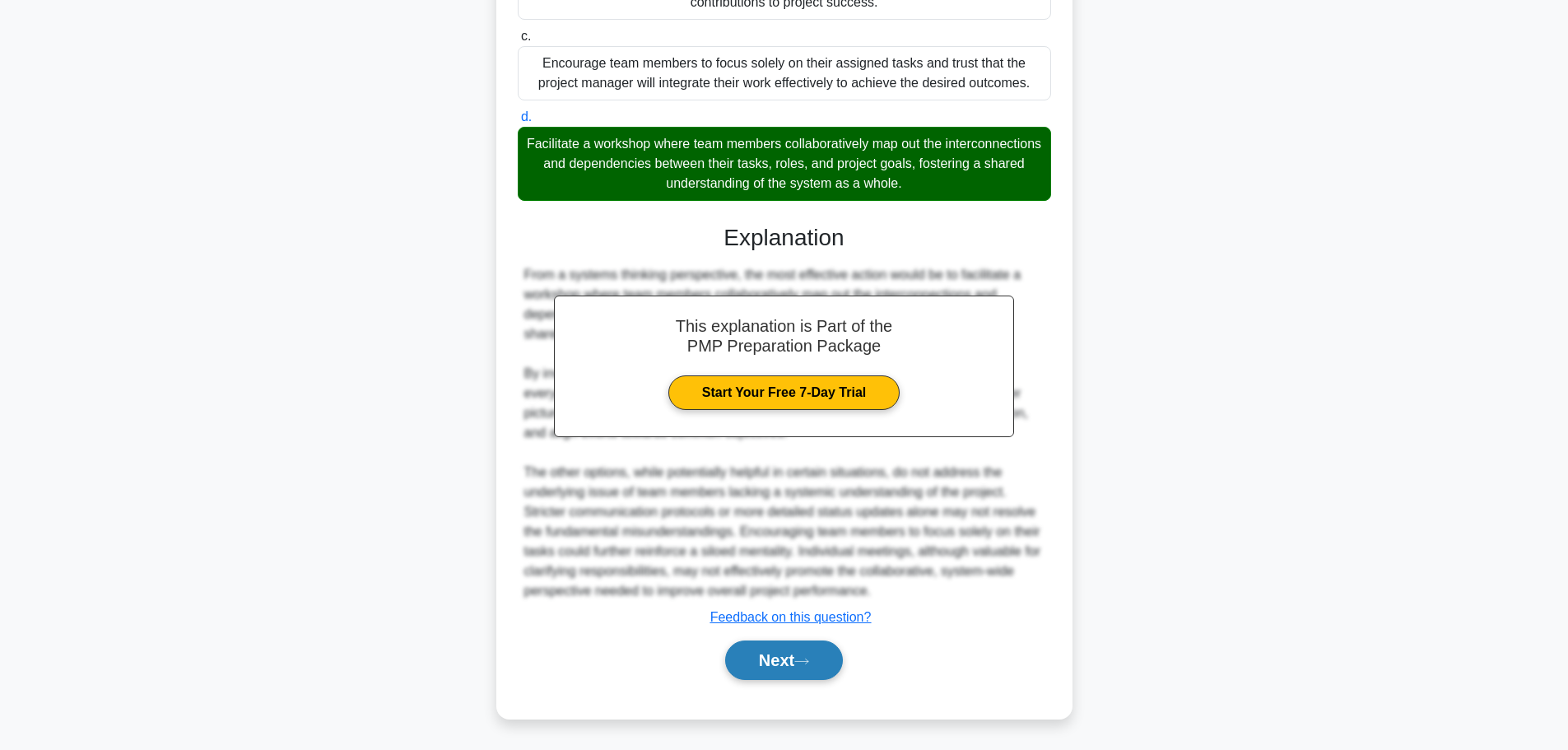
click at [770, 663] on button "Next" at bounding box center [784, 660] width 117 height 39
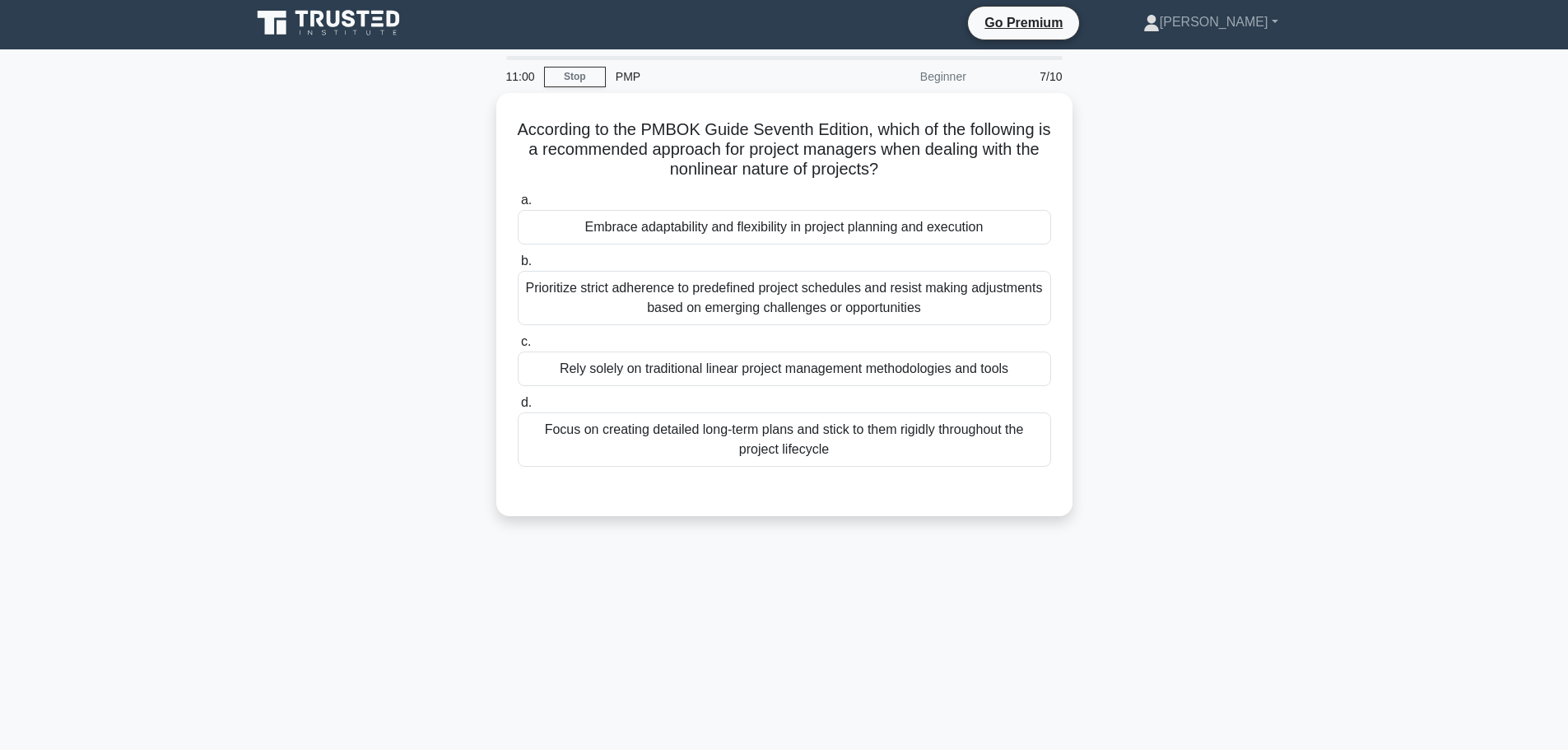
scroll to position [0, 0]
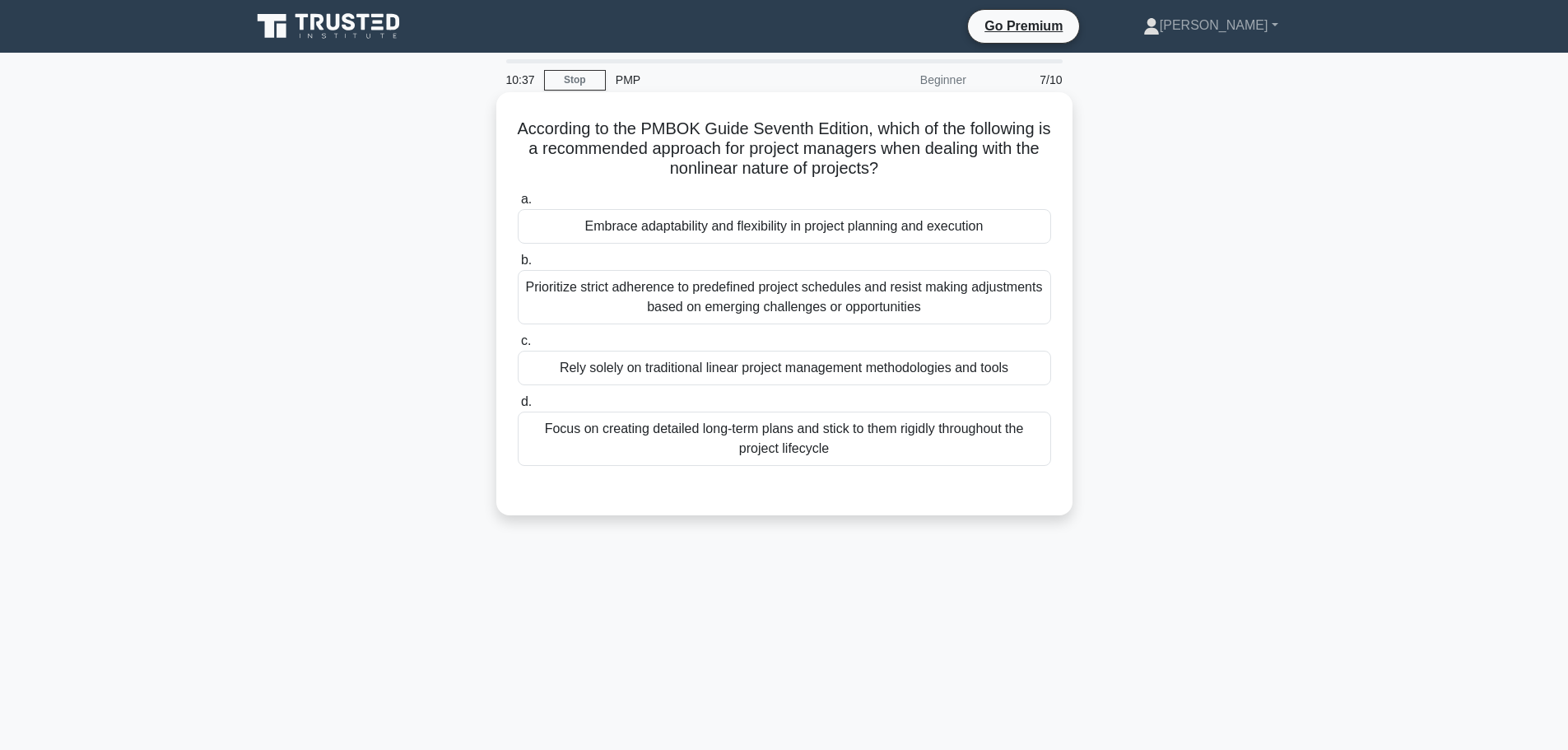
click at [823, 226] on div "Embrace adaptability and flexibility in project planning and execution" at bounding box center [784, 226] width 534 height 35
click at [517, 205] on input "a. Embrace adaptability and flexibility in project planning and execution" at bounding box center [517, 199] width 0 height 11
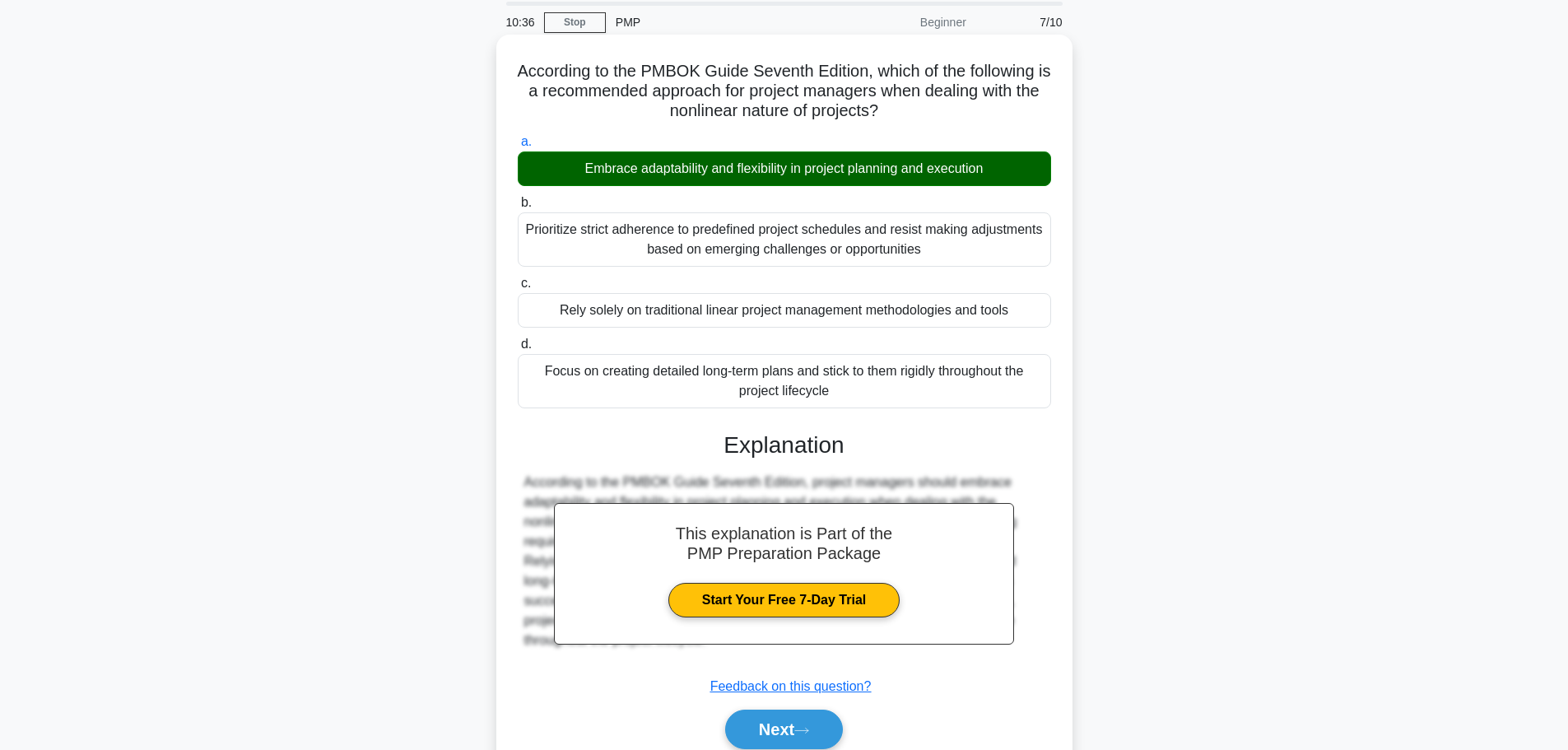
scroll to position [139, 0]
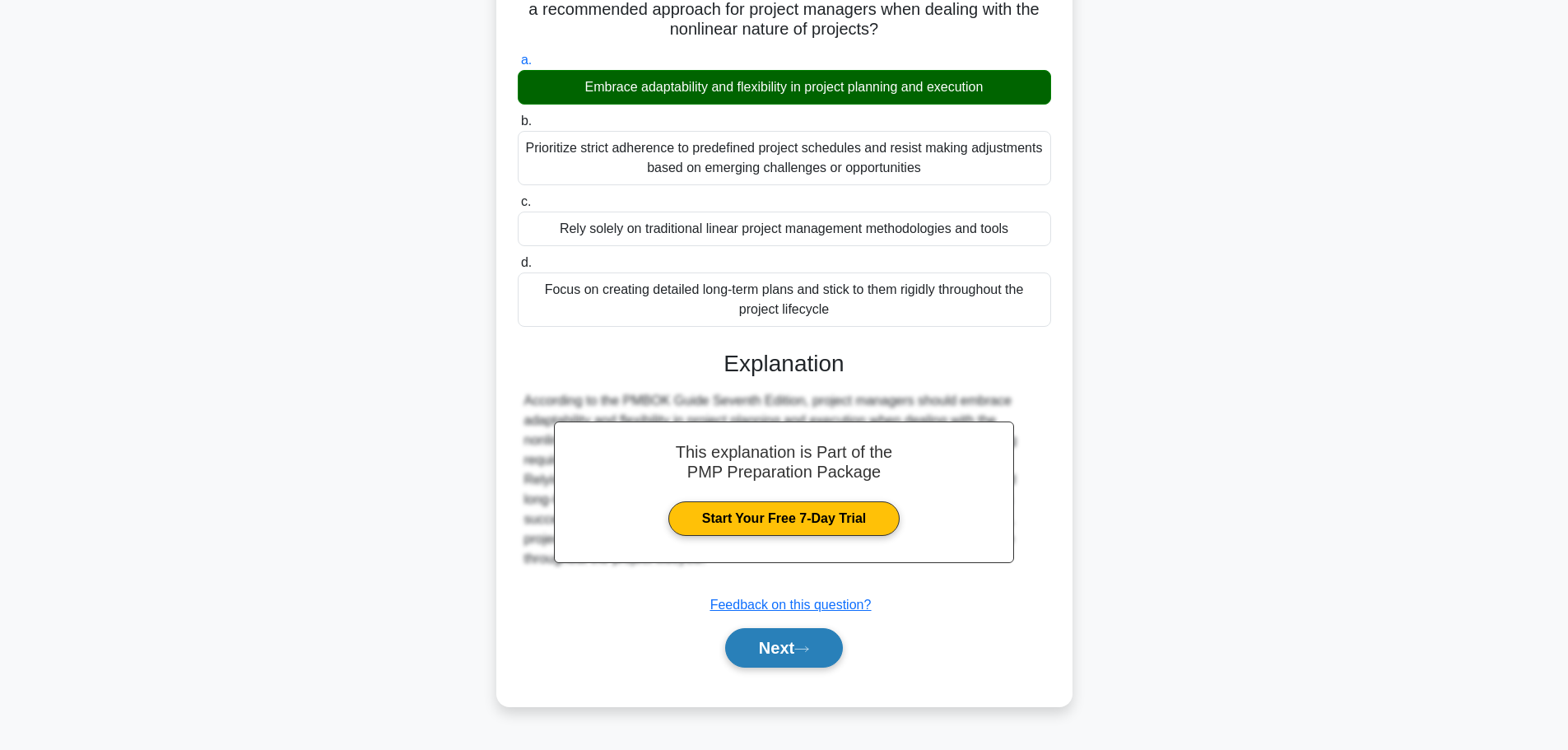
click at [762, 654] on button "Next" at bounding box center [784, 647] width 117 height 39
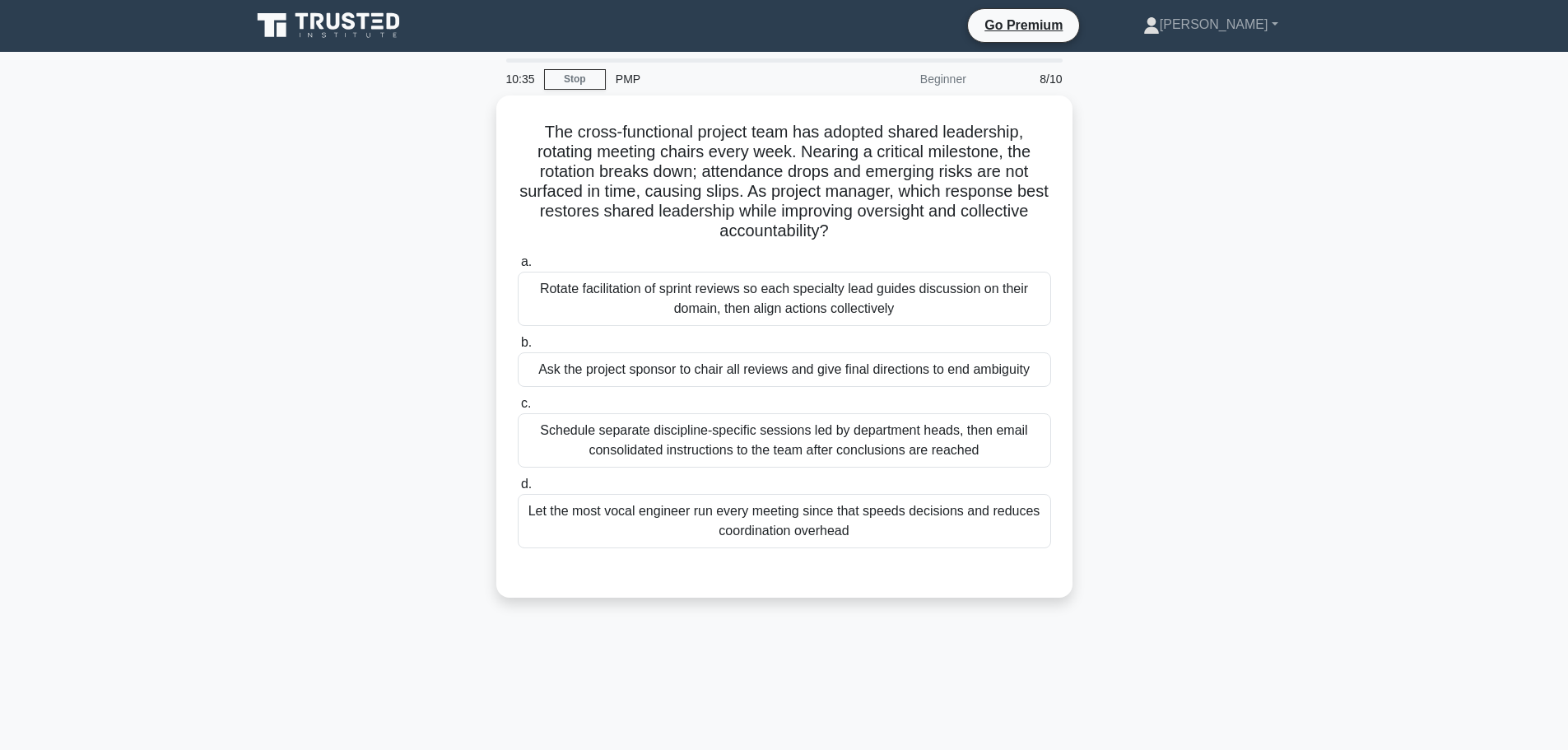
scroll to position [0, 0]
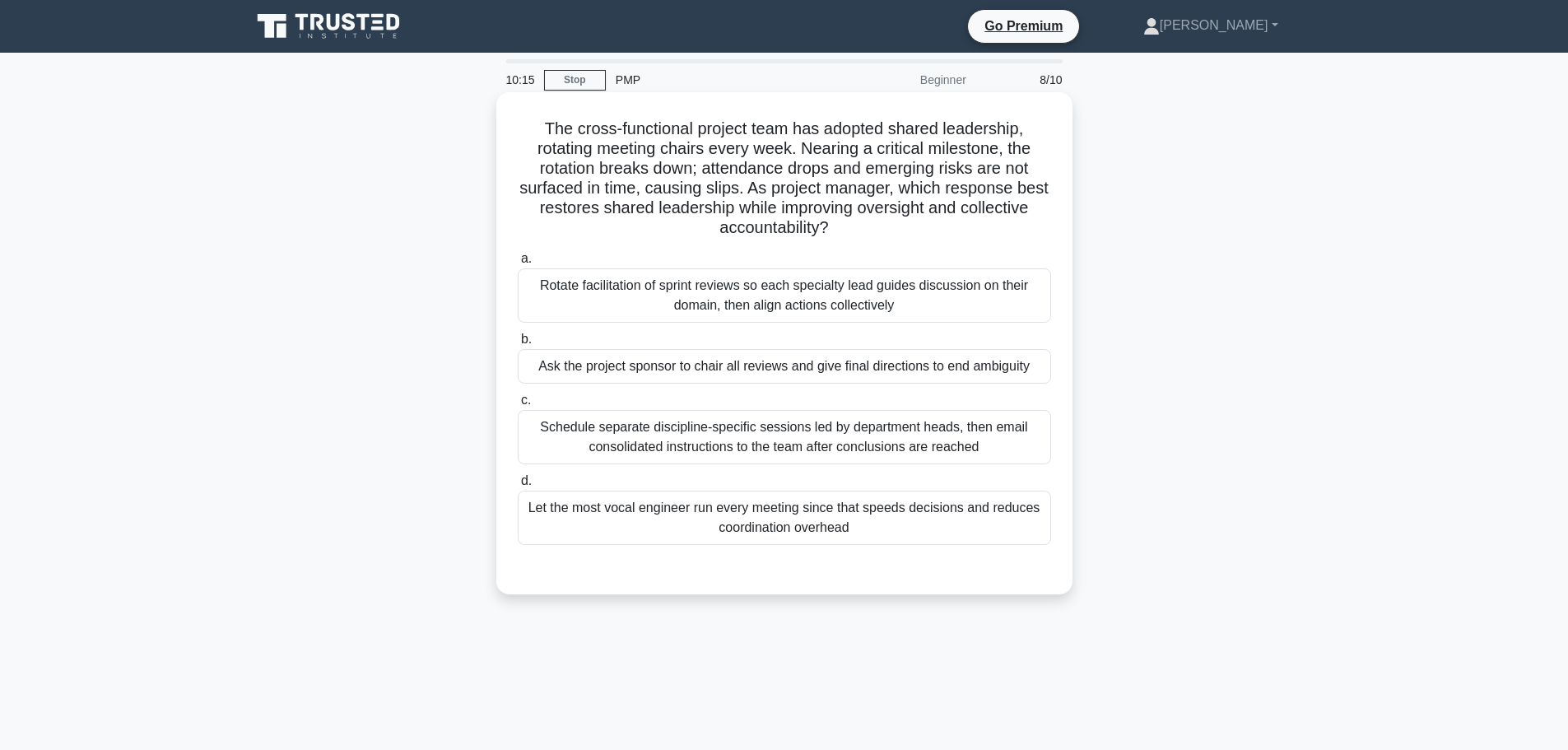
drag, startPoint x: 648, startPoint y: 127, endPoint x: 911, endPoint y: 222, distance: 279.6
click at [911, 222] on h5 "The cross-functional project team has adopted shared leadership, rotating meeti…" at bounding box center [784, 178] width 536 height 120
click at [672, 446] on div "Schedule separate discipline-specific sessions led by department heads, then em…" at bounding box center [784, 437] width 534 height 54
click at [517, 406] on input "c. Schedule separate discipline-specific sessions led by department heads, then…" at bounding box center [517, 400] width 0 height 11
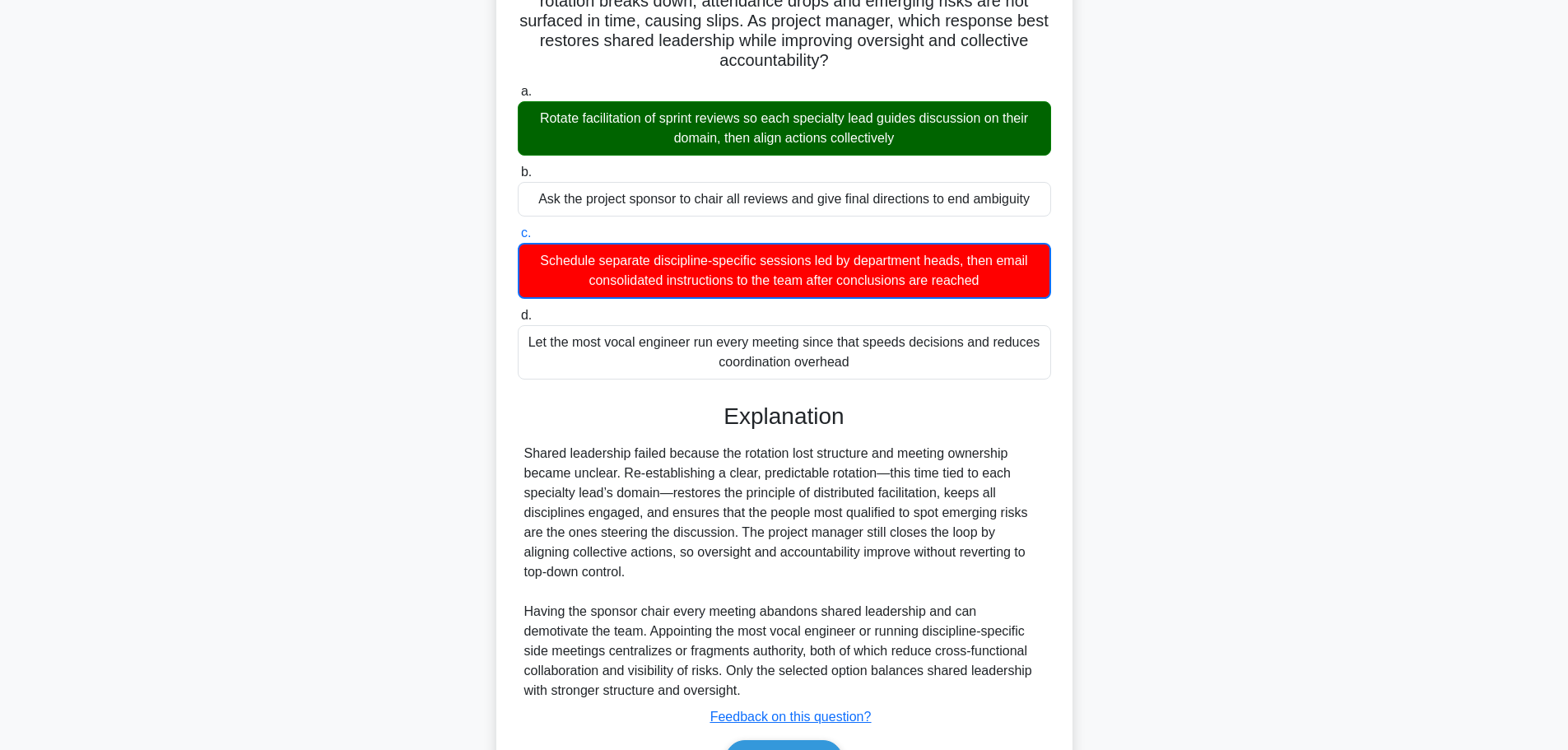
scroll to position [267, 0]
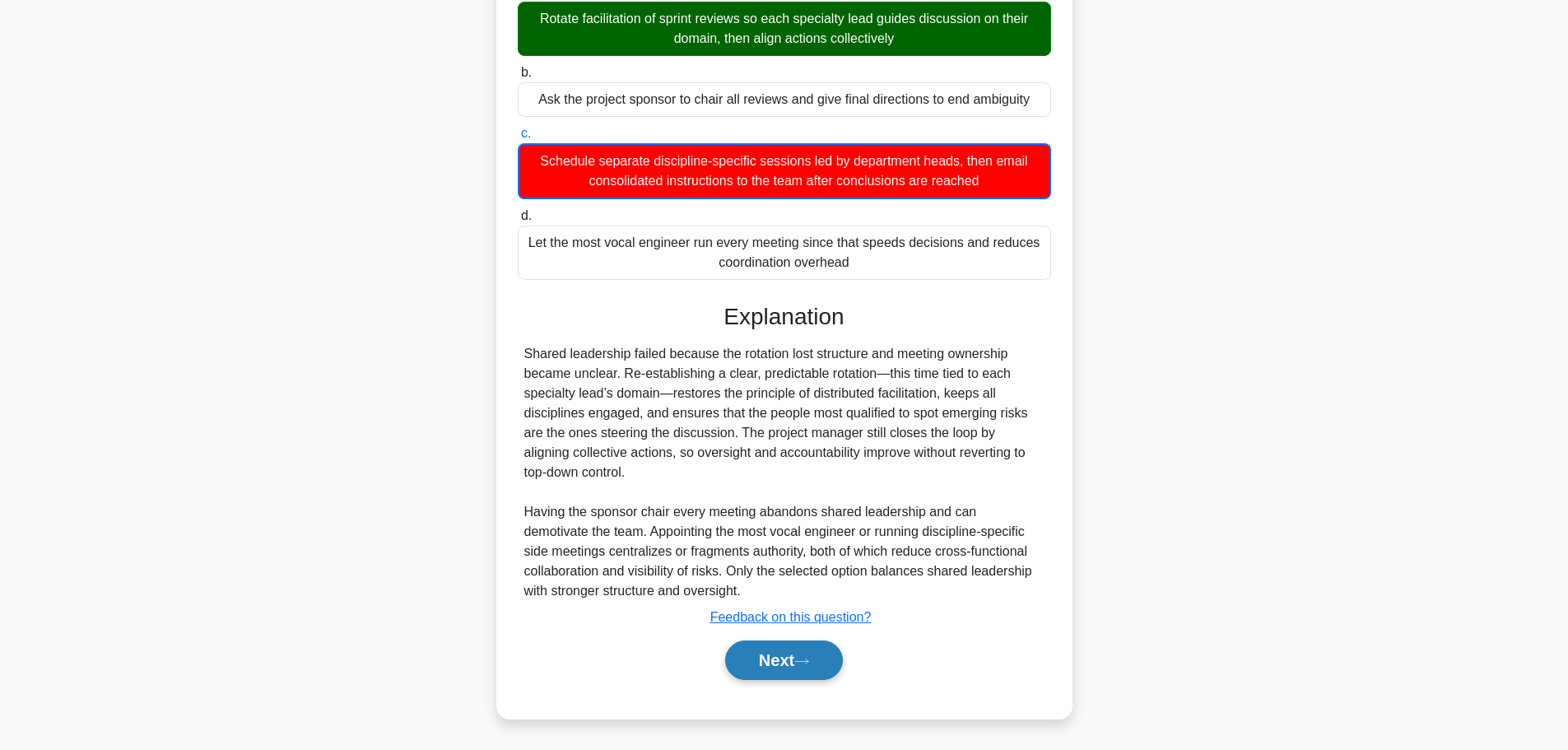
click at [780, 668] on button "Next" at bounding box center [784, 660] width 117 height 39
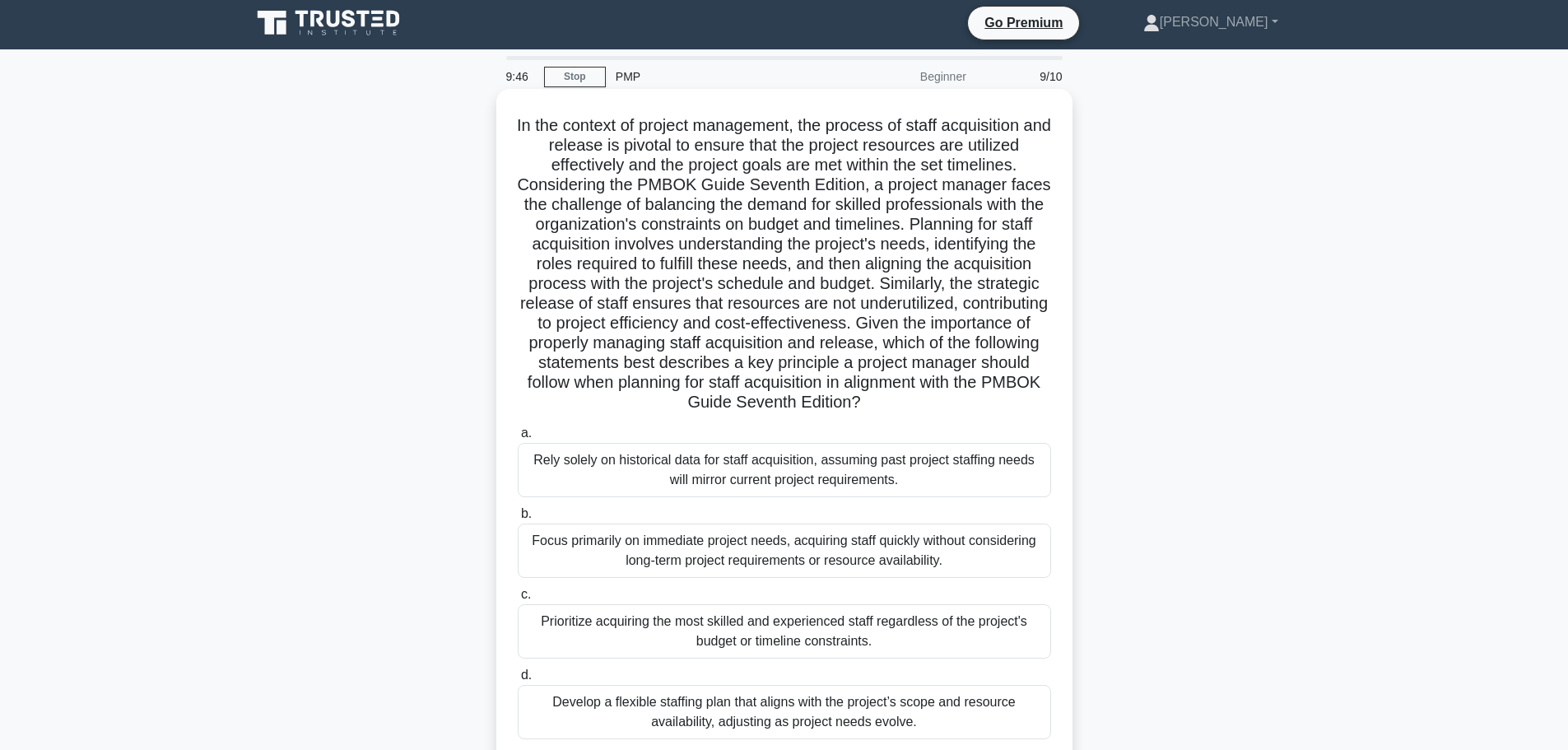
scroll to position [0, 0]
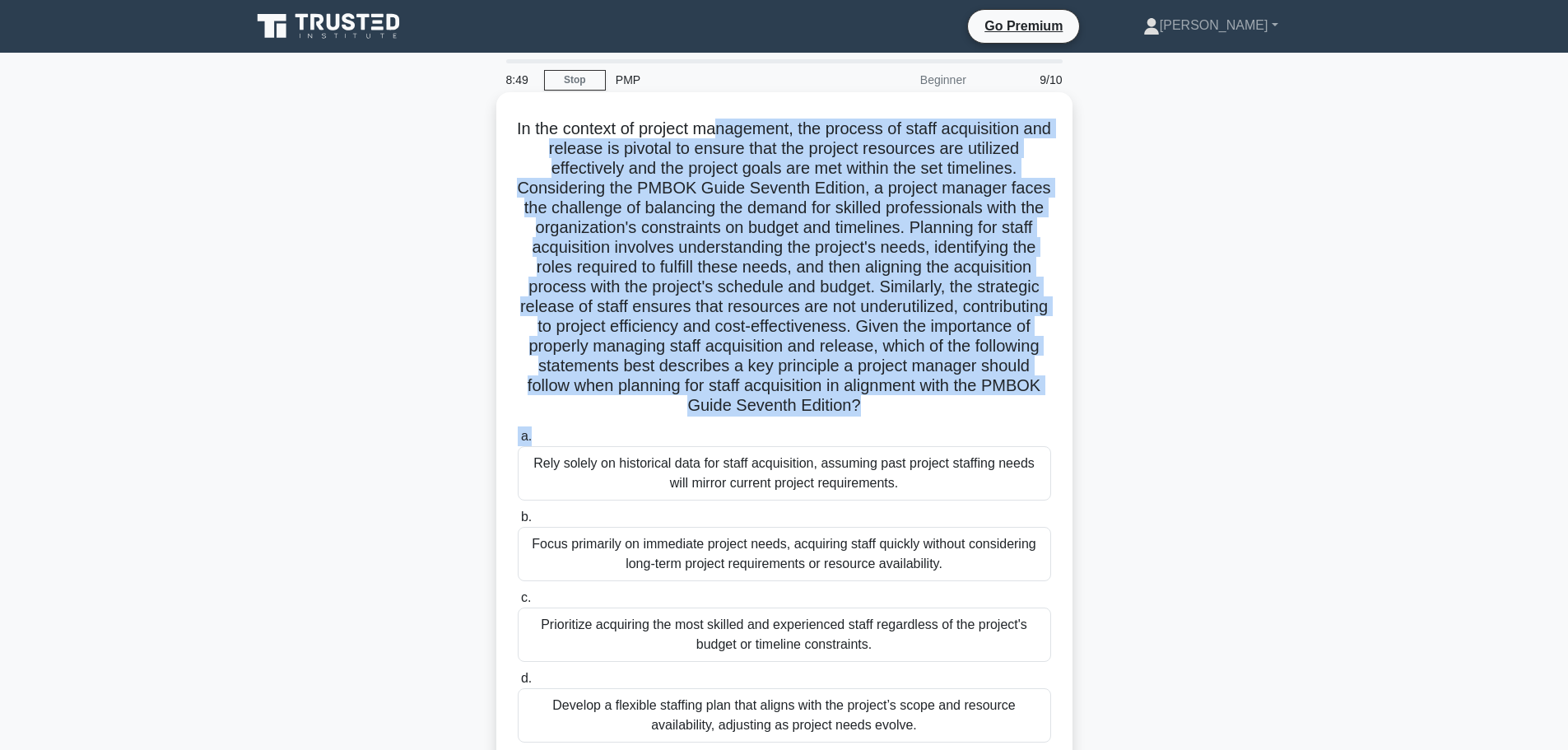
drag, startPoint x: 732, startPoint y: 130, endPoint x: 1066, endPoint y: 422, distance: 443.6
click at [1066, 422] on div ".spinner_0XTQ{transform-origin:center;animation:spinner_y6GP .75s linear infini…" at bounding box center [784, 442] width 576 height 700
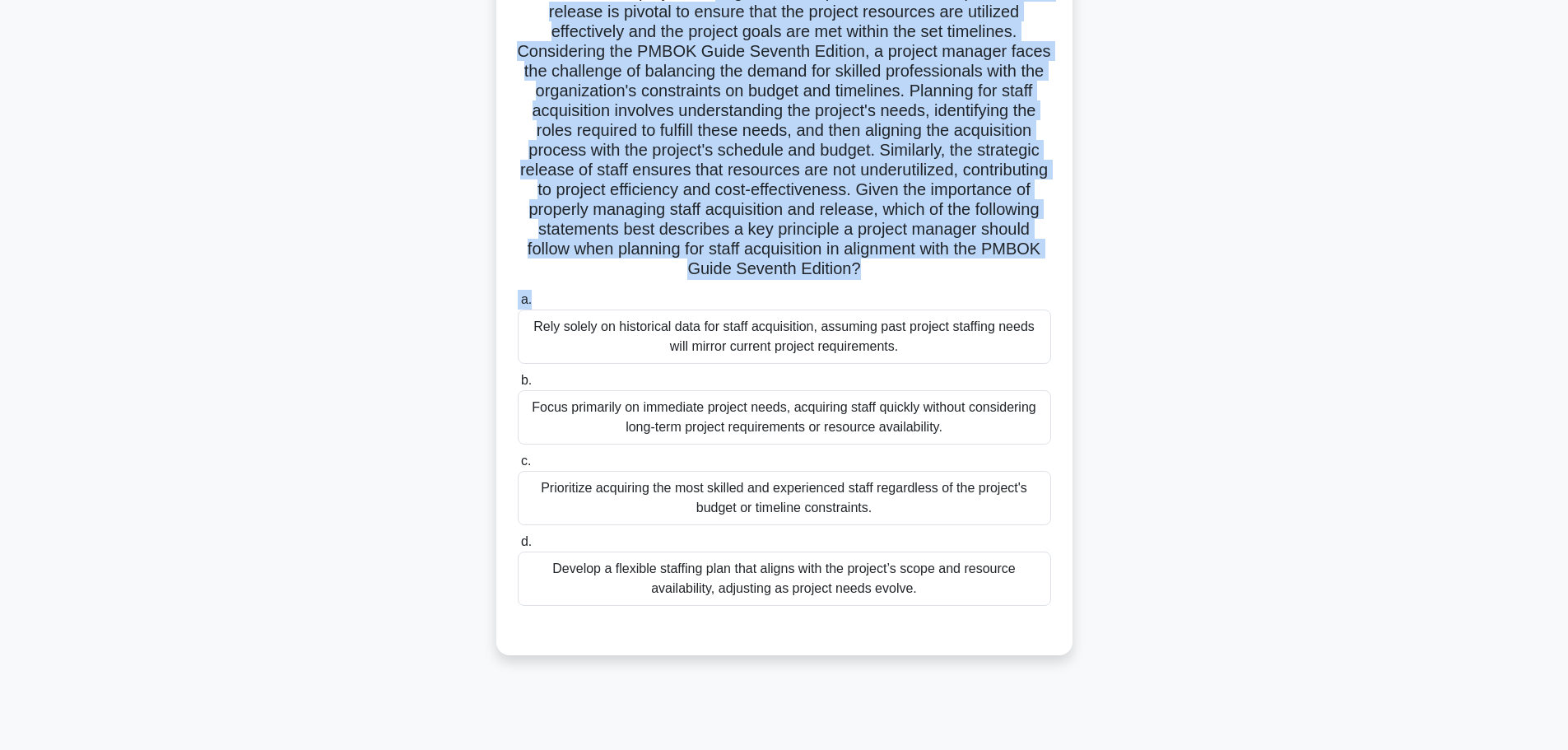
scroll to position [139, 0]
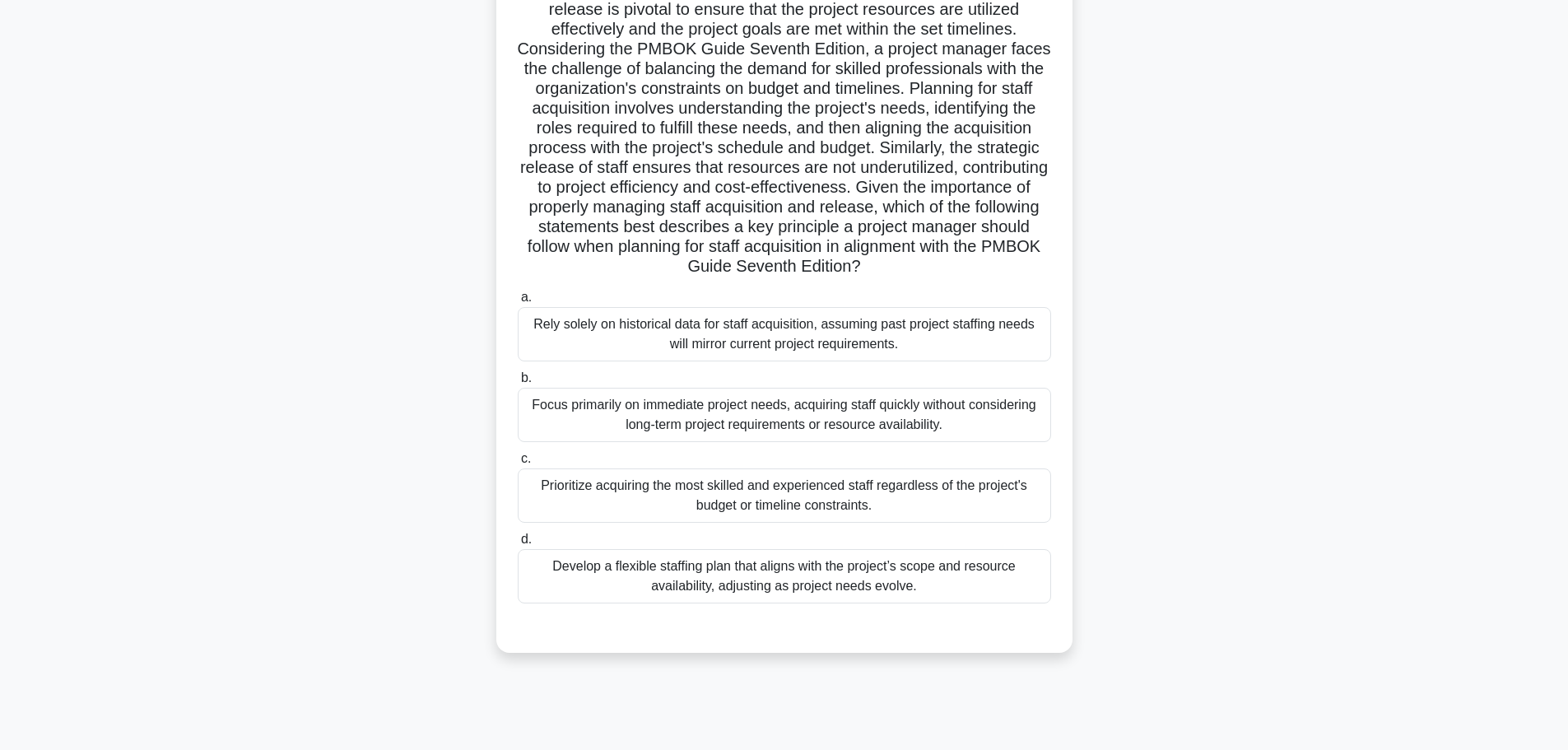
click at [938, 580] on div "Develop a flexible staffing plan that aligns with the project’s scope and resou…" at bounding box center [784, 576] width 534 height 54
click at [517, 545] on input "d. Develop a flexible staffing plan that aligns with the project’s scope and re…" at bounding box center [517, 539] width 0 height 11
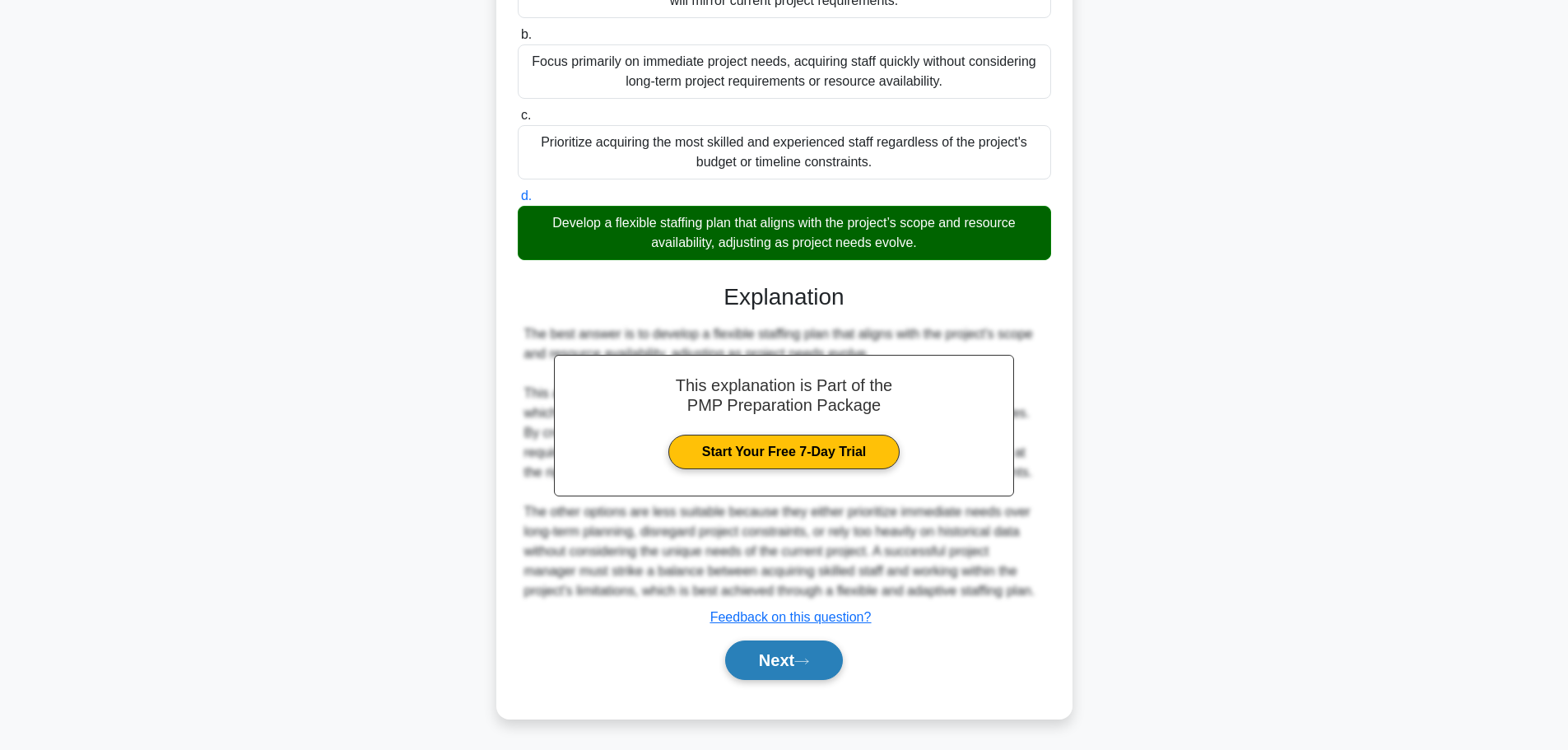
click at [808, 649] on button "Next" at bounding box center [784, 660] width 117 height 39
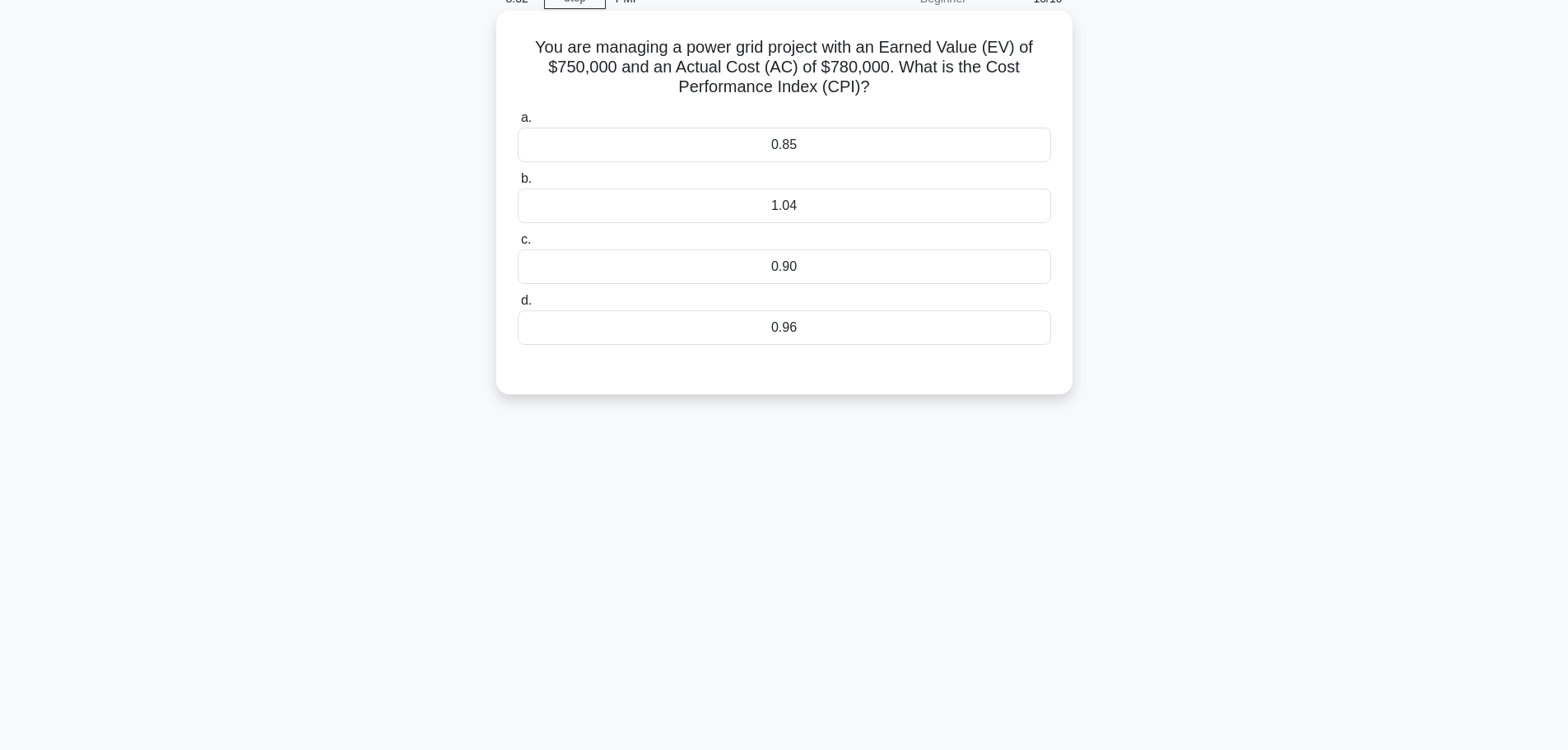
scroll to position [0, 0]
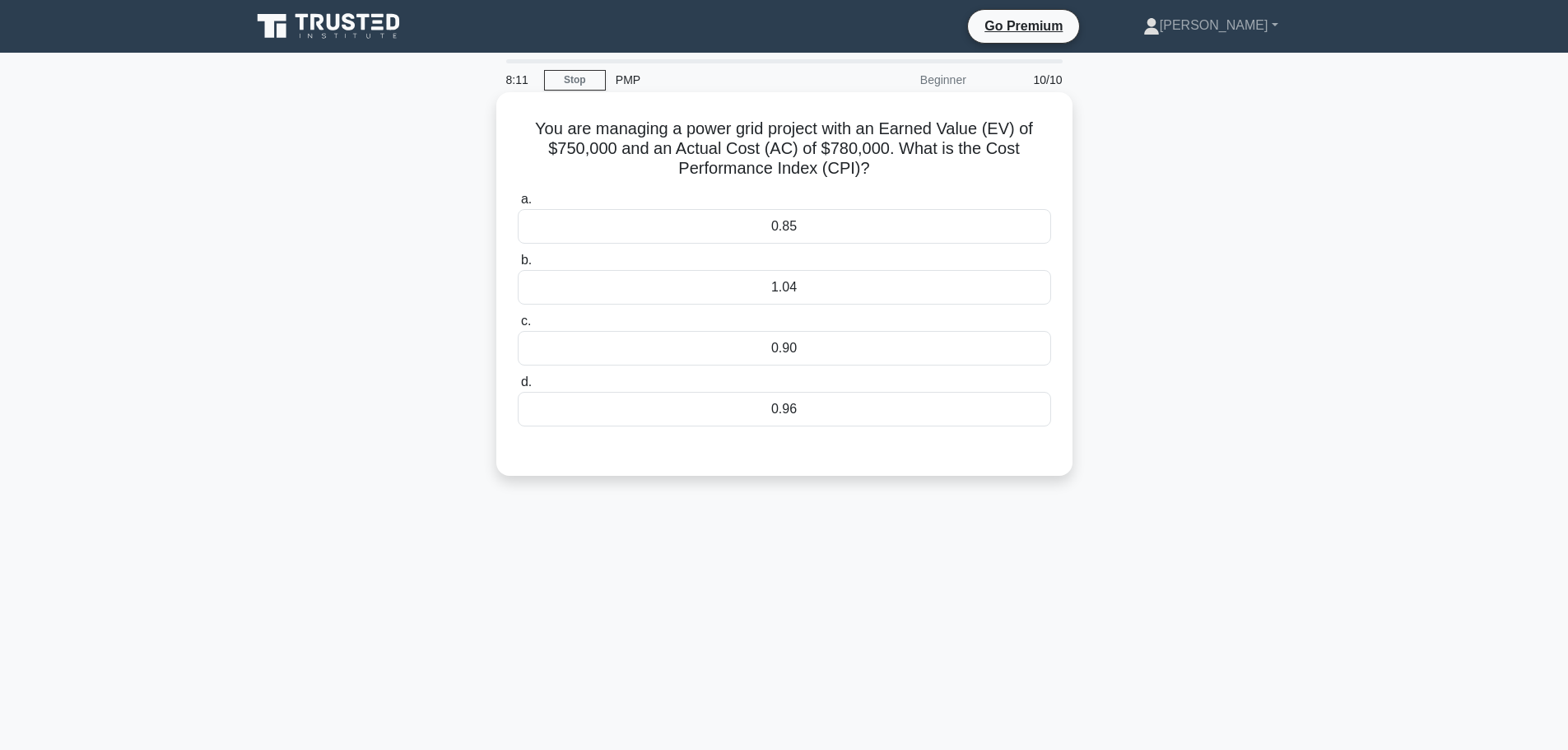
click at [813, 413] on div "0.96" at bounding box center [784, 409] width 534 height 35
click at [517, 388] on input "d. 0.96" at bounding box center [517, 382] width 0 height 11
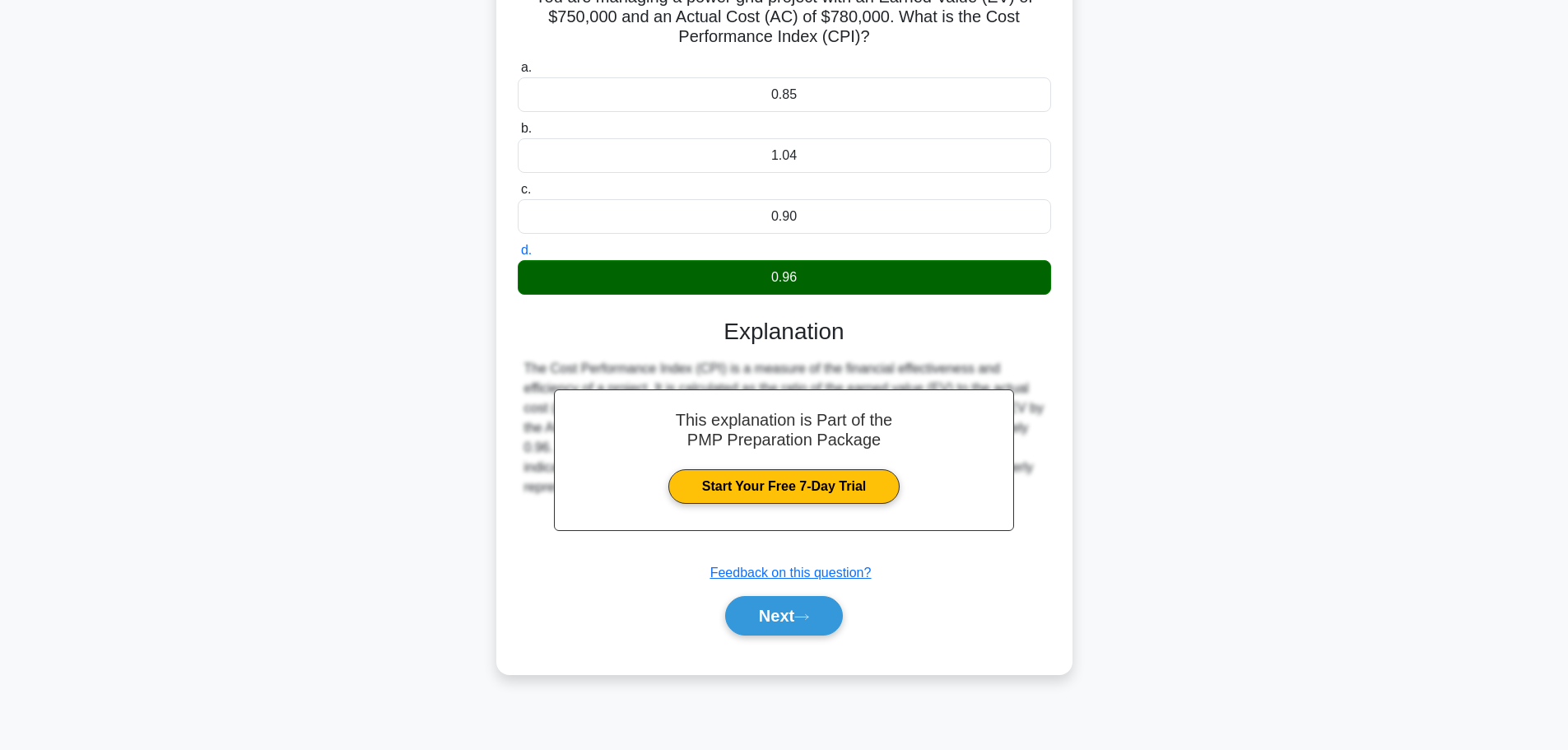
scroll to position [139, 0]
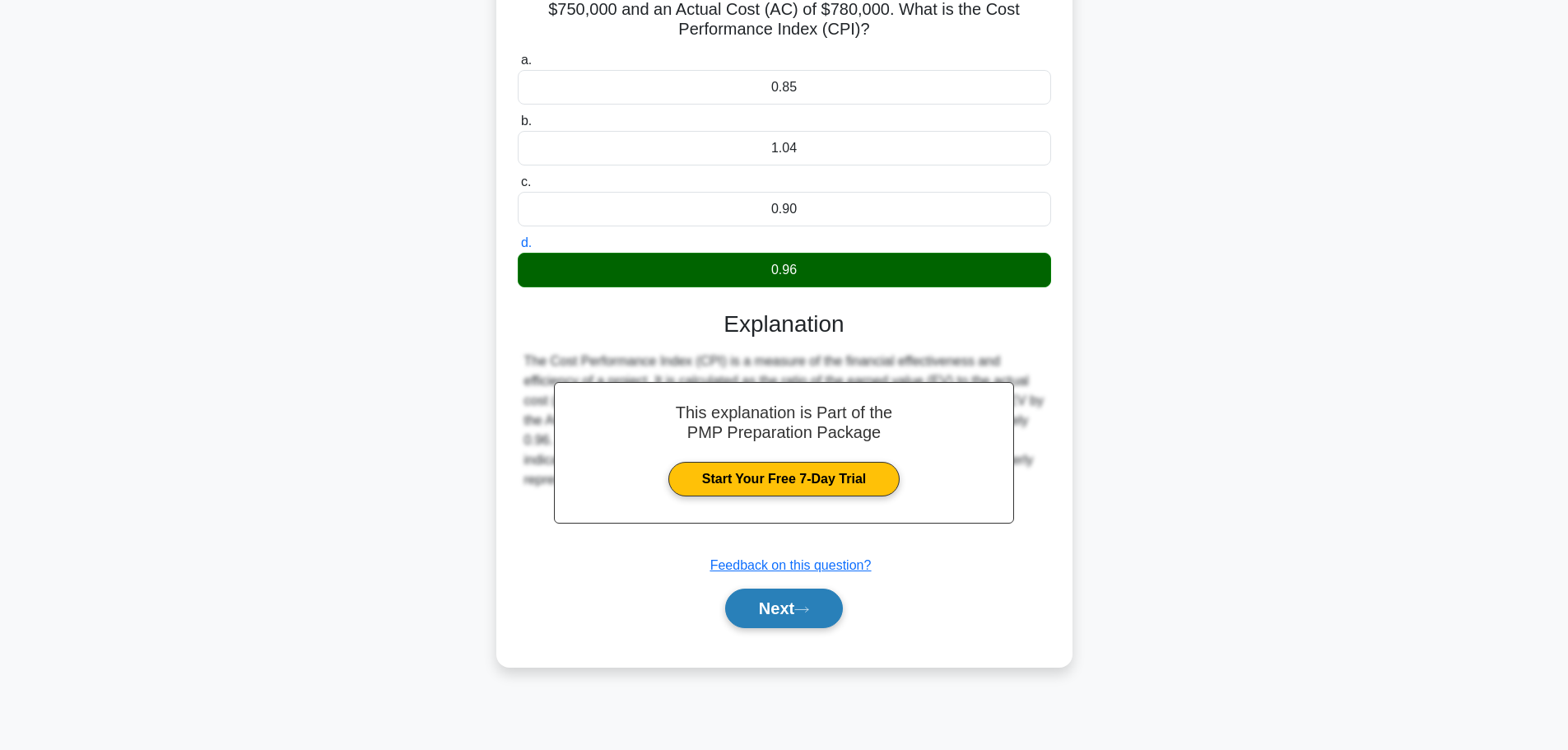
click at [785, 614] on button "Next" at bounding box center [784, 608] width 117 height 39
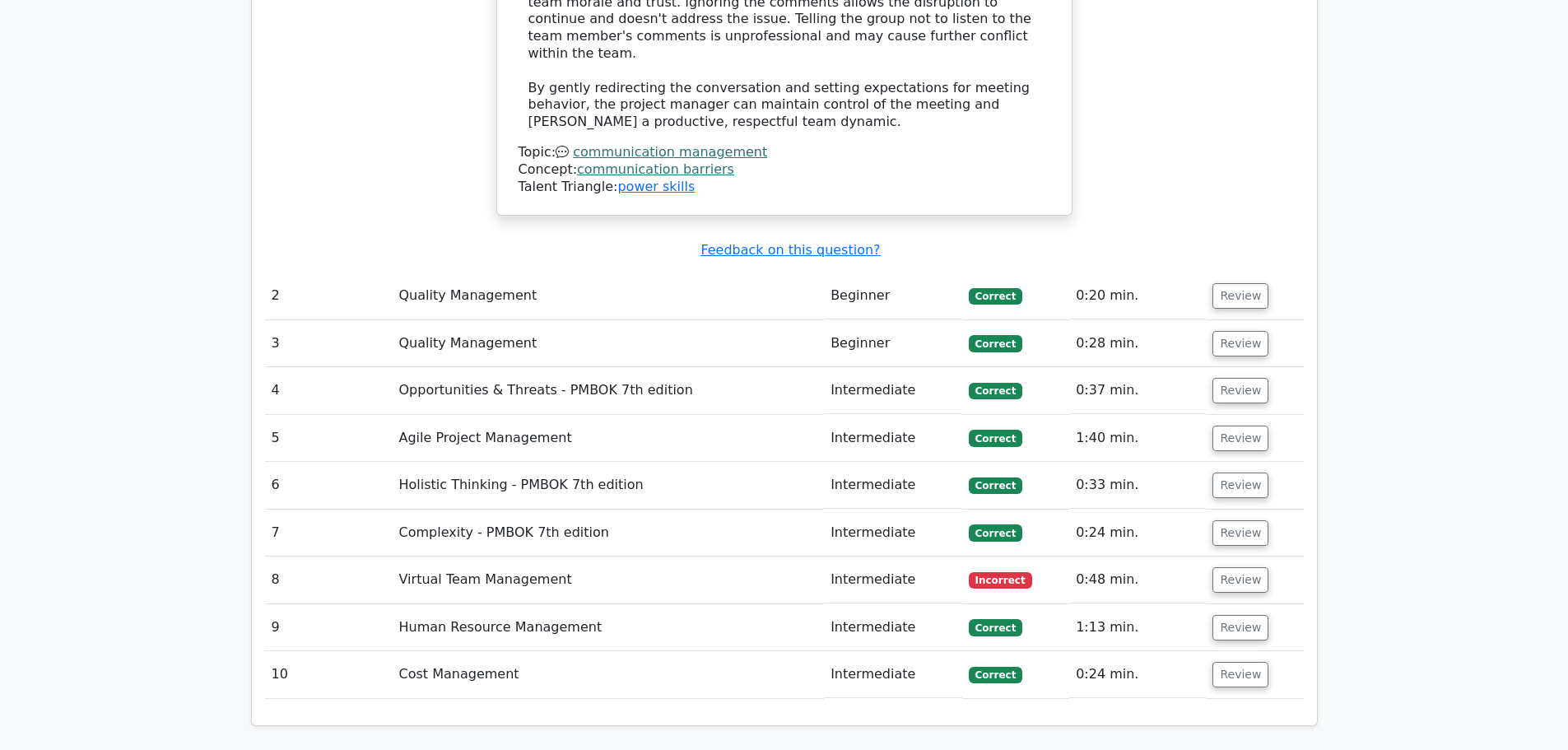
scroll to position [2195, 0]
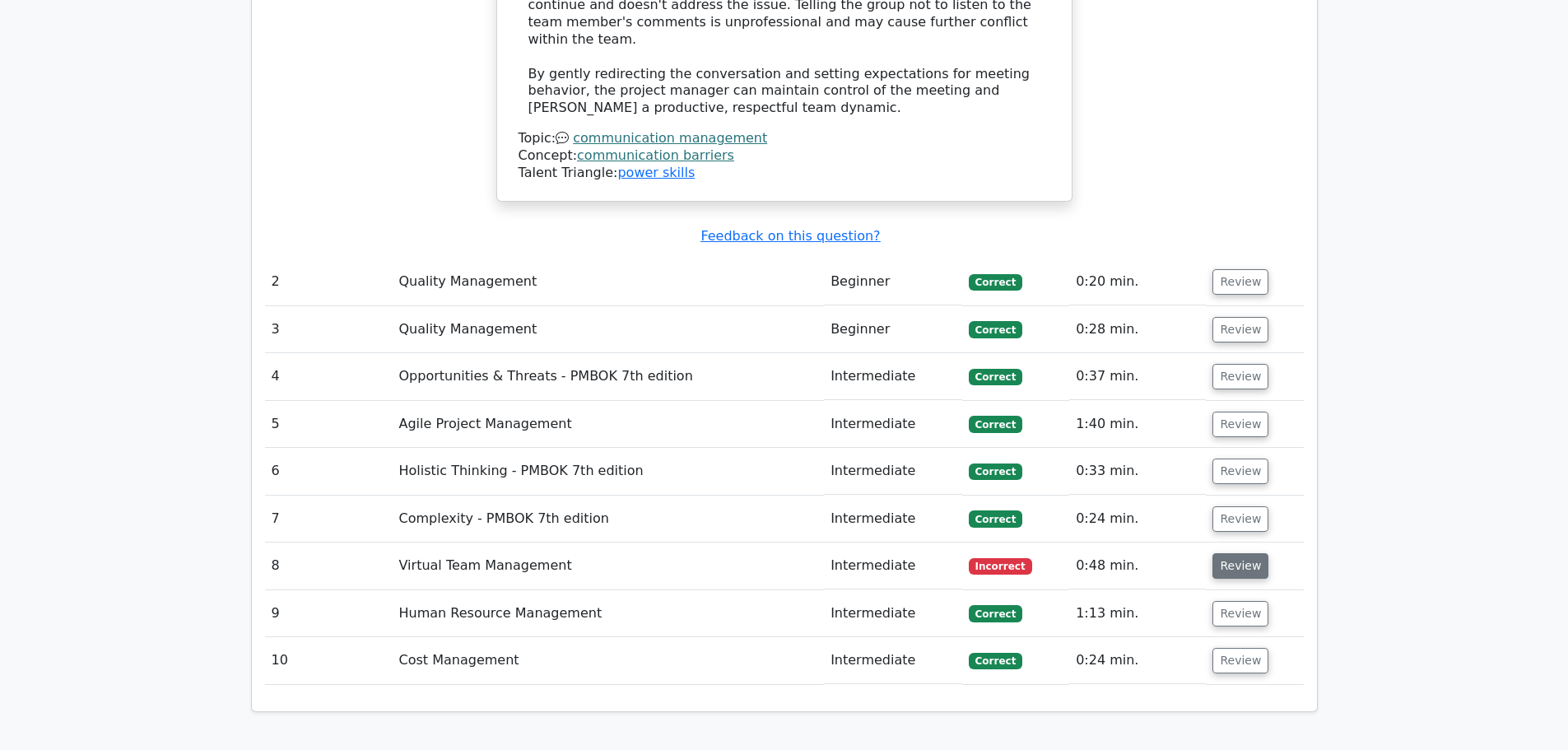
click at [1223, 553] on button "Review" at bounding box center [1240, 565] width 56 height 26
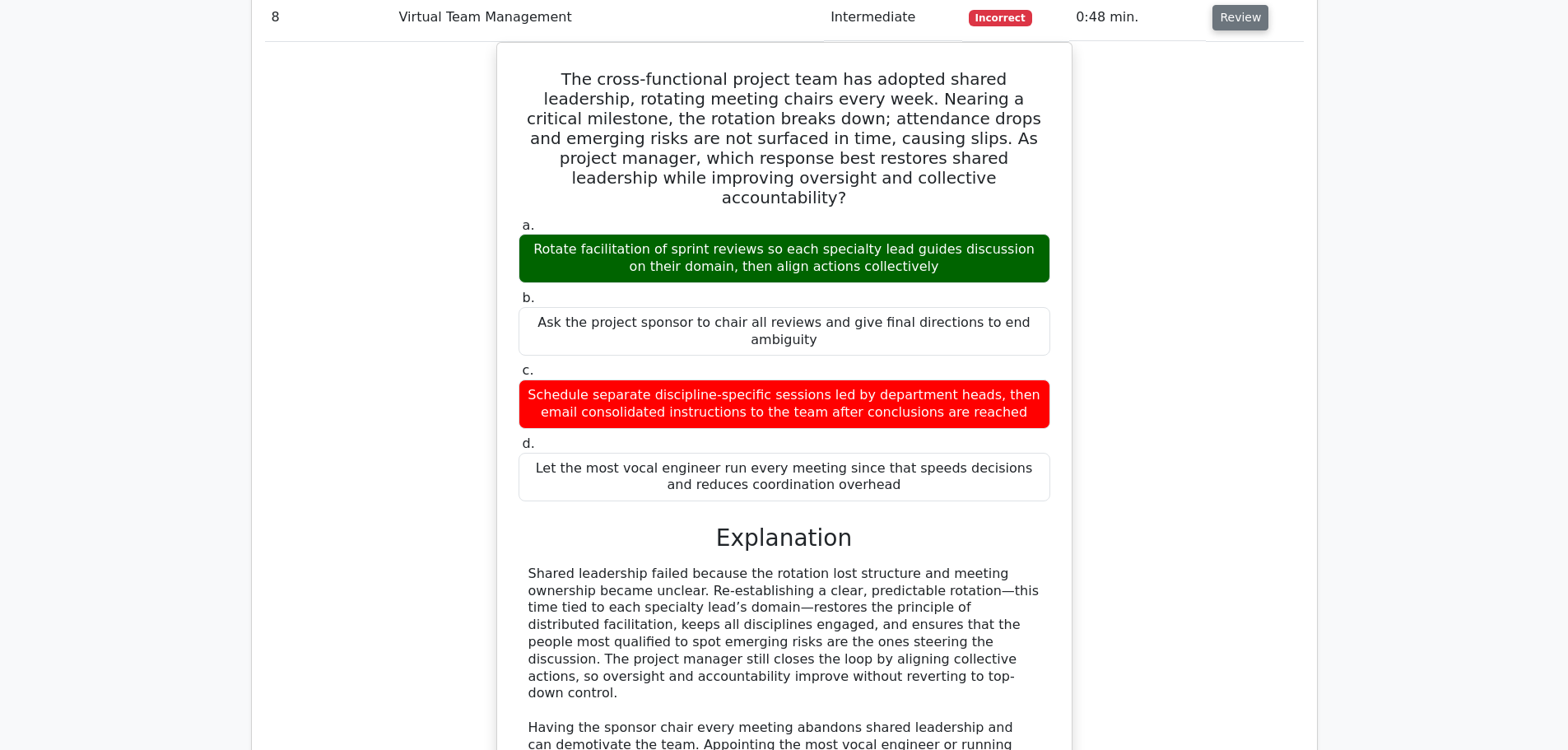
scroll to position [2469, 0]
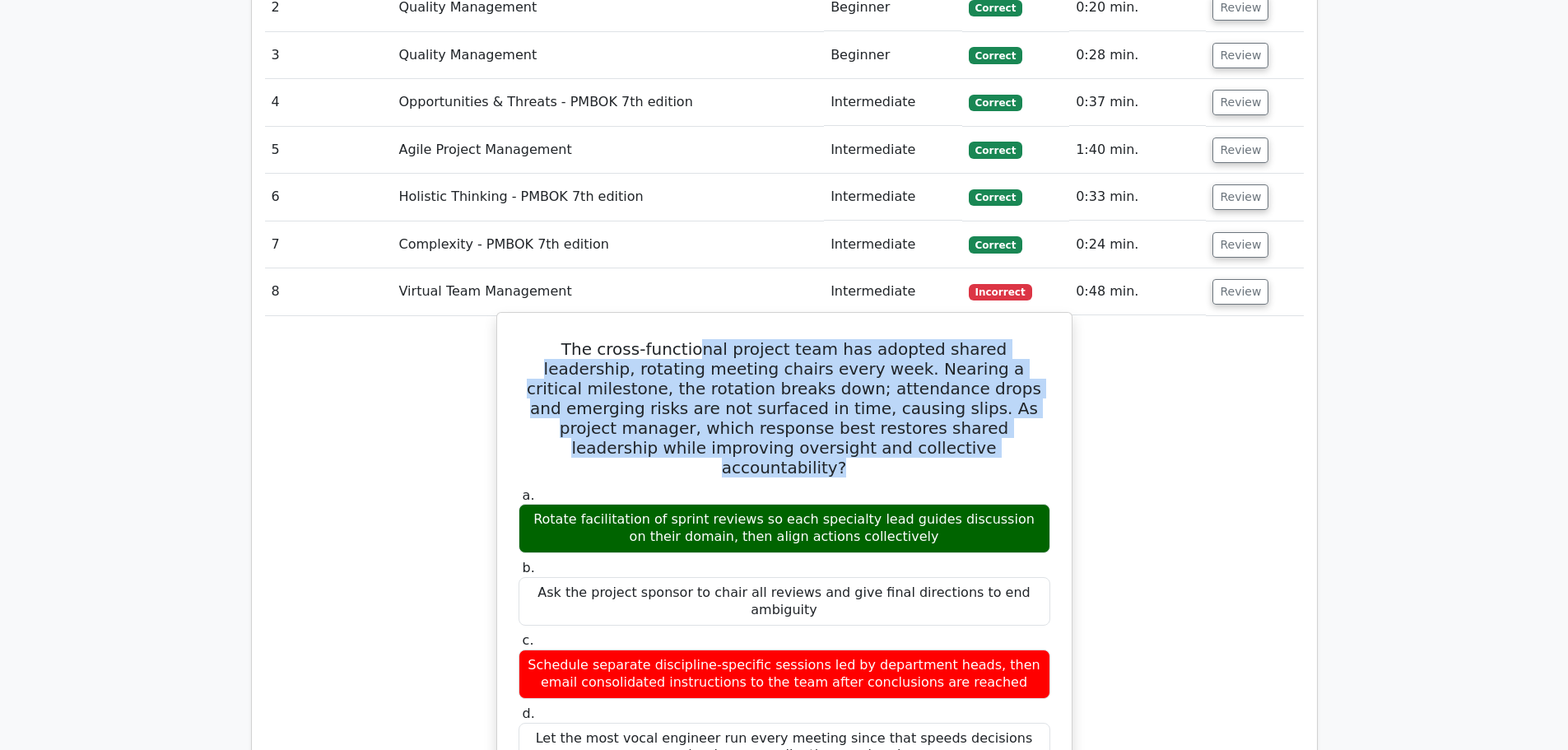
drag, startPoint x: 670, startPoint y: 231, endPoint x: 946, endPoint y: 338, distance: 296.0
click at [946, 339] on h5 "The cross-functional project team has adopted shared leadership, rotating meeti…" at bounding box center [784, 409] width 535 height 138
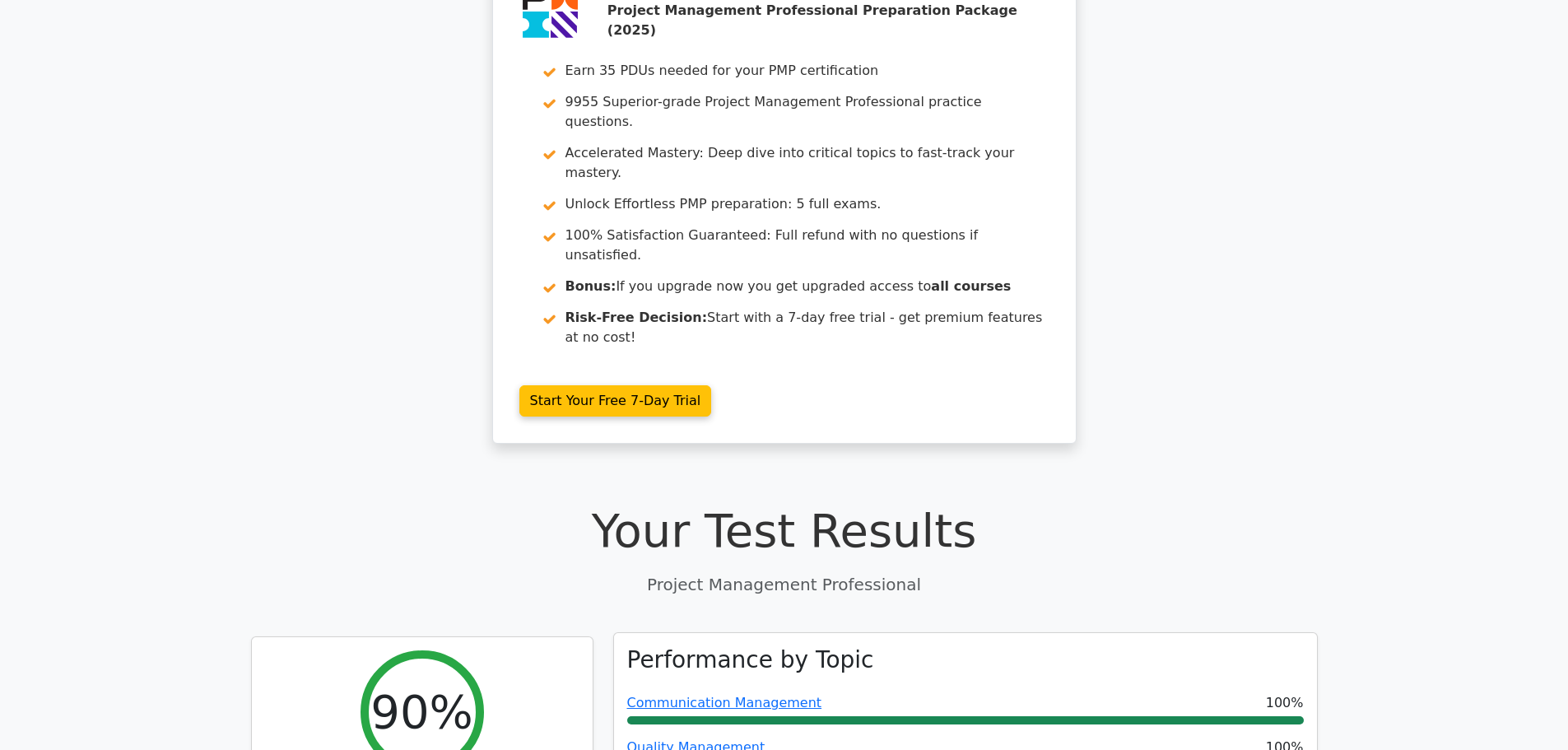
scroll to position [0, 0]
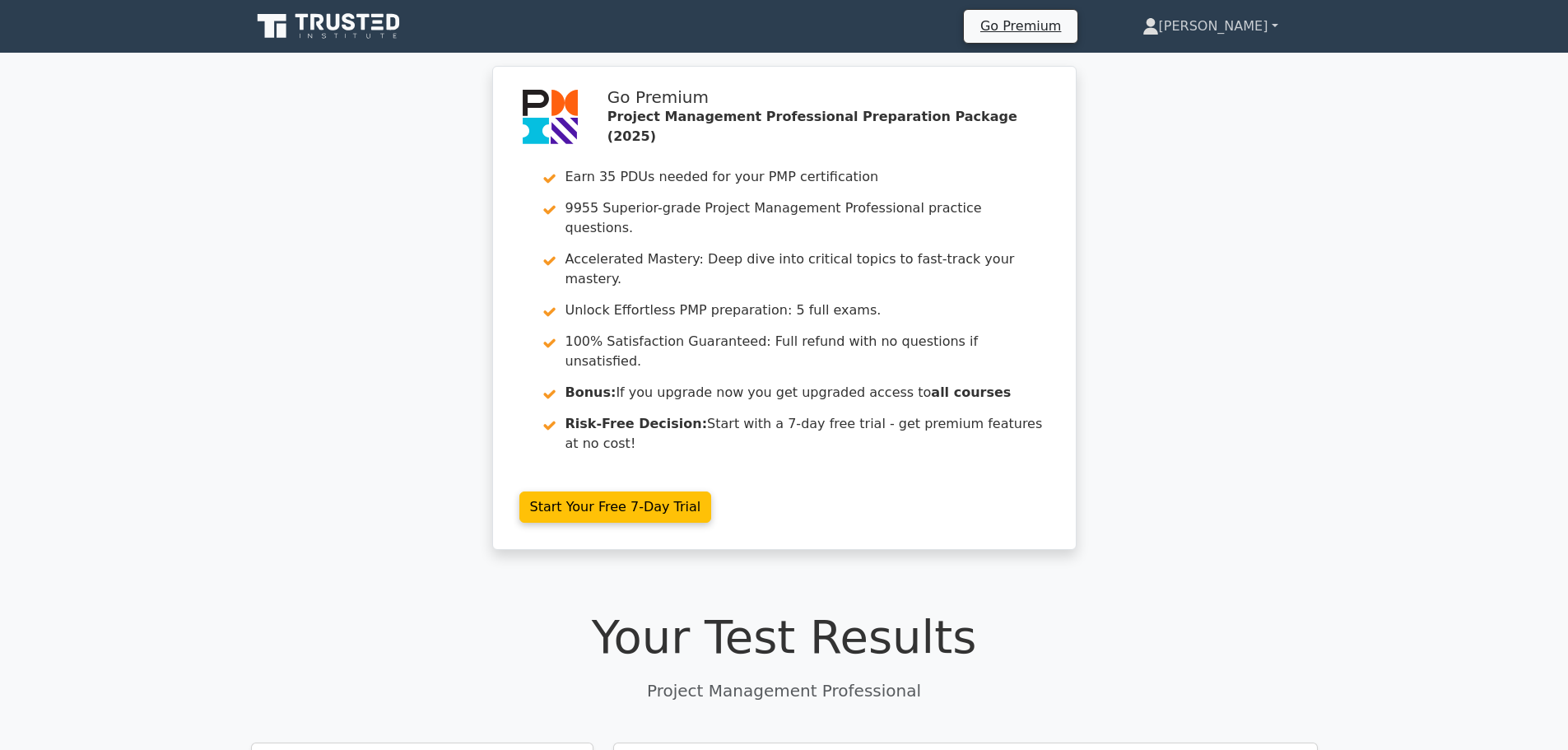
click at [1235, 23] on link "[PERSON_NAME]" at bounding box center [1209, 26] width 214 height 33
click at [1200, 65] on link "Profile" at bounding box center [1168, 64] width 130 height 26
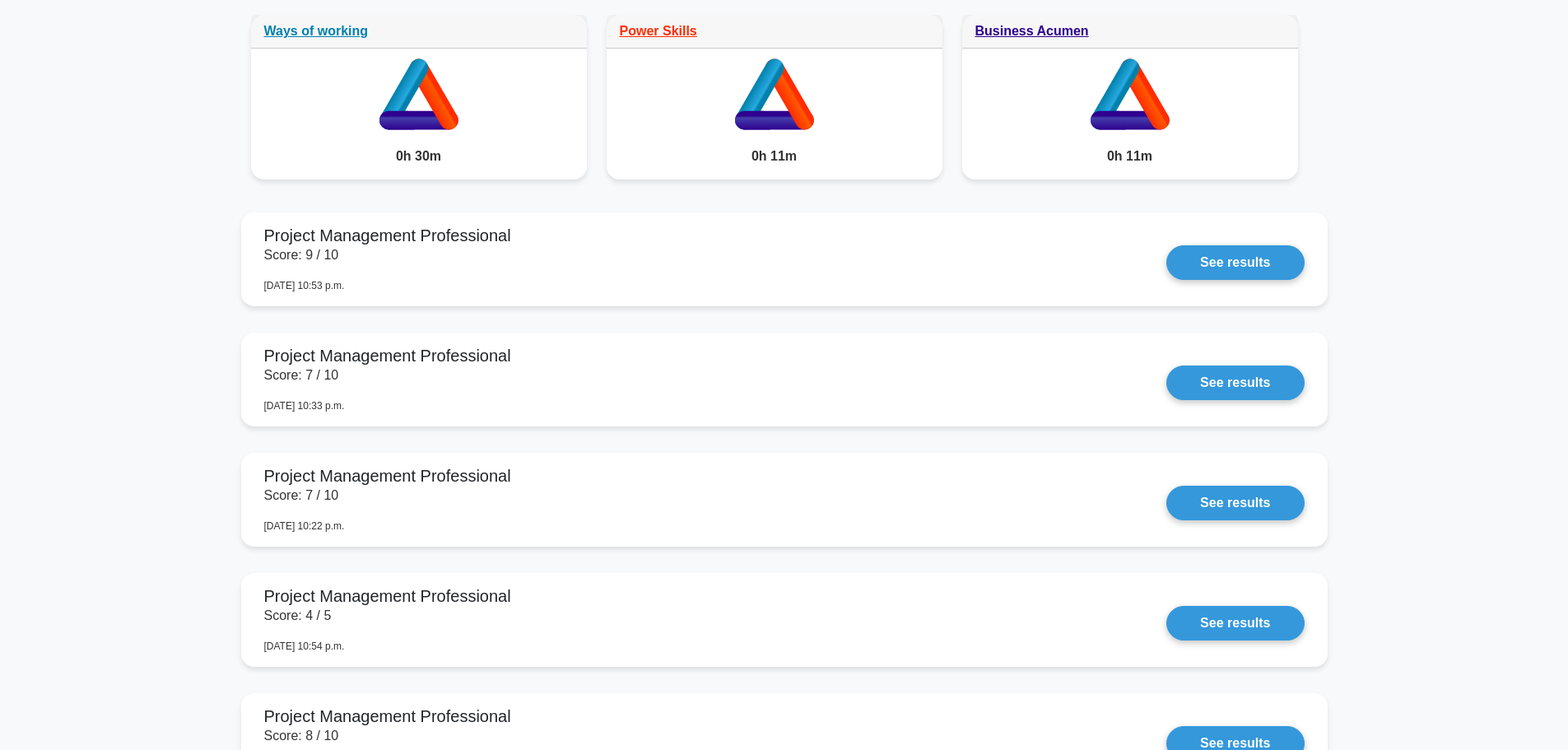
scroll to position [1097, 0]
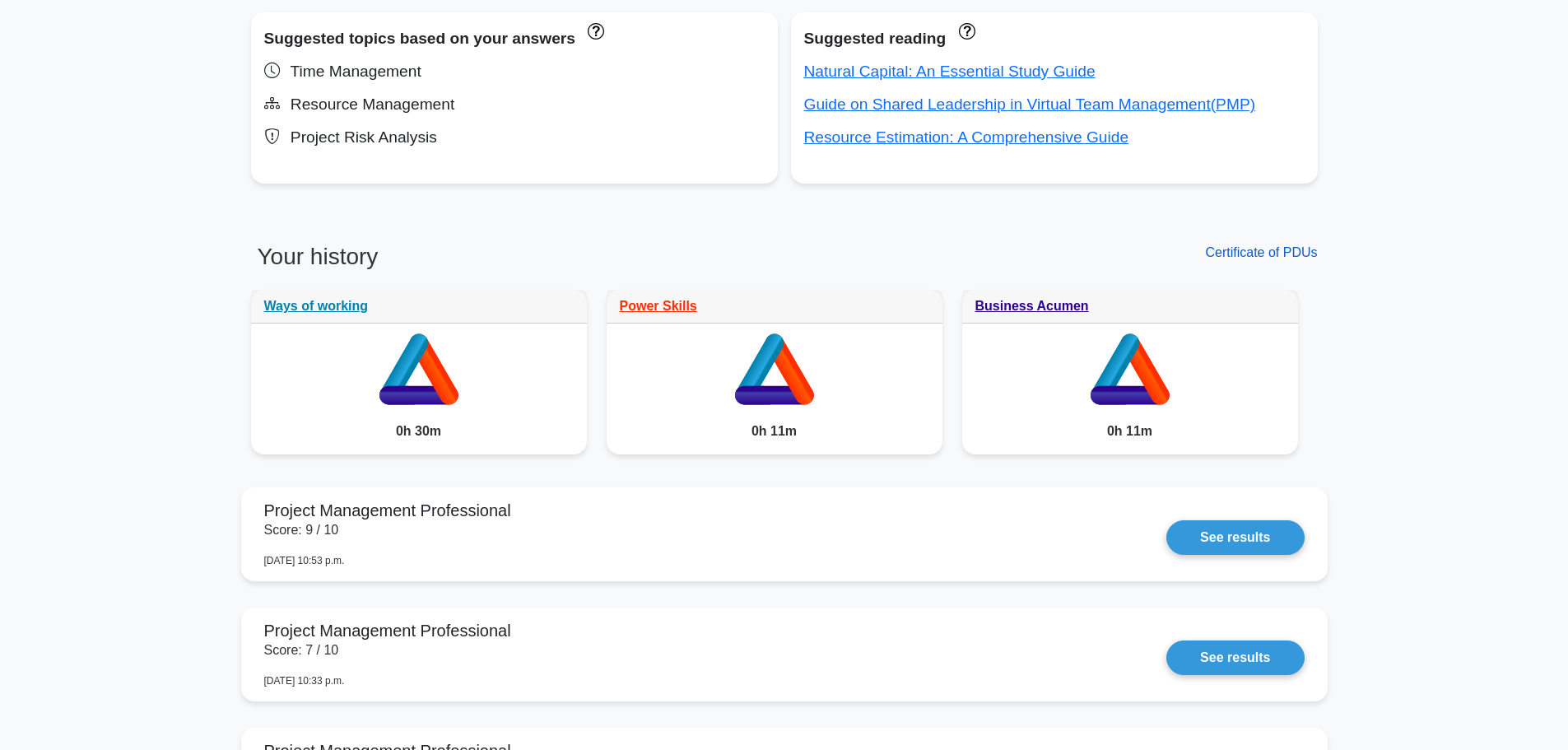
click at [1260, 251] on link "Certificate of PDUs" at bounding box center [1260, 252] width 112 height 14
